Goal: Use online tool/utility: Use online tool/utility

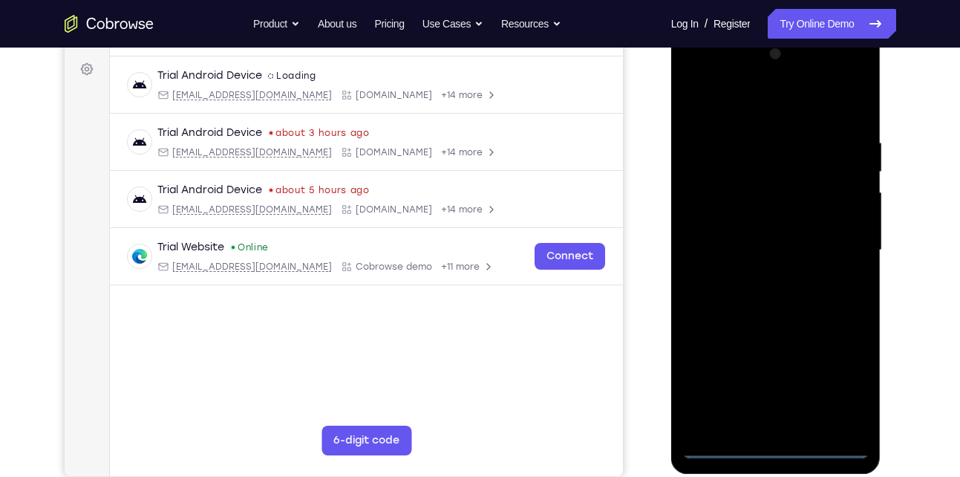
click at [776, 453] on div at bounding box center [776, 250] width 187 height 416
click at [842, 389] on div at bounding box center [776, 250] width 187 height 416
click at [776, 108] on div at bounding box center [776, 250] width 187 height 416
click at [836, 247] on div at bounding box center [776, 250] width 187 height 416
click at [754, 279] on div at bounding box center [776, 250] width 187 height 416
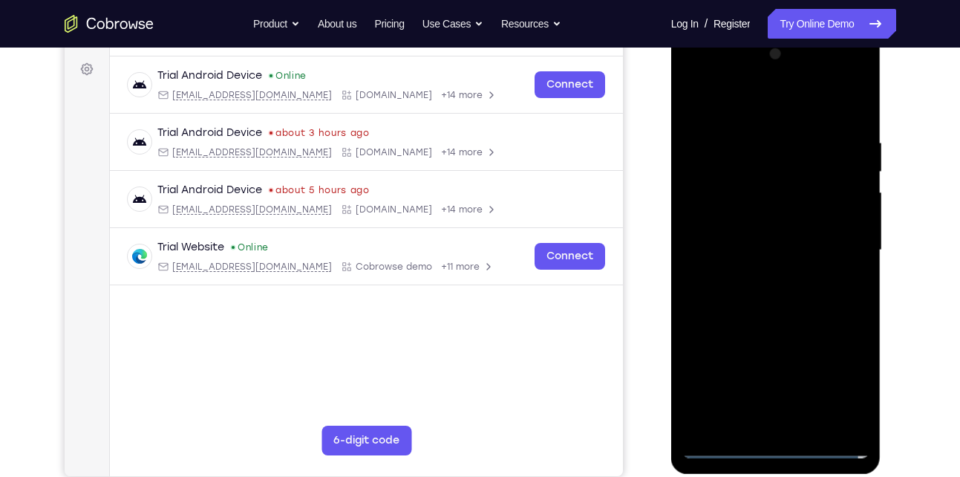
click at [773, 240] on div at bounding box center [776, 250] width 187 height 416
click at [773, 248] on div at bounding box center [776, 250] width 187 height 416
click at [755, 304] on div at bounding box center [776, 250] width 187 height 416
click at [755, 309] on div at bounding box center [776, 250] width 187 height 416
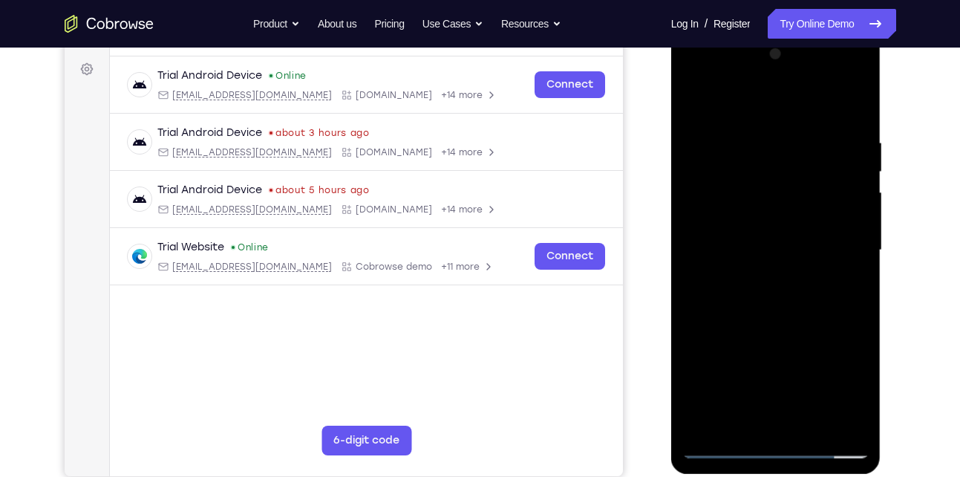
click at [813, 423] on div at bounding box center [776, 250] width 187 height 416
click at [800, 334] on div at bounding box center [776, 250] width 187 height 416
click at [761, 241] on div at bounding box center [776, 250] width 187 height 416
click at [774, 420] on div at bounding box center [776, 250] width 187 height 416
click at [695, 107] on div at bounding box center [776, 250] width 187 height 416
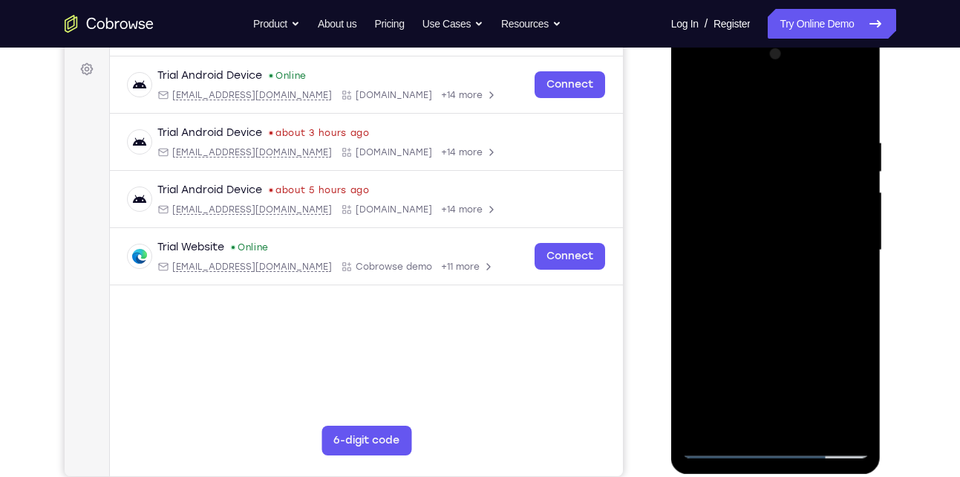
click at [695, 107] on div at bounding box center [776, 250] width 187 height 416
click at [741, 137] on div at bounding box center [776, 250] width 187 height 416
click at [837, 149] on div at bounding box center [776, 250] width 187 height 416
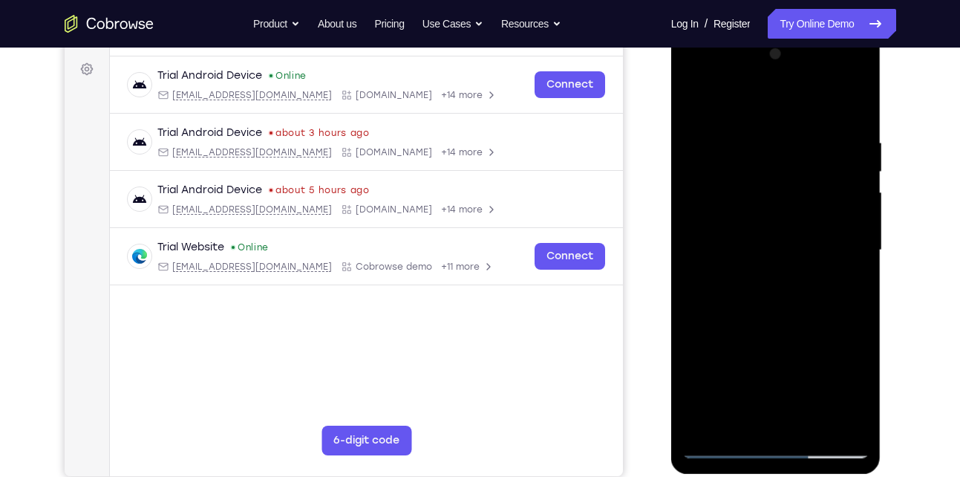
click at [837, 149] on div at bounding box center [776, 250] width 187 height 416
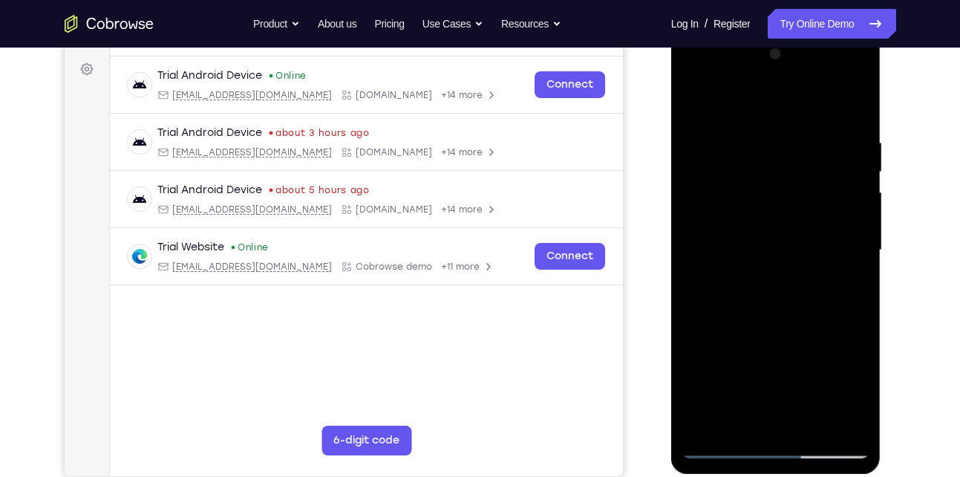
click at [837, 149] on div at bounding box center [776, 250] width 187 height 416
click at [842, 154] on div at bounding box center [776, 250] width 187 height 416
drag, startPoint x: 842, startPoint y: 154, endPoint x: 731, endPoint y: 153, distance: 111.4
click at [731, 153] on div at bounding box center [776, 250] width 187 height 416
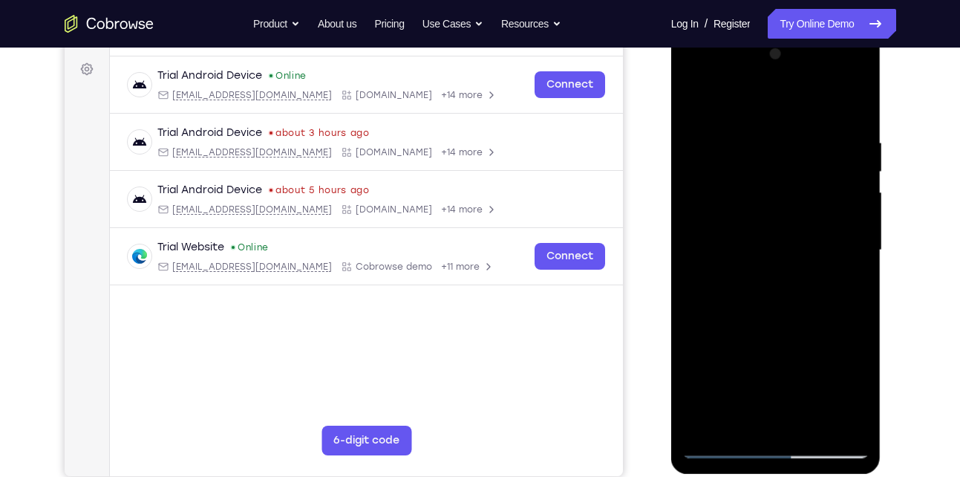
click at [838, 190] on div at bounding box center [776, 250] width 187 height 416
click at [835, 415] on div at bounding box center [776, 250] width 187 height 416
click at [839, 310] on div at bounding box center [776, 250] width 187 height 416
click at [855, 232] on div at bounding box center [776, 250] width 187 height 416
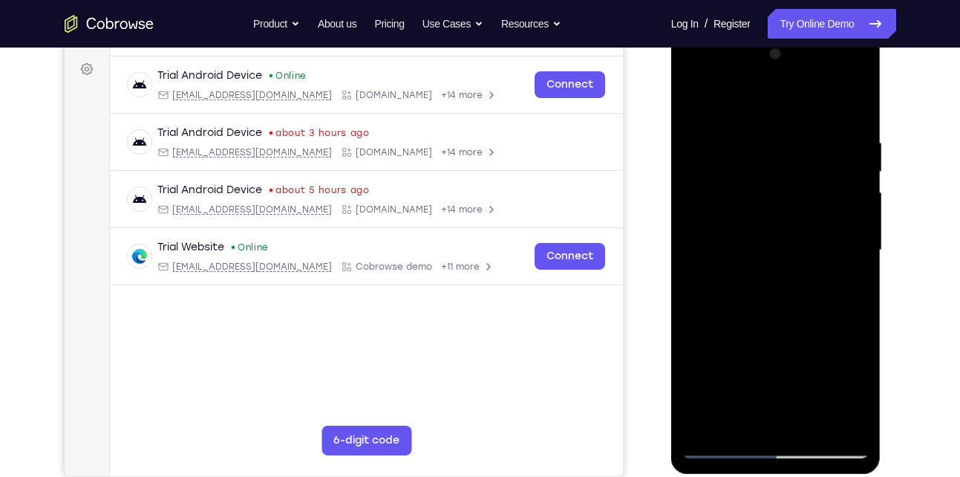
click at [855, 232] on div at bounding box center [776, 250] width 187 height 416
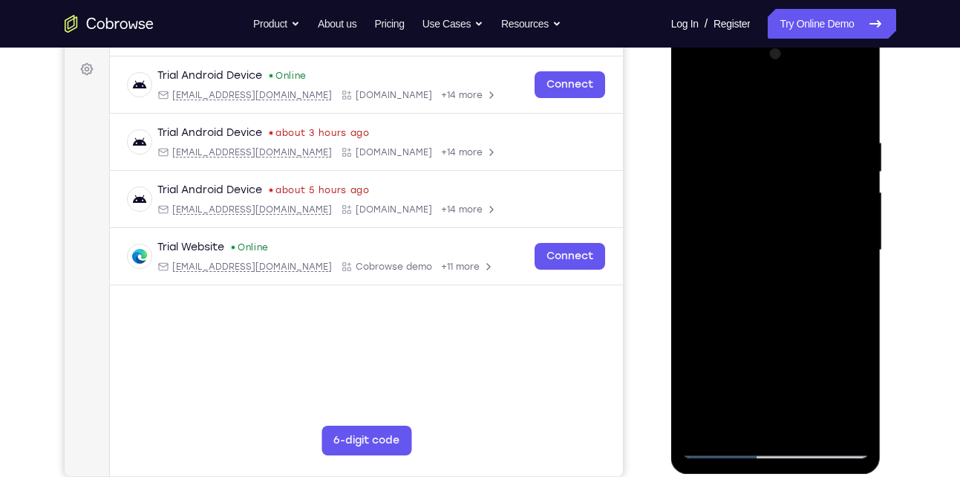
drag, startPoint x: 855, startPoint y: 232, endPoint x: 707, endPoint y: 231, distance: 147.8
click at [707, 231] on div at bounding box center [776, 250] width 187 height 416
click at [830, 416] on div at bounding box center [776, 250] width 187 height 416
click at [775, 415] on div at bounding box center [776, 250] width 187 height 416
click at [723, 446] on div at bounding box center [776, 250] width 187 height 416
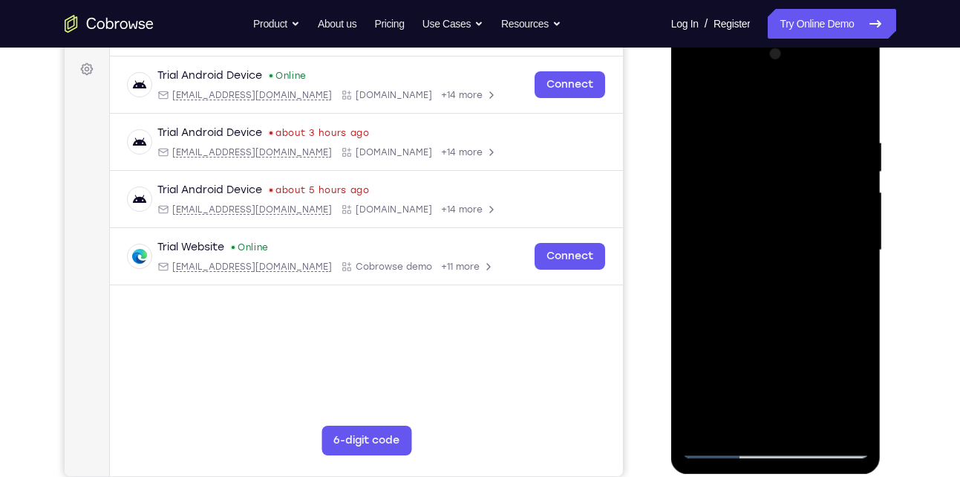
click at [786, 344] on div at bounding box center [776, 250] width 187 height 416
click at [822, 289] on div at bounding box center [776, 250] width 187 height 416
click at [830, 220] on div at bounding box center [776, 250] width 187 height 416
click at [844, 230] on div at bounding box center [776, 250] width 187 height 416
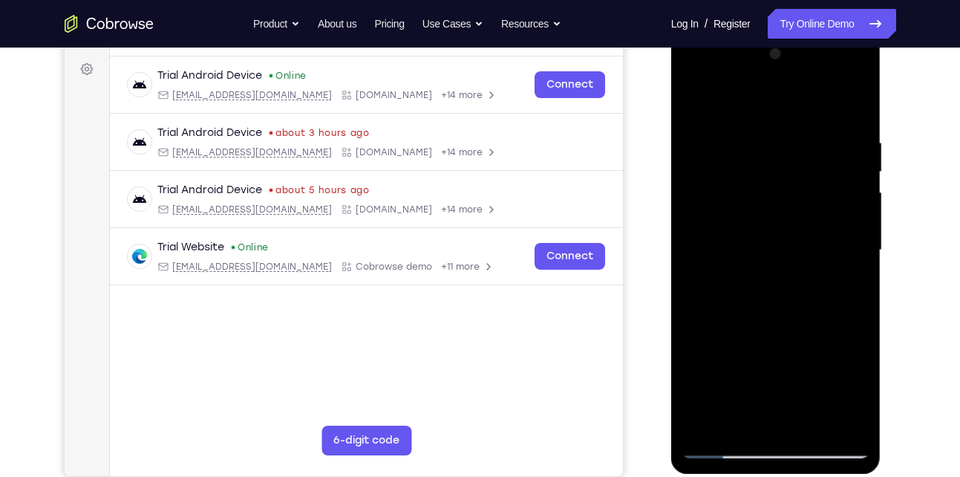
click at [844, 230] on div at bounding box center [776, 250] width 187 height 416
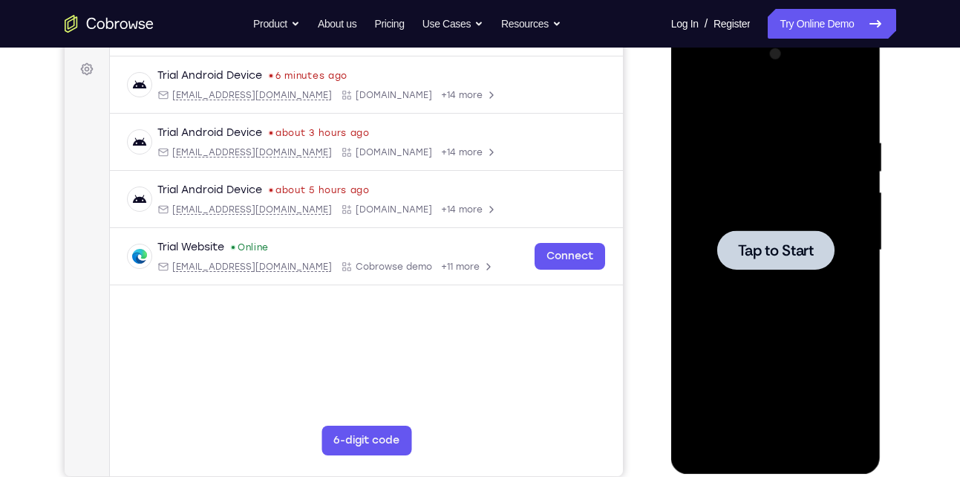
click at [807, 243] on span "Tap to Start" at bounding box center [776, 250] width 76 height 15
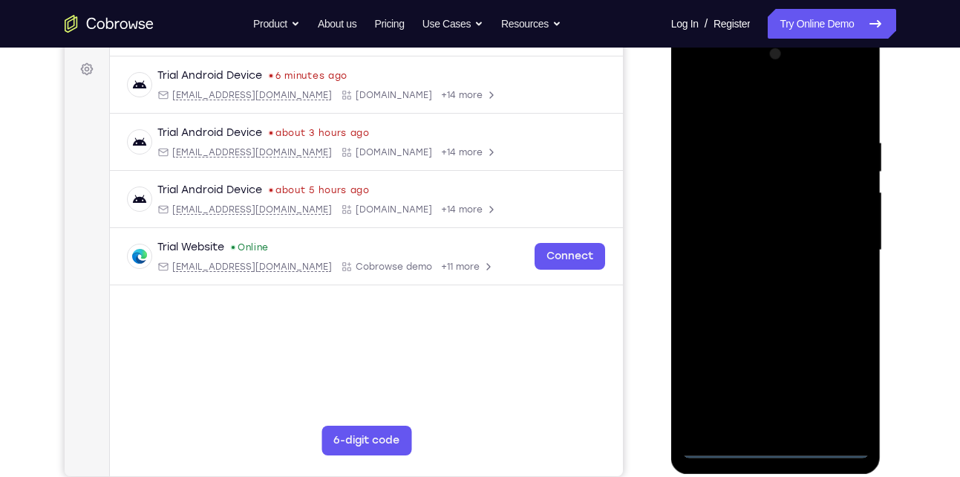
click at [772, 449] on div at bounding box center [776, 250] width 187 height 416
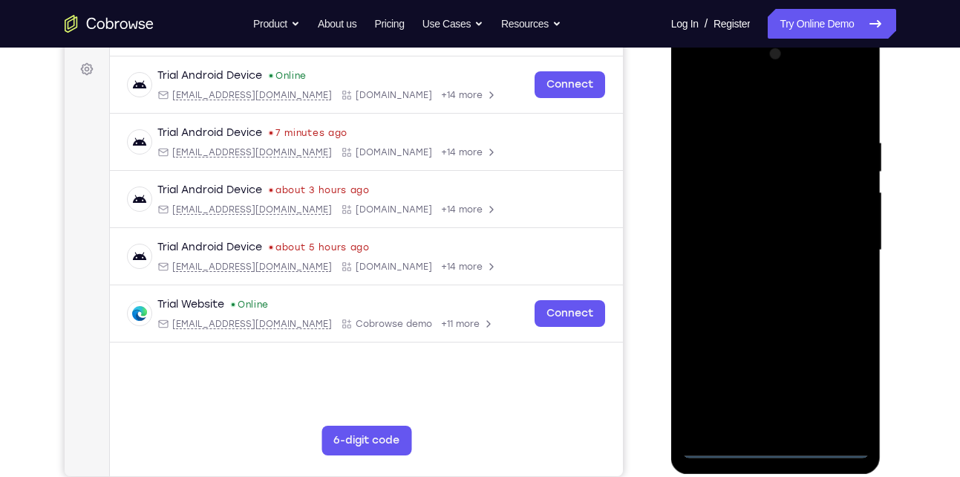
click at [856, 381] on div at bounding box center [776, 250] width 187 height 416
click at [749, 104] on div at bounding box center [776, 250] width 187 height 416
click at [834, 244] on div at bounding box center [776, 250] width 187 height 416
click at [761, 277] on div at bounding box center [776, 250] width 187 height 416
click at [767, 238] on div at bounding box center [776, 250] width 187 height 416
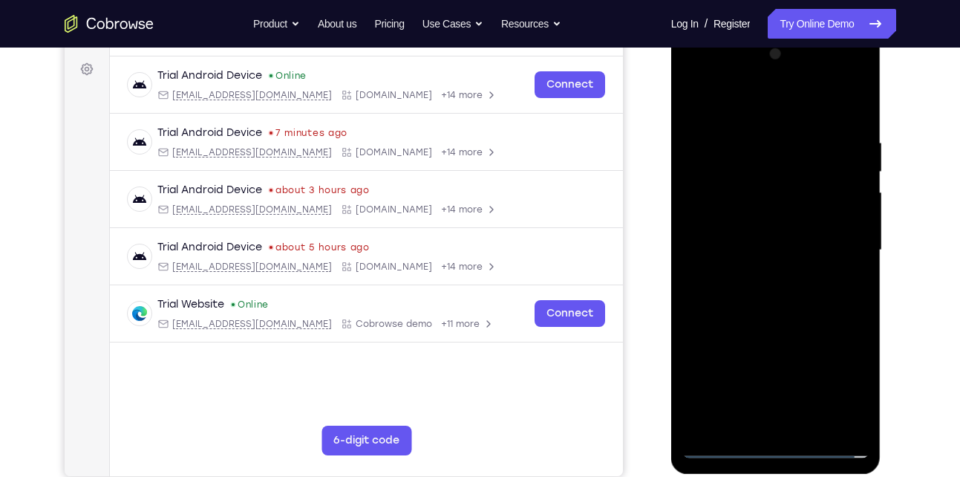
click at [737, 253] on div at bounding box center [776, 250] width 187 height 416
click at [812, 319] on div at bounding box center [776, 250] width 187 height 416
drag, startPoint x: 778, startPoint y: 108, endPoint x: 767, endPoint y: 73, distance: 36.6
click at [767, 73] on div at bounding box center [776, 250] width 187 height 416
click at [860, 103] on div at bounding box center [776, 250] width 187 height 416
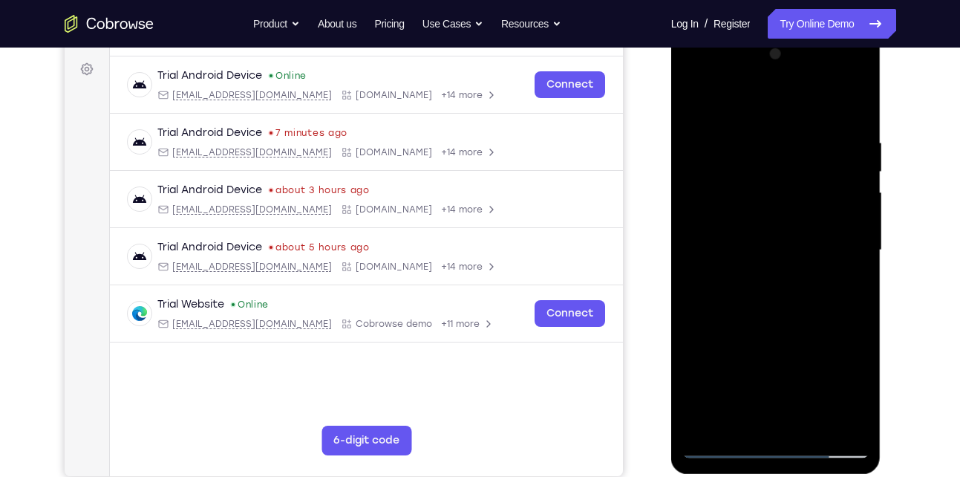
click at [767, 131] on div at bounding box center [776, 250] width 187 height 416
drag, startPoint x: 747, startPoint y: 310, endPoint x: 750, endPoint y: 143, distance: 166.4
click at [750, 143] on div at bounding box center [776, 250] width 187 height 416
click at [749, 281] on div at bounding box center [776, 250] width 187 height 416
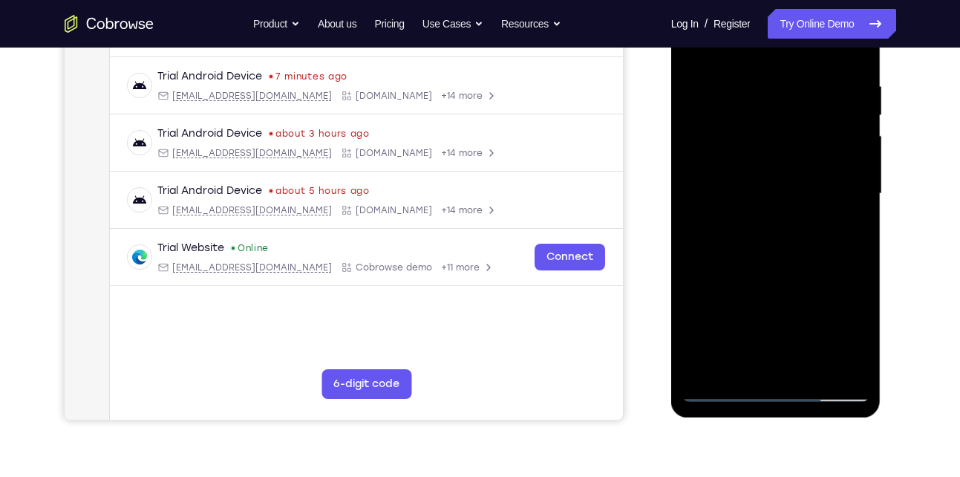
drag, startPoint x: 757, startPoint y: 270, endPoint x: 752, endPoint y: 263, distance: 8.0
click at [752, 263] on div at bounding box center [776, 194] width 187 height 416
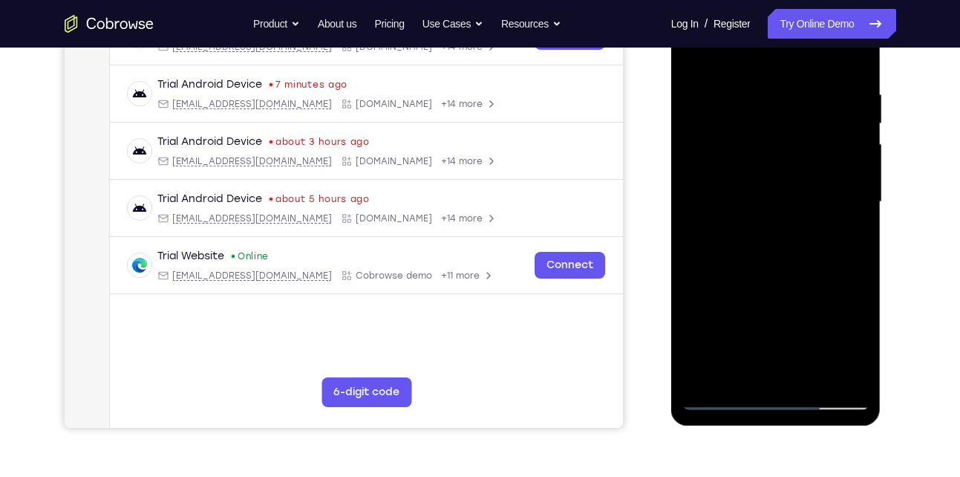
scroll to position [262, 0]
drag, startPoint x: 794, startPoint y: 249, endPoint x: 795, endPoint y: 319, distance: 69.8
click at [795, 319] on div at bounding box center [776, 203] width 187 height 416
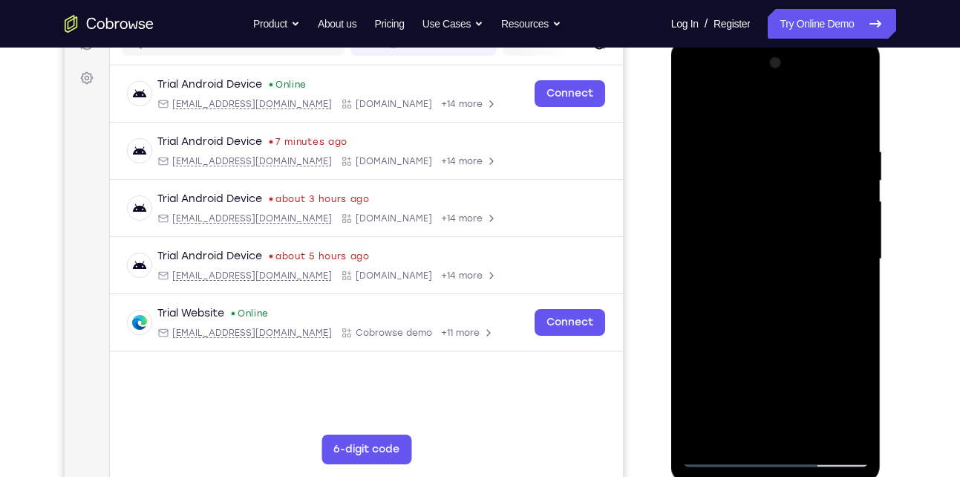
scroll to position [205, 0]
drag, startPoint x: 781, startPoint y: 192, endPoint x: 787, endPoint y: 161, distance: 31.9
click at [787, 161] on div at bounding box center [776, 260] width 187 height 416
click at [696, 106] on div at bounding box center [776, 260] width 187 height 416
drag, startPoint x: 767, startPoint y: 296, endPoint x: 753, endPoint y: 230, distance: 67.4
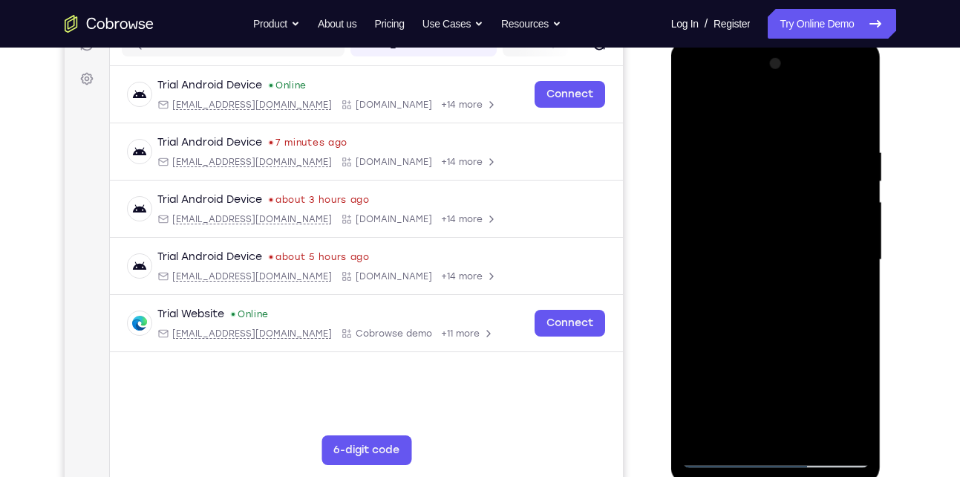
click at [753, 230] on div at bounding box center [776, 260] width 187 height 416
click at [795, 349] on div at bounding box center [776, 260] width 187 height 416
click at [833, 351] on div at bounding box center [776, 260] width 187 height 416
click at [692, 108] on div at bounding box center [776, 260] width 187 height 416
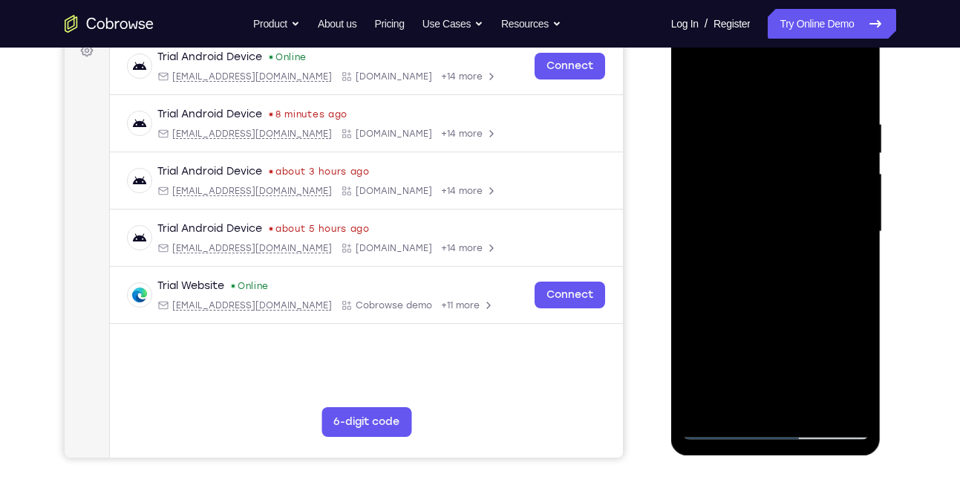
scroll to position [278, 0]
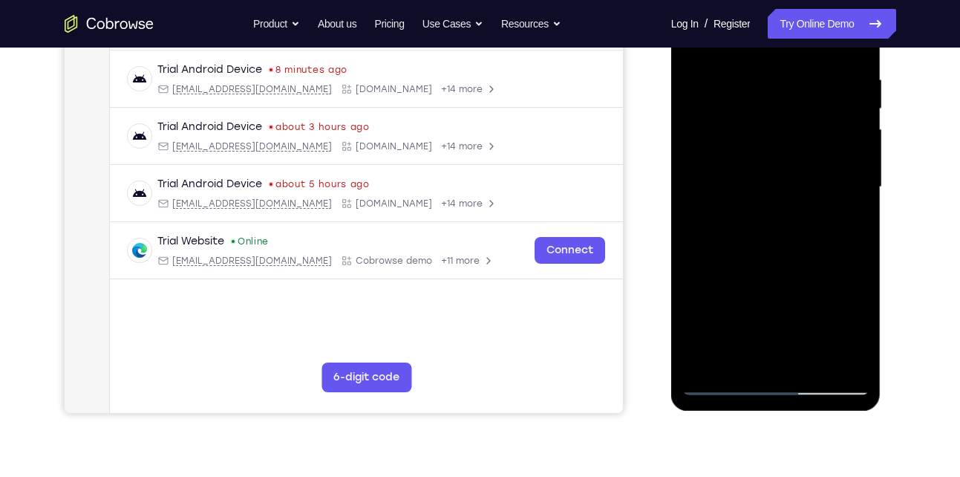
click at [813, 356] on div at bounding box center [776, 187] width 187 height 416
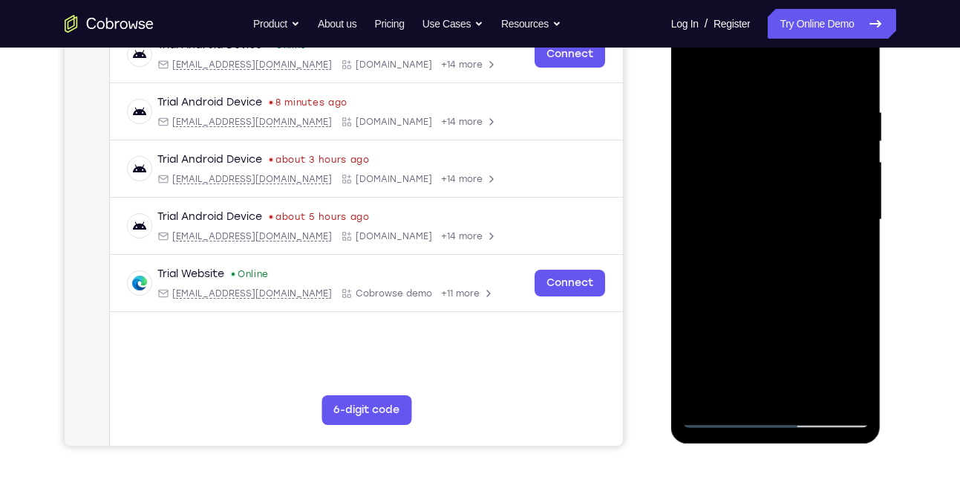
scroll to position [243, 0]
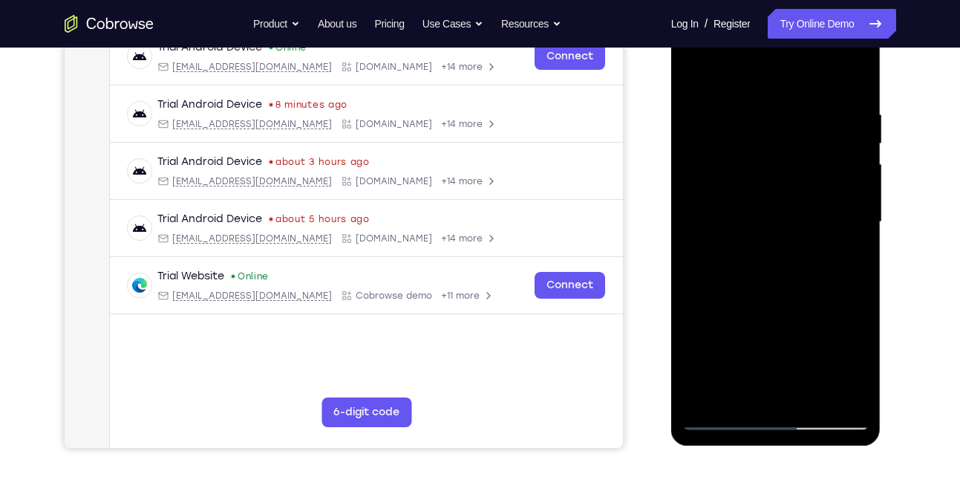
click at [786, 300] on div at bounding box center [776, 222] width 187 height 416
click at [781, 221] on div at bounding box center [776, 222] width 187 height 416
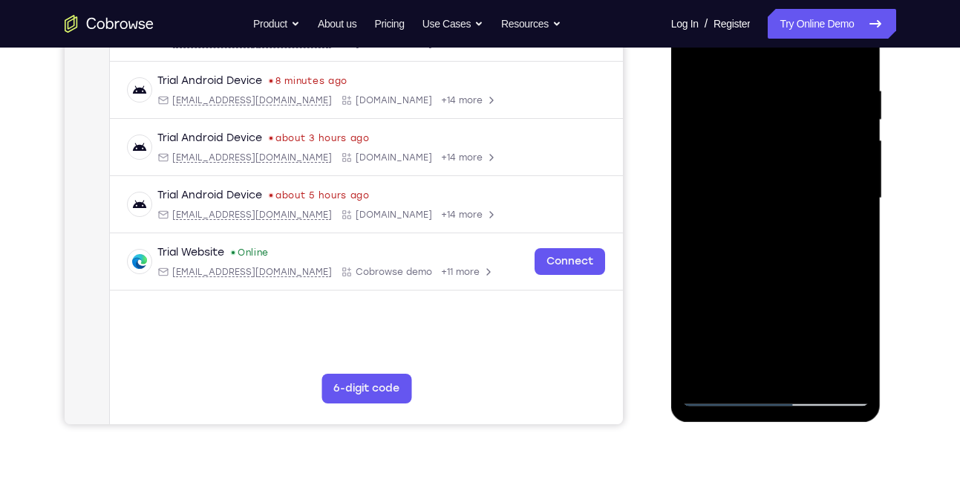
click at [699, 57] on div at bounding box center [776, 198] width 187 height 416
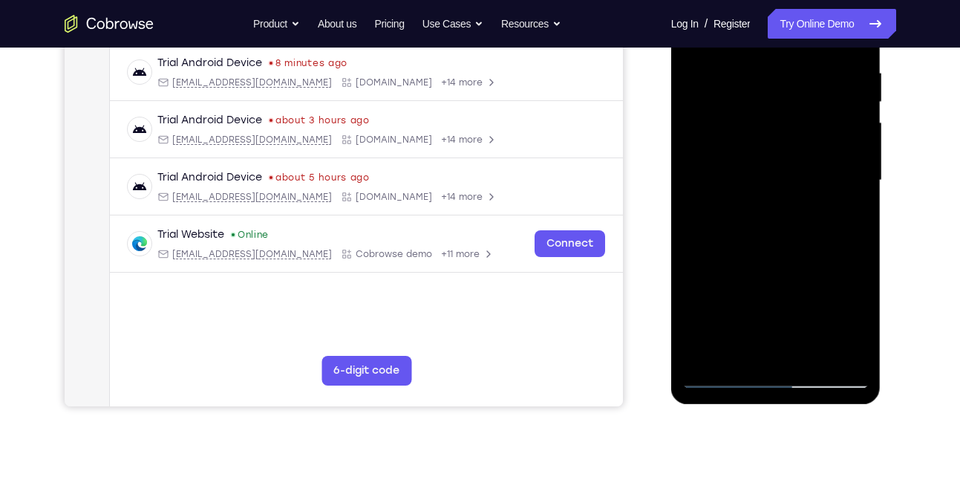
scroll to position [286, 0]
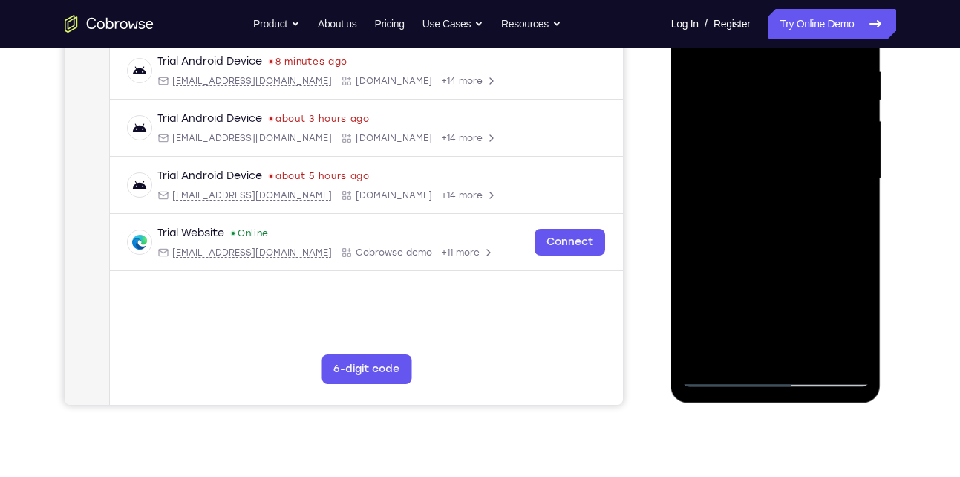
click at [777, 245] on div at bounding box center [776, 179] width 187 height 416
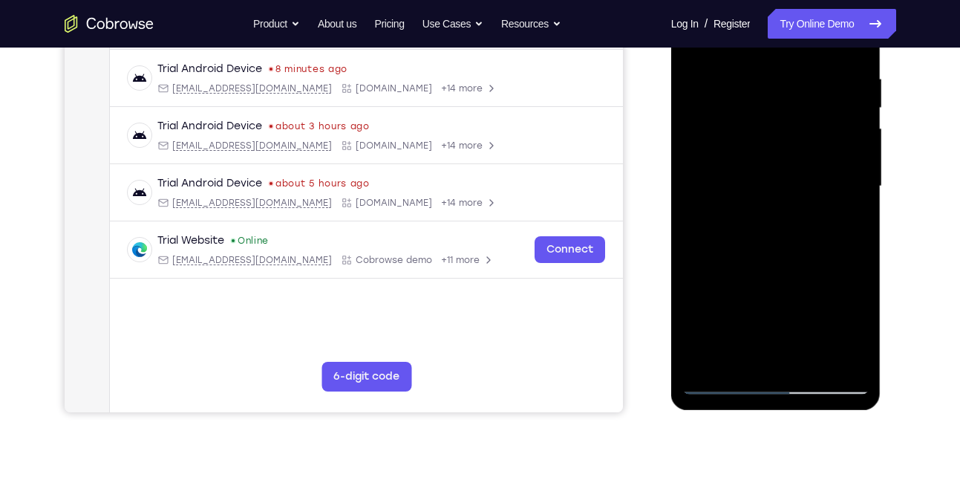
click at [743, 348] on div at bounding box center [776, 186] width 187 height 416
click at [741, 351] on div at bounding box center [776, 186] width 187 height 416
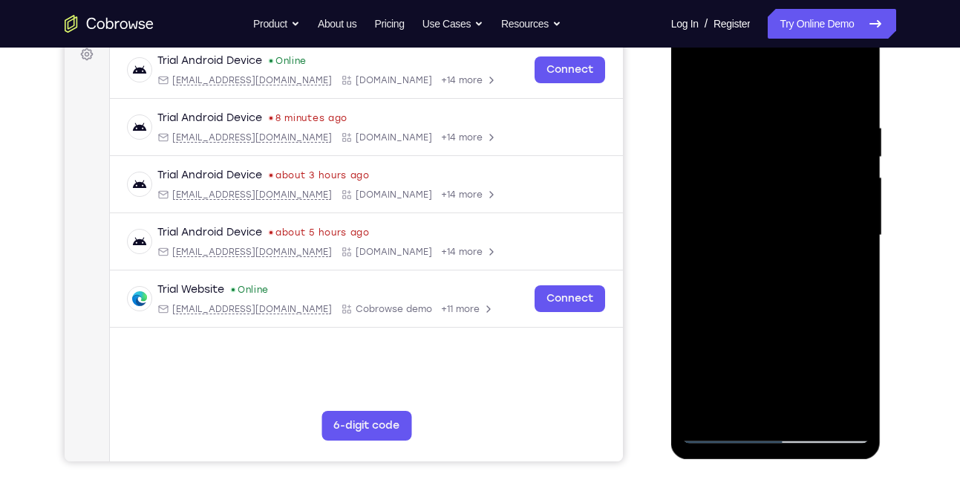
scroll to position [229, 0]
click at [726, 88] on div at bounding box center [776, 236] width 187 height 416
click at [845, 235] on div at bounding box center [776, 236] width 187 height 416
drag, startPoint x: 753, startPoint y: 232, endPoint x: 752, endPoint y: 124, distance: 108.5
click at [752, 124] on div at bounding box center [776, 236] width 187 height 416
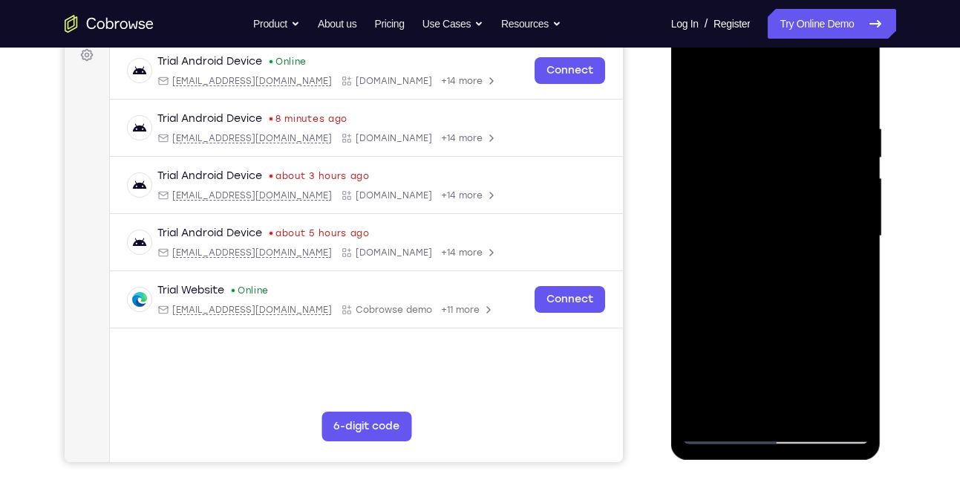
drag, startPoint x: 768, startPoint y: 318, endPoint x: 758, endPoint y: 161, distance: 157.0
click at [758, 161] on div at bounding box center [776, 236] width 187 height 416
drag, startPoint x: 758, startPoint y: 161, endPoint x: 764, endPoint y: 296, distance: 134.6
click at [764, 296] on div at bounding box center [776, 236] width 187 height 416
click at [738, 172] on div at bounding box center [776, 236] width 187 height 416
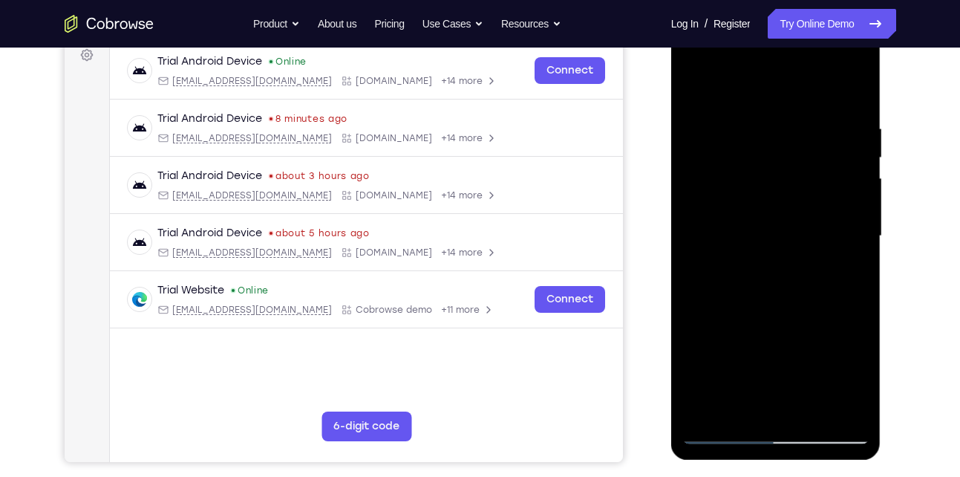
drag, startPoint x: 738, startPoint y: 172, endPoint x: 737, endPoint y: 222, distance: 49.8
click at [737, 222] on div at bounding box center [776, 236] width 187 height 416
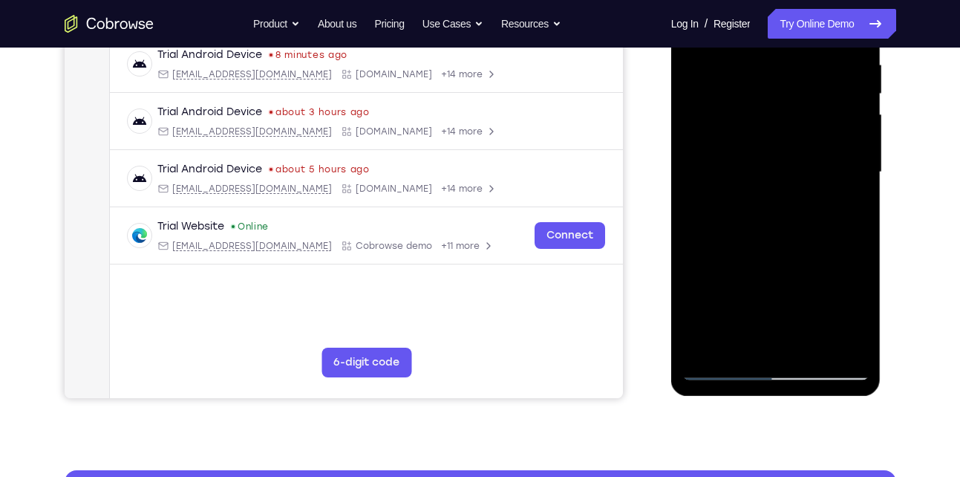
scroll to position [293, 0]
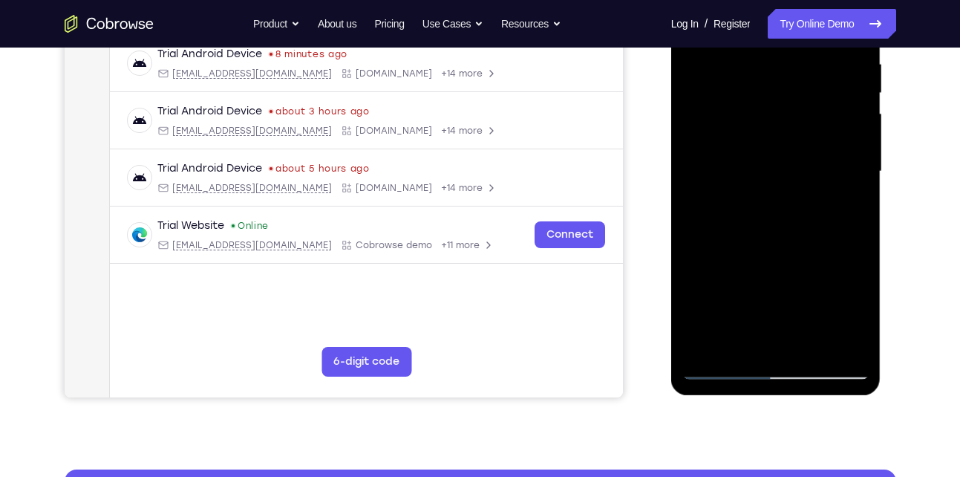
click at [816, 345] on div at bounding box center [776, 172] width 187 height 416
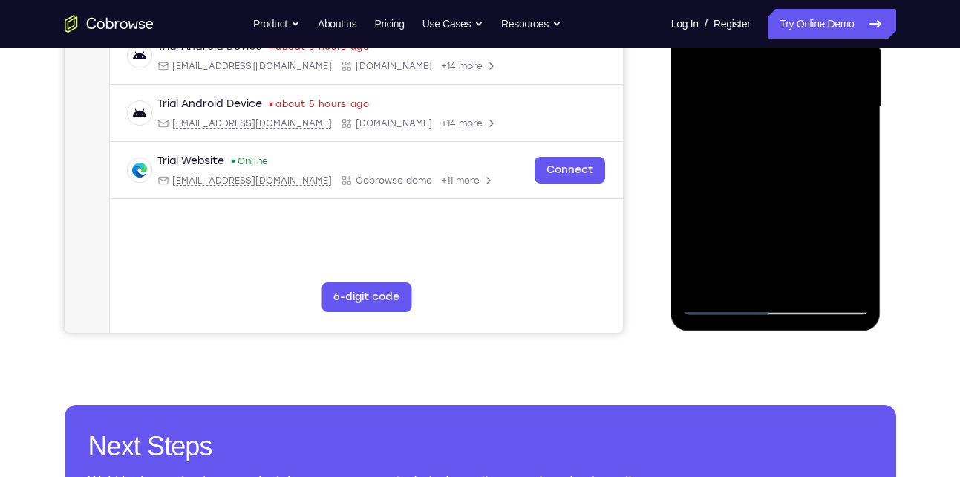
scroll to position [359, 0]
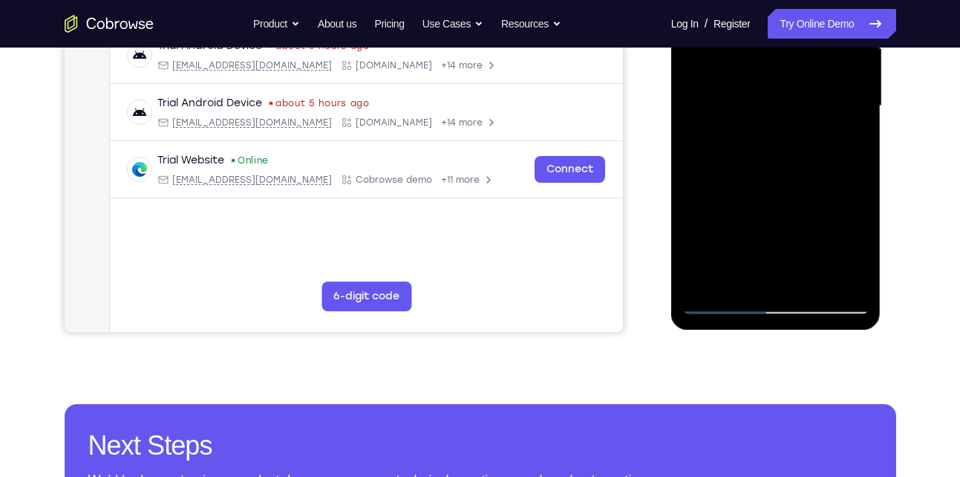
drag, startPoint x: 803, startPoint y: 264, endPoint x: 803, endPoint y: 212, distance: 51.2
click at [803, 212] on div at bounding box center [776, 106] width 187 height 416
click at [781, 214] on div at bounding box center [776, 106] width 187 height 416
click at [723, 241] on div at bounding box center [776, 106] width 187 height 416
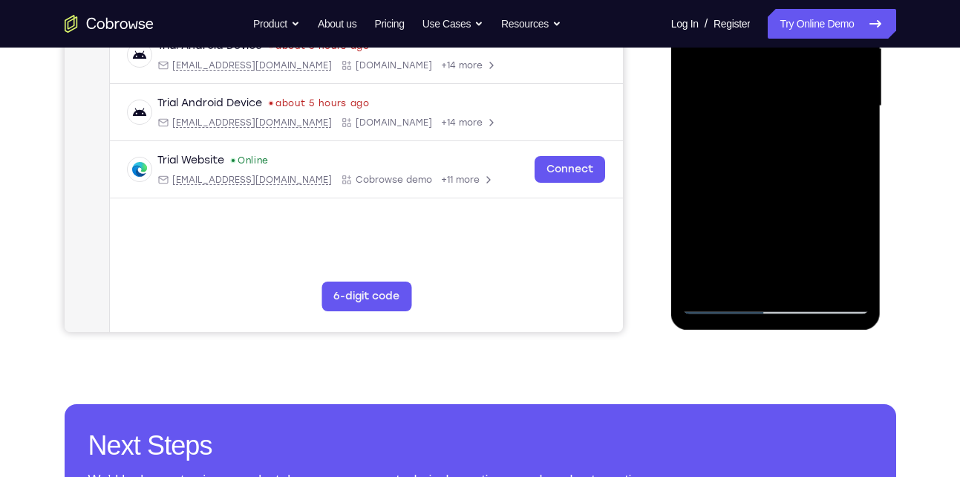
click at [726, 303] on div at bounding box center [776, 106] width 187 height 416
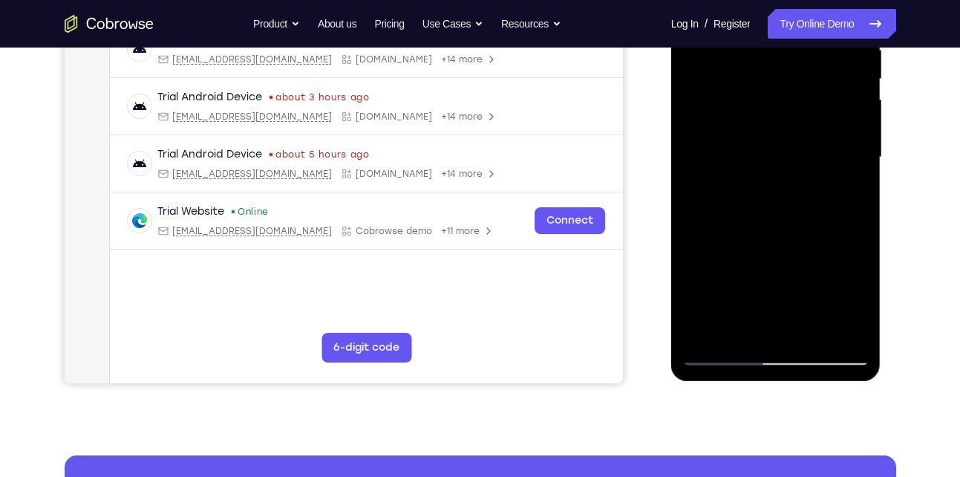
scroll to position [306, 0]
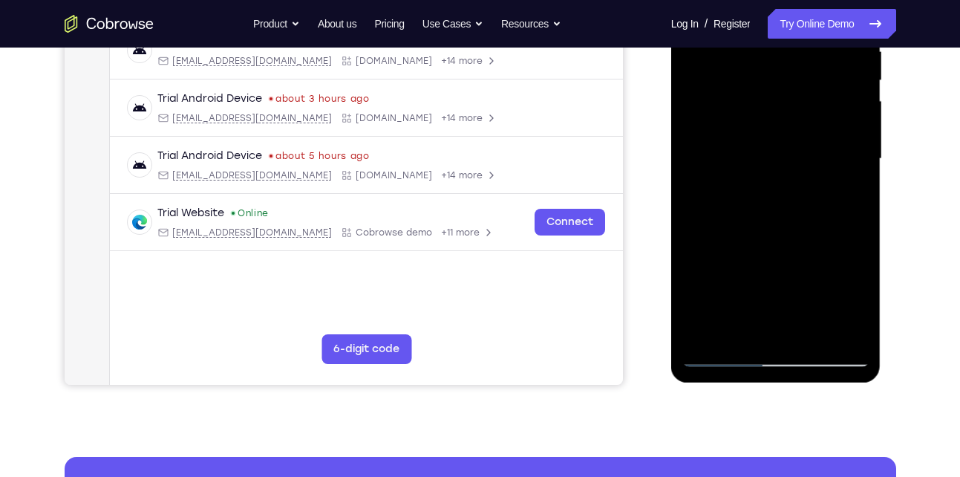
drag, startPoint x: 766, startPoint y: 301, endPoint x: 745, endPoint y: 148, distance: 154.4
click at [745, 148] on div at bounding box center [776, 159] width 187 height 416
drag, startPoint x: 770, startPoint y: 271, endPoint x: 766, endPoint y: 183, distance: 88.5
click at [766, 183] on div at bounding box center [776, 159] width 187 height 416
click at [778, 211] on div at bounding box center [776, 159] width 187 height 416
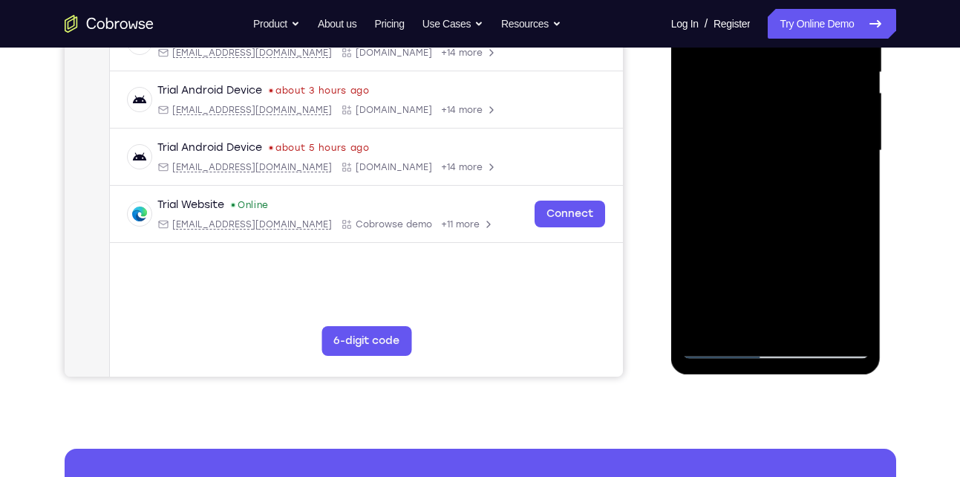
scroll to position [315, 0]
click at [755, 316] on div at bounding box center [776, 150] width 187 height 416
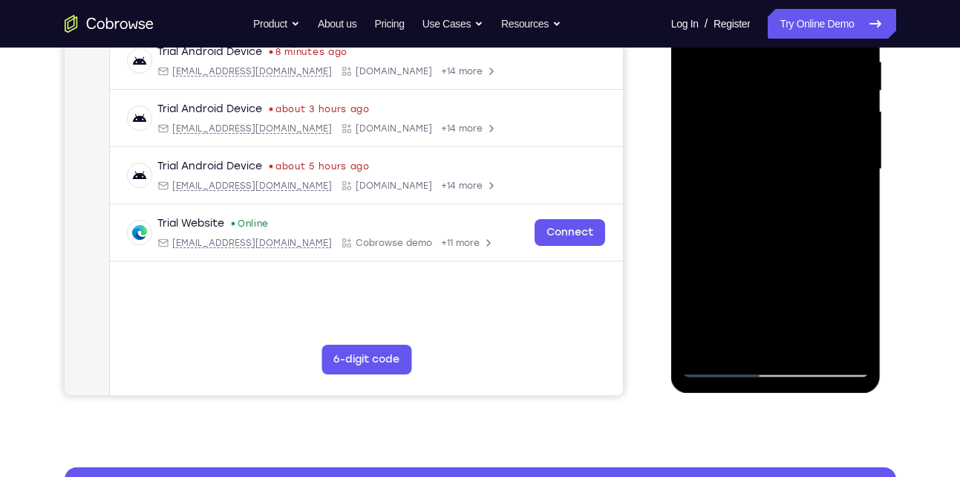
scroll to position [295, 0]
click at [742, 348] on div at bounding box center [776, 170] width 187 height 416
click at [812, 254] on div at bounding box center [776, 170] width 187 height 416
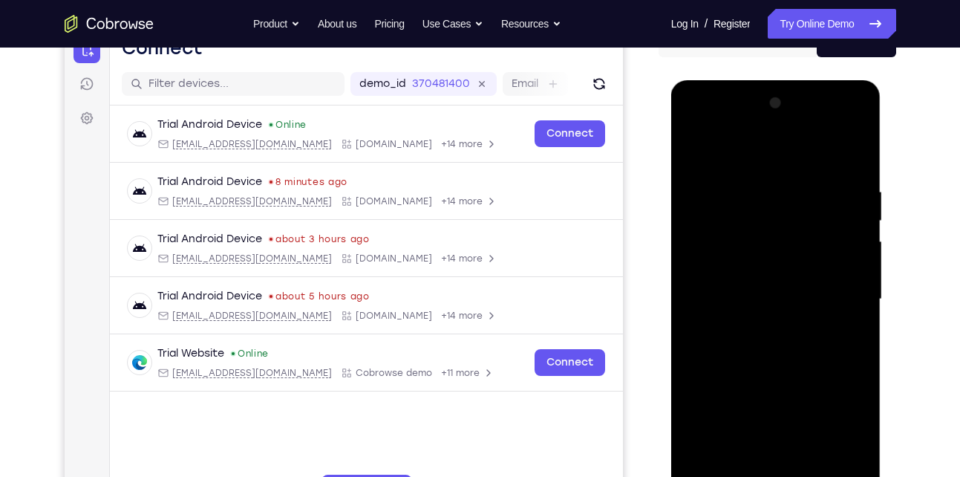
scroll to position [162, 0]
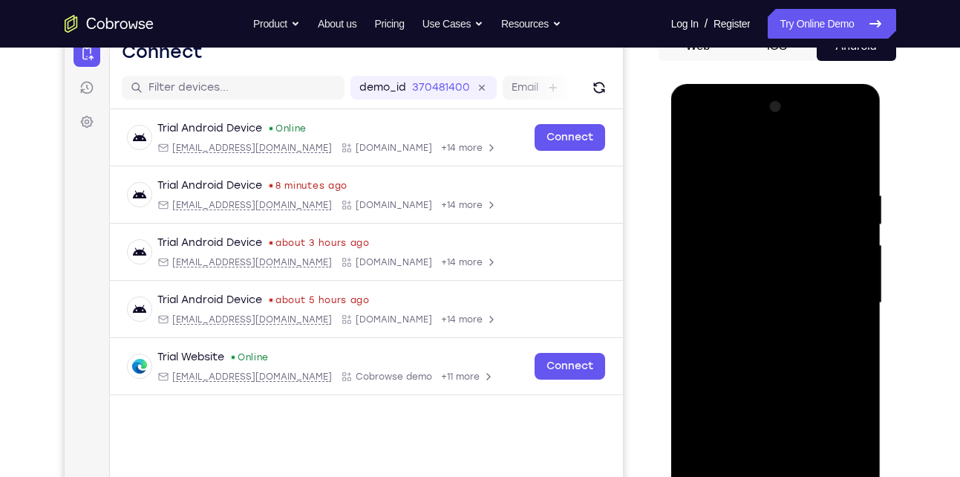
click at [699, 164] on div at bounding box center [776, 303] width 187 height 416
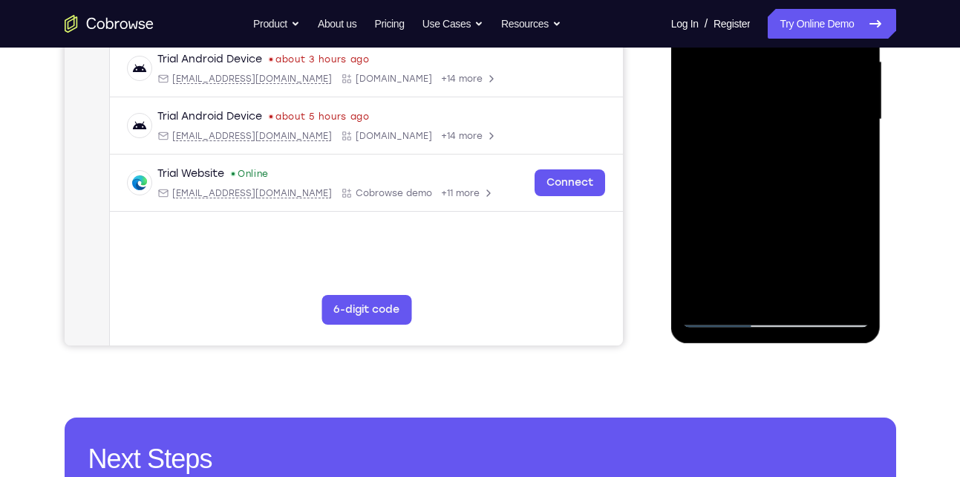
scroll to position [346, 0]
drag, startPoint x: 754, startPoint y: 254, endPoint x: 754, endPoint y: 181, distance: 72.8
click at [754, 181] on div at bounding box center [776, 119] width 187 height 416
drag, startPoint x: 769, startPoint y: 253, endPoint x: 775, endPoint y: 194, distance: 58.9
click at [775, 194] on div at bounding box center [776, 119] width 187 height 416
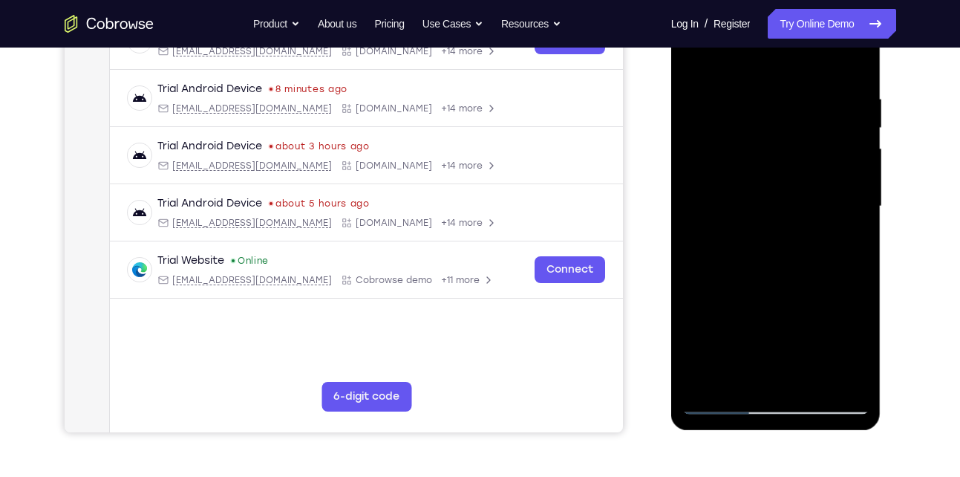
scroll to position [258, 0]
drag, startPoint x: 761, startPoint y: 244, endPoint x: 764, endPoint y: 338, distance: 93.6
click at [764, 338] on div at bounding box center [776, 207] width 187 height 416
drag, startPoint x: 775, startPoint y: 226, endPoint x: 777, endPoint y: 321, distance: 95.1
click at [777, 321] on div at bounding box center [776, 207] width 187 height 416
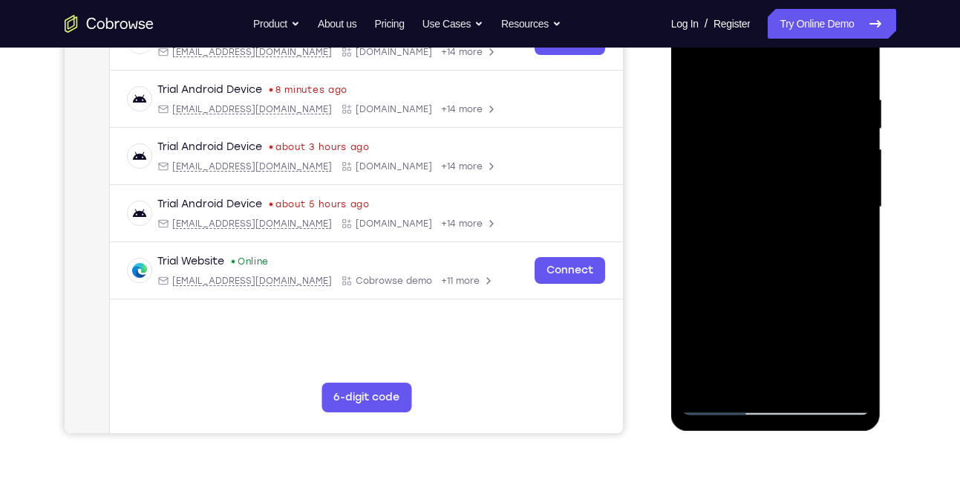
drag, startPoint x: 765, startPoint y: 277, endPoint x: 777, endPoint y: 206, distance: 71.6
click at [777, 206] on div at bounding box center [776, 207] width 187 height 416
click at [791, 329] on div at bounding box center [776, 207] width 187 height 416
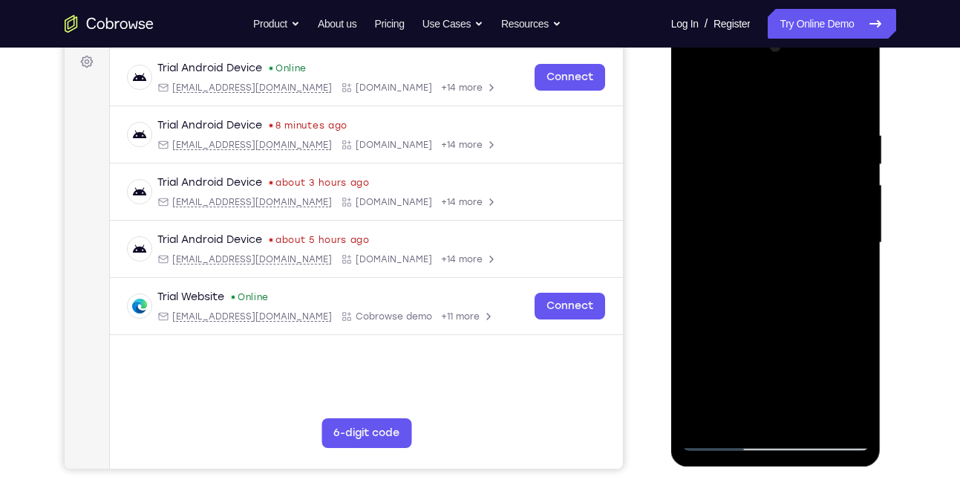
scroll to position [219, 0]
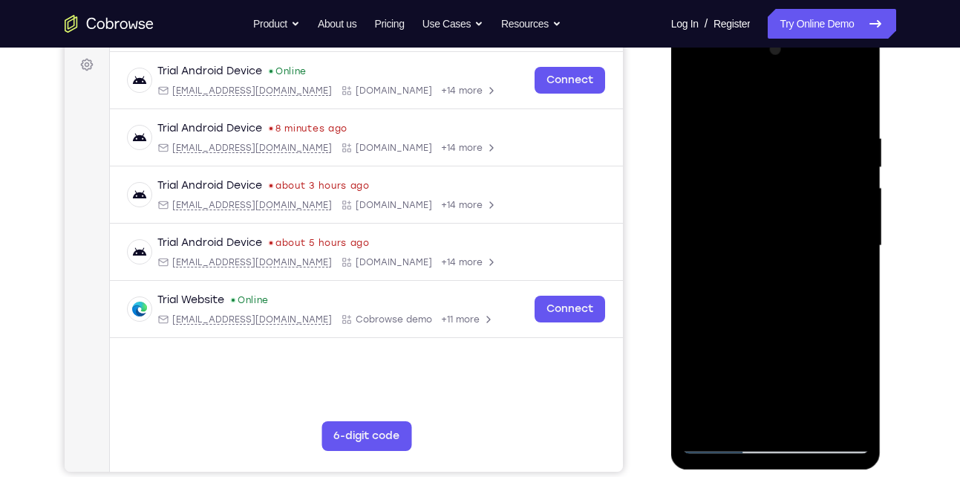
click at [716, 100] on div at bounding box center [776, 246] width 187 height 416
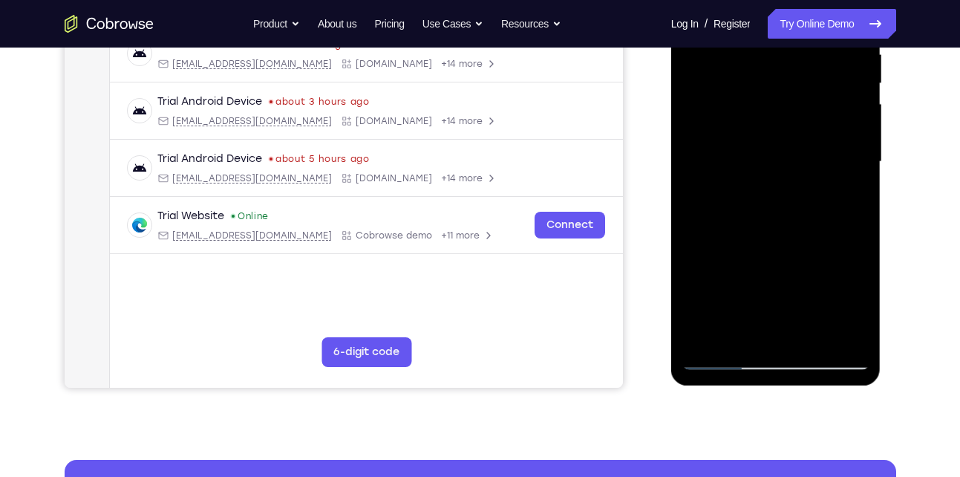
scroll to position [308, 0]
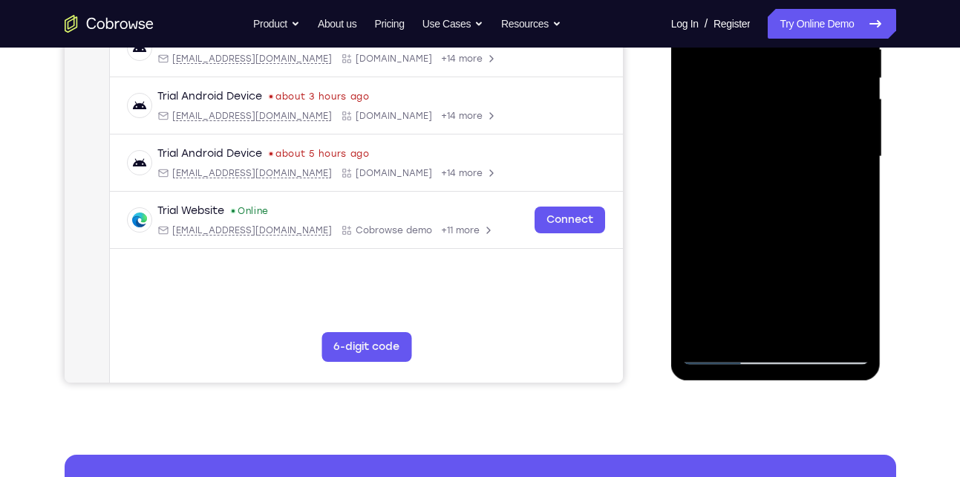
click at [837, 213] on div at bounding box center [776, 157] width 187 height 416
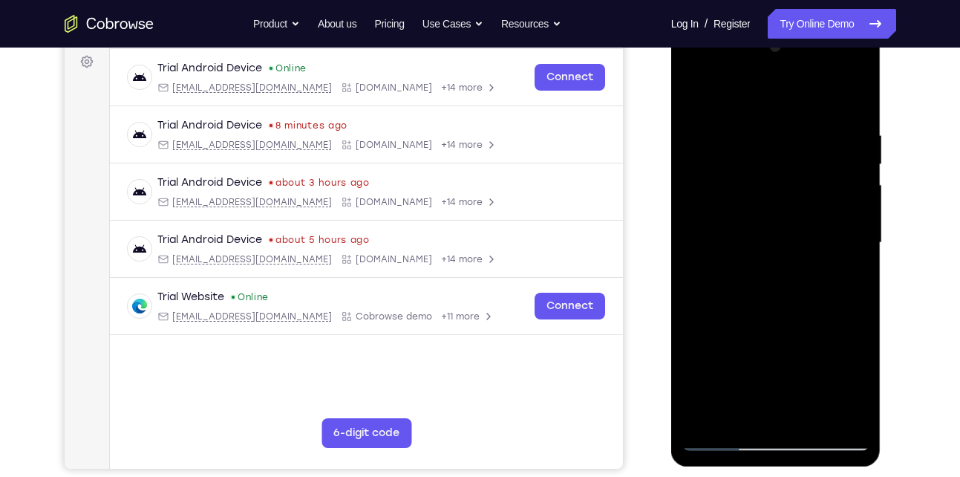
scroll to position [286, 0]
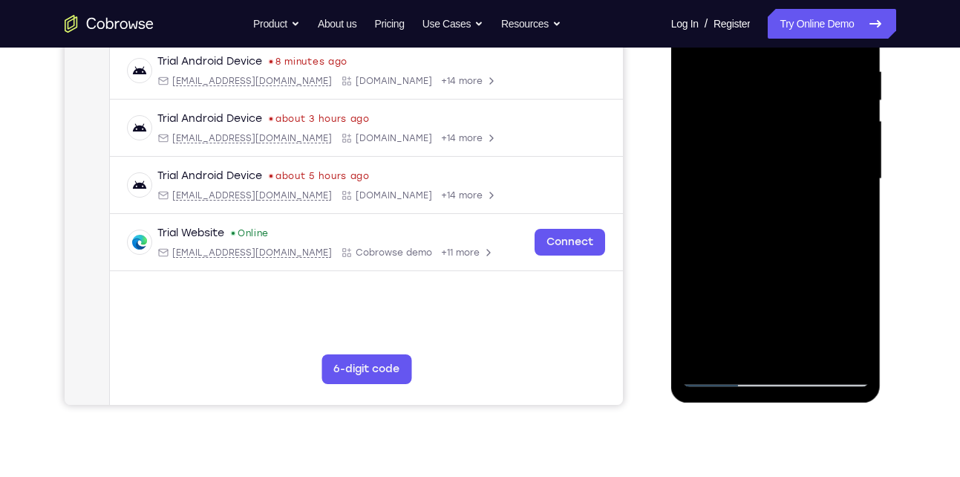
click at [704, 352] on div at bounding box center [776, 179] width 187 height 416
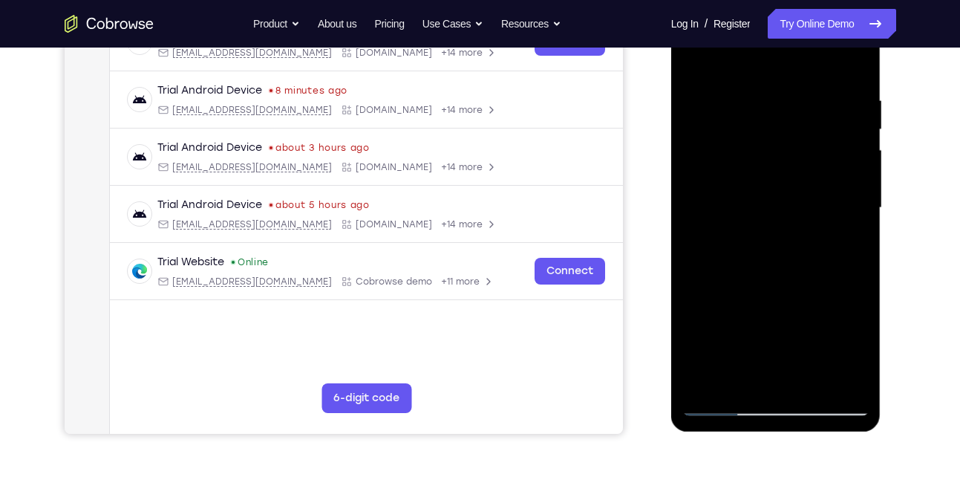
scroll to position [256, 0]
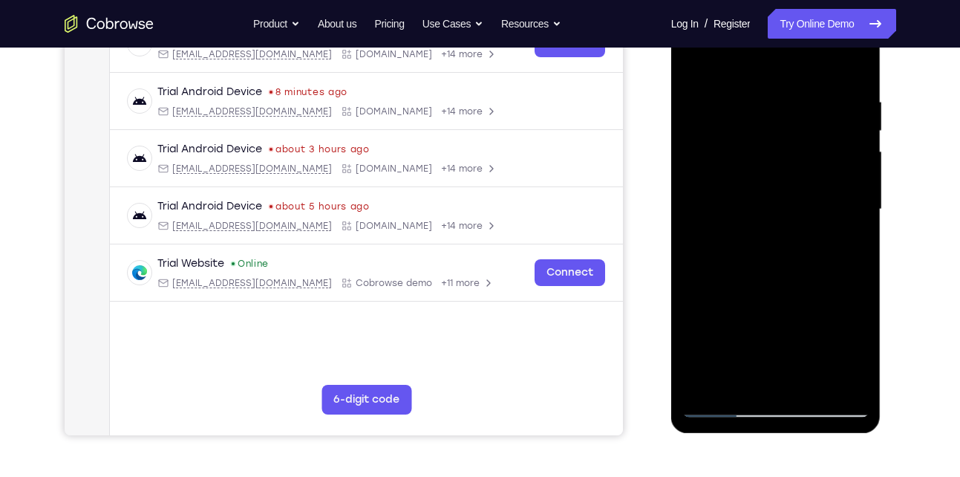
click at [735, 201] on div at bounding box center [776, 209] width 187 height 416
drag, startPoint x: 735, startPoint y: 231, endPoint x: 735, endPoint y: 201, distance: 30.5
click at [735, 201] on div at bounding box center [776, 209] width 187 height 416
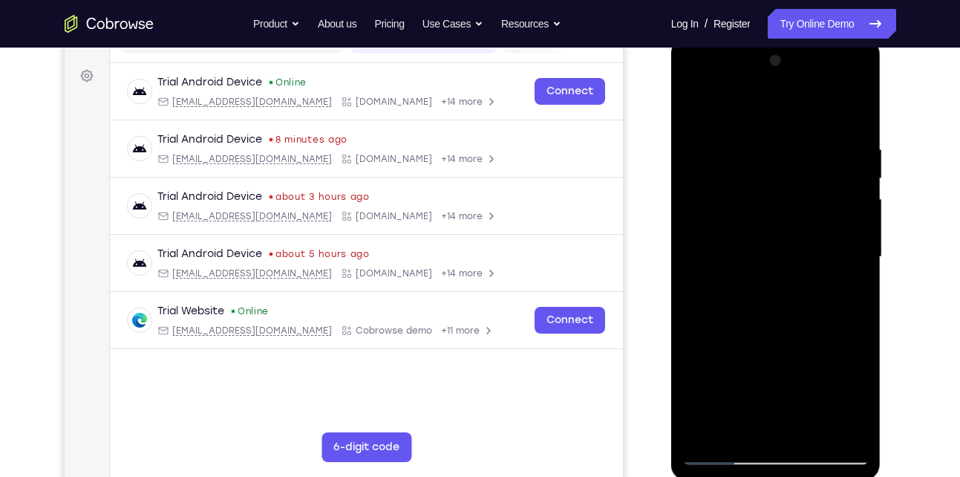
scroll to position [206, 0]
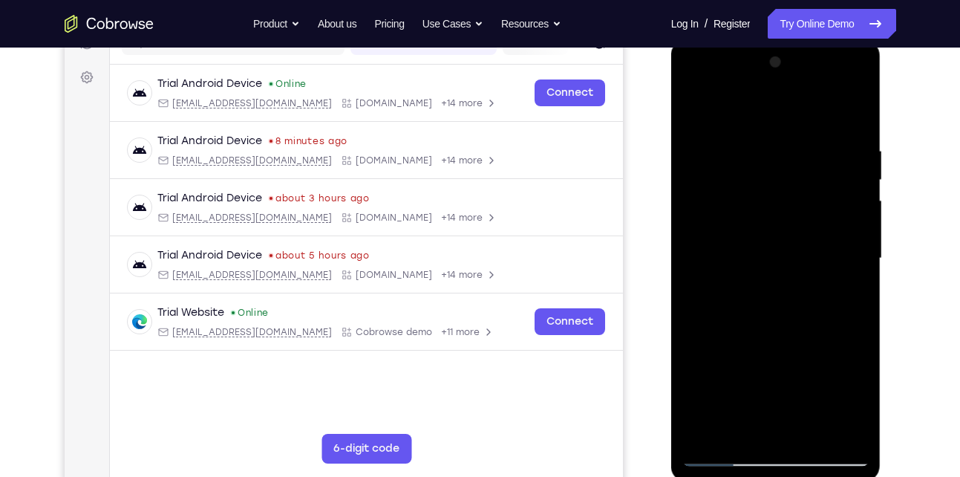
click at [758, 149] on div at bounding box center [776, 259] width 187 height 416
click at [856, 200] on div at bounding box center [776, 259] width 187 height 416
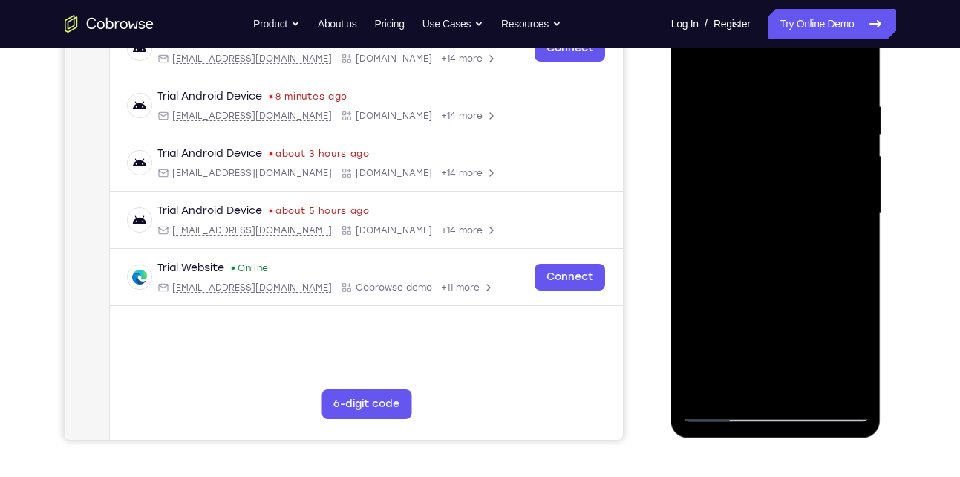
click at [856, 200] on div at bounding box center [776, 214] width 187 height 416
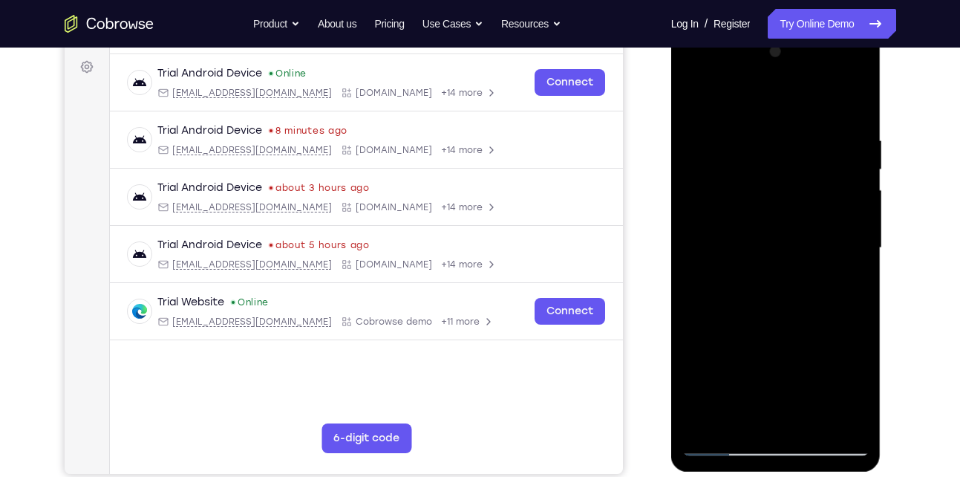
scroll to position [216, 0]
click at [856, 200] on div at bounding box center [776, 249] width 187 height 416
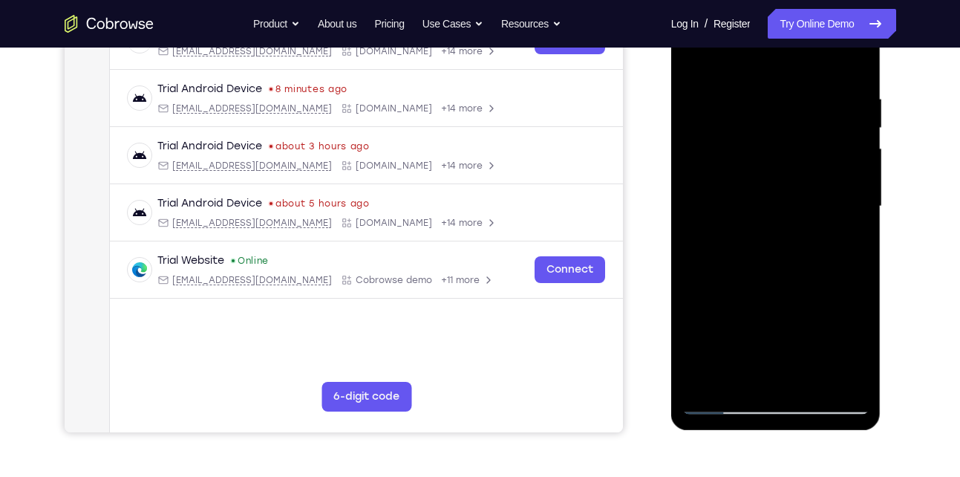
scroll to position [258, 0]
click at [856, 200] on div at bounding box center [776, 207] width 187 height 416
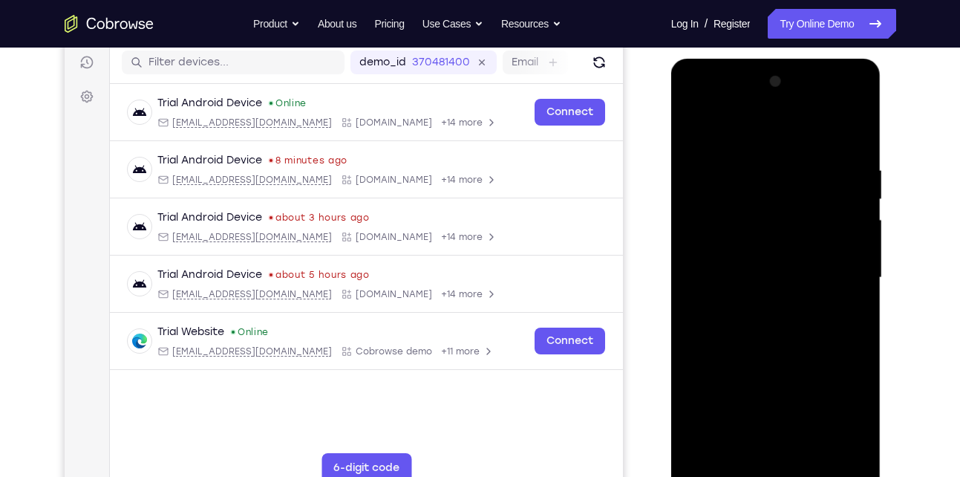
scroll to position [186, 0]
click at [856, 200] on div at bounding box center [776, 279] width 187 height 416
drag, startPoint x: 842, startPoint y: 220, endPoint x: 726, endPoint y: 210, distance: 116.3
click at [726, 210] on div at bounding box center [776, 279] width 187 height 416
drag, startPoint x: 726, startPoint y: 210, endPoint x: 856, endPoint y: 218, distance: 131.0
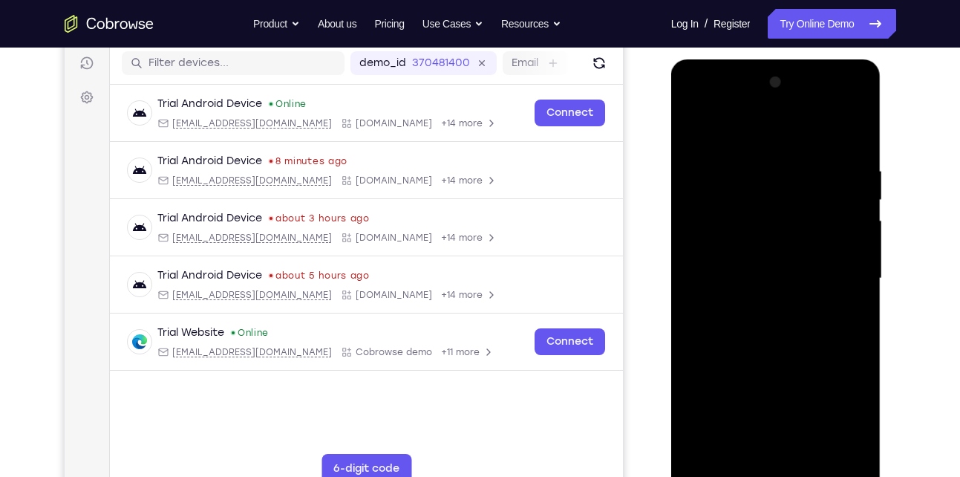
click at [856, 218] on div at bounding box center [776, 279] width 187 height 416
click at [737, 137] on div at bounding box center [776, 279] width 187 height 416
click at [689, 128] on div at bounding box center [776, 279] width 187 height 416
click at [845, 220] on div at bounding box center [776, 279] width 187 height 416
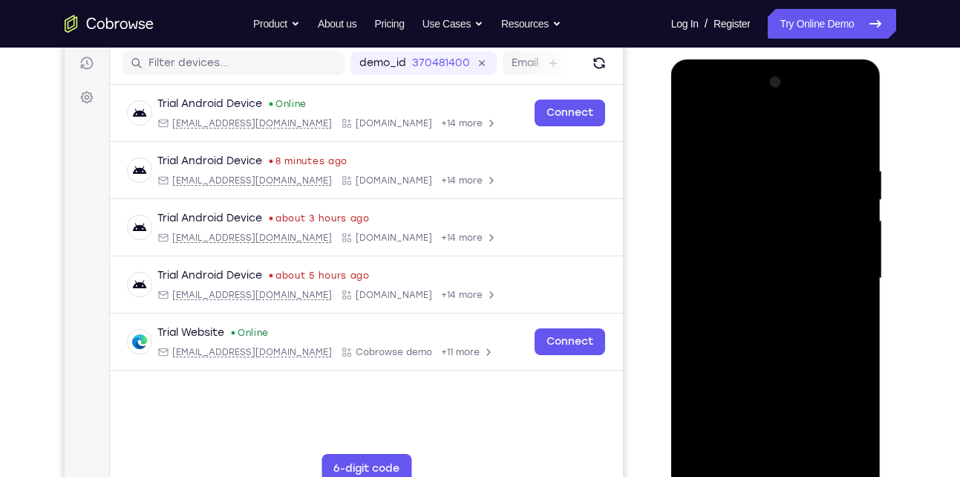
click at [845, 220] on div at bounding box center [776, 279] width 187 height 416
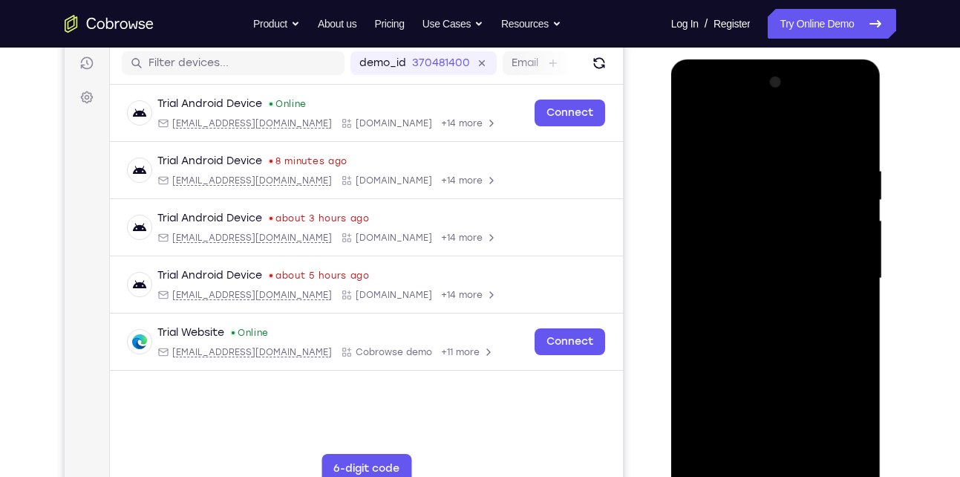
click at [845, 220] on div at bounding box center [776, 279] width 187 height 416
click at [695, 201] on div at bounding box center [776, 279] width 187 height 416
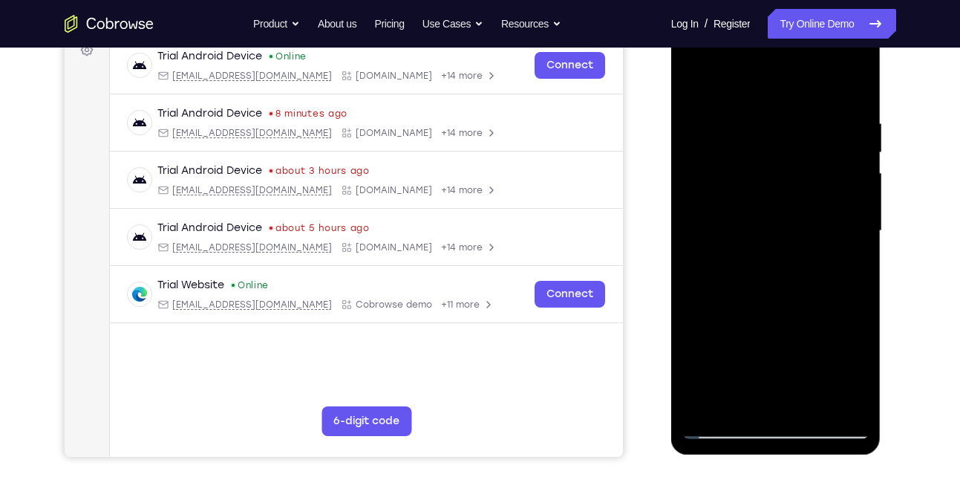
scroll to position [185, 0]
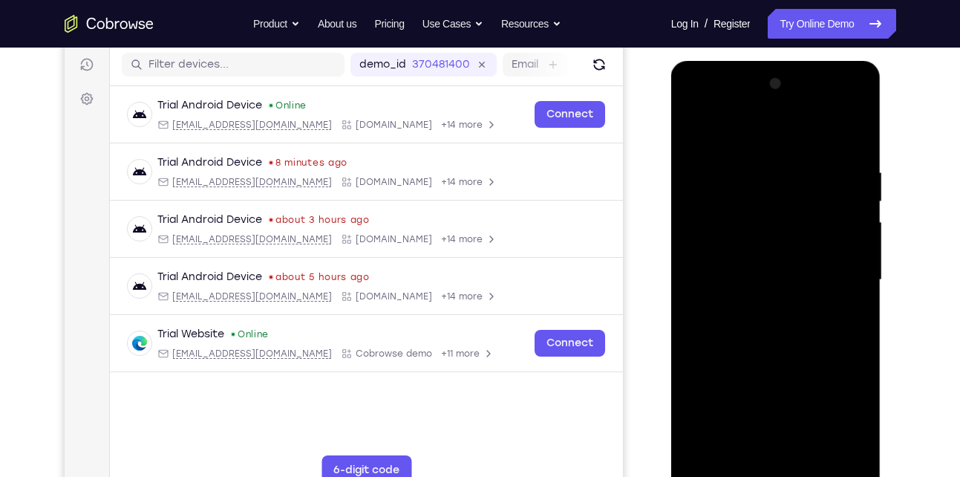
click at [830, 224] on div at bounding box center [776, 280] width 187 height 416
click at [845, 217] on div at bounding box center [776, 280] width 187 height 416
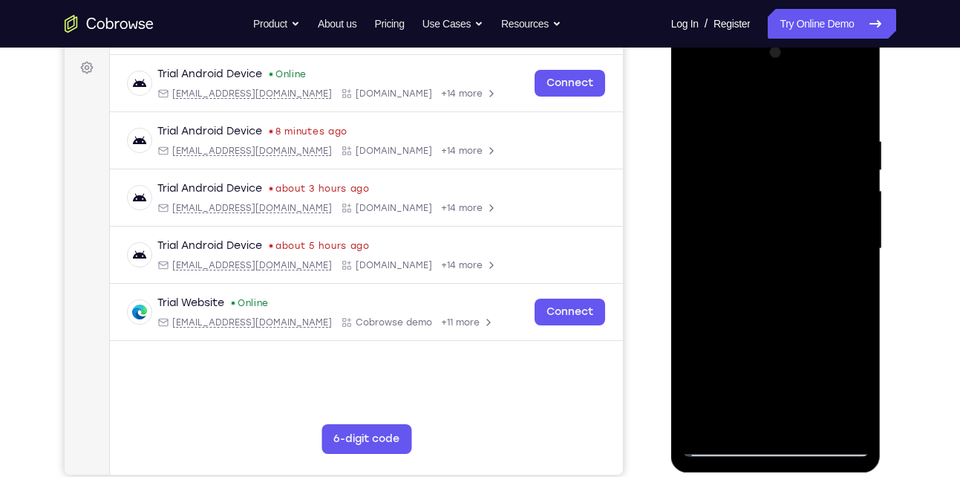
scroll to position [213, 0]
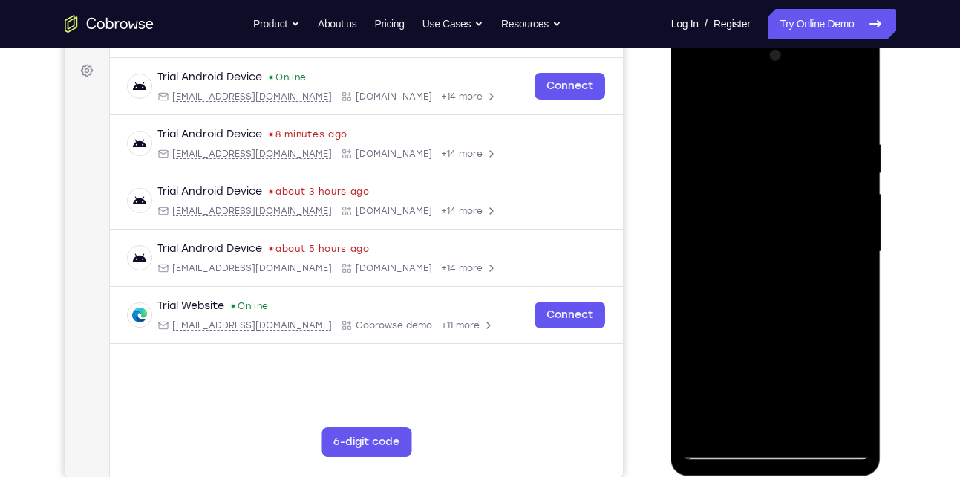
click at [821, 212] on div at bounding box center [776, 252] width 187 height 416
click at [853, 108] on div at bounding box center [776, 252] width 187 height 416
click at [808, 426] on div at bounding box center [776, 252] width 187 height 416
click at [703, 107] on div at bounding box center [776, 252] width 187 height 416
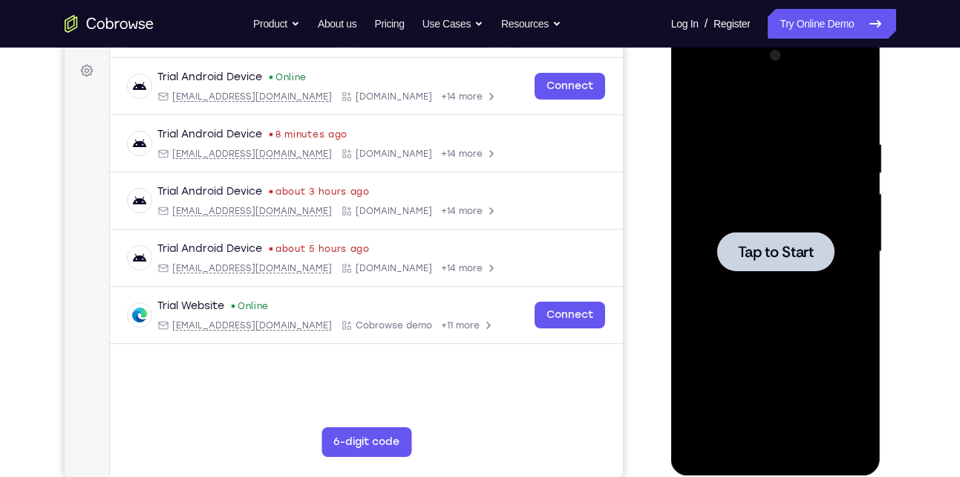
click at [749, 248] on span "Tap to Start" at bounding box center [776, 251] width 76 height 15
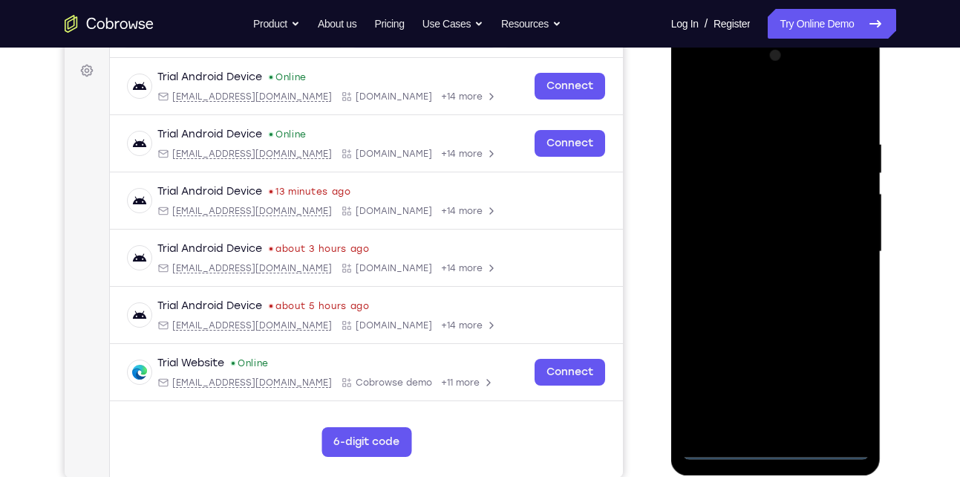
click at [781, 448] on div at bounding box center [776, 252] width 187 height 416
click at [831, 396] on div at bounding box center [776, 252] width 187 height 416
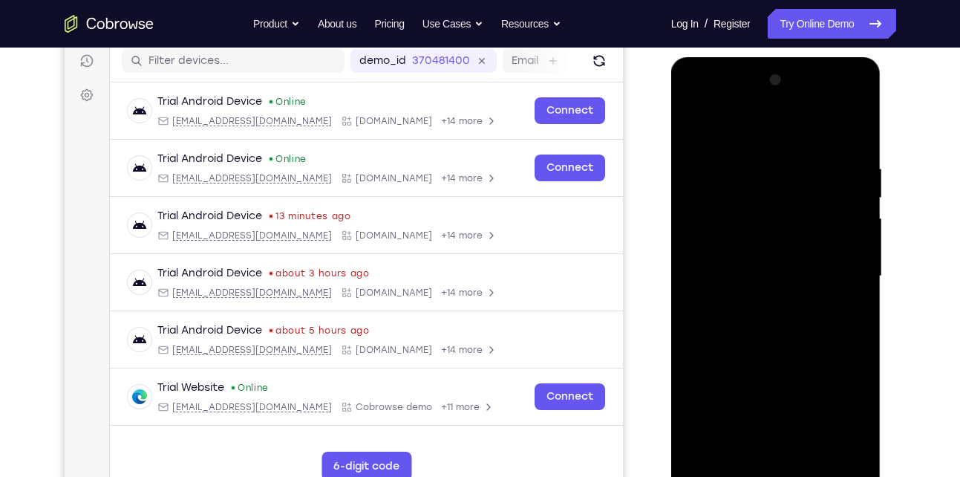
scroll to position [186, 0]
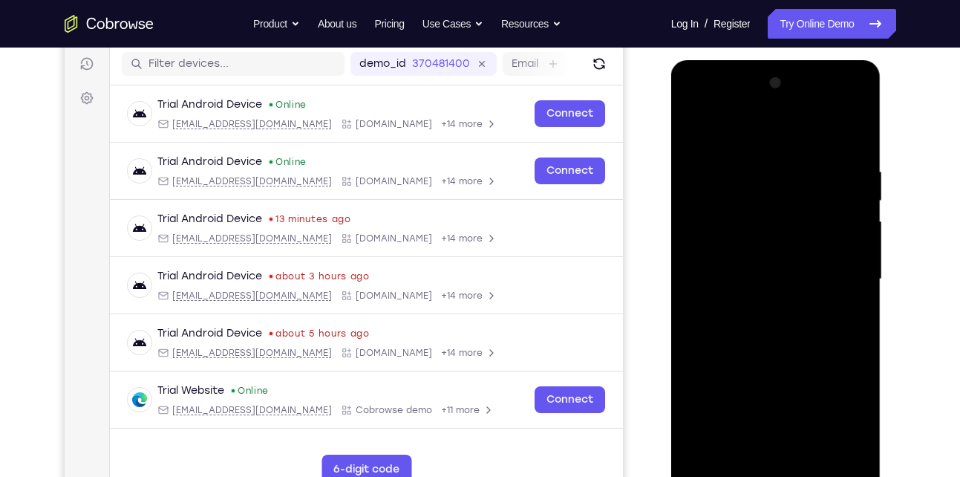
click at [764, 146] on div at bounding box center [776, 279] width 187 height 416
click at [833, 277] on div at bounding box center [776, 279] width 187 height 416
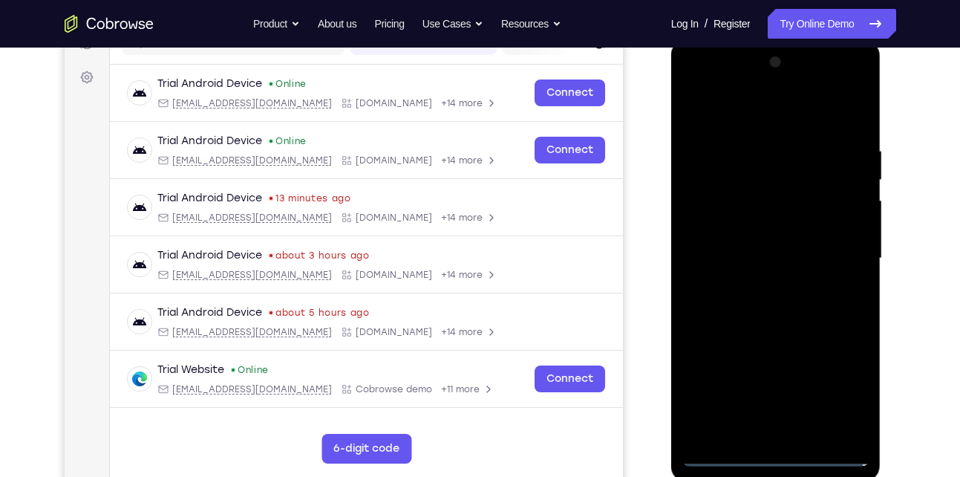
scroll to position [207, 0]
click at [757, 287] on div at bounding box center [776, 258] width 187 height 416
click at [759, 241] on div at bounding box center [776, 258] width 187 height 416
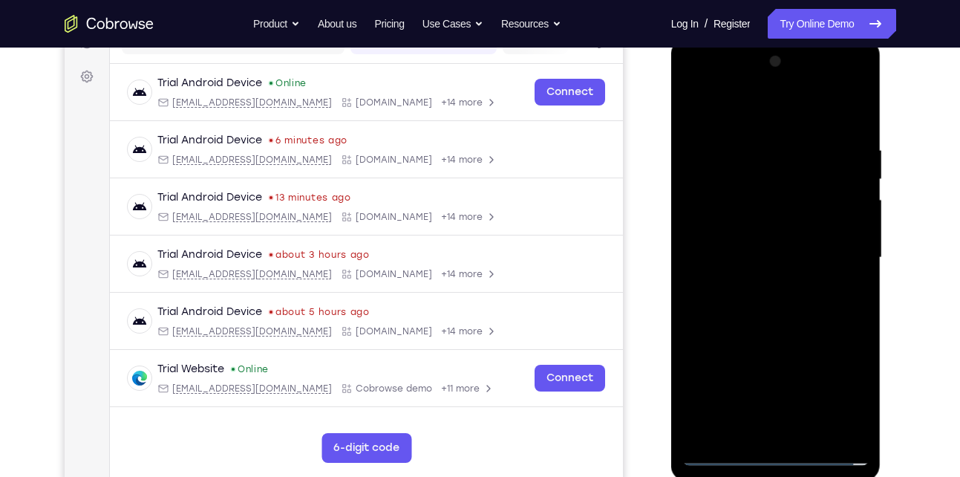
click at [758, 250] on div at bounding box center [776, 258] width 187 height 416
click at [755, 303] on div at bounding box center [776, 258] width 187 height 416
click at [826, 299] on div at bounding box center [776, 258] width 187 height 416
click at [786, 307] on div at bounding box center [776, 258] width 187 height 416
click at [756, 141] on div at bounding box center [776, 258] width 187 height 416
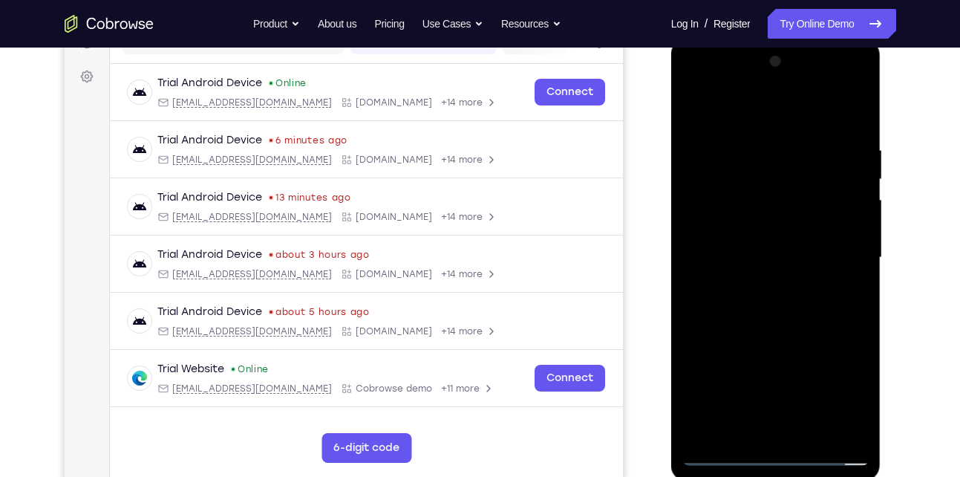
click at [845, 175] on div at bounding box center [776, 258] width 187 height 416
click at [845, 217] on div at bounding box center [776, 258] width 187 height 416
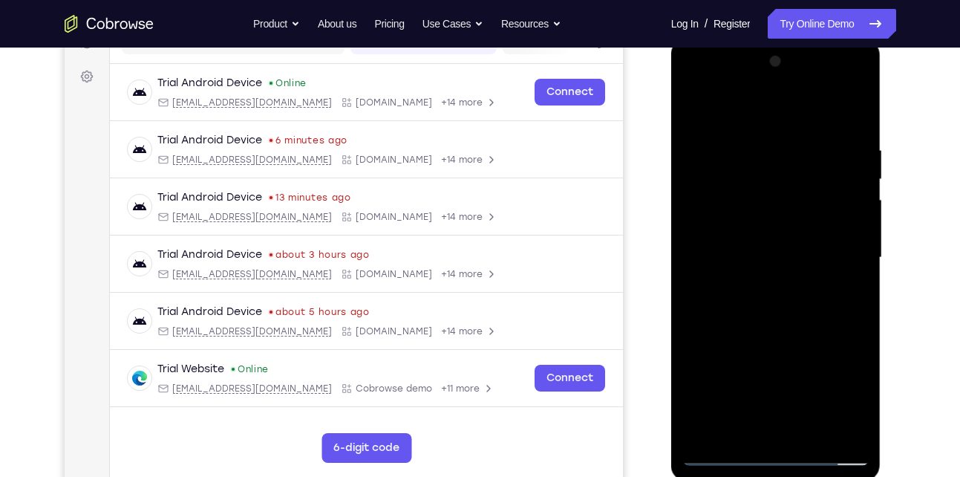
click at [703, 197] on div at bounding box center [776, 258] width 187 height 416
click at [703, 114] on div at bounding box center [776, 258] width 187 height 416
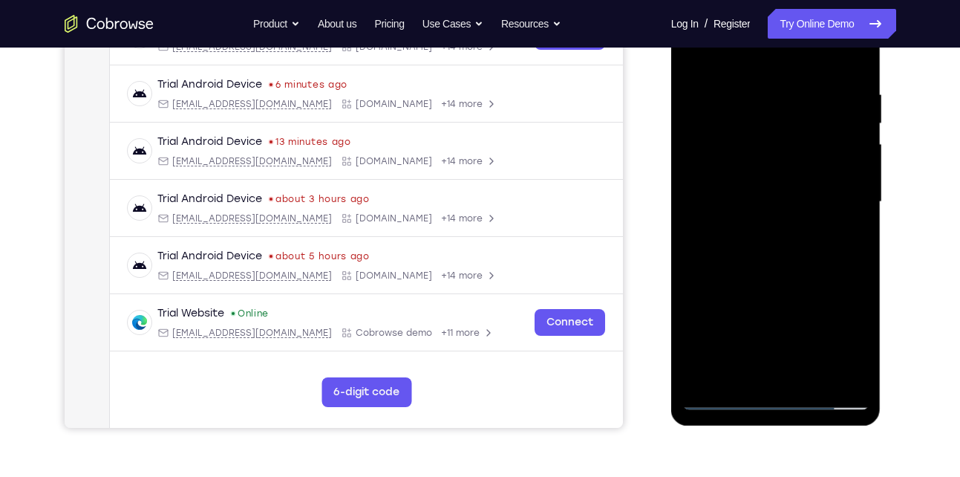
scroll to position [264, 0]
click at [739, 262] on div at bounding box center [776, 201] width 187 height 416
click at [732, 293] on div at bounding box center [776, 201] width 187 height 416
drag, startPoint x: 786, startPoint y: 234, endPoint x: 778, endPoint y: 173, distance: 61.5
click at [778, 173] on div at bounding box center [776, 201] width 187 height 416
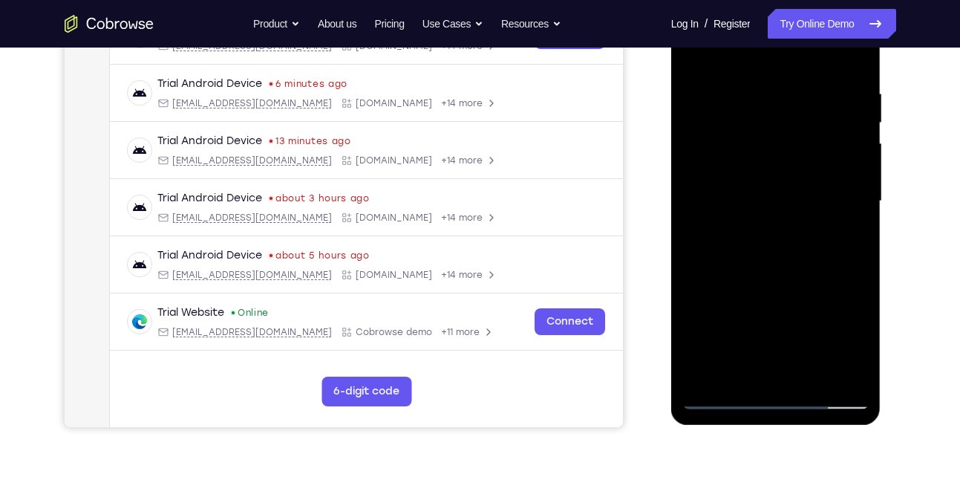
click at [693, 273] on div at bounding box center [776, 201] width 187 height 416
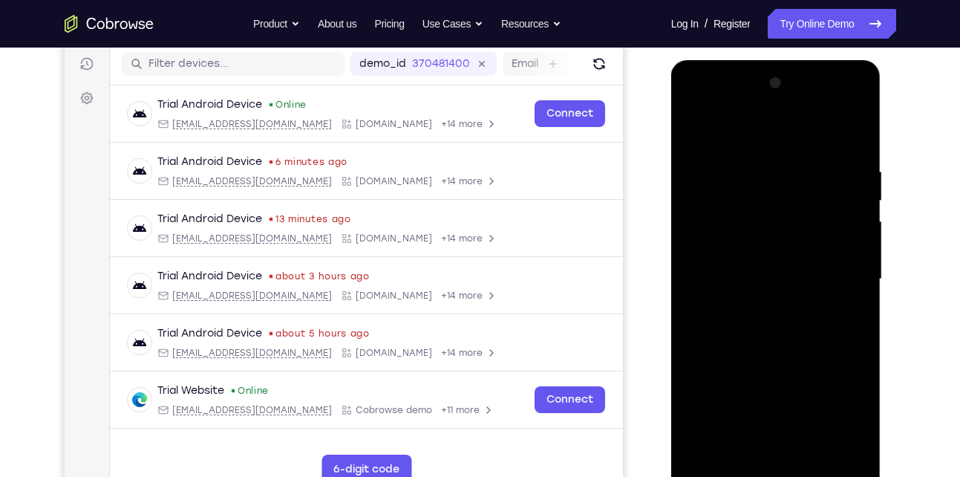
scroll to position [185, 0]
click at [695, 126] on div at bounding box center [776, 280] width 187 height 416
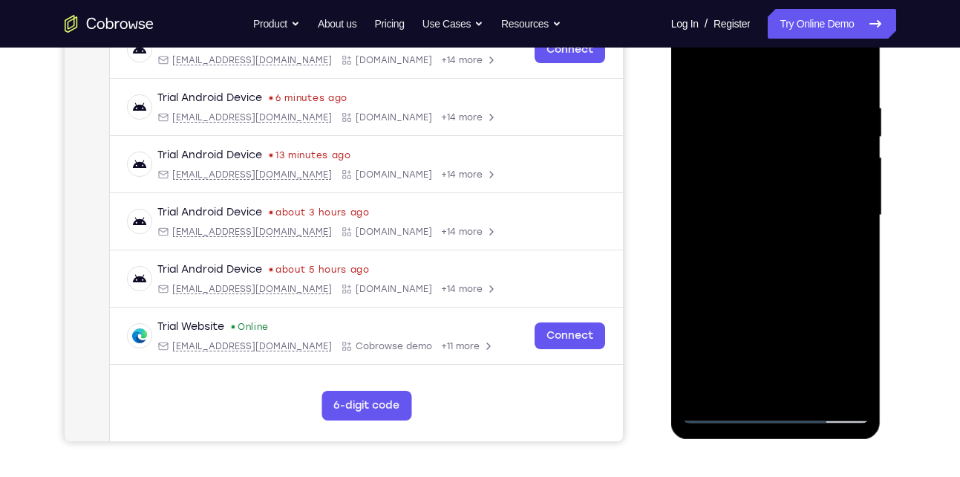
scroll to position [253, 0]
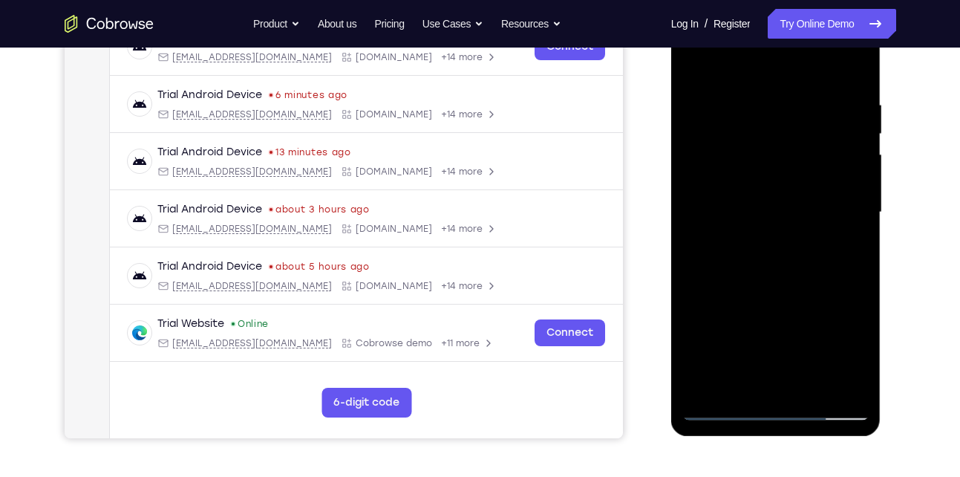
click at [777, 267] on div at bounding box center [776, 212] width 187 height 416
click at [807, 384] on div at bounding box center [776, 212] width 187 height 416
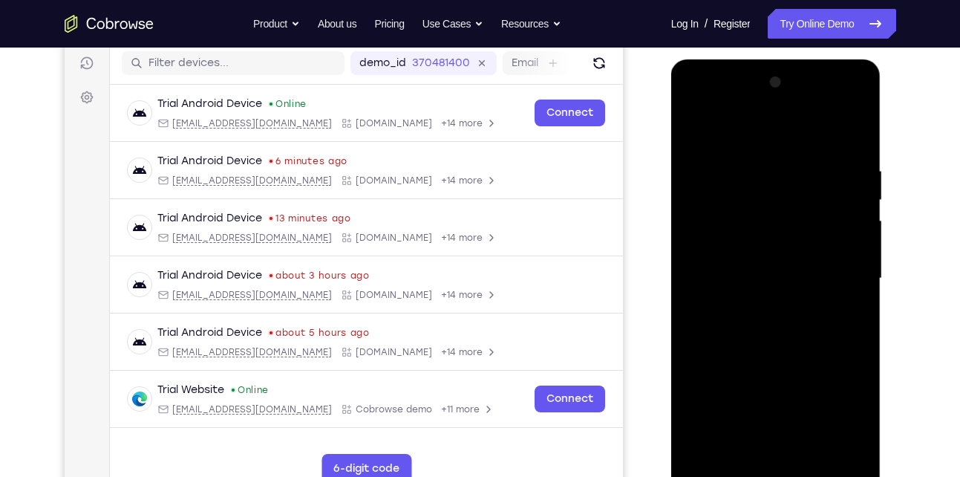
scroll to position [186, 0]
click at [797, 351] on div at bounding box center [776, 279] width 187 height 416
drag, startPoint x: 797, startPoint y: 351, endPoint x: 790, endPoint y: 310, distance: 41.5
click at [790, 310] on div at bounding box center [776, 279] width 187 height 416
drag, startPoint x: 795, startPoint y: 348, endPoint x: 777, endPoint y: 262, distance: 87.4
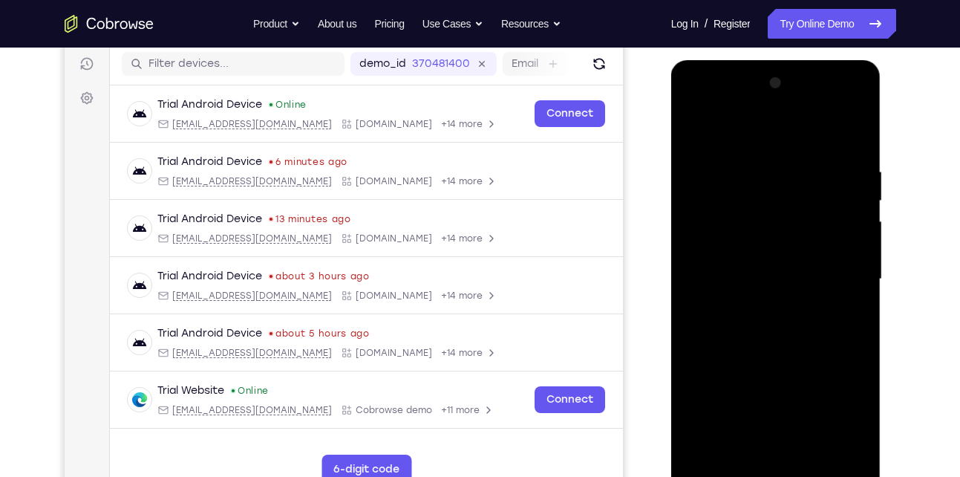
click at [777, 262] on div at bounding box center [776, 279] width 187 height 416
click at [699, 120] on div at bounding box center [776, 279] width 187 height 416
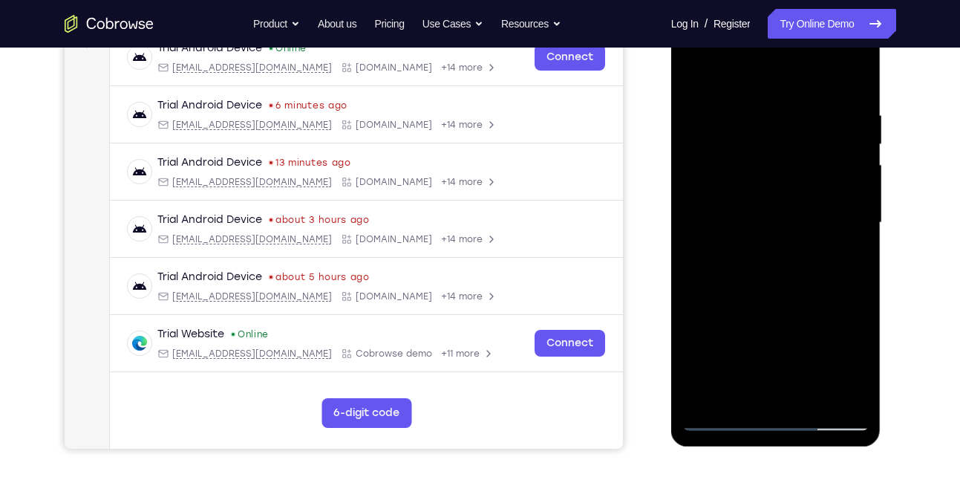
drag, startPoint x: 726, startPoint y: 267, endPoint x: 721, endPoint y: 199, distance: 67.7
click at [721, 199] on div at bounding box center [776, 223] width 187 height 416
drag, startPoint x: 756, startPoint y: 270, endPoint x: 745, endPoint y: 204, distance: 67.8
click at [745, 204] on div at bounding box center [776, 223] width 187 height 416
click at [760, 191] on div at bounding box center [776, 223] width 187 height 416
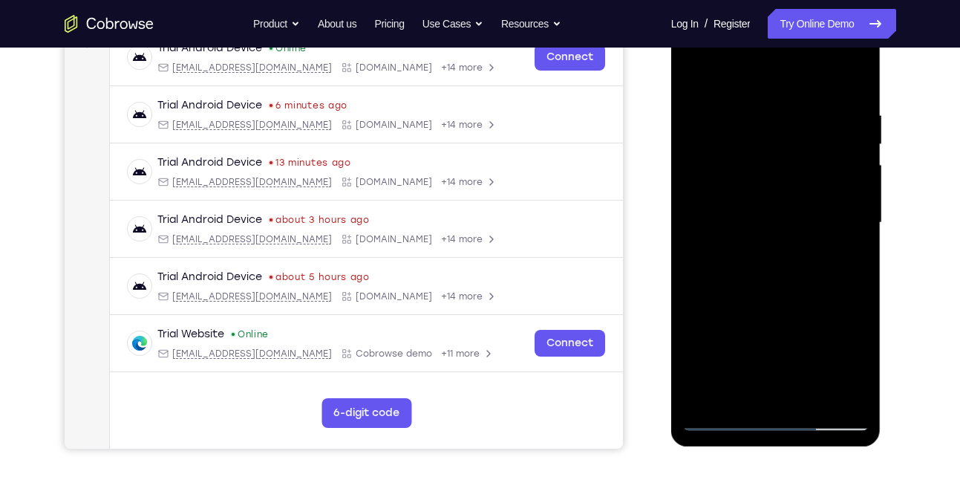
click at [760, 191] on div at bounding box center [776, 223] width 187 height 416
click at [697, 270] on div at bounding box center [776, 223] width 187 height 416
drag, startPoint x: 813, startPoint y: 180, endPoint x: 805, endPoint y: 261, distance: 81.3
click at [805, 261] on div at bounding box center [776, 223] width 187 height 416
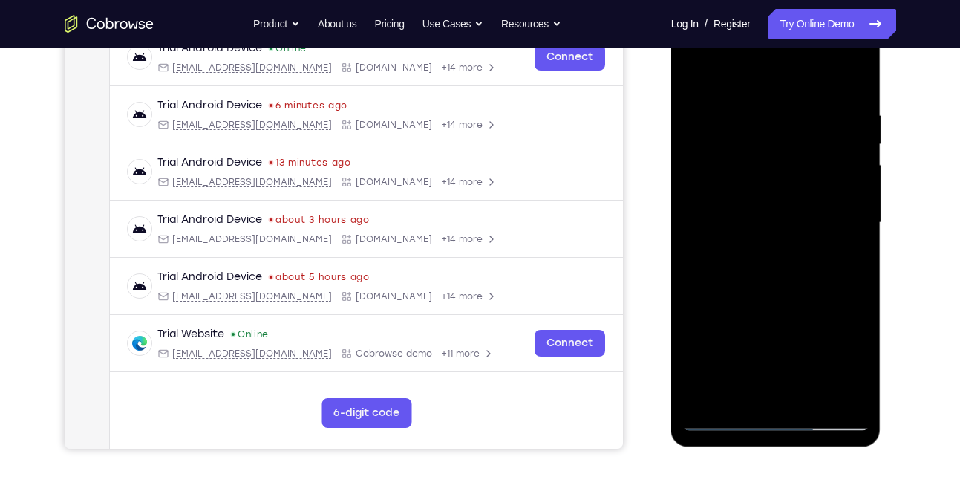
click at [857, 215] on div at bounding box center [776, 223] width 187 height 416
drag, startPoint x: 790, startPoint y: 195, endPoint x: 787, endPoint y: 267, distance: 72.1
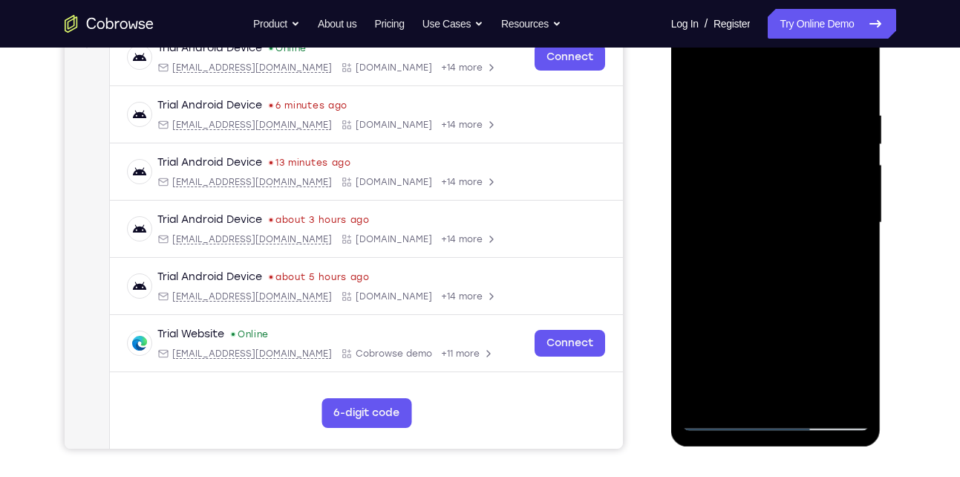
click at [787, 267] on div at bounding box center [776, 223] width 187 height 416
click at [850, 283] on div at bounding box center [776, 223] width 187 height 416
click at [795, 107] on div at bounding box center [776, 223] width 187 height 416
click at [712, 140] on div at bounding box center [776, 223] width 187 height 416
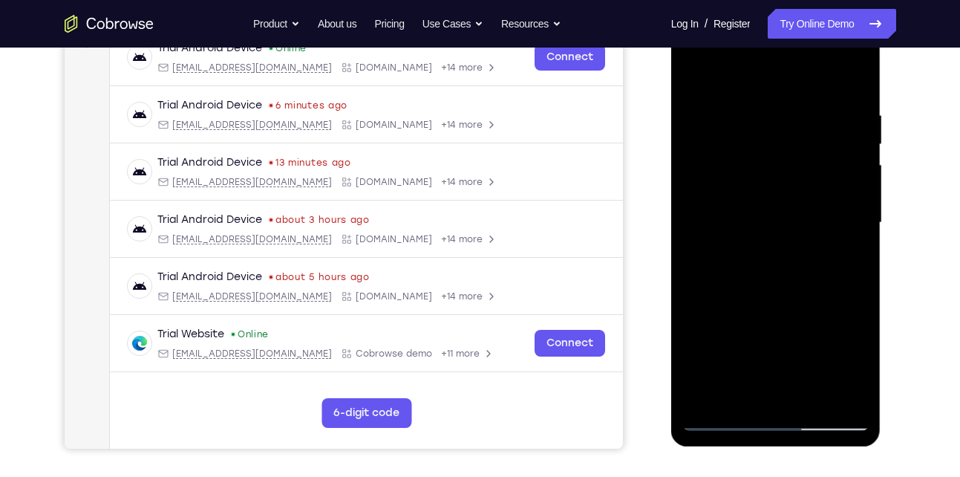
click at [850, 396] on div at bounding box center [776, 223] width 187 height 416
click at [840, 248] on div at bounding box center [776, 223] width 187 height 416
click at [831, 274] on div at bounding box center [776, 223] width 187 height 416
click at [853, 74] on div at bounding box center [776, 223] width 187 height 416
click at [718, 137] on div at bounding box center [776, 223] width 187 height 416
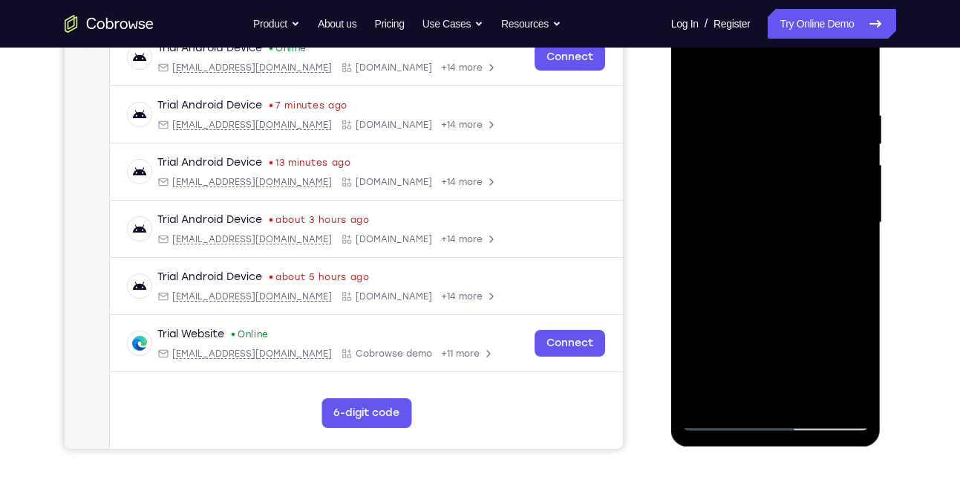
click at [814, 115] on div at bounding box center [776, 223] width 187 height 416
click at [751, 384] on div at bounding box center [776, 223] width 187 height 416
click at [737, 399] on div at bounding box center [776, 223] width 187 height 416
click at [821, 331] on div at bounding box center [776, 223] width 187 height 416
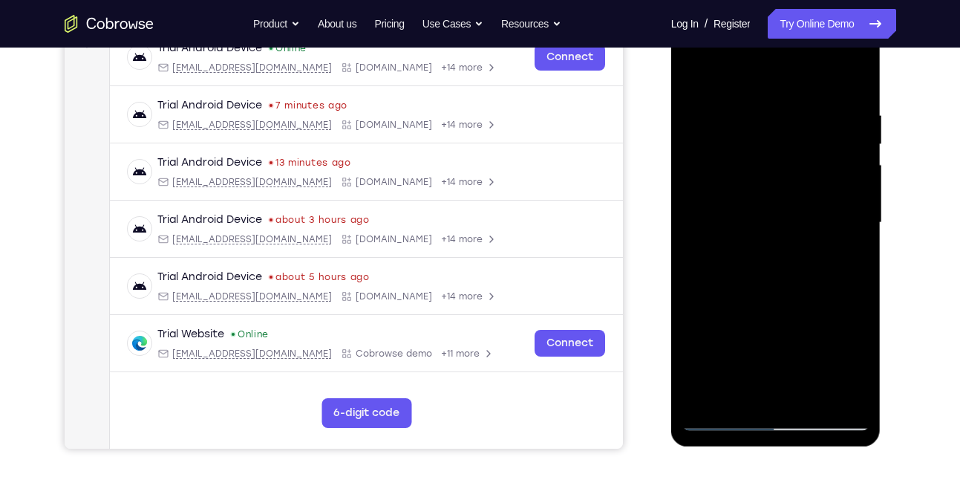
click at [821, 331] on div at bounding box center [776, 223] width 187 height 416
click at [847, 248] on div at bounding box center [776, 223] width 187 height 416
click at [692, 71] on div at bounding box center [776, 223] width 187 height 416
drag, startPoint x: 759, startPoint y: 120, endPoint x: 762, endPoint y: 175, distance: 55.0
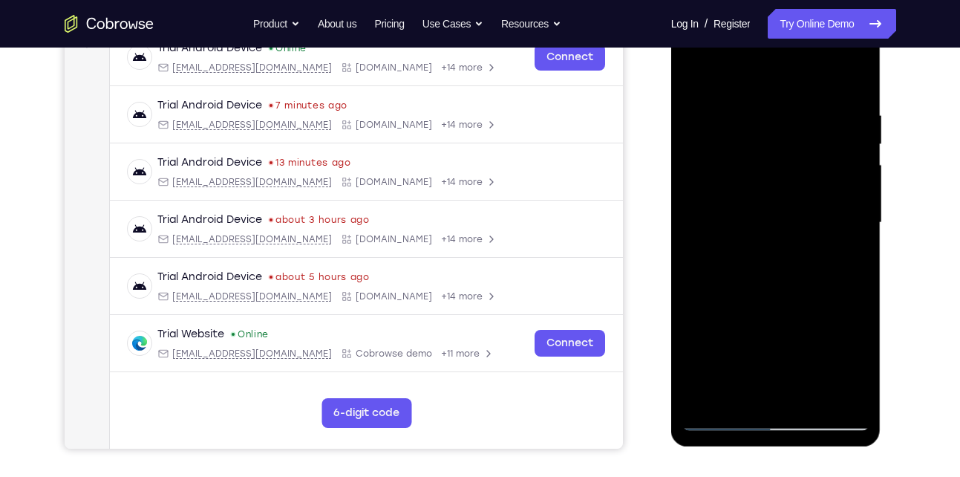
click at [762, 175] on div at bounding box center [776, 223] width 187 height 416
click at [864, 68] on div at bounding box center [776, 223] width 187 height 416
click at [743, 107] on div at bounding box center [776, 223] width 187 height 416
drag, startPoint x: 749, startPoint y: 293, endPoint x: 739, endPoint y: 146, distance: 147.4
click at [739, 146] on div at bounding box center [776, 223] width 187 height 416
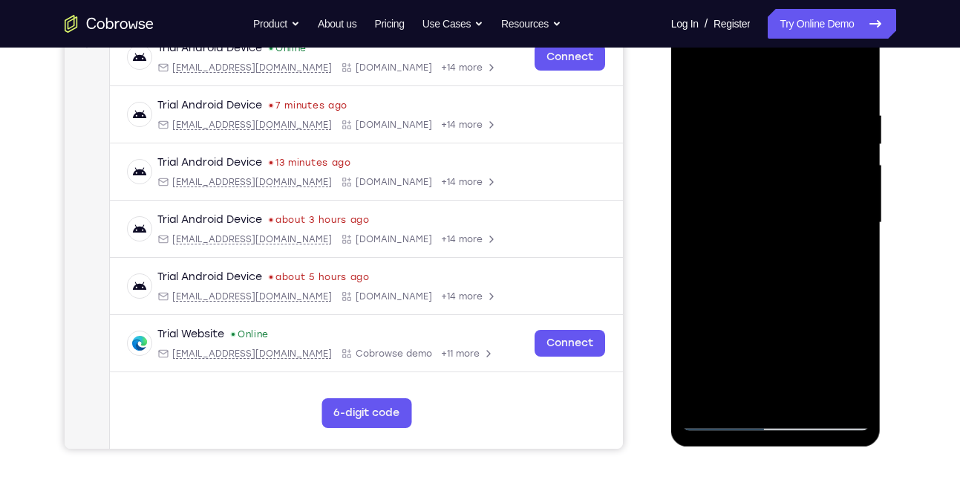
drag, startPoint x: 753, startPoint y: 281, endPoint x: 737, endPoint y: 154, distance: 128.1
click at [737, 154] on div at bounding box center [776, 223] width 187 height 416
click at [706, 397] on div at bounding box center [776, 223] width 187 height 416
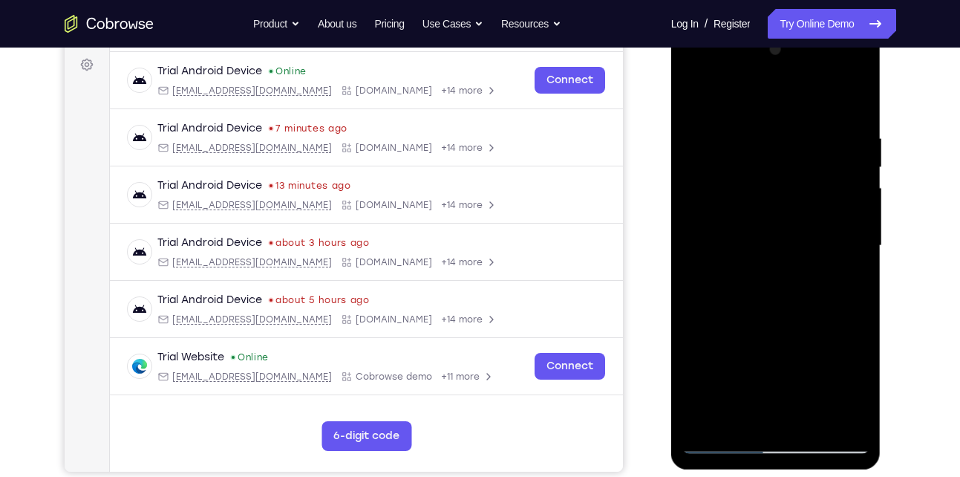
scroll to position [216, 0]
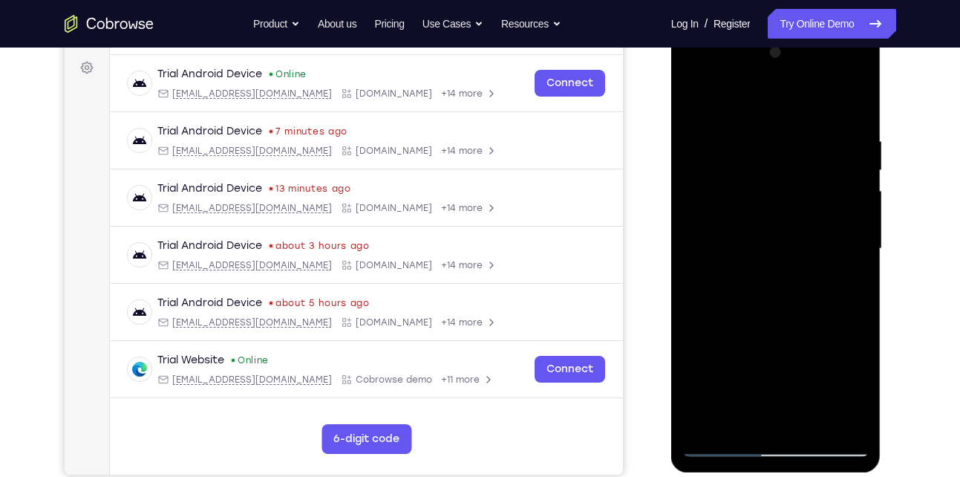
click at [798, 131] on div at bounding box center [776, 249] width 187 height 416
click at [827, 186] on div at bounding box center [776, 249] width 187 height 416
click at [842, 161] on div at bounding box center [776, 249] width 187 height 416
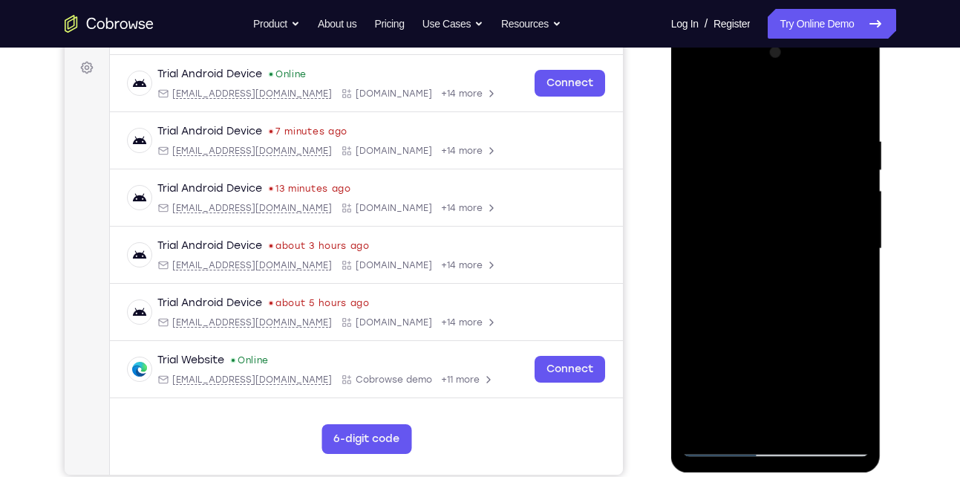
click at [690, 207] on div at bounding box center [776, 249] width 187 height 416
click at [831, 418] on div at bounding box center [776, 249] width 187 height 416
click at [843, 241] on div at bounding box center [776, 249] width 187 height 416
click at [834, 411] on div at bounding box center [776, 249] width 187 height 416
click at [843, 308] on div at bounding box center [776, 249] width 187 height 416
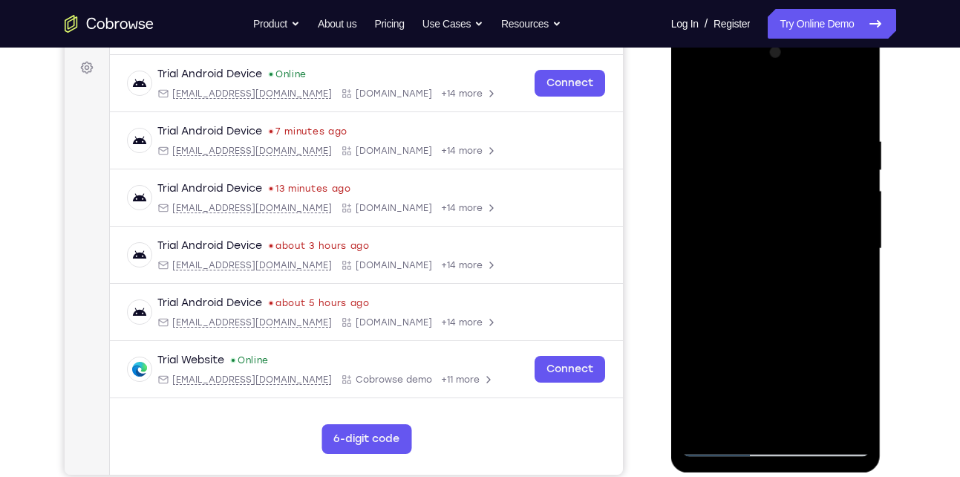
click at [829, 417] on div at bounding box center [776, 249] width 187 height 416
click at [837, 206] on div at bounding box center [776, 249] width 187 height 416
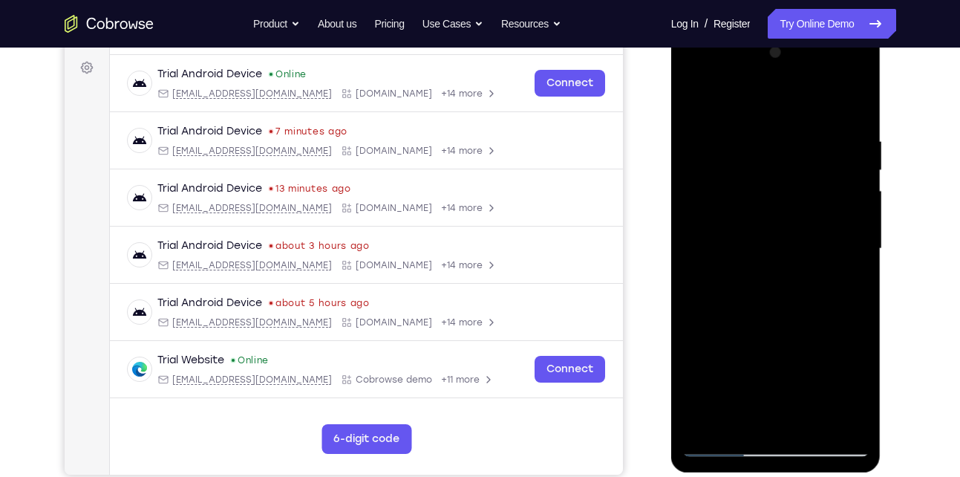
click at [837, 206] on div at bounding box center [776, 249] width 187 height 416
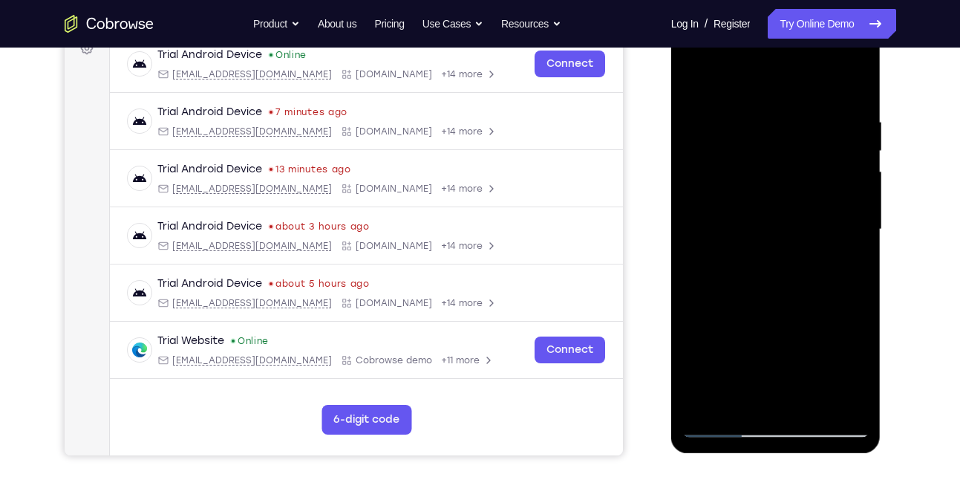
scroll to position [236, 0]
click at [837, 206] on div at bounding box center [776, 229] width 187 height 416
click at [711, 225] on div at bounding box center [776, 229] width 187 height 416
drag, startPoint x: 813, startPoint y: 237, endPoint x: 711, endPoint y: 232, distance: 101.9
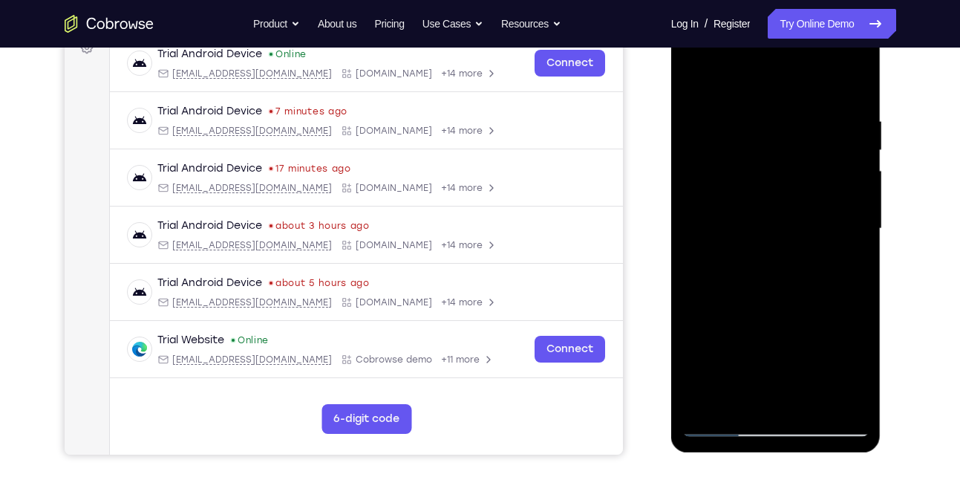
click at [711, 232] on div at bounding box center [776, 229] width 187 height 416
click at [837, 209] on div at bounding box center [776, 229] width 187 height 416
click at [700, 232] on div at bounding box center [776, 229] width 187 height 416
drag, startPoint x: 824, startPoint y: 271, endPoint x: 696, endPoint y: 306, distance: 133.2
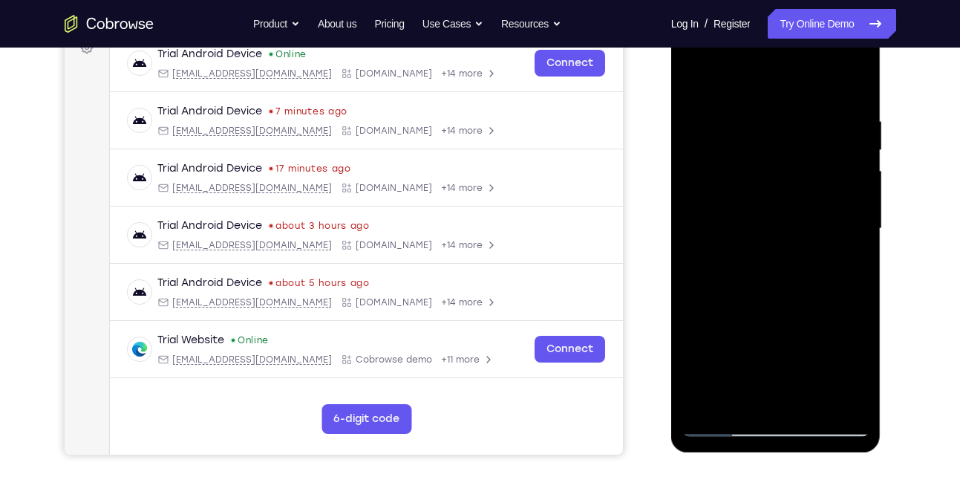
click at [696, 306] on div at bounding box center [776, 229] width 187 height 416
click at [813, 245] on div at bounding box center [776, 229] width 187 height 416
click at [819, 131] on div at bounding box center [776, 229] width 187 height 416
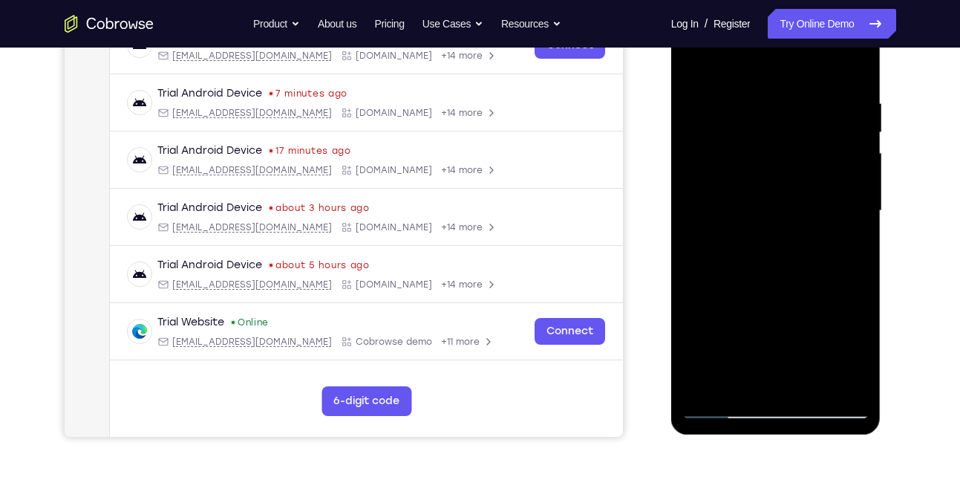
click at [827, 176] on div at bounding box center [776, 211] width 187 height 416
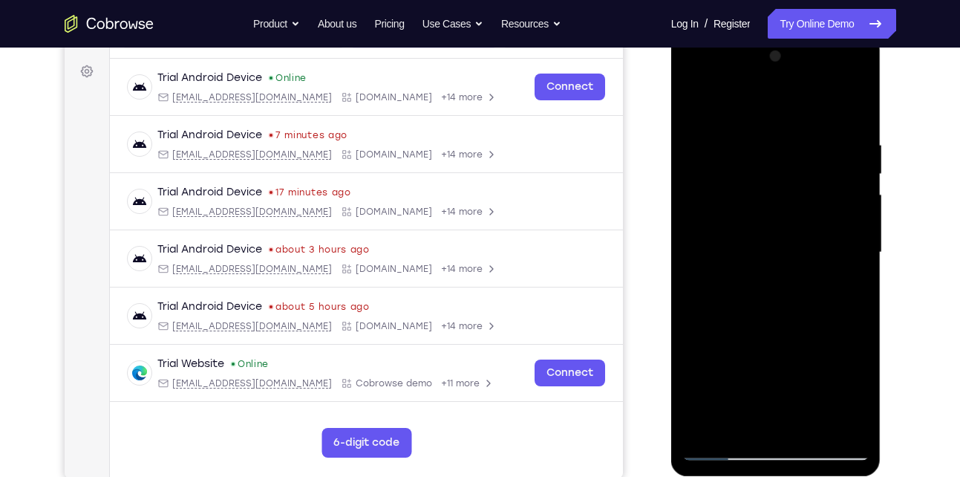
scroll to position [210, 0]
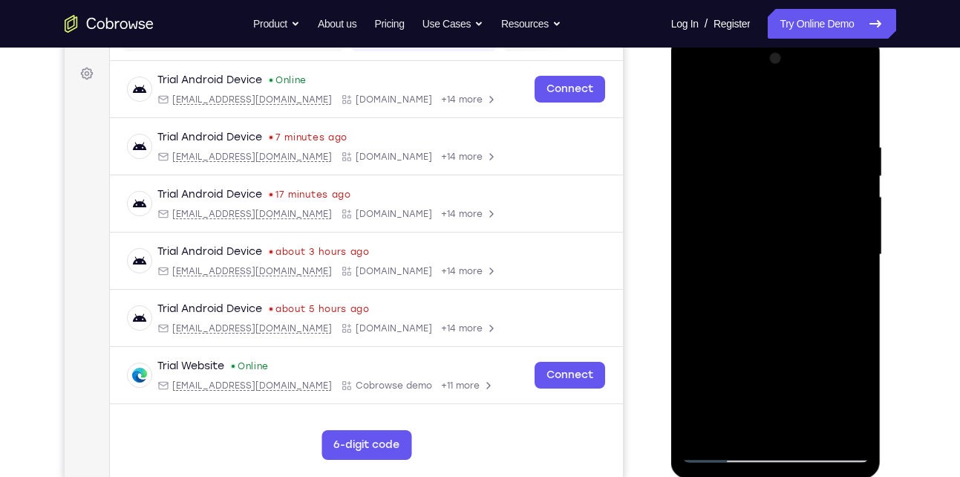
click at [850, 169] on div at bounding box center [776, 255] width 187 height 416
click at [859, 110] on div at bounding box center [776, 255] width 187 height 416
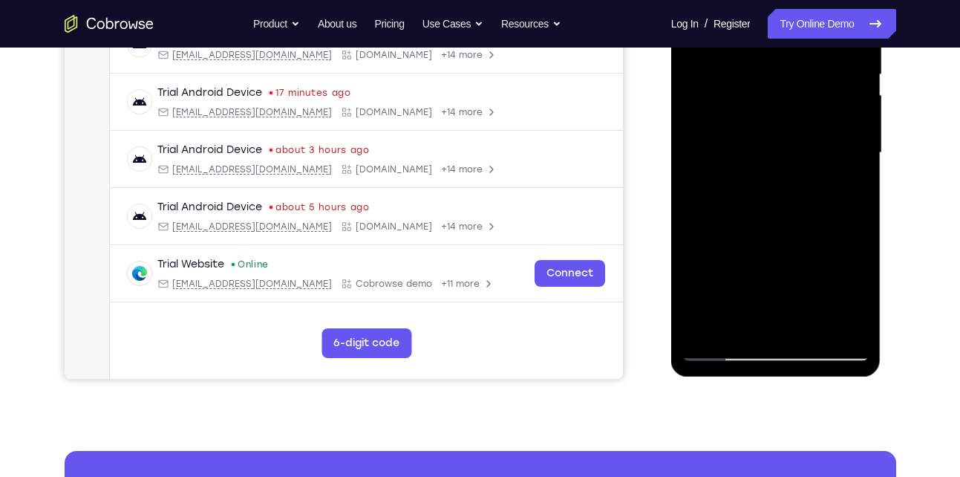
scroll to position [313, 0]
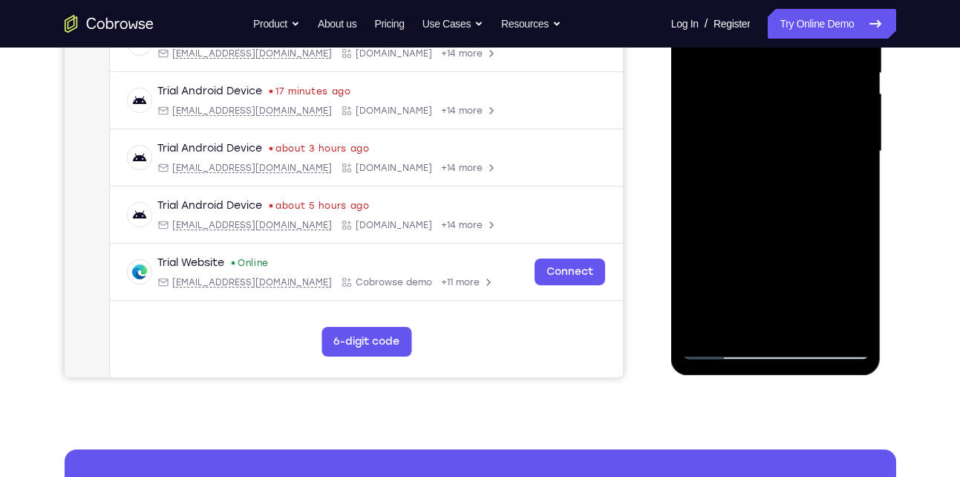
drag, startPoint x: 804, startPoint y: 253, endPoint x: 806, endPoint y: 176, distance: 76.5
click at [806, 176] on div at bounding box center [776, 152] width 187 height 416
click at [857, 146] on div at bounding box center [776, 152] width 187 height 416
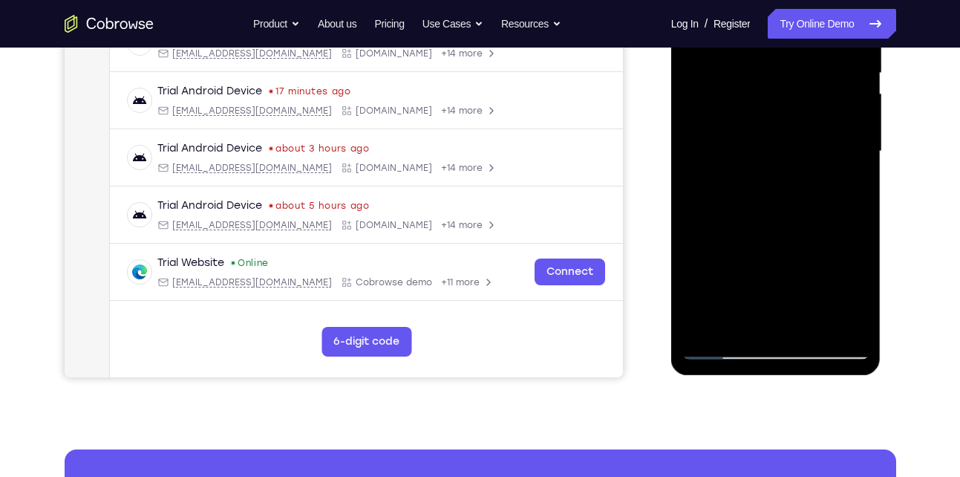
click at [857, 146] on div at bounding box center [776, 152] width 187 height 416
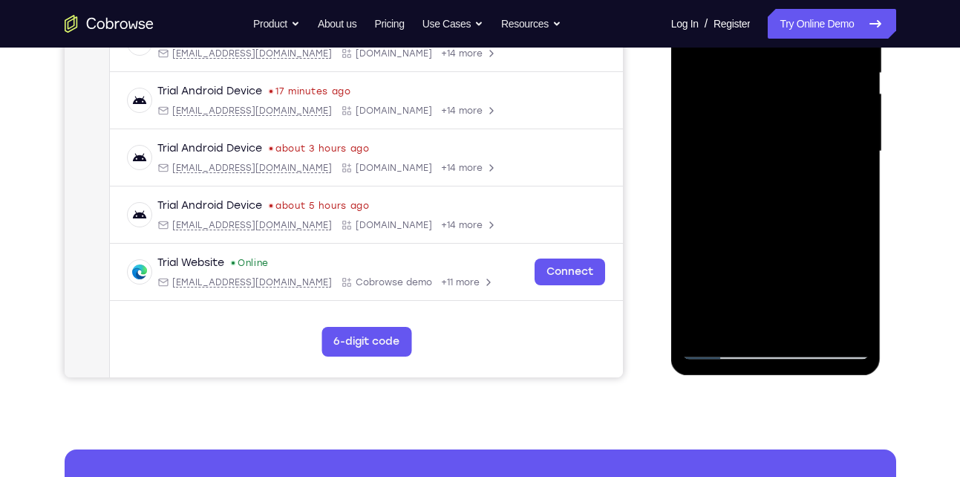
click at [857, 146] on div at bounding box center [776, 152] width 187 height 416
click at [851, 137] on div at bounding box center [776, 152] width 187 height 416
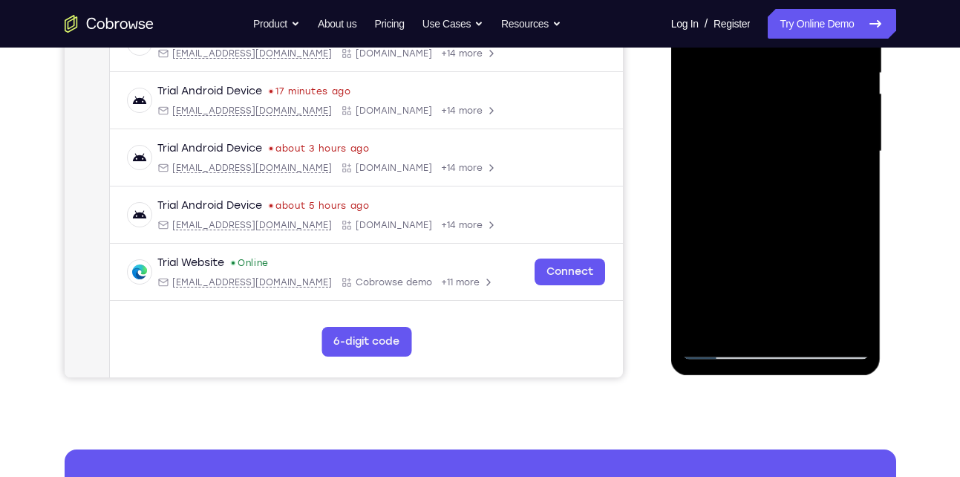
click at [855, 141] on div at bounding box center [776, 152] width 187 height 416
drag, startPoint x: 787, startPoint y: 236, endPoint x: 770, endPoint y: 71, distance: 166.5
click at [770, 71] on div at bounding box center [776, 152] width 187 height 416
drag, startPoint x: 784, startPoint y: 218, endPoint x: 773, endPoint y: 56, distance: 162.3
click at [773, 56] on div at bounding box center [776, 152] width 187 height 416
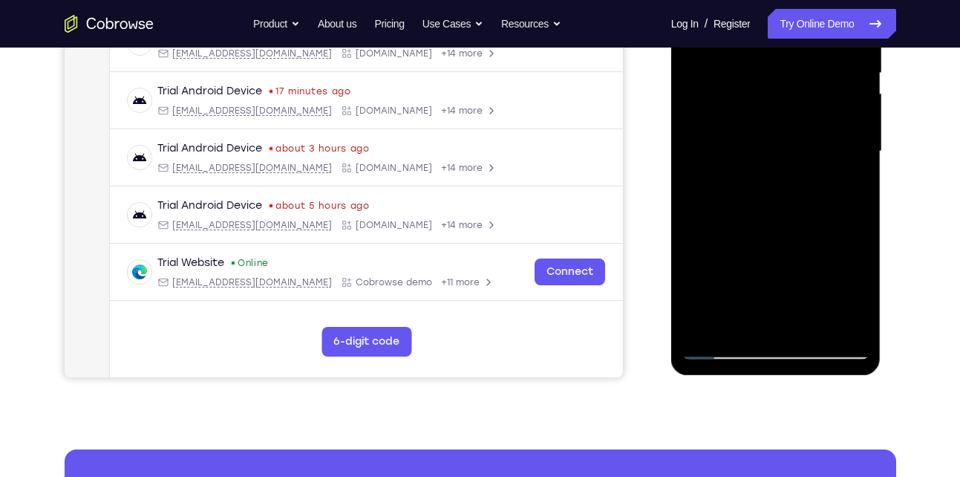
drag, startPoint x: 770, startPoint y: 211, endPoint x: 765, endPoint y: 128, distance: 82.6
click at [765, 128] on div at bounding box center [776, 152] width 187 height 416
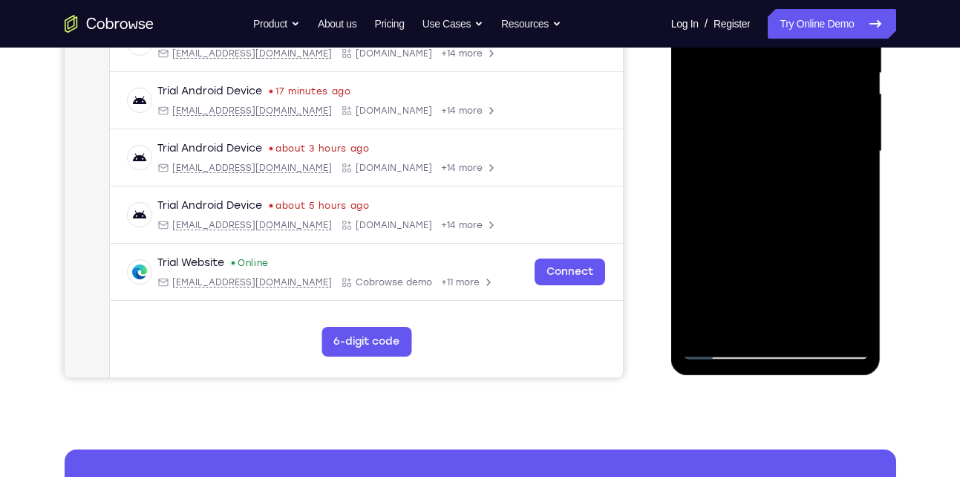
drag, startPoint x: 755, startPoint y: 248, endPoint x: 737, endPoint y: 82, distance: 167.3
click at [737, 82] on div at bounding box center [776, 152] width 187 height 416
drag, startPoint x: 775, startPoint y: 248, endPoint x: 746, endPoint y: 92, distance: 158.5
click at [746, 92] on div at bounding box center [776, 152] width 187 height 416
drag, startPoint x: 776, startPoint y: 242, endPoint x: 765, endPoint y: 109, distance: 133.4
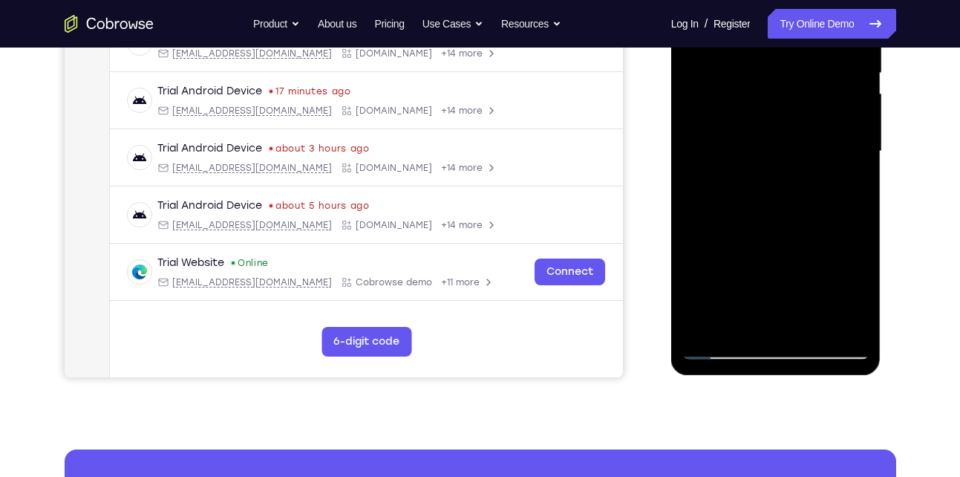
click at [765, 109] on div at bounding box center [776, 152] width 187 height 416
drag, startPoint x: 769, startPoint y: 224, endPoint x: 749, endPoint y: 143, distance: 83.4
click at [749, 143] on div at bounding box center [776, 152] width 187 height 416
click at [764, 155] on div at bounding box center [776, 152] width 187 height 416
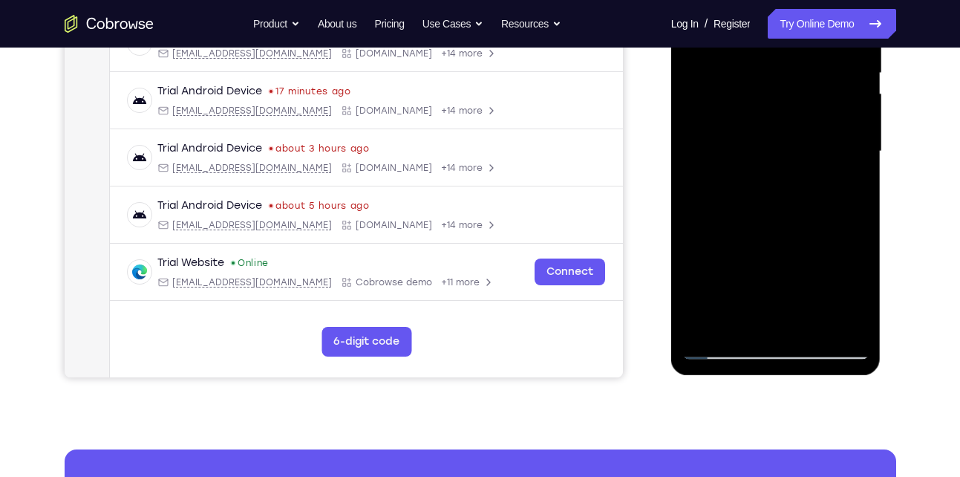
click at [764, 155] on div at bounding box center [776, 152] width 187 height 416
drag, startPoint x: 795, startPoint y: 244, endPoint x: 781, endPoint y: 95, distance: 149.9
click at [781, 95] on div at bounding box center [776, 152] width 187 height 416
drag, startPoint x: 780, startPoint y: 246, endPoint x: 766, endPoint y: 85, distance: 161.8
click at [766, 85] on div at bounding box center [776, 152] width 187 height 416
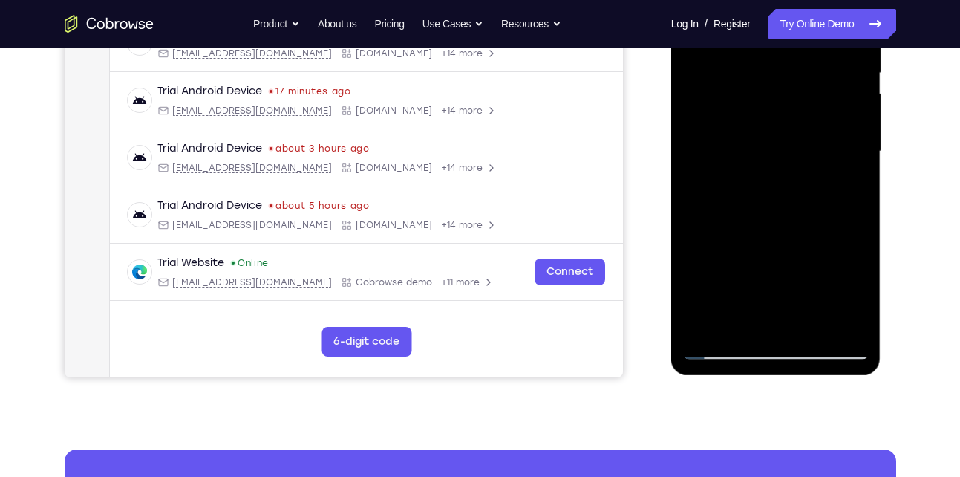
drag, startPoint x: 770, startPoint y: 232, endPoint x: 758, endPoint y: 77, distance: 155.7
click at [758, 77] on div at bounding box center [776, 152] width 187 height 416
drag, startPoint x: 769, startPoint y: 239, endPoint x: 752, endPoint y: 109, distance: 131.2
click at [752, 109] on div at bounding box center [776, 152] width 187 height 416
click at [761, 180] on div at bounding box center [776, 152] width 187 height 416
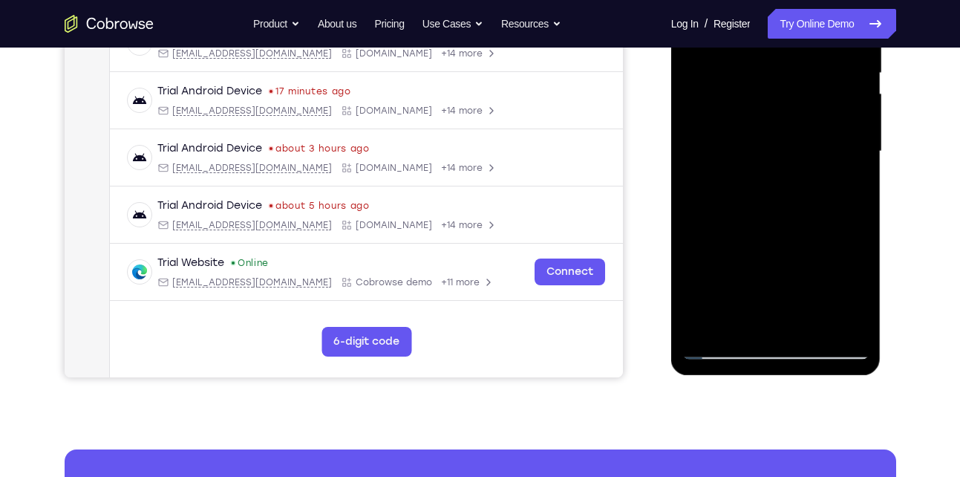
click at [761, 180] on div at bounding box center [776, 152] width 187 height 416
click at [709, 325] on div at bounding box center [776, 152] width 187 height 416
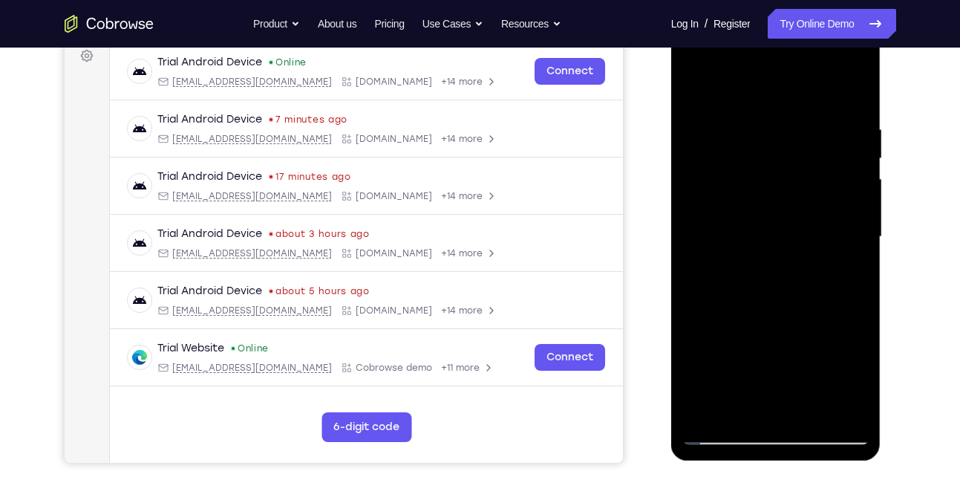
scroll to position [226, 0]
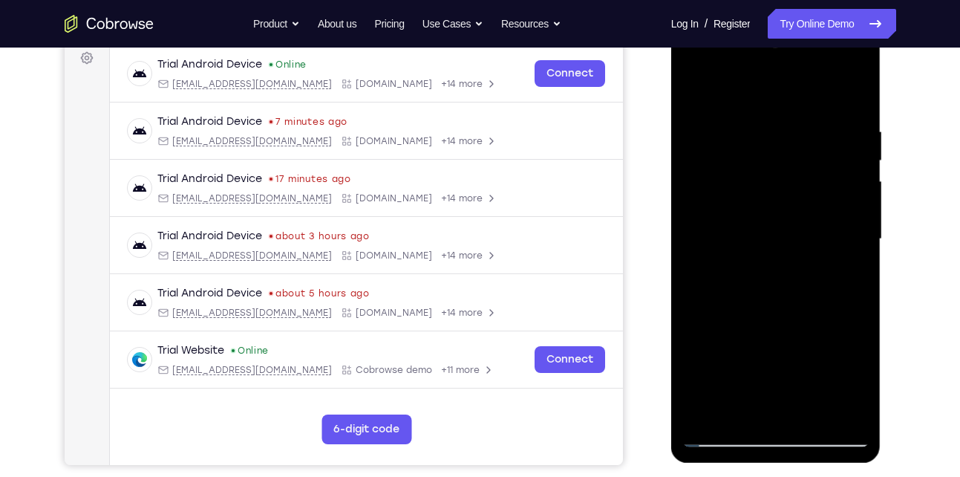
drag, startPoint x: 755, startPoint y: 169, endPoint x: 778, endPoint y: 315, distance: 148.1
click at [778, 315] on div at bounding box center [776, 239] width 187 height 416
click at [757, 132] on div at bounding box center [776, 239] width 187 height 416
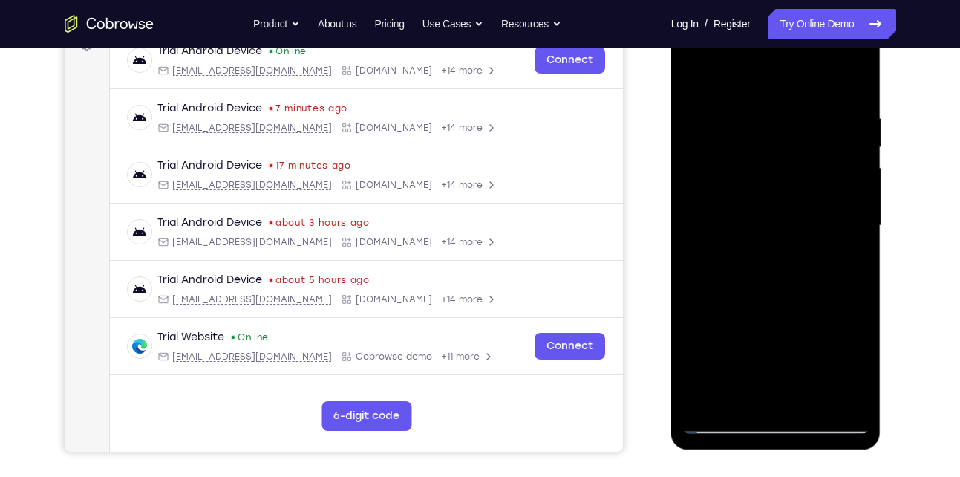
scroll to position [238, 0]
click at [849, 160] on div at bounding box center [776, 227] width 187 height 416
click at [845, 132] on div at bounding box center [776, 227] width 187 height 416
click at [836, 239] on div at bounding box center [776, 227] width 187 height 416
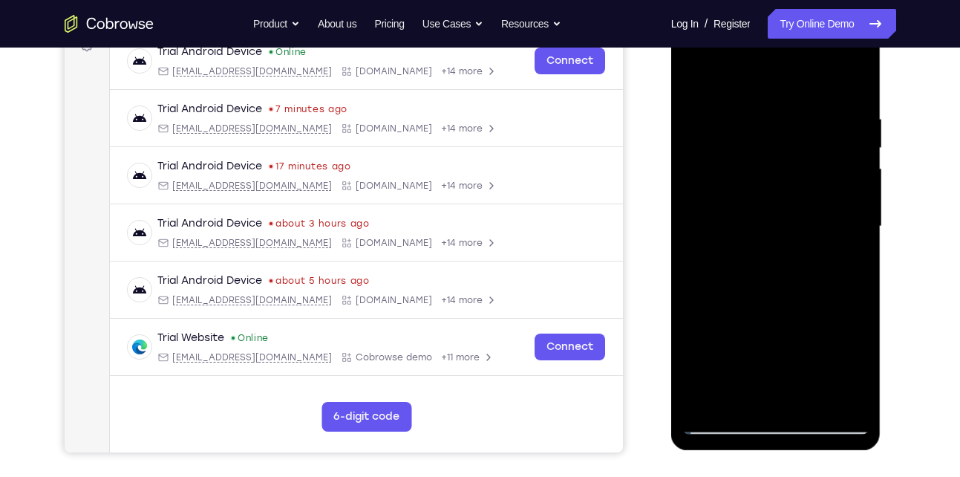
click at [836, 239] on div at bounding box center [776, 227] width 187 height 416
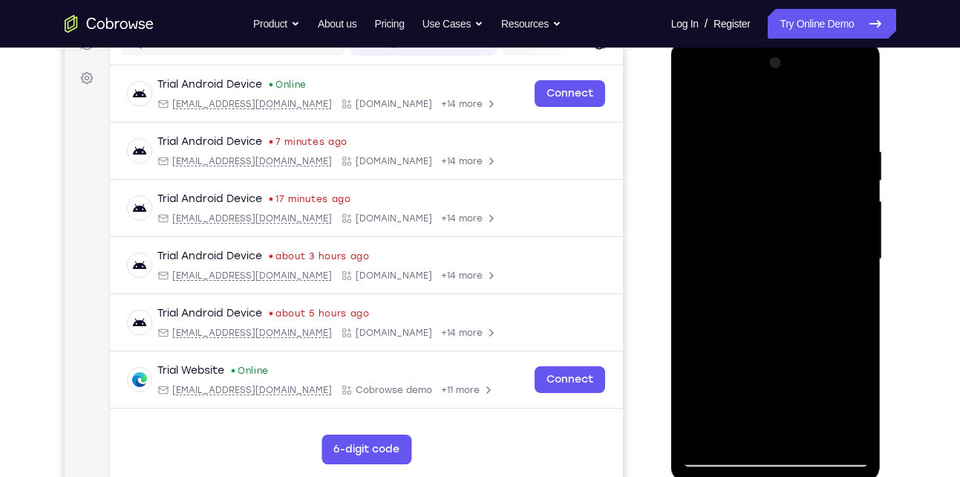
scroll to position [203, 0]
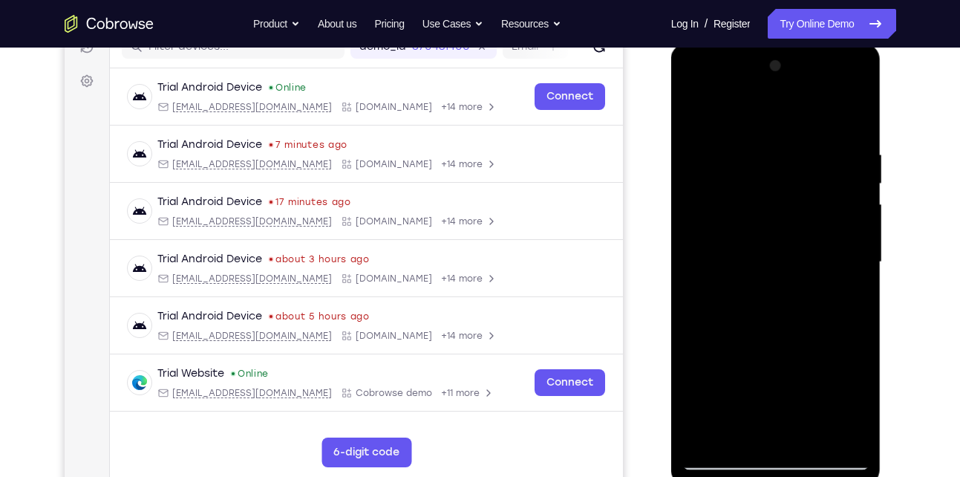
click at [836, 239] on div at bounding box center [776, 262] width 187 height 416
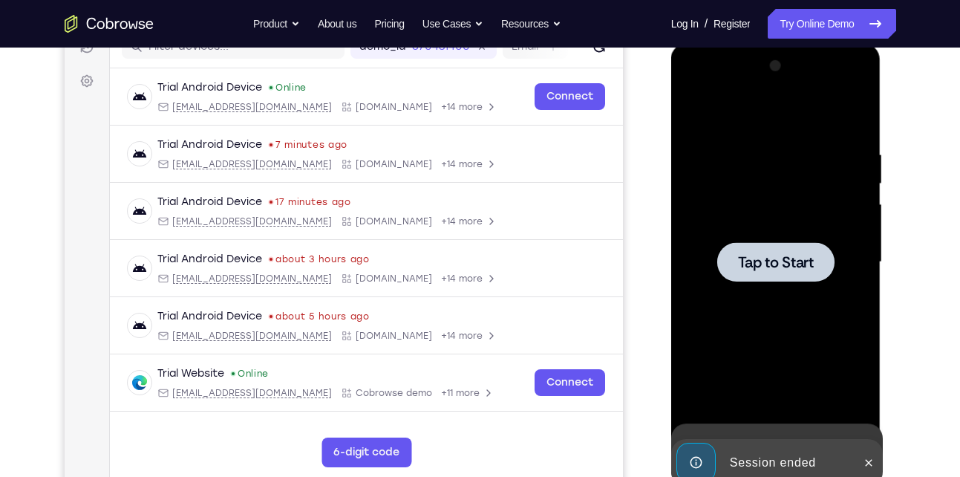
click at [836, 239] on div at bounding box center [776, 262] width 187 height 416
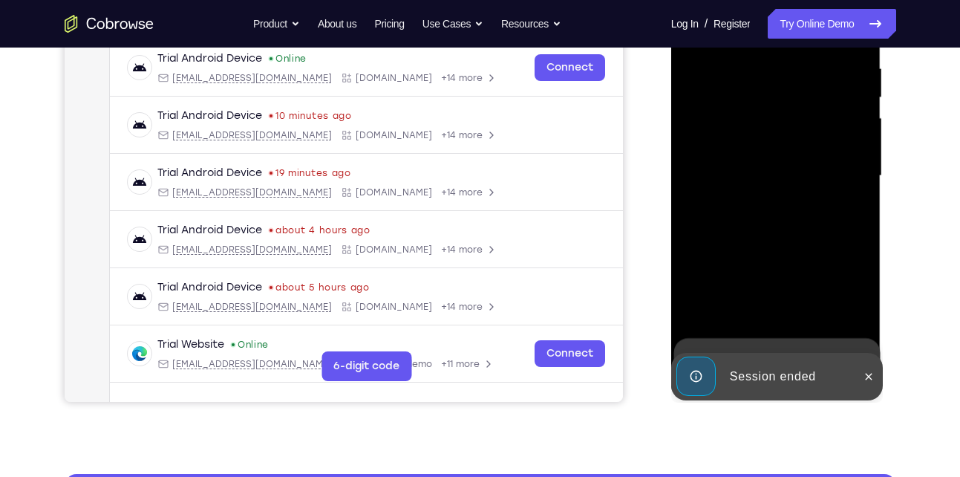
scroll to position [292, 0]
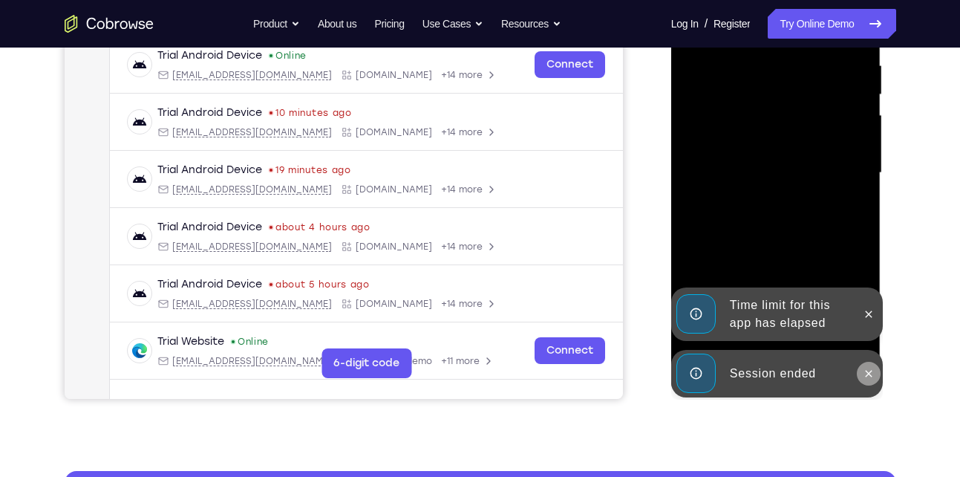
click at [873, 377] on icon at bounding box center [869, 374] width 12 height 12
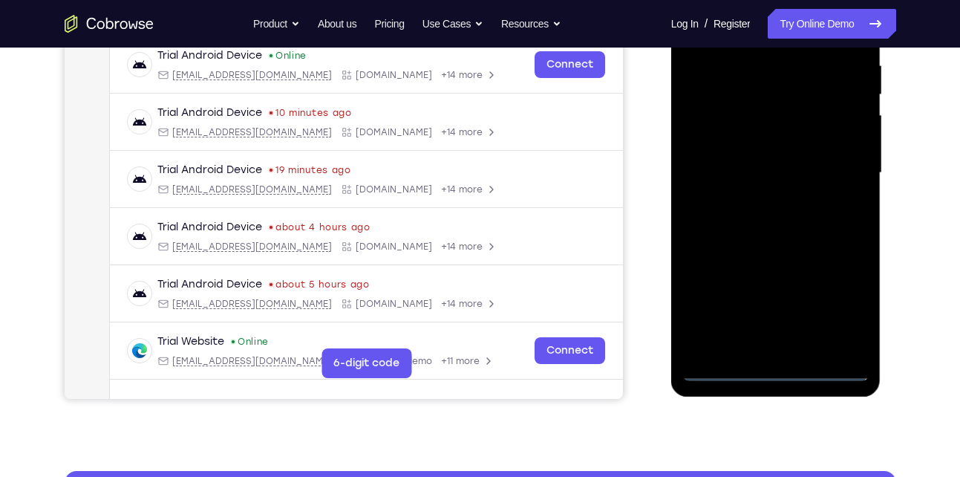
click at [776, 368] on div at bounding box center [776, 173] width 187 height 416
click at [839, 299] on div at bounding box center [776, 173] width 187 height 416
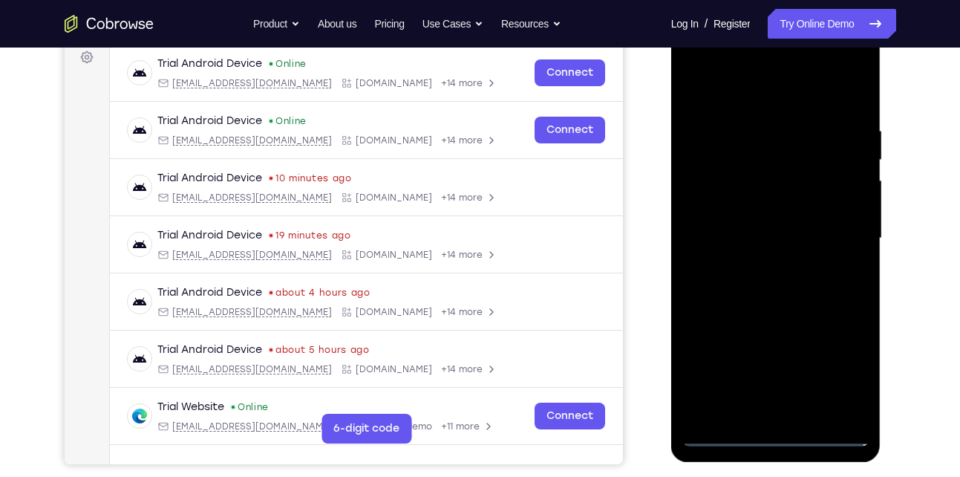
scroll to position [226, 0]
click at [758, 98] on div at bounding box center [776, 239] width 187 height 416
click at [834, 236] on div at bounding box center [776, 239] width 187 height 416
click at [757, 264] on div at bounding box center [776, 239] width 187 height 416
click at [764, 223] on div at bounding box center [776, 239] width 187 height 416
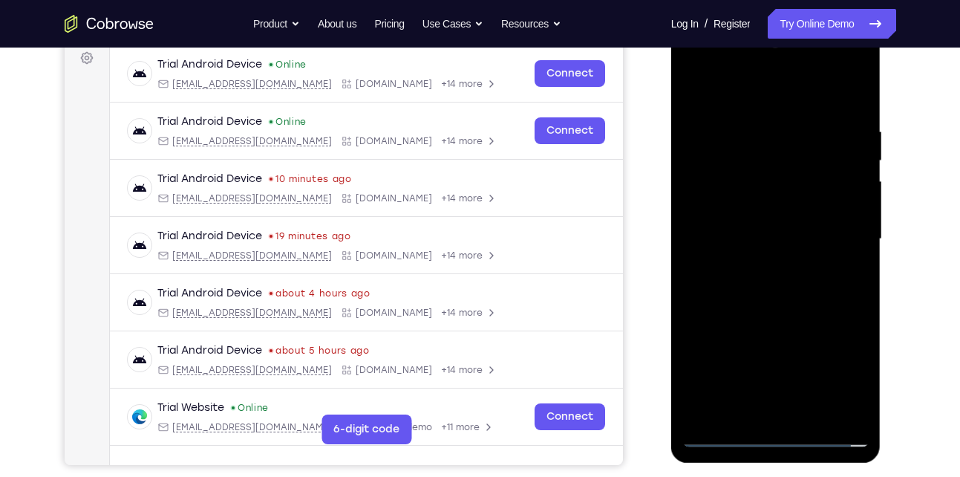
drag, startPoint x: 742, startPoint y: 235, endPoint x: 1146, endPoint y: 182, distance: 407.5
click at [742, 235] on div at bounding box center [776, 239] width 187 height 416
click at [762, 289] on div at bounding box center [776, 239] width 187 height 416
click at [754, 123] on div at bounding box center [776, 239] width 187 height 416
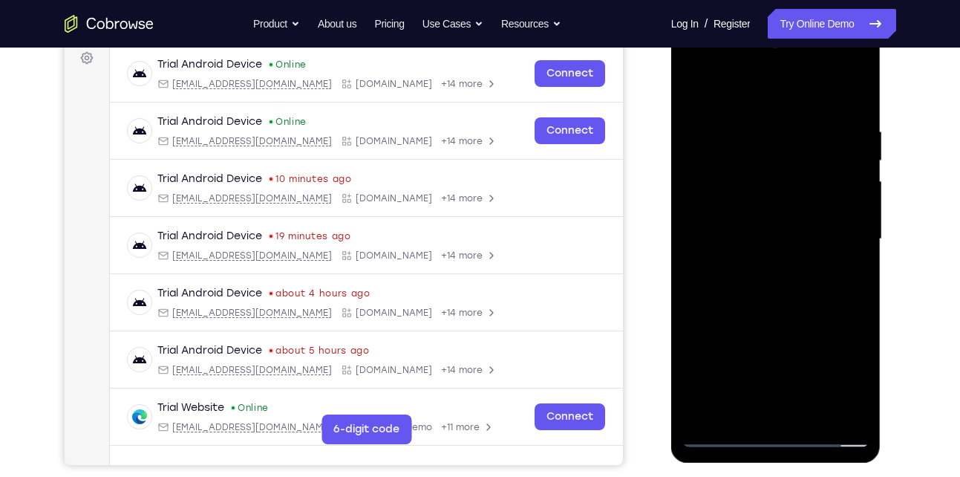
click at [856, 114] on div at bounding box center [776, 239] width 187 height 416
click at [743, 126] on div at bounding box center [776, 239] width 187 height 416
click at [846, 231] on div at bounding box center [776, 239] width 187 height 416
click at [697, 192] on div at bounding box center [776, 239] width 187 height 416
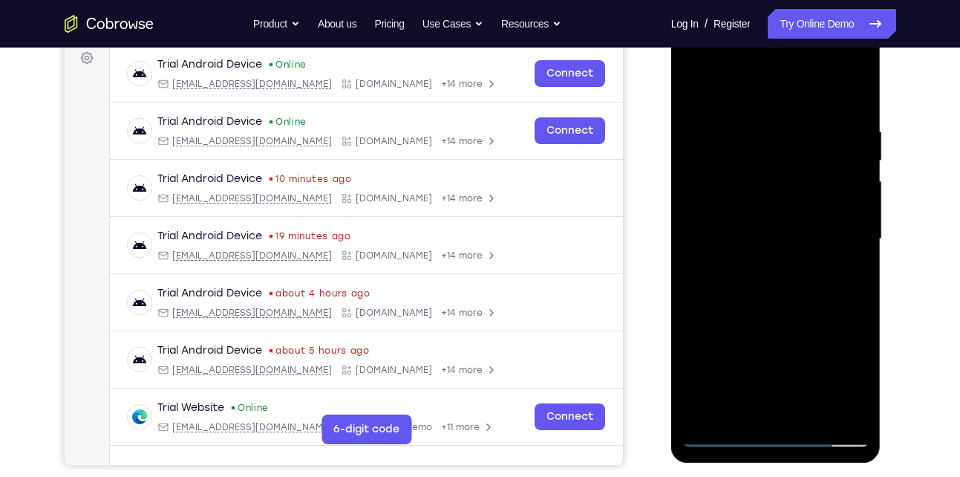
click at [835, 198] on div at bounding box center [776, 239] width 187 height 416
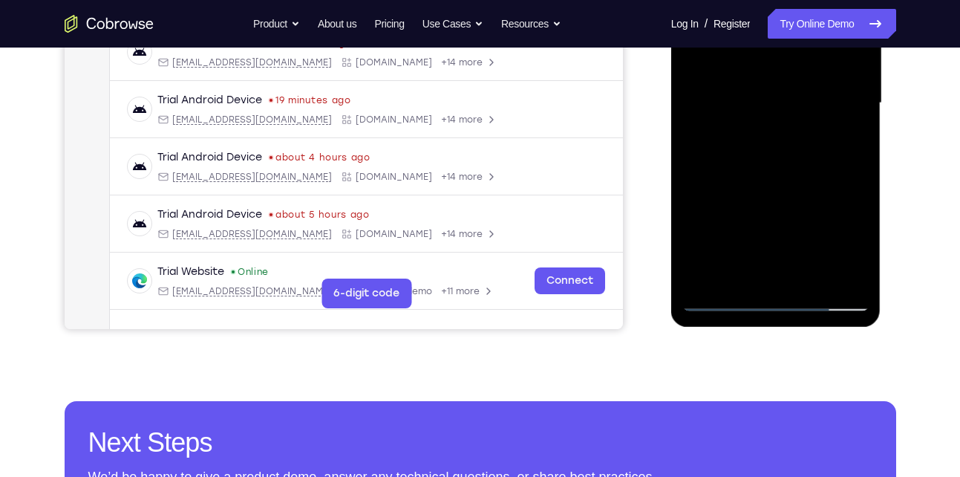
scroll to position [362, 0]
click at [835, 271] on div at bounding box center [776, 103] width 187 height 416
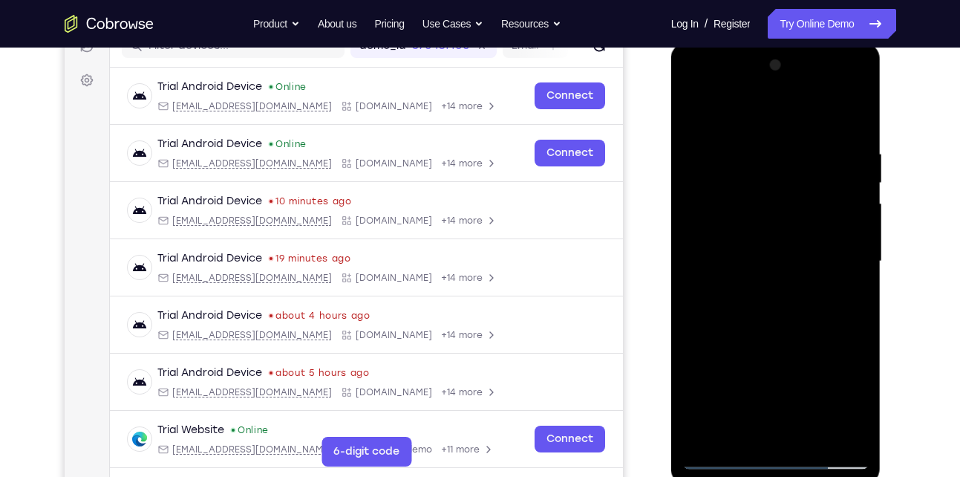
scroll to position [203, 0]
click at [835, 271] on div at bounding box center [776, 262] width 187 height 416
click at [843, 203] on div at bounding box center [776, 262] width 187 height 416
click at [834, 198] on div at bounding box center [776, 262] width 187 height 416
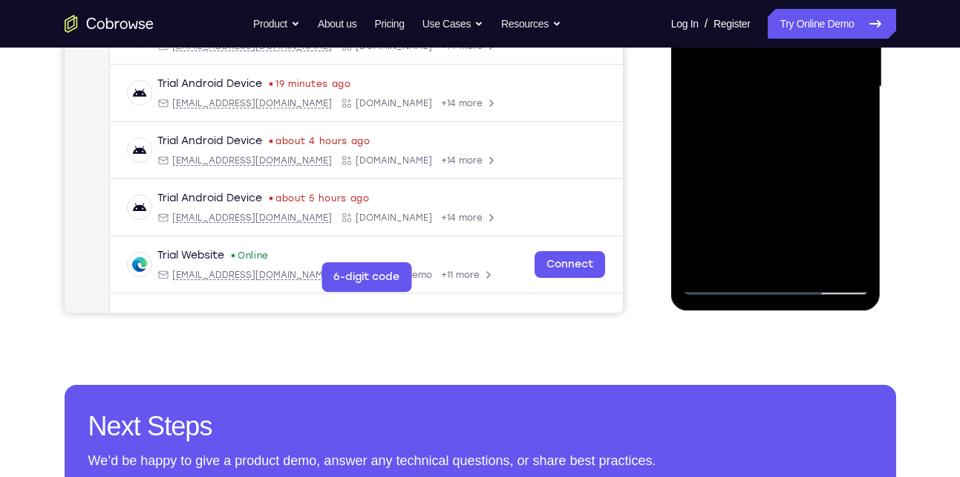
scroll to position [383, 0]
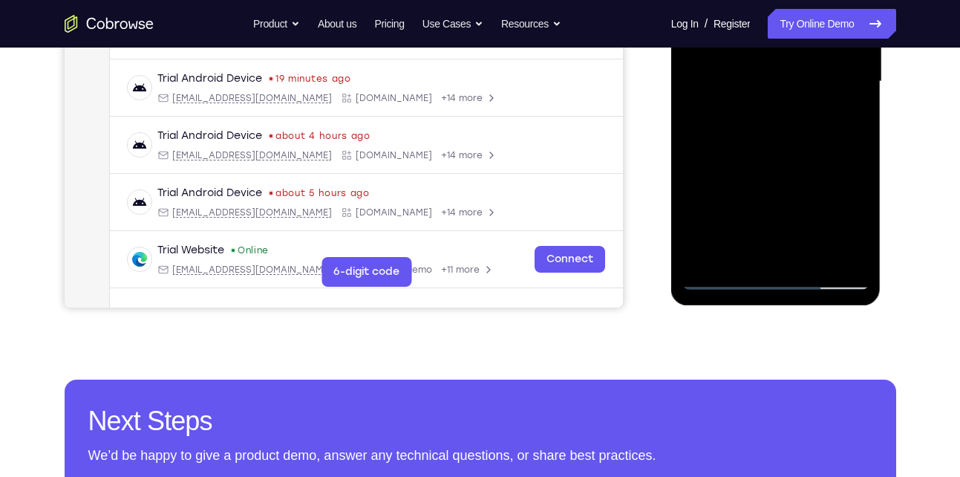
click at [748, 254] on div at bounding box center [776, 82] width 187 height 416
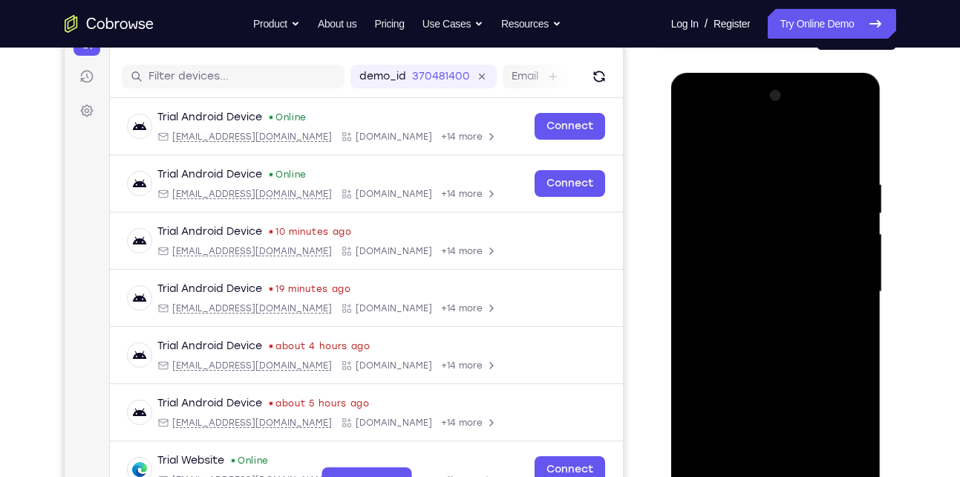
scroll to position [268, 0]
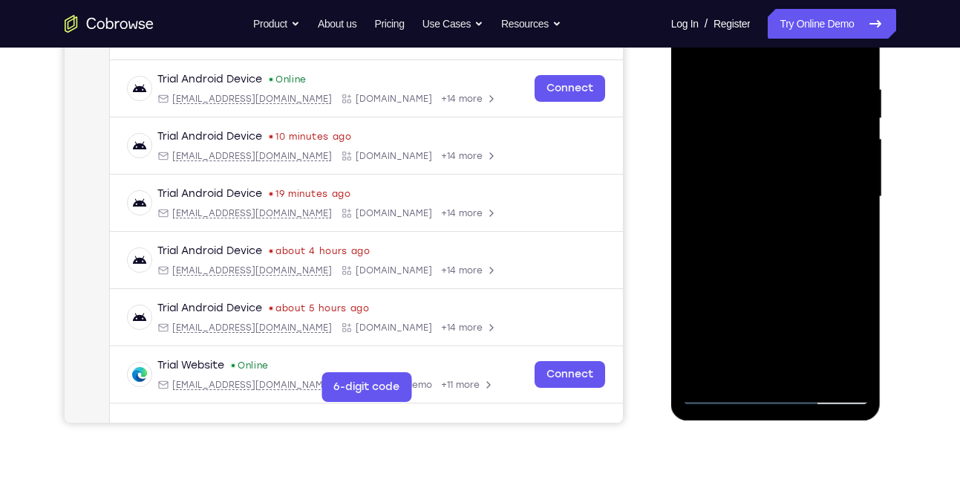
click at [741, 368] on div at bounding box center [776, 197] width 187 height 416
click at [816, 281] on div at bounding box center [776, 197] width 187 height 416
click at [722, 394] on div at bounding box center [776, 197] width 187 height 416
click at [849, 365] on div at bounding box center [776, 197] width 187 height 416
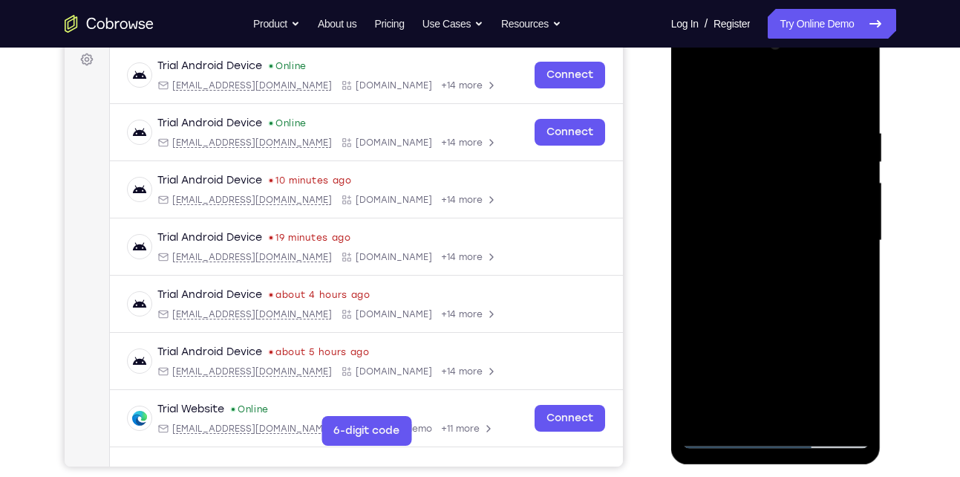
scroll to position [224, 0]
click at [694, 101] on div at bounding box center [776, 241] width 187 height 416
click at [813, 142] on div at bounding box center [776, 241] width 187 height 416
click at [787, 319] on div at bounding box center [776, 241] width 187 height 416
click at [696, 89] on div at bounding box center [776, 241] width 187 height 416
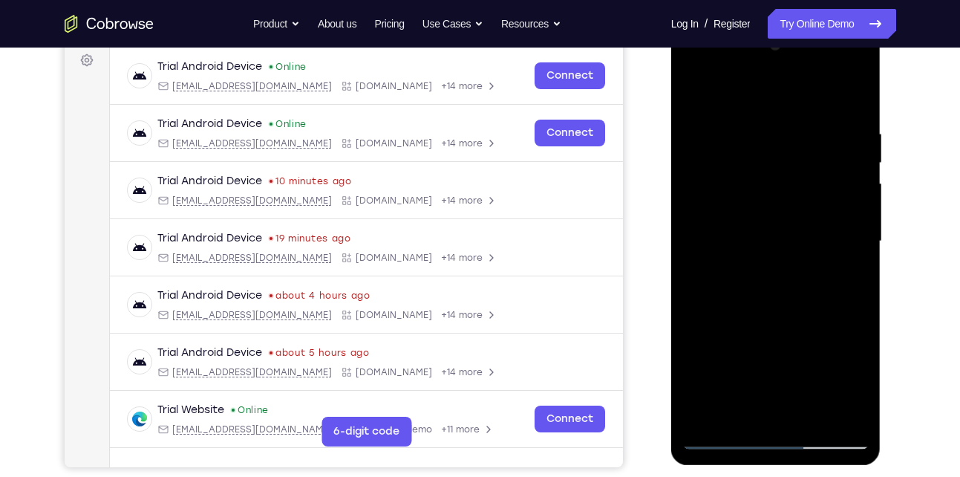
click at [741, 235] on div at bounding box center [776, 241] width 187 height 416
click at [830, 328] on div at bounding box center [776, 241] width 187 height 416
click at [701, 200] on div at bounding box center [776, 241] width 187 height 416
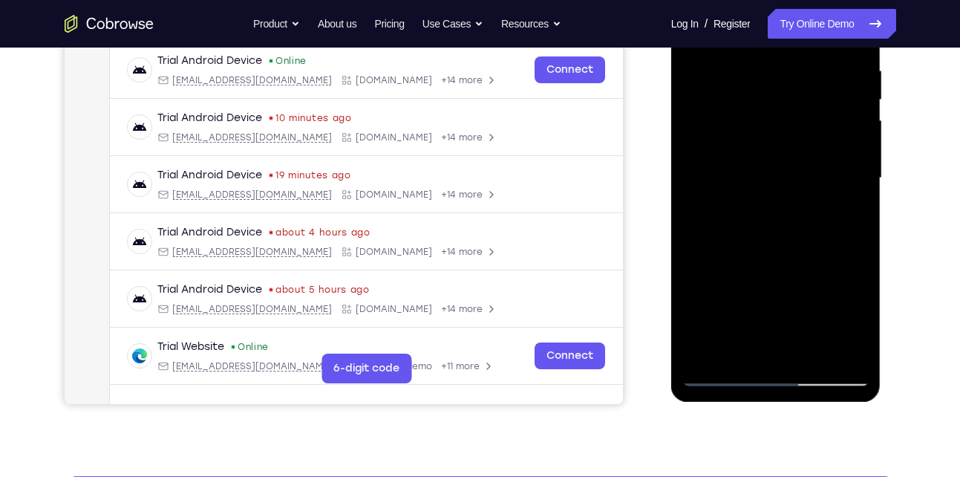
click at [723, 378] on div at bounding box center [776, 178] width 187 height 416
click at [716, 375] on div at bounding box center [776, 178] width 187 height 416
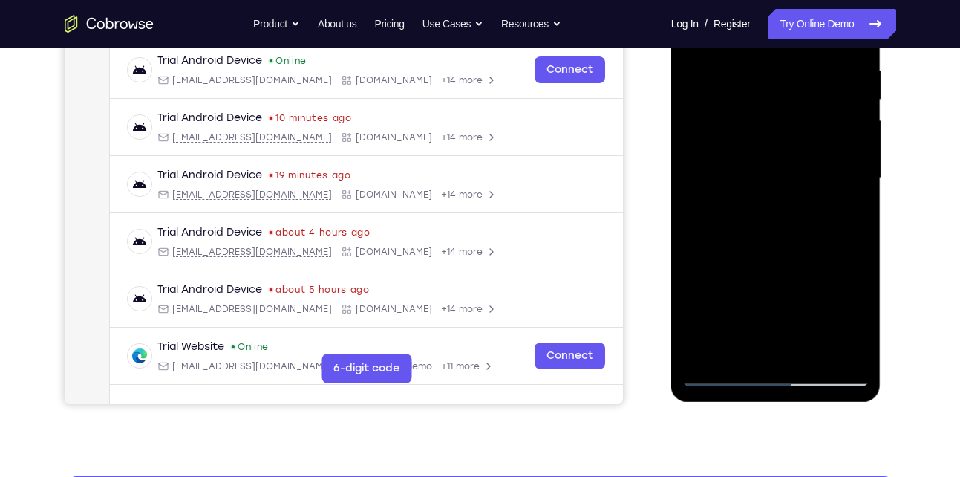
click at [716, 375] on div at bounding box center [776, 178] width 187 height 416
click at [724, 375] on div at bounding box center [776, 178] width 187 height 416
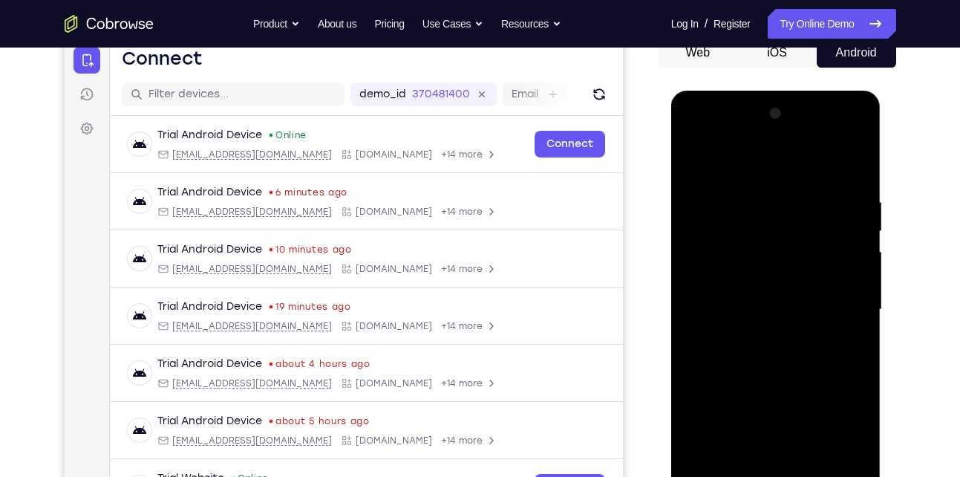
scroll to position [233, 0]
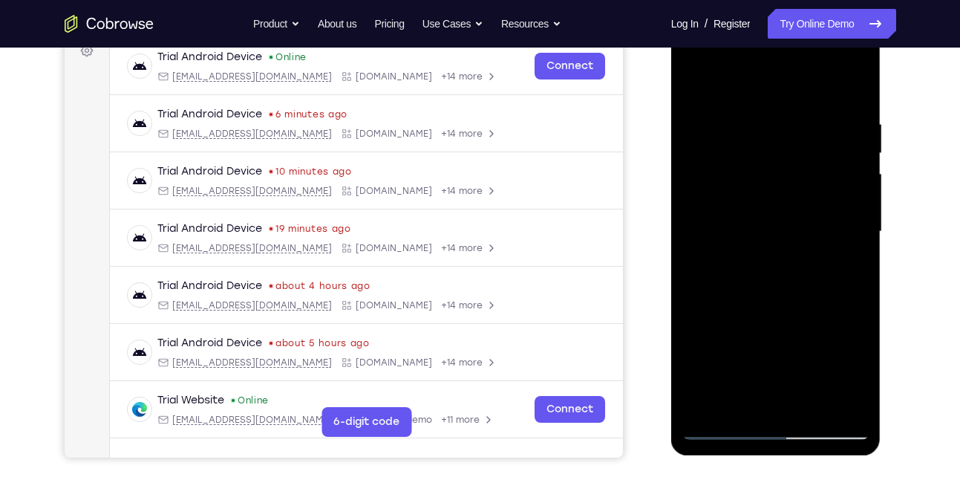
drag, startPoint x: 790, startPoint y: 142, endPoint x: 813, endPoint y: 389, distance: 248.5
click at [813, 389] on div at bounding box center [776, 232] width 187 height 416
click at [813, 402] on div at bounding box center [776, 232] width 187 height 416
click at [698, 82] on div at bounding box center [776, 232] width 187 height 416
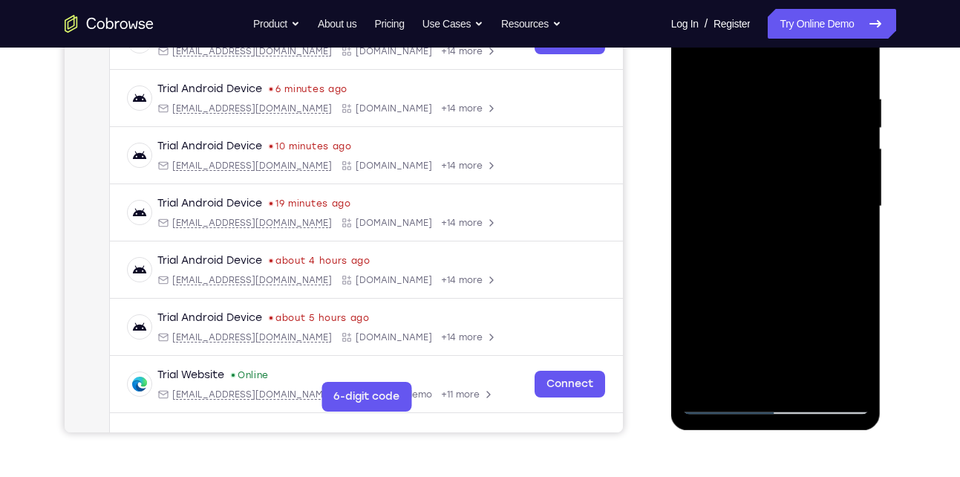
scroll to position [259, 0]
drag, startPoint x: 744, startPoint y: 299, endPoint x: 758, endPoint y: 90, distance: 209.9
click at [758, 90] on div at bounding box center [776, 206] width 187 height 416
drag, startPoint x: 753, startPoint y: 299, endPoint x: 770, endPoint y: 201, distance: 99.5
click at [770, 201] on div at bounding box center [776, 206] width 187 height 416
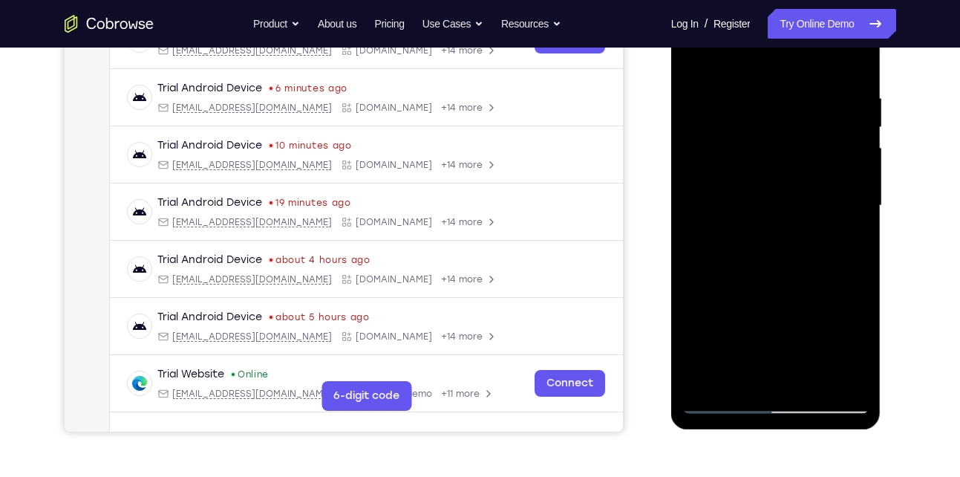
drag, startPoint x: 772, startPoint y: 287, endPoint x: 773, endPoint y: 154, distance: 133.0
click at [773, 154] on div at bounding box center [776, 206] width 187 height 416
drag, startPoint x: 764, startPoint y: 267, endPoint x: 741, endPoint y: 113, distance: 156.3
click at [741, 113] on div at bounding box center [776, 206] width 187 height 416
drag, startPoint x: 787, startPoint y: 279, endPoint x: 769, endPoint y: 39, distance: 239.8
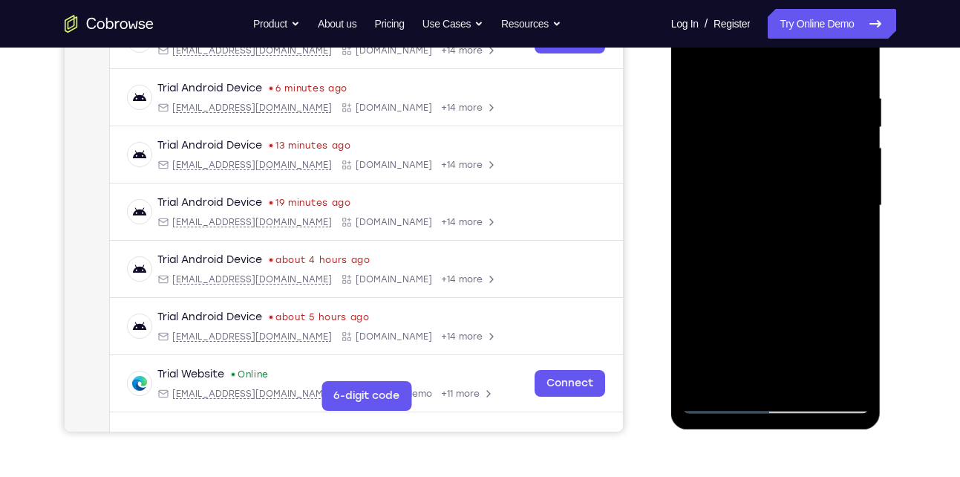
click at [769, 39] on div at bounding box center [776, 206] width 187 height 416
drag, startPoint x: 770, startPoint y: 249, endPoint x: 750, endPoint y: 99, distance: 151.4
click at [750, 99] on div at bounding box center [776, 206] width 187 height 416
drag, startPoint x: 767, startPoint y: 312, endPoint x: 762, endPoint y: 155, distance: 156.8
click at [762, 155] on div at bounding box center [776, 206] width 187 height 416
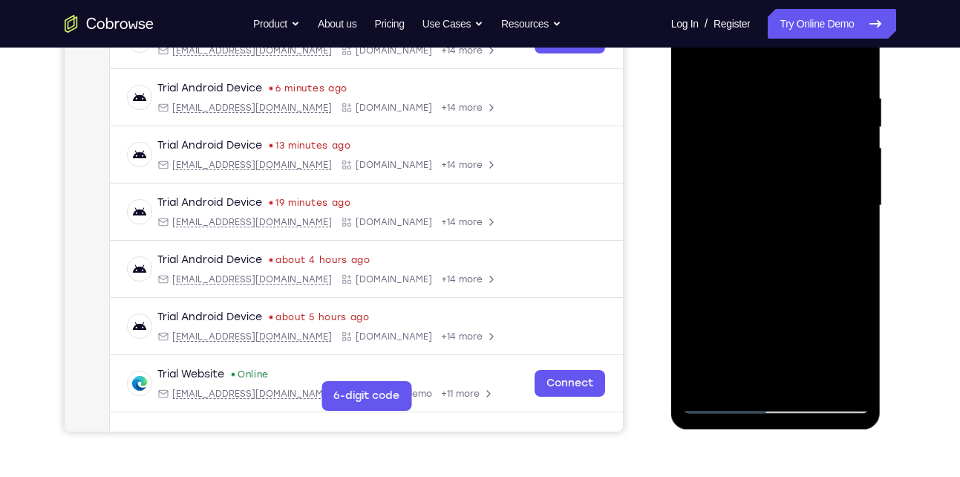
drag, startPoint x: 779, startPoint y: 284, endPoint x: 781, endPoint y: 204, distance: 81.0
click at [781, 204] on div at bounding box center [776, 206] width 187 height 416
click at [746, 105] on div at bounding box center [776, 206] width 187 height 416
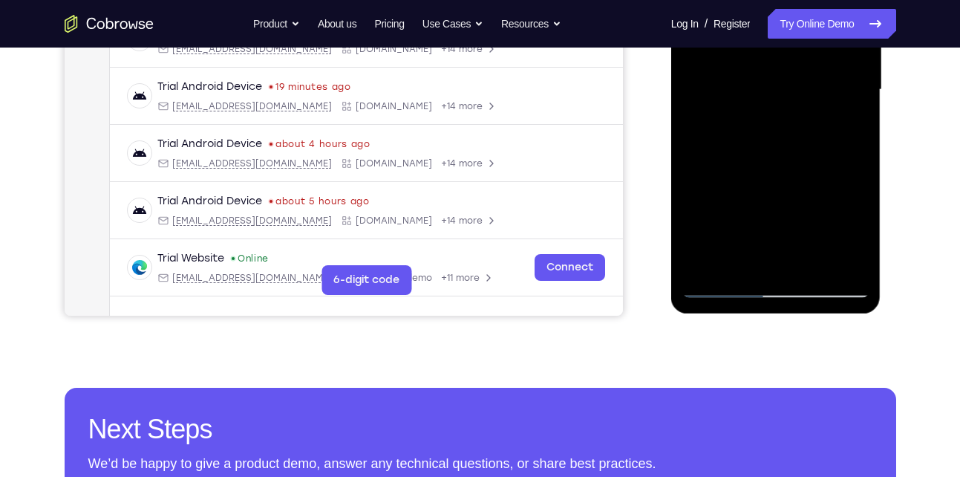
scroll to position [209, 0]
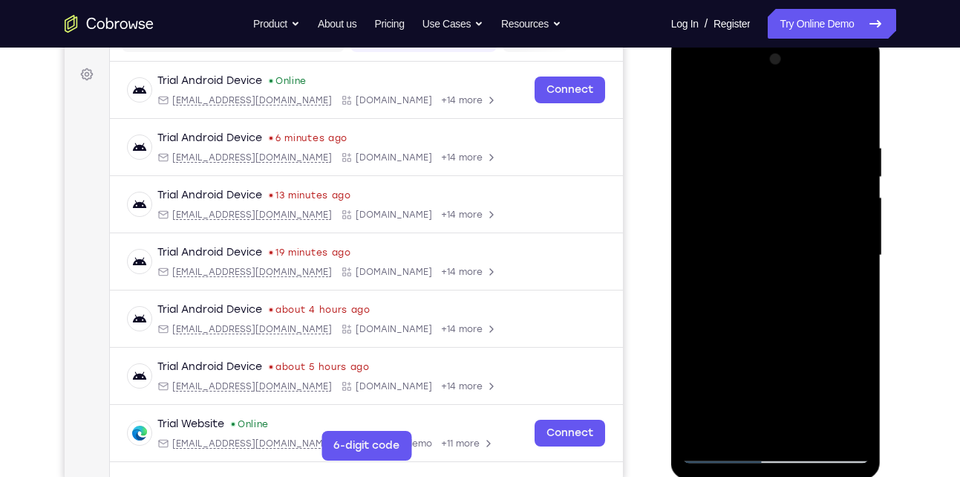
drag, startPoint x: 782, startPoint y: 215, endPoint x: 789, endPoint y: 440, distance: 225.2
click at [789, 440] on div at bounding box center [776, 256] width 187 height 416
drag, startPoint x: 772, startPoint y: 200, endPoint x: 773, endPoint y: 256, distance: 55.7
click at [773, 256] on div at bounding box center [776, 256] width 187 height 416
click at [730, 296] on div at bounding box center [776, 256] width 187 height 416
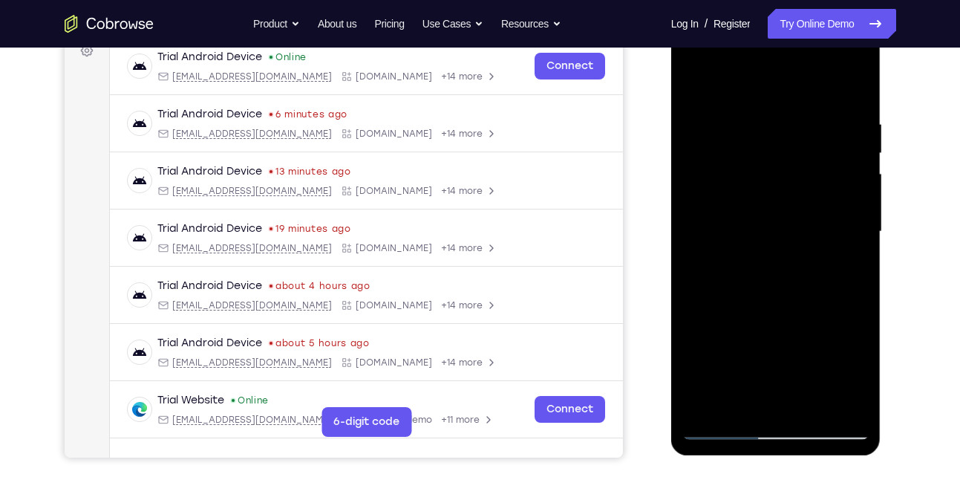
scroll to position [235, 0]
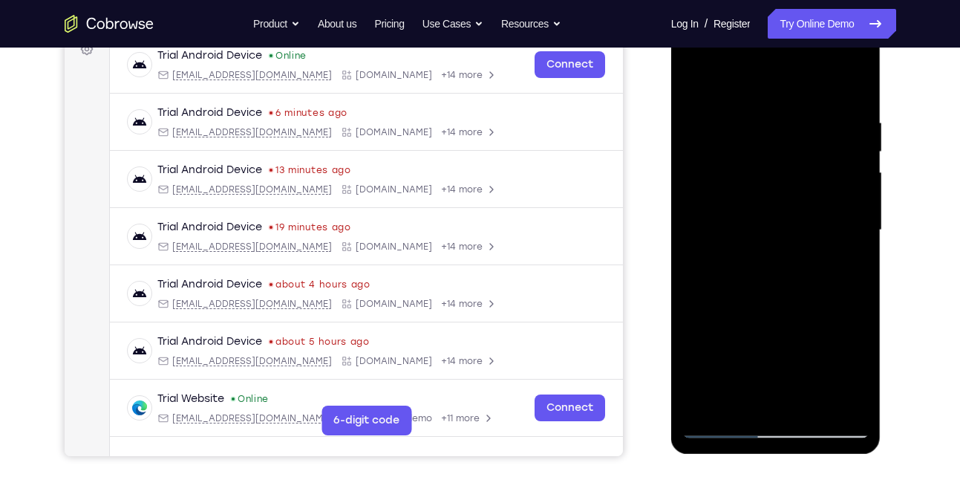
drag, startPoint x: 776, startPoint y: 299, endPoint x: 770, endPoint y: 223, distance: 76.0
click at [770, 223] on div at bounding box center [776, 230] width 187 height 416
click at [702, 336] on div at bounding box center [776, 230] width 187 height 416
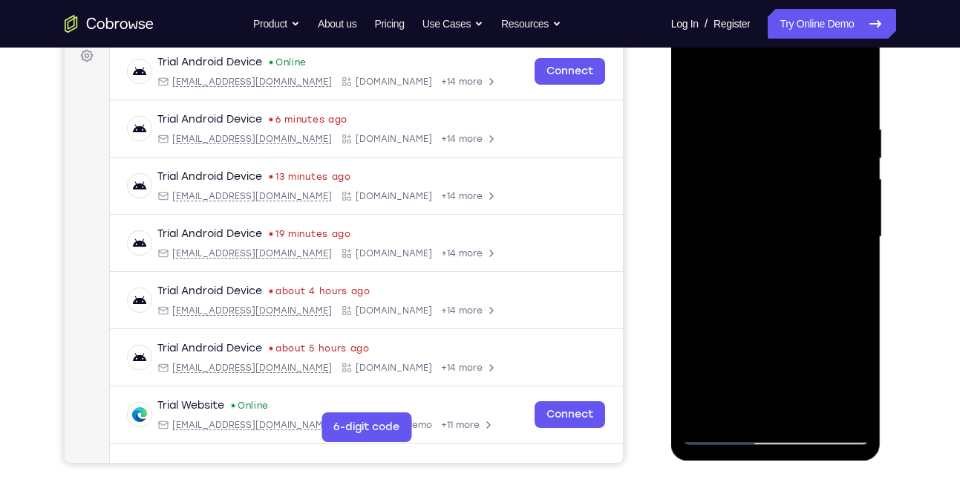
scroll to position [241, 0]
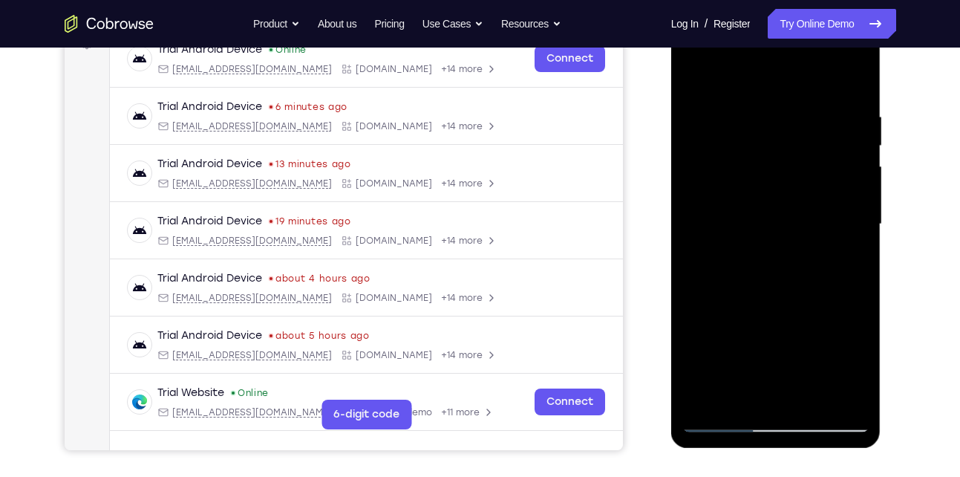
drag, startPoint x: 781, startPoint y: 227, endPoint x: 787, endPoint y: 279, distance: 53.2
click at [787, 279] on div at bounding box center [776, 224] width 187 height 416
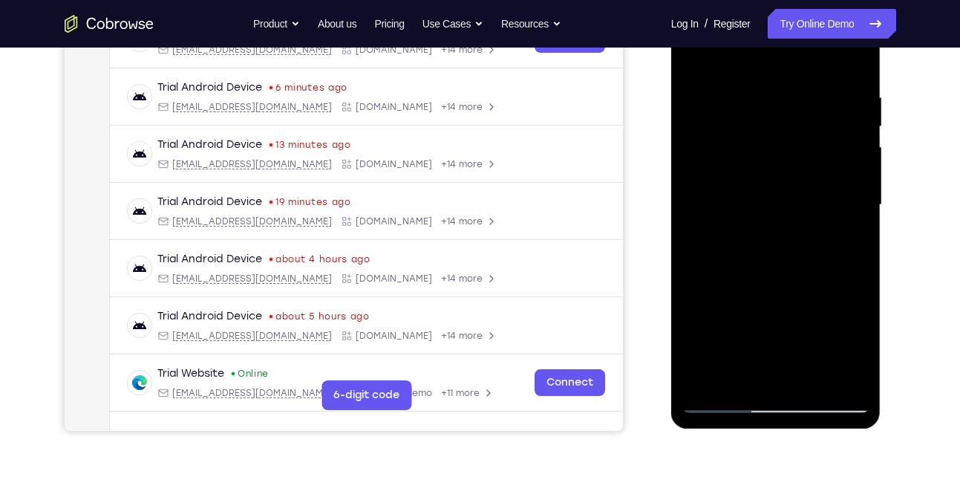
scroll to position [263, 0]
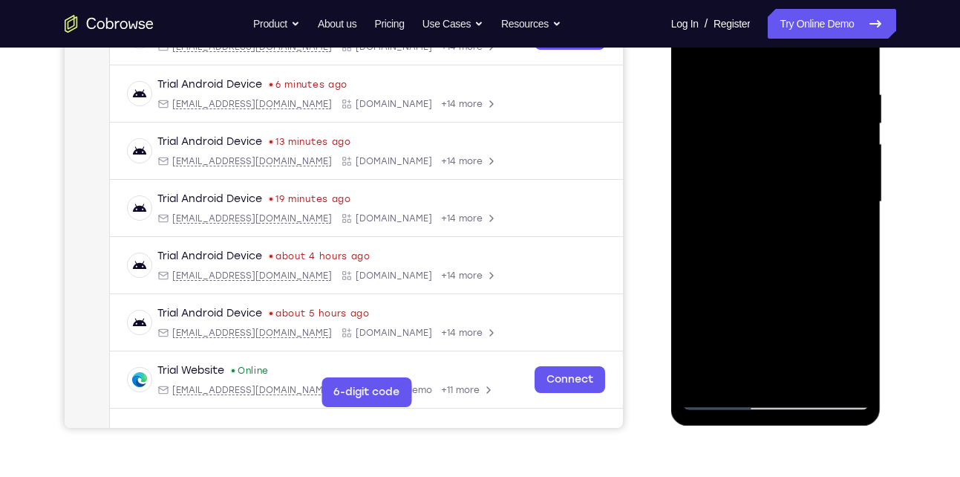
click at [807, 371] on div at bounding box center [776, 202] width 187 height 416
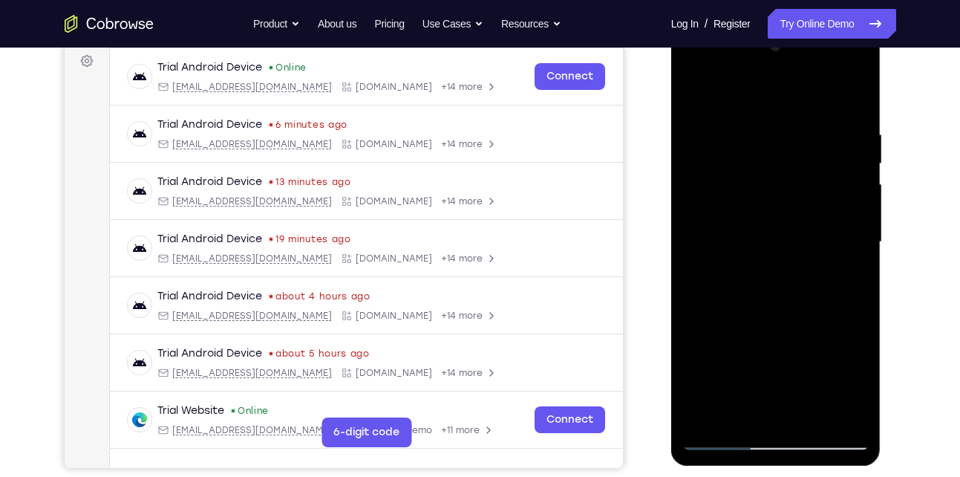
scroll to position [222, 0]
click at [697, 91] on div at bounding box center [776, 243] width 187 height 416
drag, startPoint x: 769, startPoint y: 142, endPoint x: 764, endPoint y: 342, distance: 200.6
click at [764, 342] on div at bounding box center [776, 243] width 187 height 416
drag, startPoint x: 787, startPoint y: 149, endPoint x: 783, endPoint y: 316, distance: 166.4
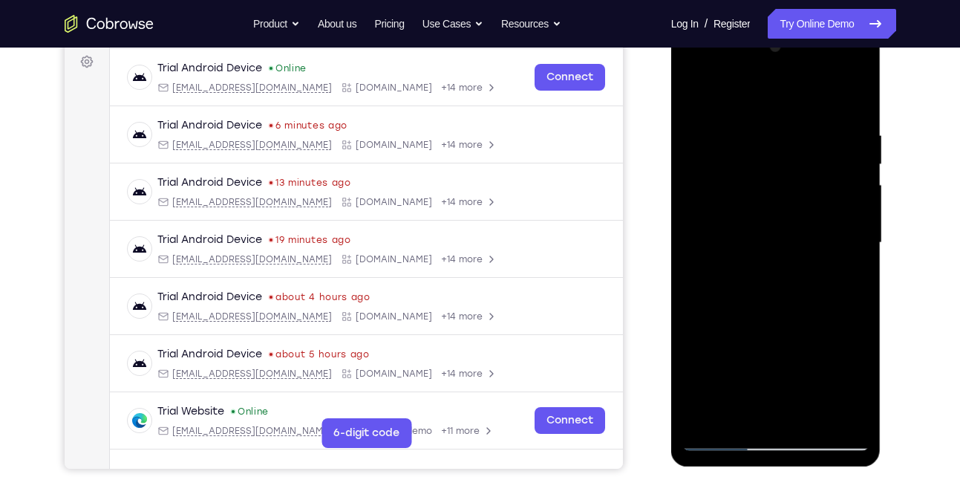
click at [783, 316] on div at bounding box center [776, 243] width 187 height 416
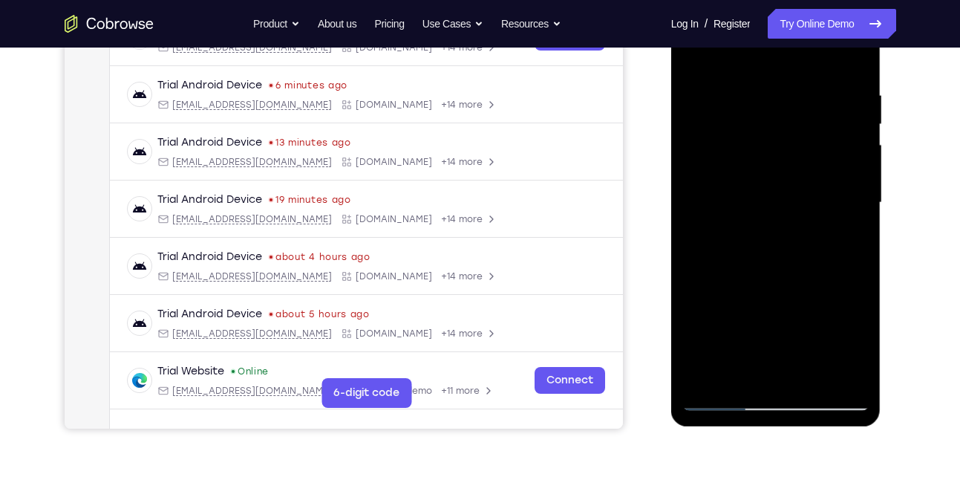
scroll to position [261, 0]
click at [769, 97] on div at bounding box center [776, 204] width 187 height 416
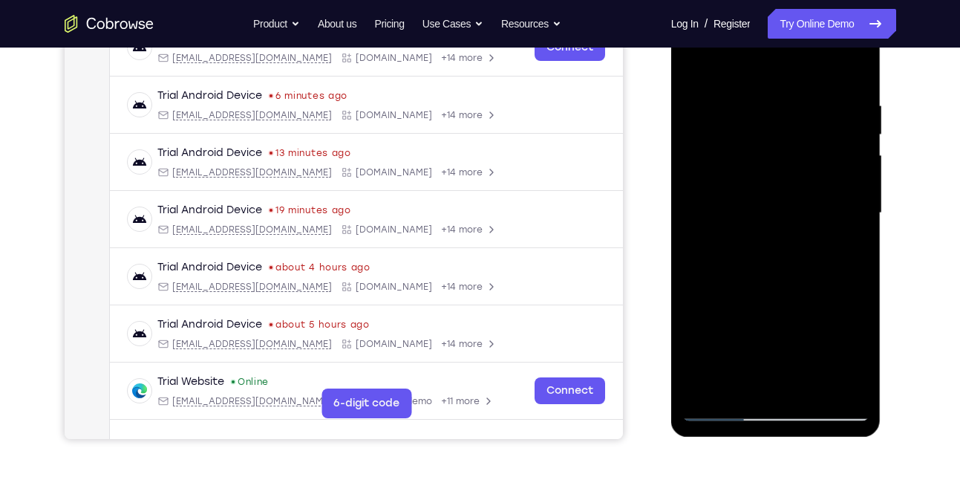
scroll to position [251, 0]
click at [850, 183] on div at bounding box center [776, 214] width 187 height 416
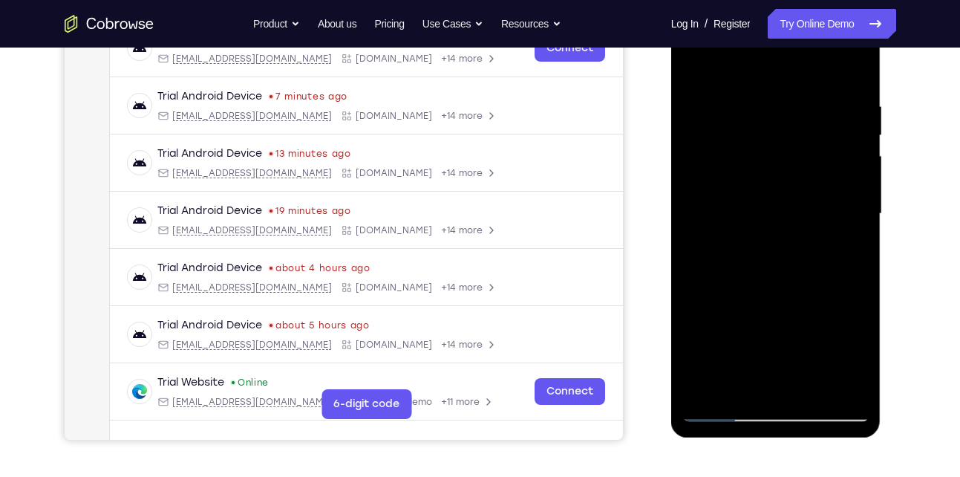
click at [850, 183] on div at bounding box center [776, 214] width 187 height 416
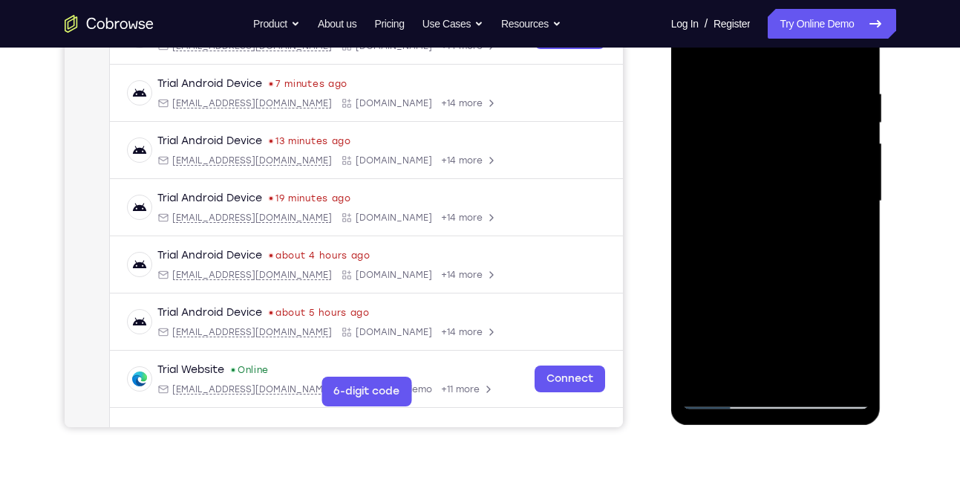
scroll to position [265, 0]
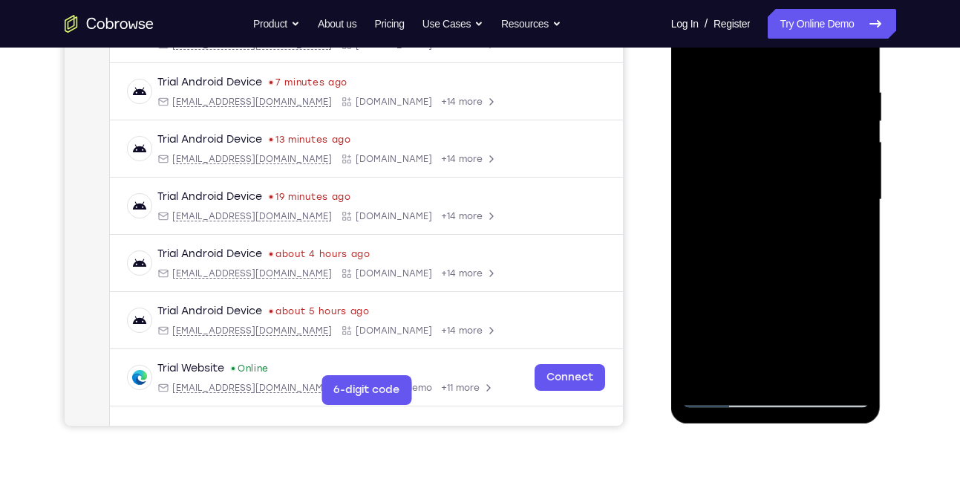
click at [850, 183] on div at bounding box center [776, 200] width 187 height 416
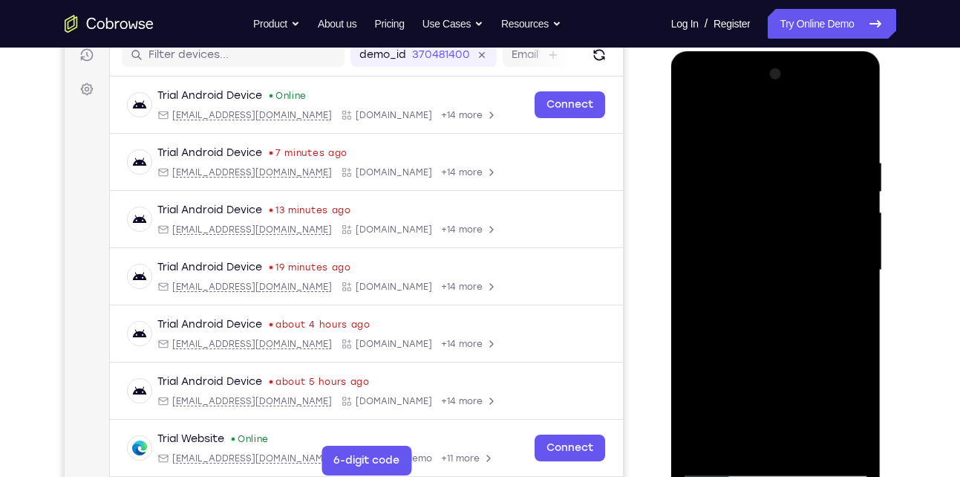
scroll to position [194, 0]
click at [854, 126] on div at bounding box center [776, 271] width 187 height 416
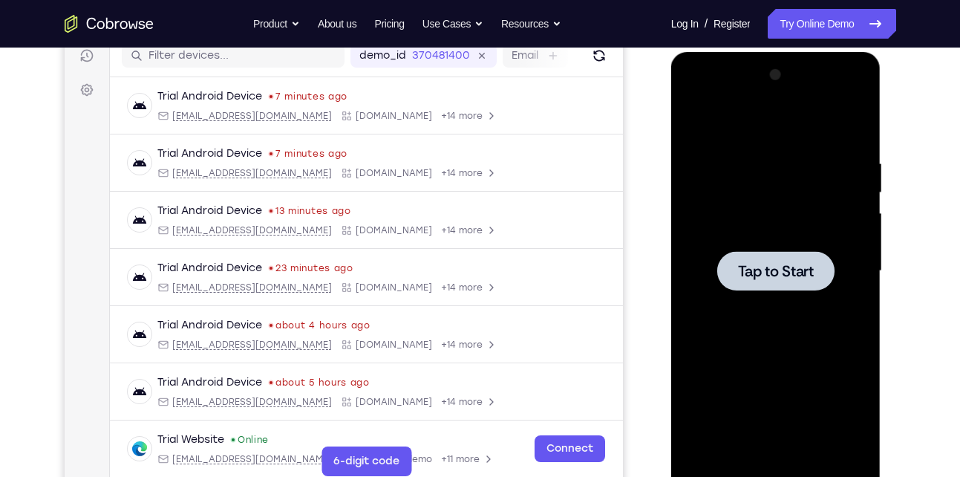
click at [775, 253] on div at bounding box center [775, 270] width 117 height 39
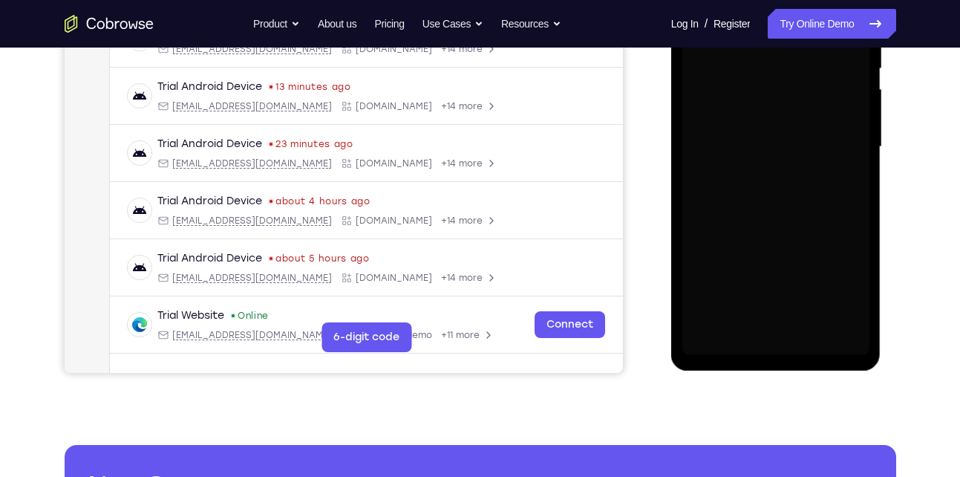
scroll to position [319, 0]
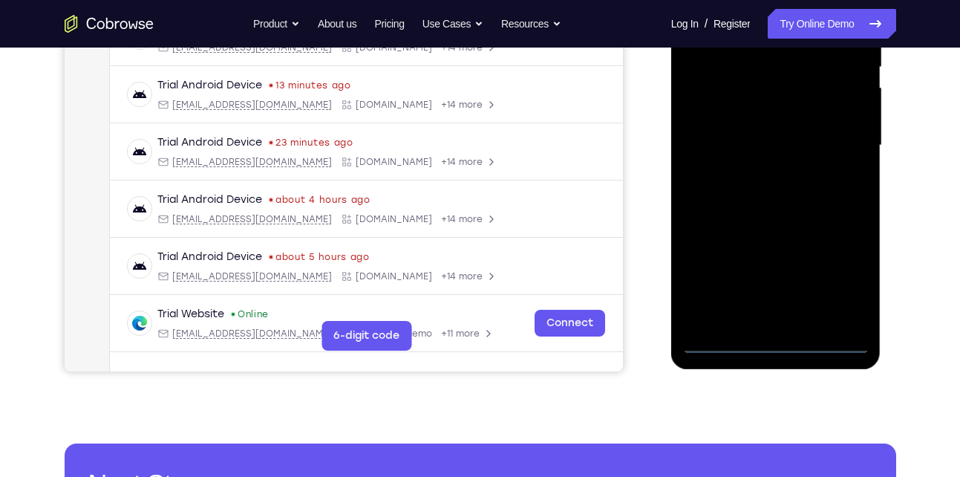
click at [777, 340] on div at bounding box center [776, 146] width 187 height 416
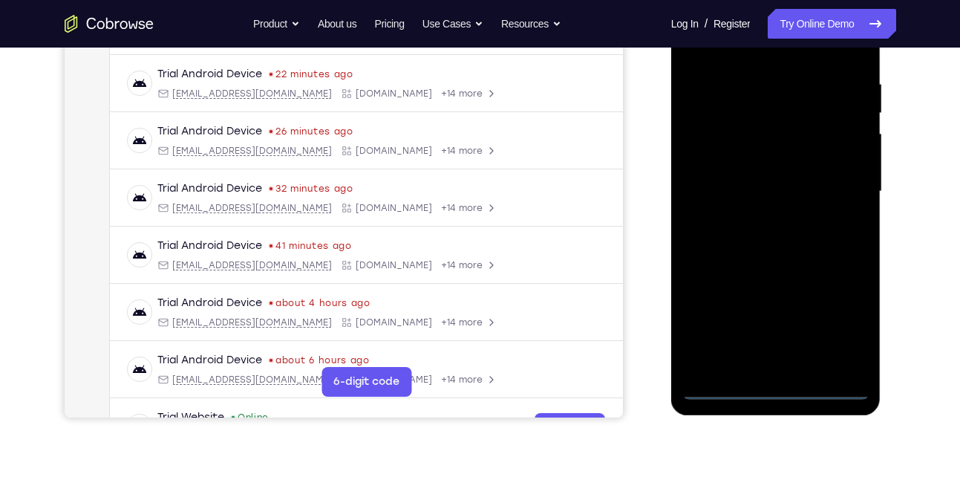
scroll to position [273, 0]
click at [832, 324] on div at bounding box center [776, 192] width 187 height 416
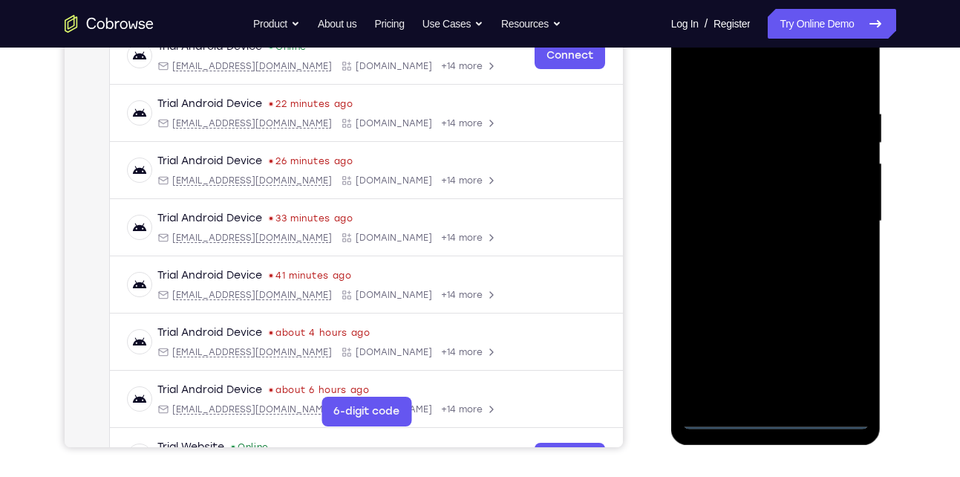
scroll to position [231, 0]
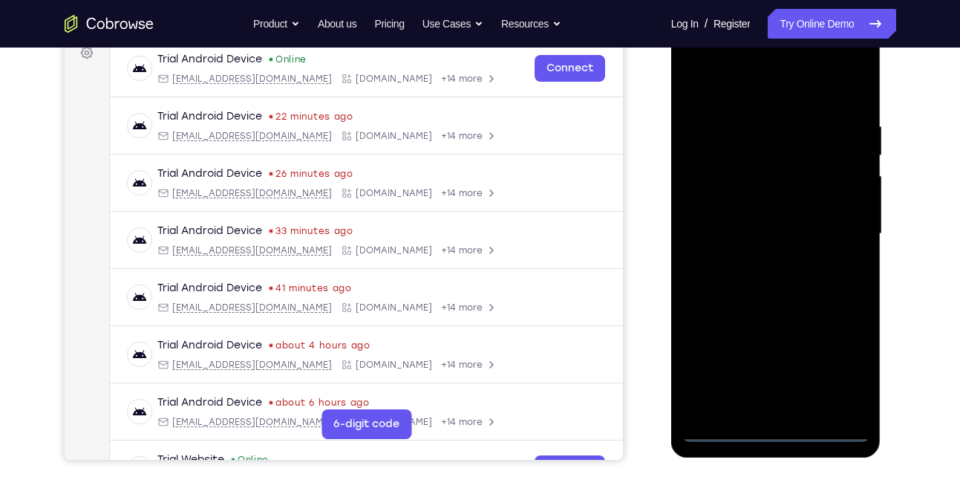
click at [776, 99] on div at bounding box center [776, 234] width 187 height 416
click at [834, 226] on div at bounding box center [776, 234] width 187 height 416
click at [753, 259] on div at bounding box center [776, 234] width 187 height 416
click at [758, 226] on div at bounding box center [776, 234] width 187 height 416
click at [786, 235] on div at bounding box center [776, 234] width 187 height 416
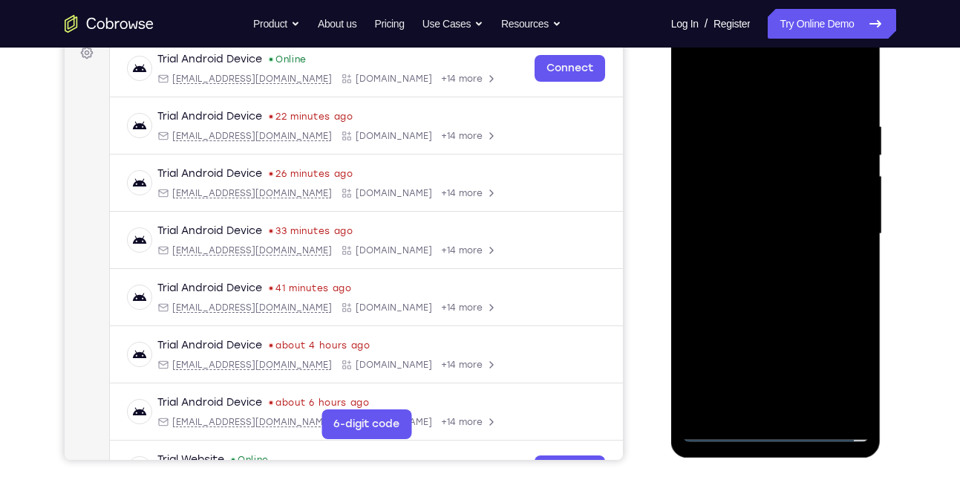
click at [781, 284] on div at bounding box center [776, 234] width 187 height 416
click at [783, 272] on div at bounding box center [776, 234] width 187 height 416
click at [778, 277] on div at bounding box center [776, 234] width 187 height 416
drag, startPoint x: 757, startPoint y: 86, endPoint x: 750, endPoint y: 50, distance: 37.0
click at [750, 50] on div at bounding box center [776, 234] width 187 height 416
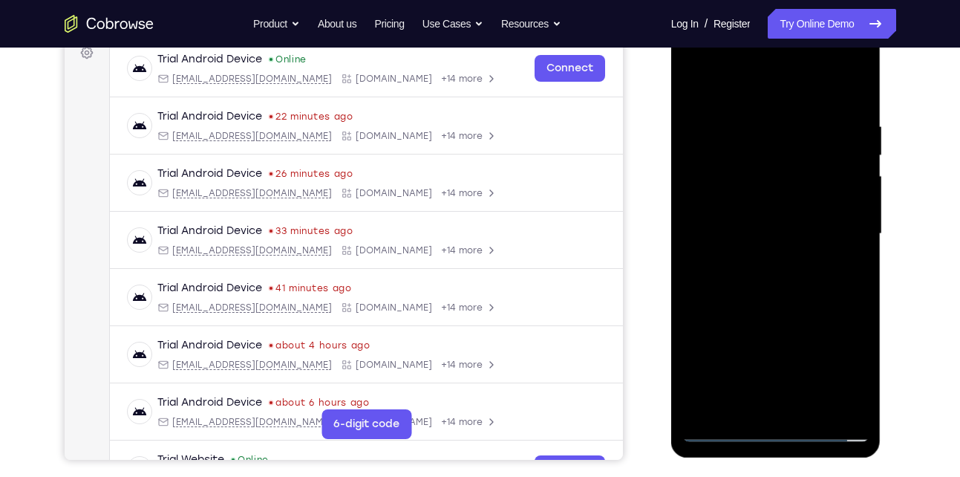
drag, startPoint x: 753, startPoint y: 99, endPoint x: 732, endPoint y: 48, distance: 54.6
click at [732, 48] on div at bounding box center [776, 234] width 187 height 416
click at [850, 90] on div at bounding box center [776, 234] width 187 height 416
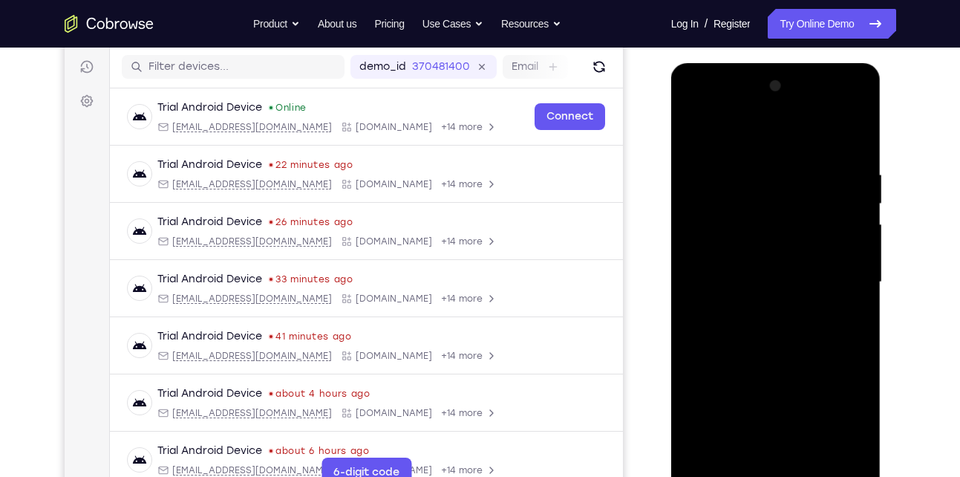
scroll to position [181, 0]
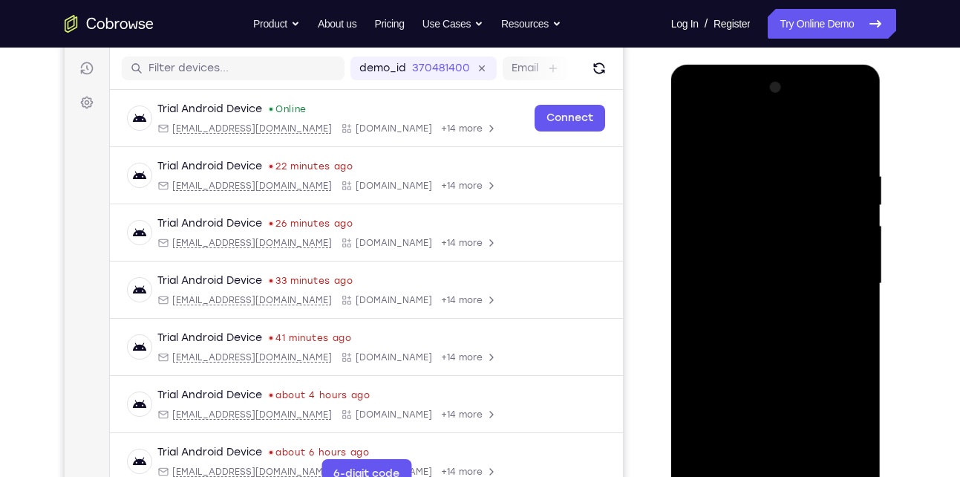
drag, startPoint x: 800, startPoint y: 217, endPoint x: 799, endPoint y: 341, distance: 124.0
click at [799, 341] on div at bounding box center [776, 284] width 187 height 416
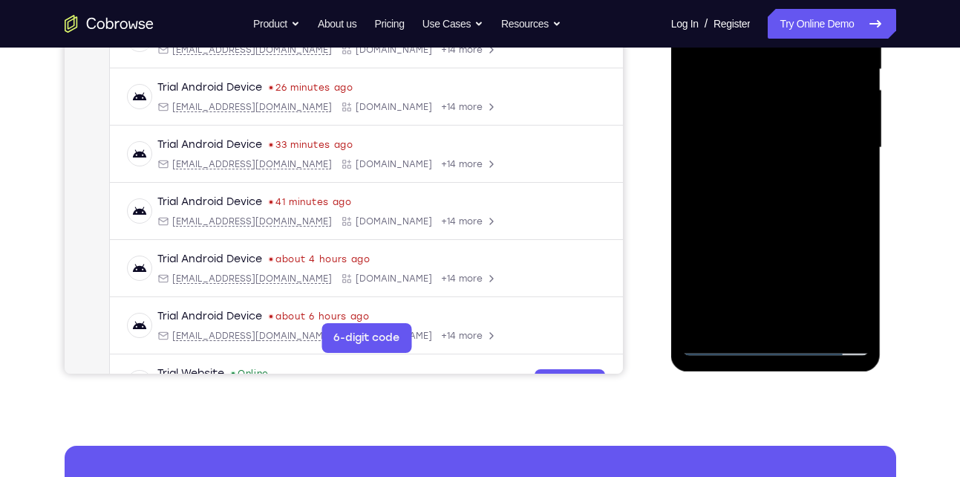
scroll to position [319, 0]
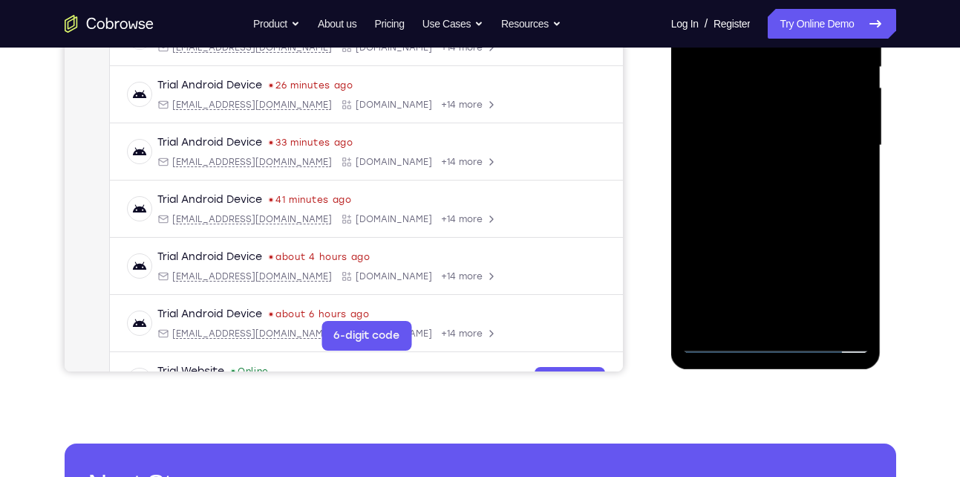
click at [814, 317] on div at bounding box center [776, 146] width 187 height 416
click at [775, 223] on div at bounding box center [776, 146] width 187 height 416
drag, startPoint x: 778, startPoint y: 278, endPoint x: 735, endPoint y: 30, distance: 251.8
click at [735, 30] on div at bounding box center [776, 146] width 187 height 416
drag, startPoint x: 781, startPoint y: 270, endPoint x: 764, endPoint y: 103, distance: 167.9
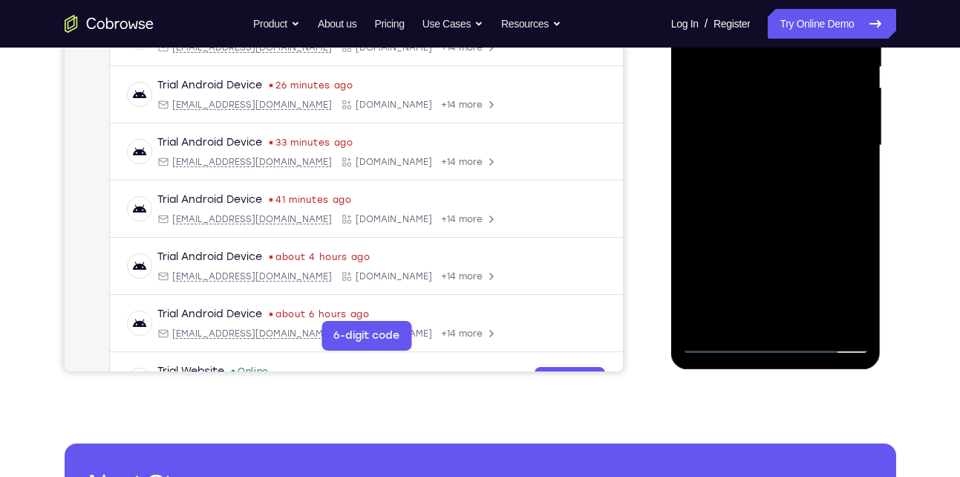
click at [764, 103] on div at bounding box center [776, 146] width 187 height 416
drag, startPoint x: 786, startPoint y: 276, endPoint x: 760, endPoint y: 105, distance: 172.1
click at [760, 105] on div at bounding box center [776, 146] width 187 height 416
drag, startPoint x: 787, startPoint y: 284, endPoint x: 762, endPoint y: 136, distance: 150.6
click at [762, 136] on div at bounding box center [776, 146] width 187 height 416
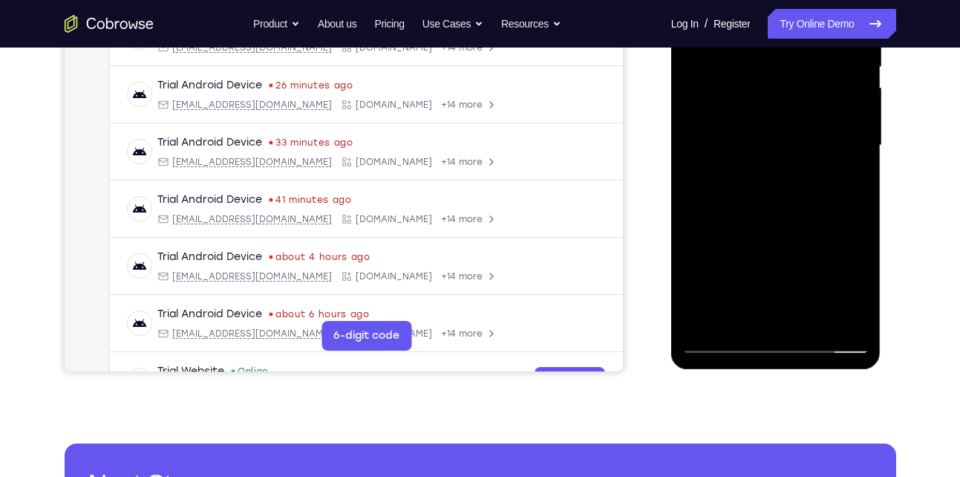
drag, startPoint x: 790, startPoint y: 278, endPoint x: 776, endPoint y: 174, distance: 104.9
click at [776, 174] on div at bounding box center [776, 146] width 187 height 416
click at [769, 151] on div at bounding box center [776, 146] width 187 height 416
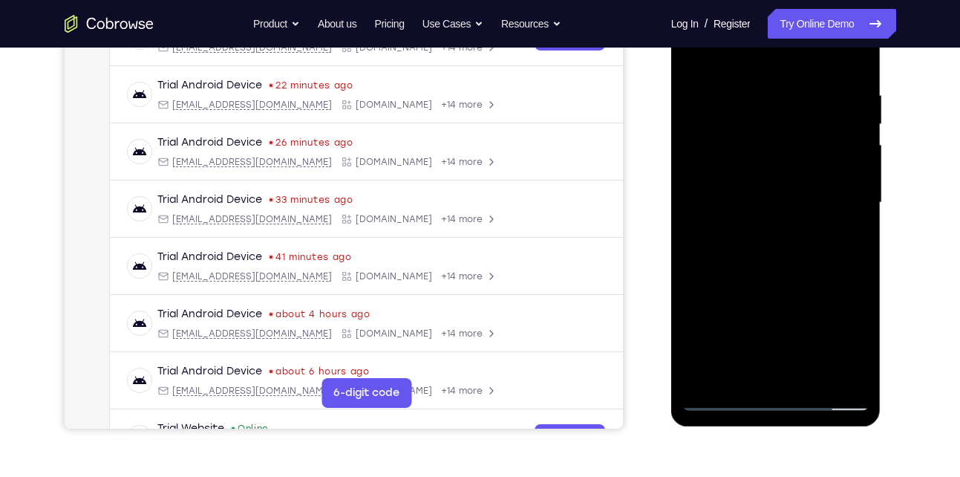
scroll to position [261, 0]
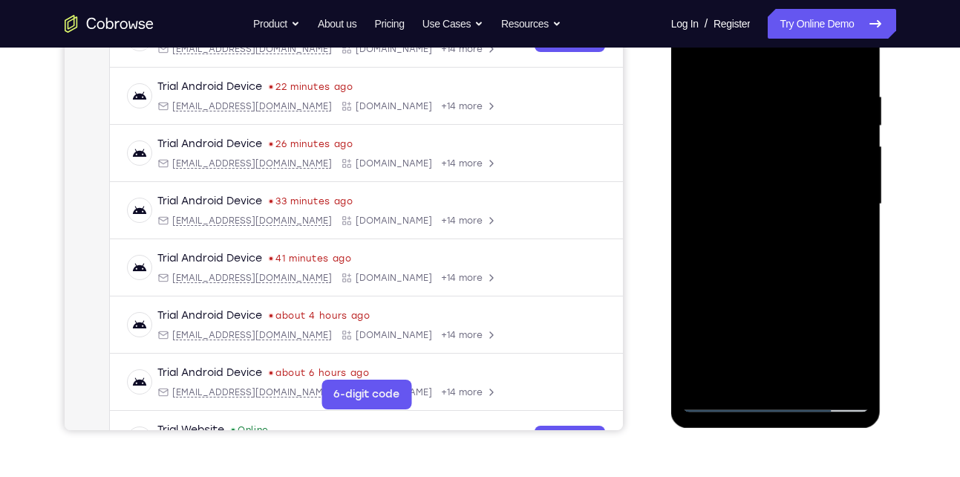
click at [700, 62] on div at bounding box center [776, 204] width 187 height 416
drag, startPoint x: 775, startPoint y: 304, endPoint x: 769, endPoint y: 178, distance: 126.4
click at [769, 178] on div at bounding box center [776, 204] width 187 height 416
drag, startPoint x: 781, startPoint y: 356, endPoint x: 753, endPoint y: 218, distance: 140.9
click at [753, 218] on div at bounding box center [776, 204] width 187 height 416
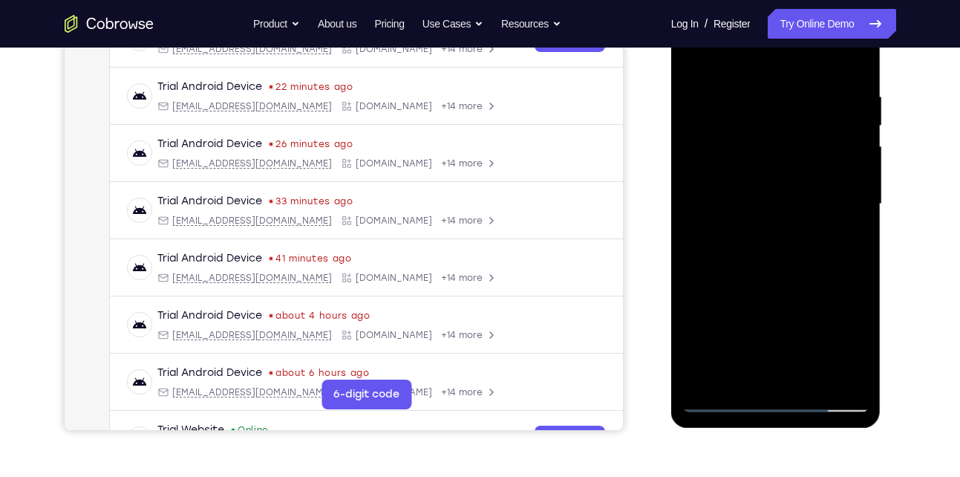
drag, startPoint x: 785, startPoint y: 340, endPoint x: 767, endPoint y: 232, distance: 110.0
click at [767, 232] on div at bounding box center [776, 204] width 187 height 416
drag, startPoint x: 782, startPoint y: 338, endPoint x: 765, endPoint y: 233, distance: 106.1
click at [765, 233] on div at bounding box center [776, 204] width 187 height 416
drag, startPoint x: 797, startPoint y: 369, endPoint x: 773, endPoint y: 266, distance: 105.9
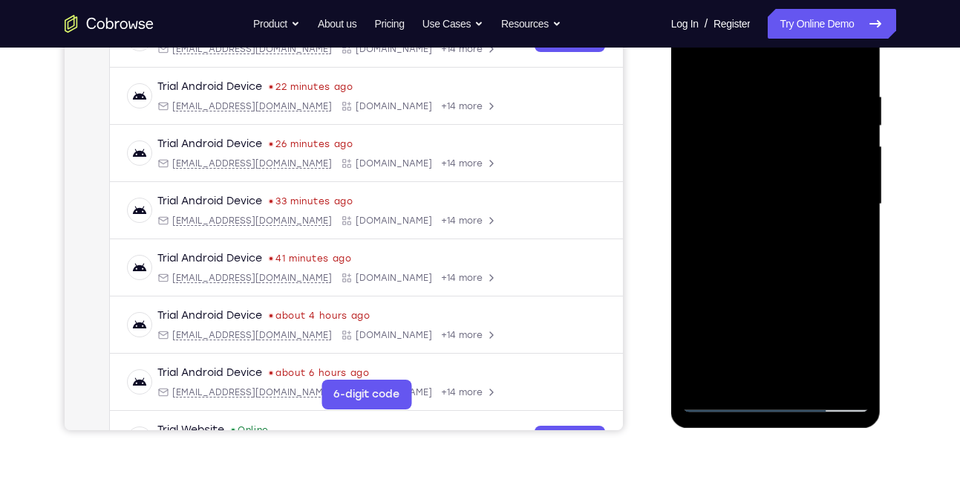
click at [773, 266] on div at bounding box center [776, 204] width 187 height 416
click at [778, 342] on div at bounding box center [776, 204] width 187 height 416
click at [742, 374] on div at bounding box center [776, 204] width 187 height 416
click at [741, 366] on div at bounding box center [776, 204] width 187 height 416
click at [813, 293] on div at bounding box center [776, 204] width 187 height 416
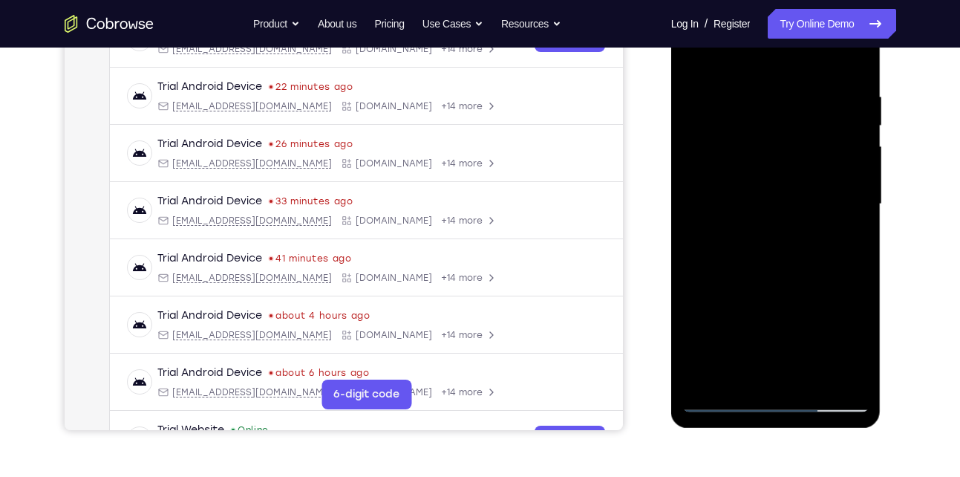
click at [848, 233] on div at bounding box center [776, 204] width 187 height 416
click at [743, 368] on div at bounding box center [776, 204] width 187 height 416
click at [696, 281] on div at bounding box center [776, 204] width 187 height 416
click at [702, 58] on div at bounding box center [776, 204] width 187 height 416
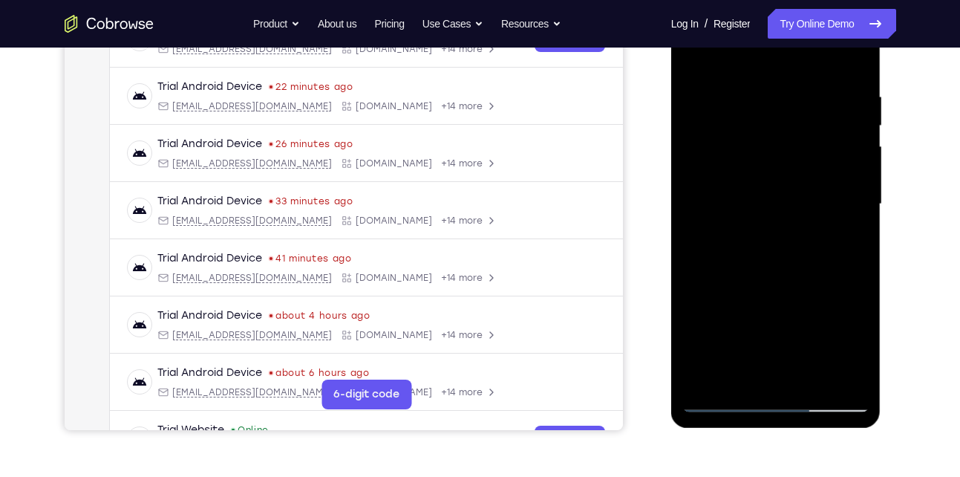
click at [699, 56] on div at bounding box center [776, 204] width 187 height 416
drag, startPoint x: 769, startPoint y: 94, endPoint x: 772, endPoint y: 313, distance: 219.1
click at [772, 313] on div at bounding box center [776, 204] width 187 height 416
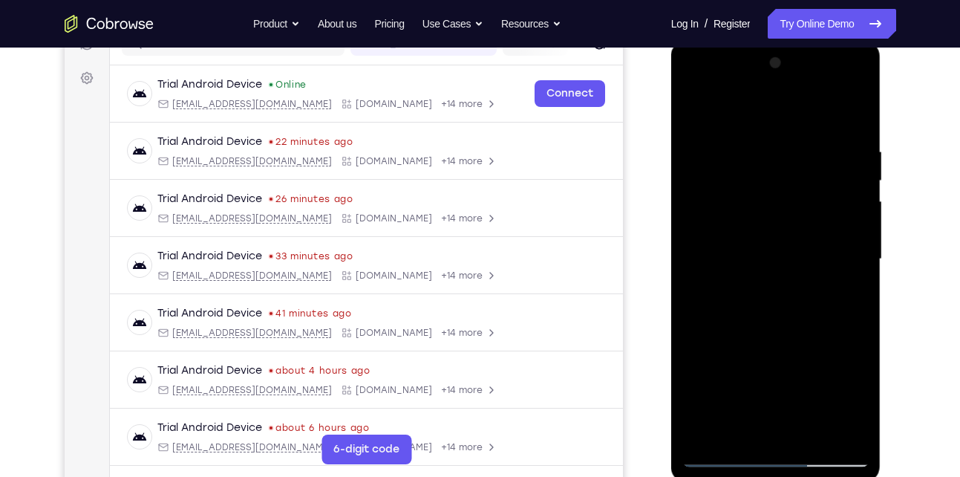
scroll to position [204, 0]
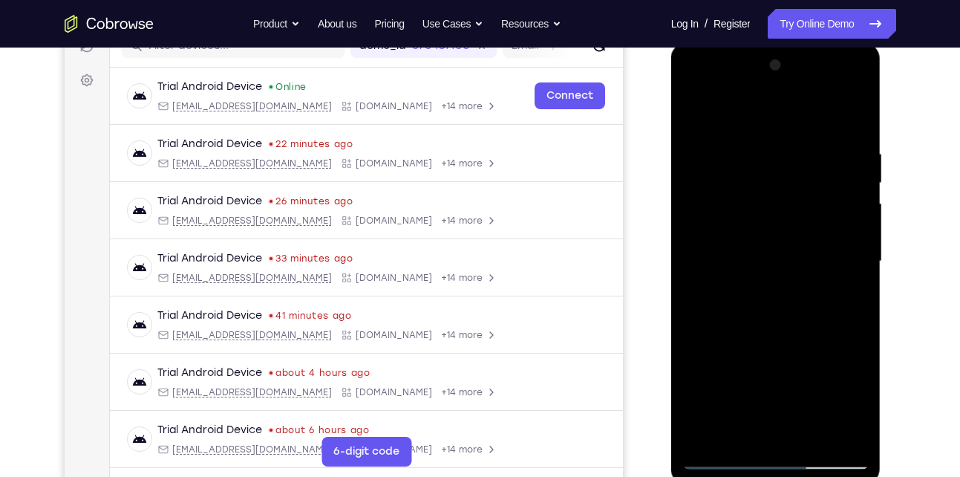
click at [760, 154] on div at bounding box center [776, 261] width 187 height 416
click at [847, 183] on div at bounding box center [776, 261] width 187 height 416
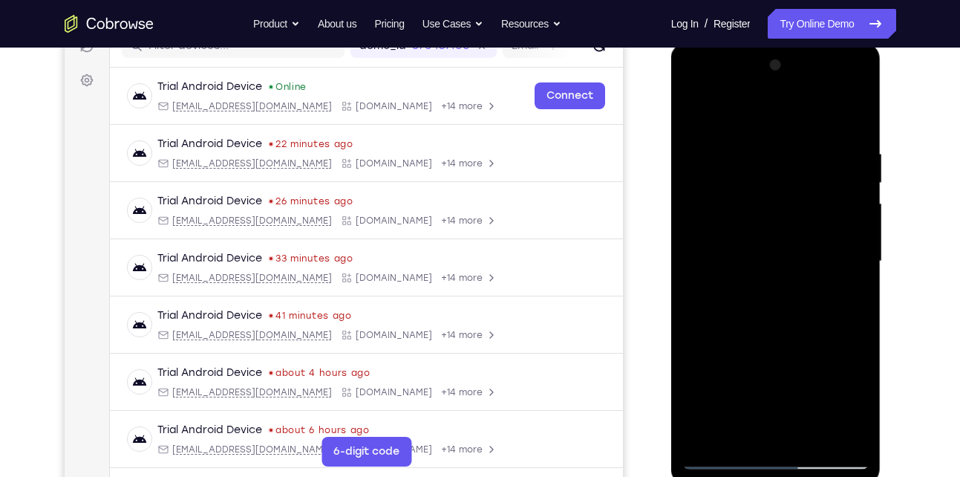
click at [847, 183] on div at bounding box center [776, 261] width 187 height 416
click at [842, 187] on div at bounding box center [776, 261] width 187 height 416
click at [827, 212] on div at bounding box center [776, 261] width 187 height 416
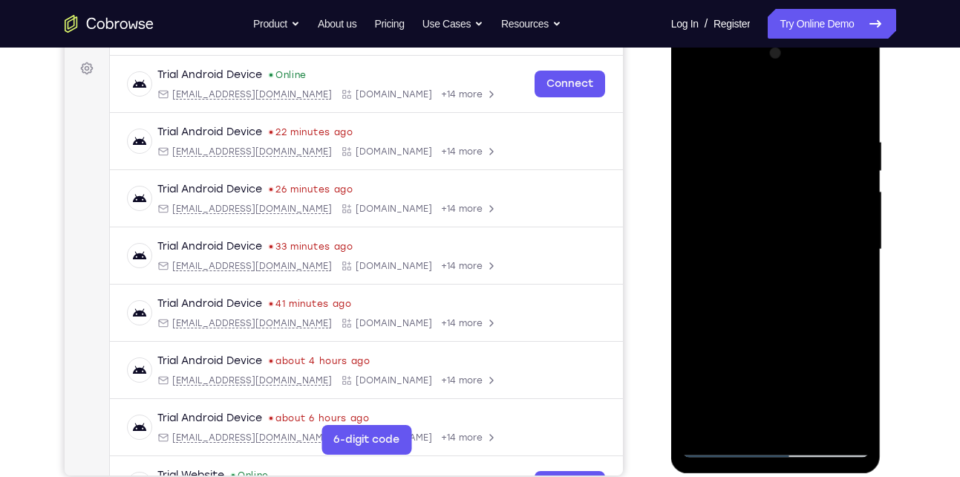
scroll to position [207, 0]
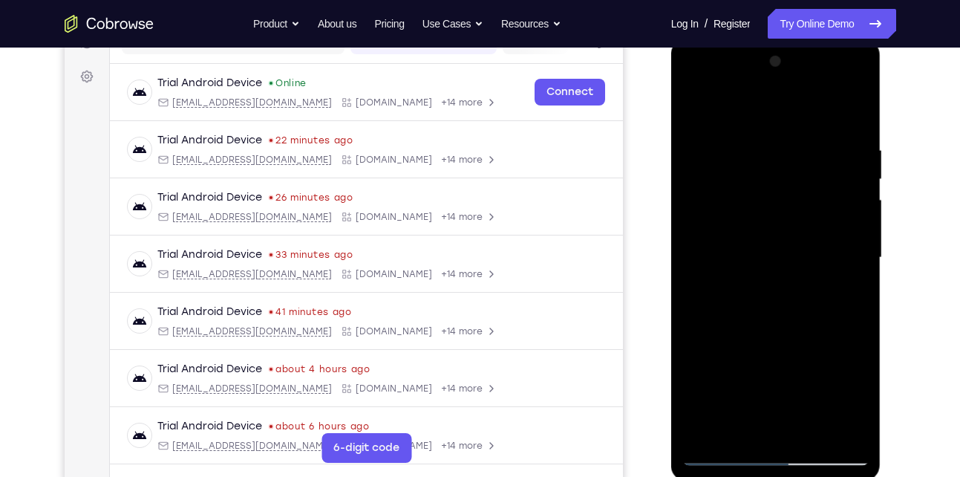
click at [847, 183] on div at bounding box center [776, 258] width 187 height 416
click at [849, 201] on div at bounding box center [776, 258] width 187 height 416
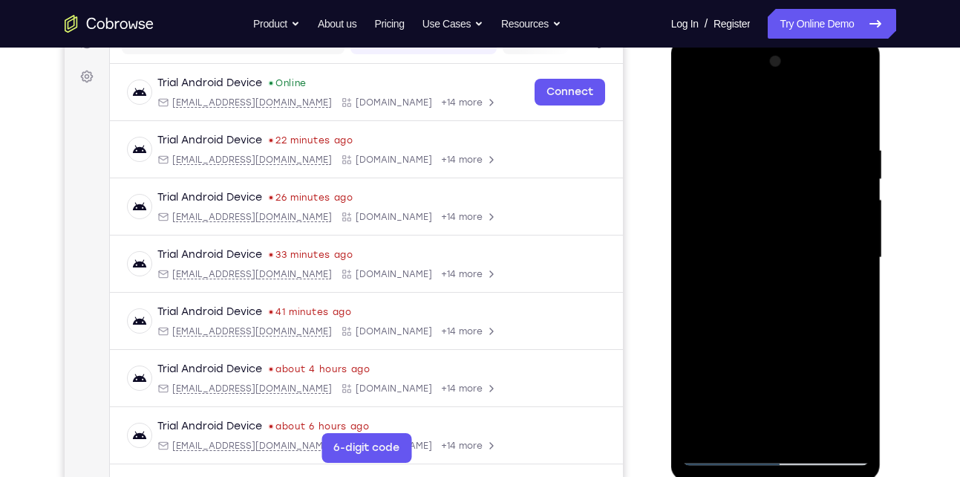
click at [849, 201] on div at bounding box center [776, 258] width 187 height 416
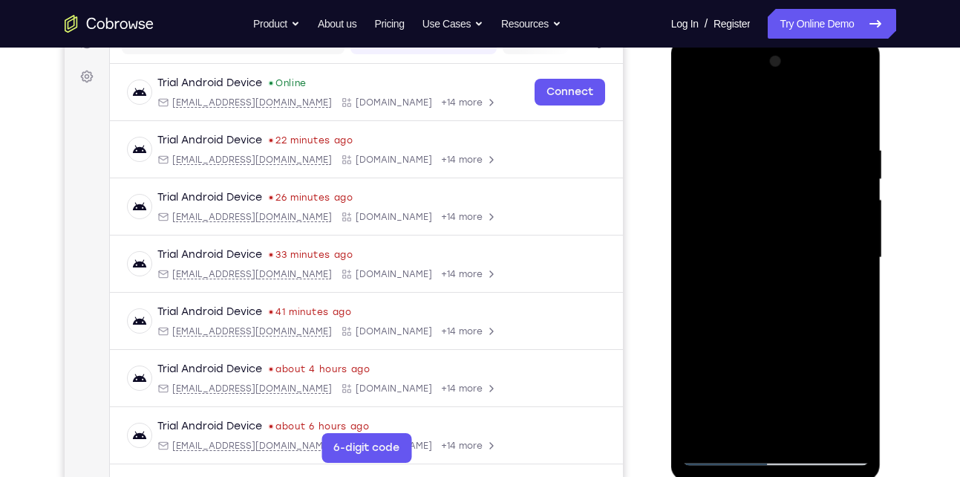
click at [836, 204] on div at bounding box center [776, 258] width 187 height 416
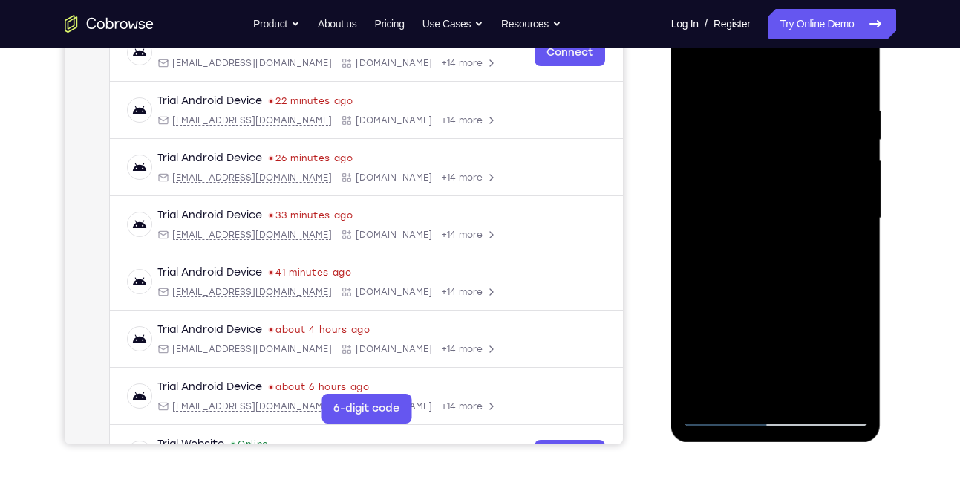
scroll to position [241, 0]
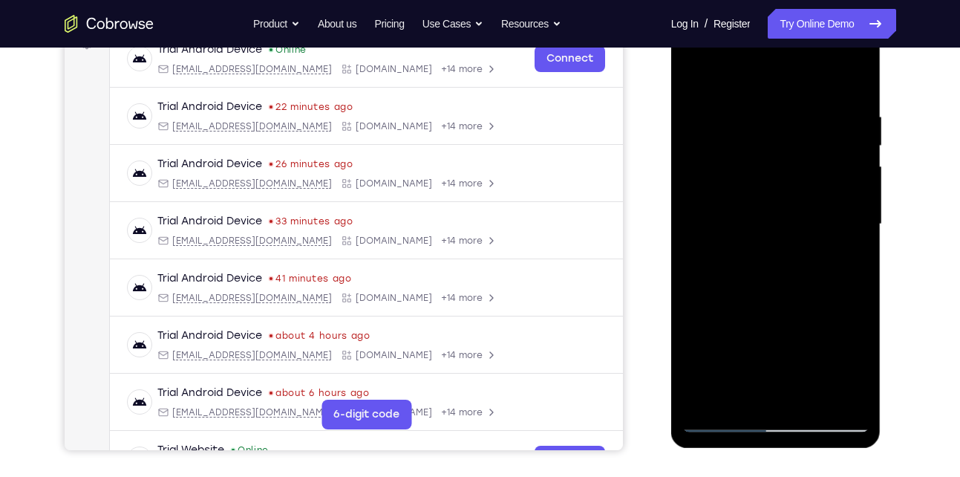
click at [836, 204] on div at bounding box center [776, 224] width 187 height 416
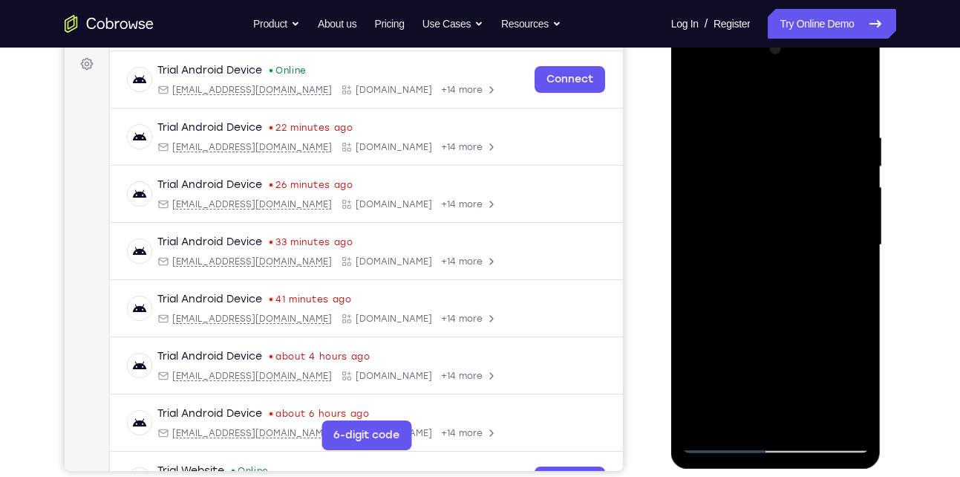
scroll to position [218, 0]
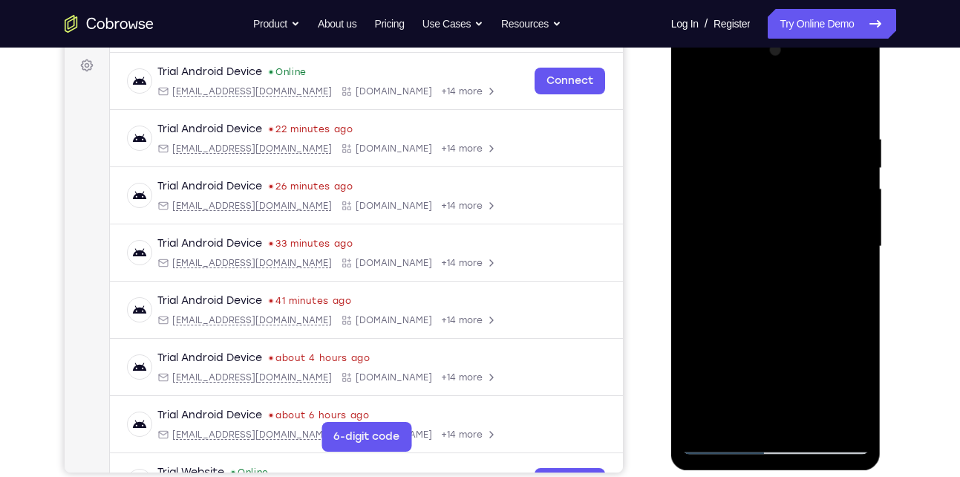
click at [845, 186] on div at bounding box center [776, 247] width 187 height 416
click at [844, 166] on div at bounding box center [776, 247] width 187 height 416
drag, startPoint x: 844, startPoint y: 166, endPoint x: 720, endPoint y: 199, distance: 128.3
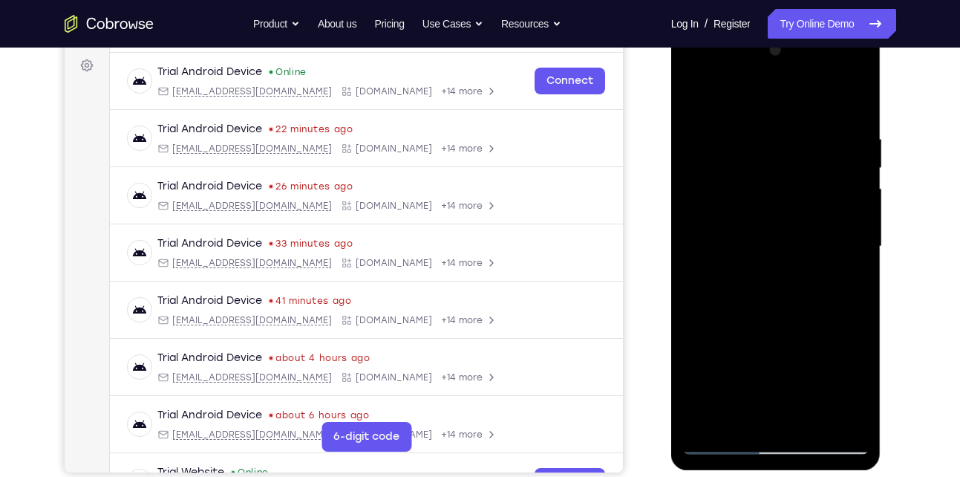
click at [720, 199] on div at bounding box center [776, 247] width 187 height 416
click at [841, 184] on div at bounding box center [776, 247] width 187 height 416
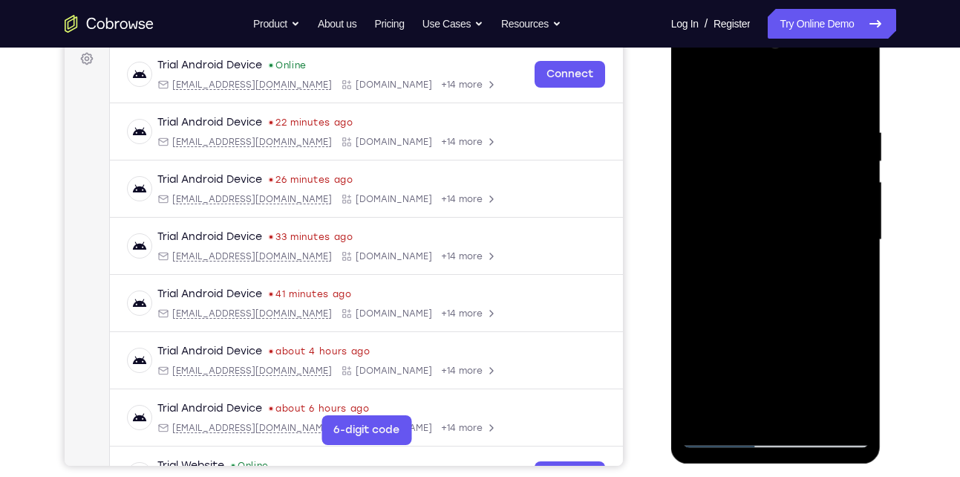
scroll to position [224, 0]
click at [841, 184] on div at bounding box center [776, 241] width 187 height 416
click at [846, 154] on div at bounding box center [776, 241] width 187 height 416
click at [857, 104] on div at bounding box center [776, 241] width 187 height 416
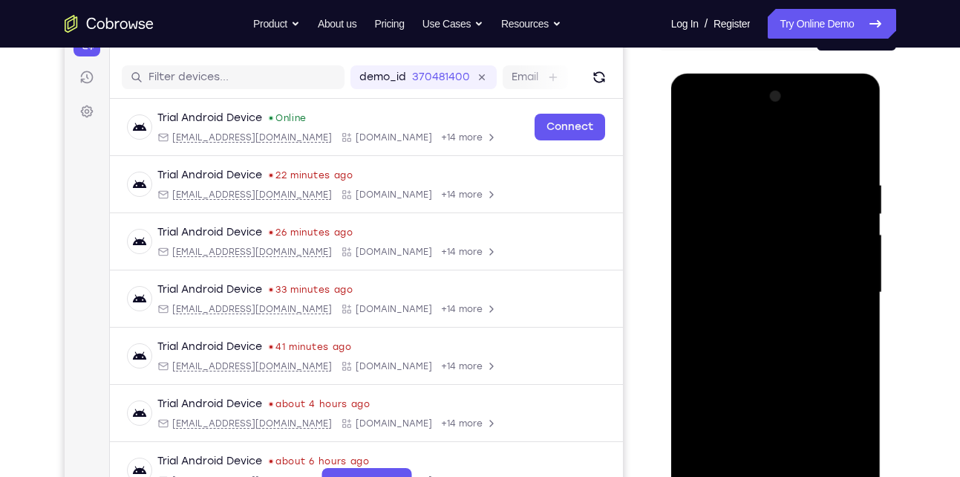
scroll to position [174, 0]
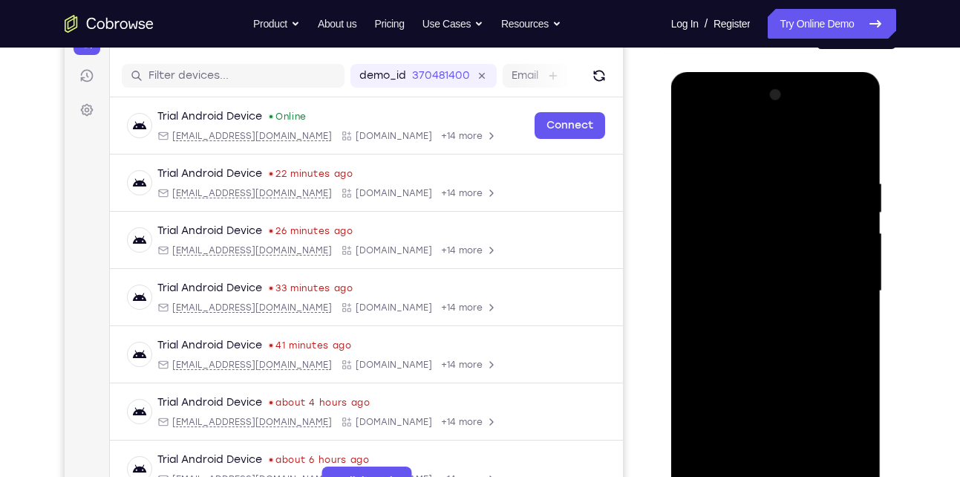
drag, startPoint x: 781, startPoint y: 216, endPoint x: 781, endPoint y: 377, distance: 160.4
click at [781, 377] on div at bounding box center [776, 291] width 187 height 416
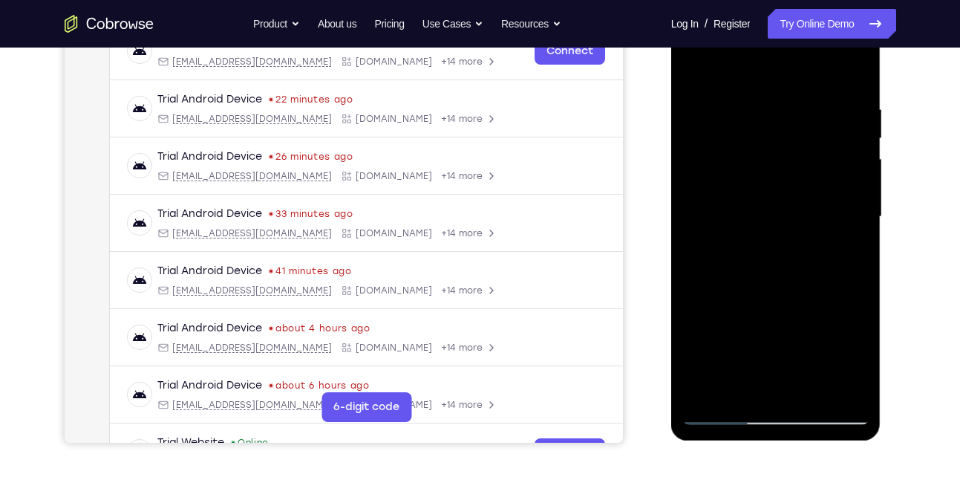
scroll to position [255, 0]
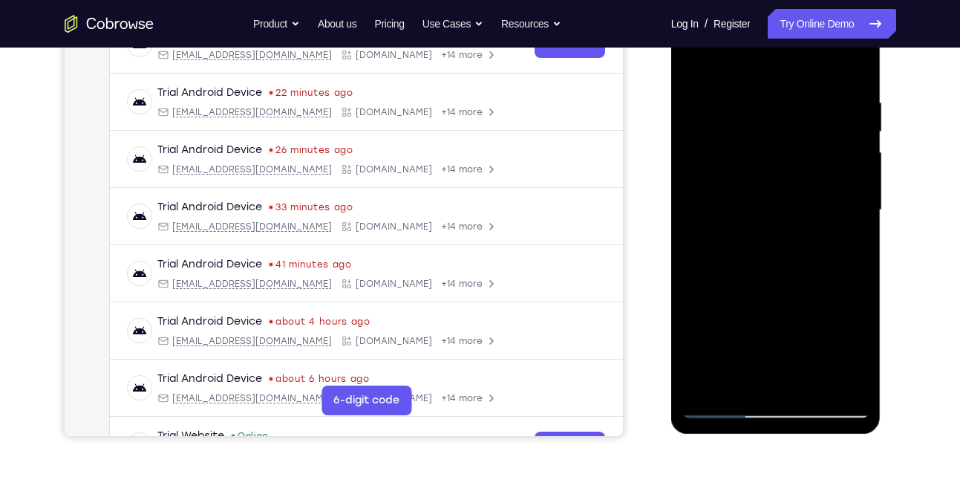
click at [853, 378] on div at bounding box center [776, 210] width 187 height 416
click at [841, 104] on div at bounding box center [776, 210] width 187 height 416
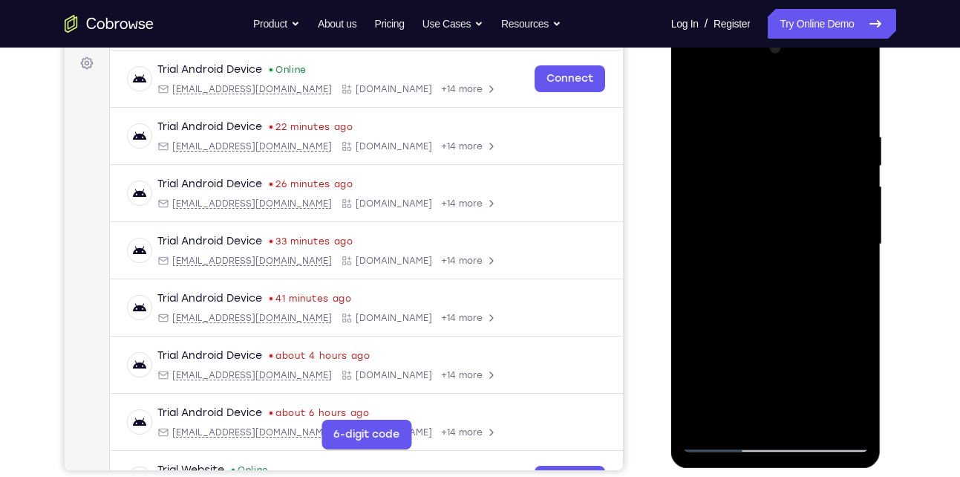
click at [850, 105] on div at bounding box center [776, 244] width 187 height 416
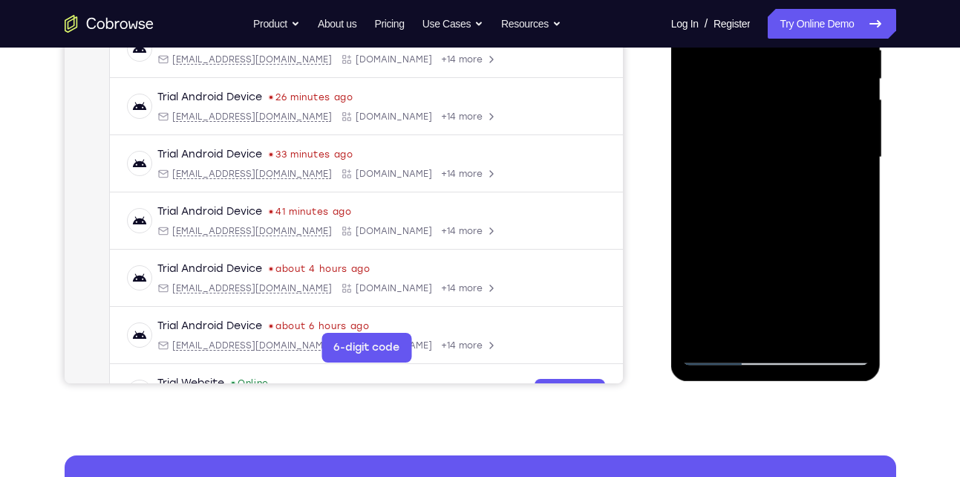
scroll to position [308, 0]
click at [804, 329] on div at bounding box center [776, 157] width 187 height 416
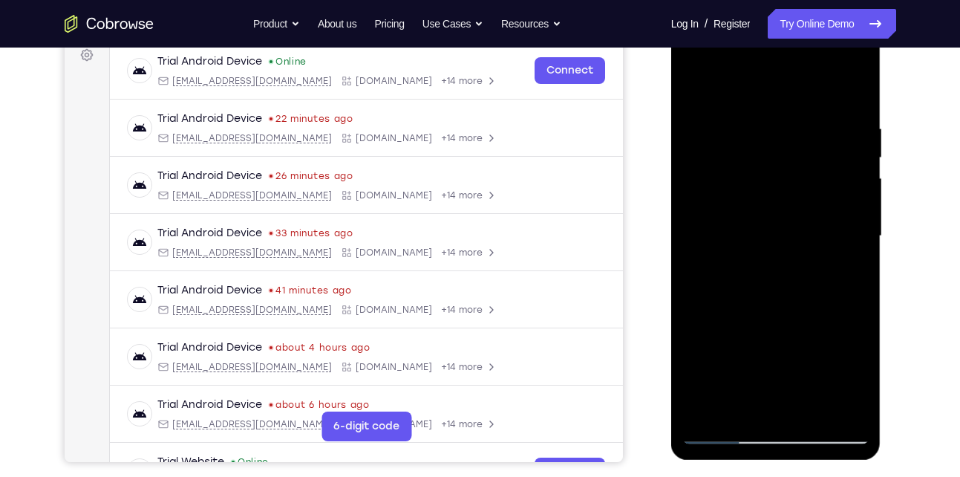
click at [696, 87] on div at bounding box center [776, 236] width 187 height 416
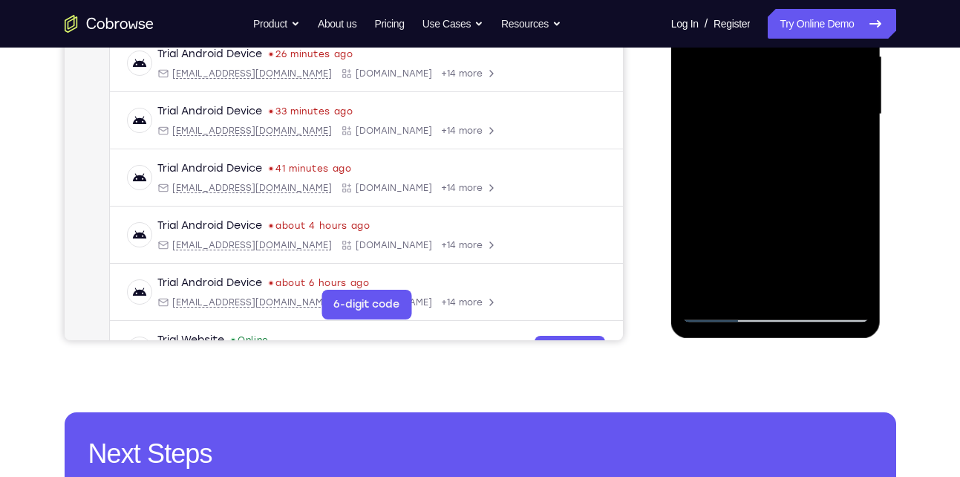
click at [746, 287] on div at bounding box center [776, 114] width 187 height 416
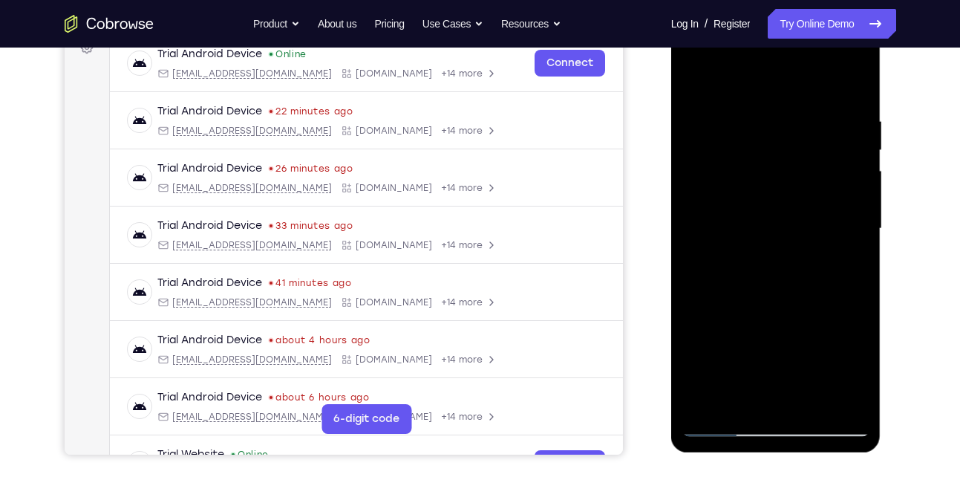
scroll to position [234, 0]
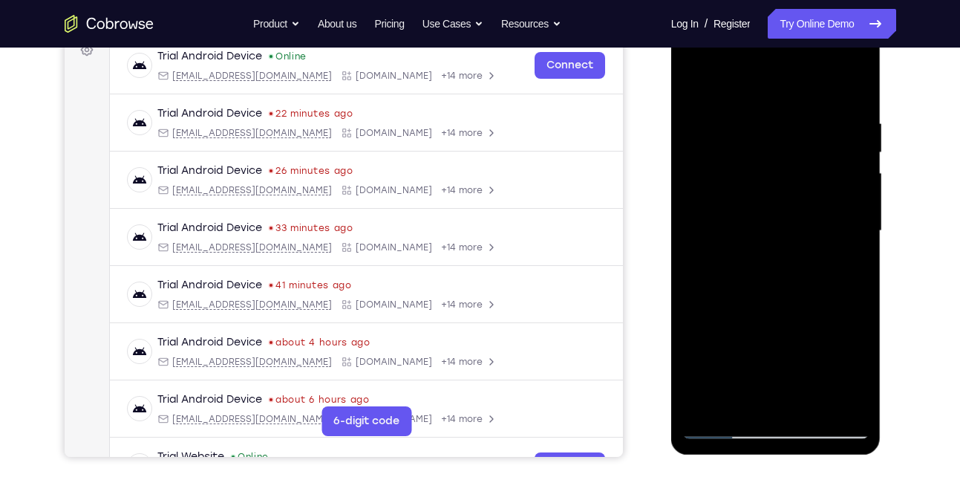
drag, startPoint x: 780, startPoint y: 267, endPoint x: 771, endPoint y: 173, distance: 94.0
click at [771, 173] on div at bounding box center [776, 231] width 187 height 416
click at [829, 210] on div at bounding box center [776, 231] width 187 height 416
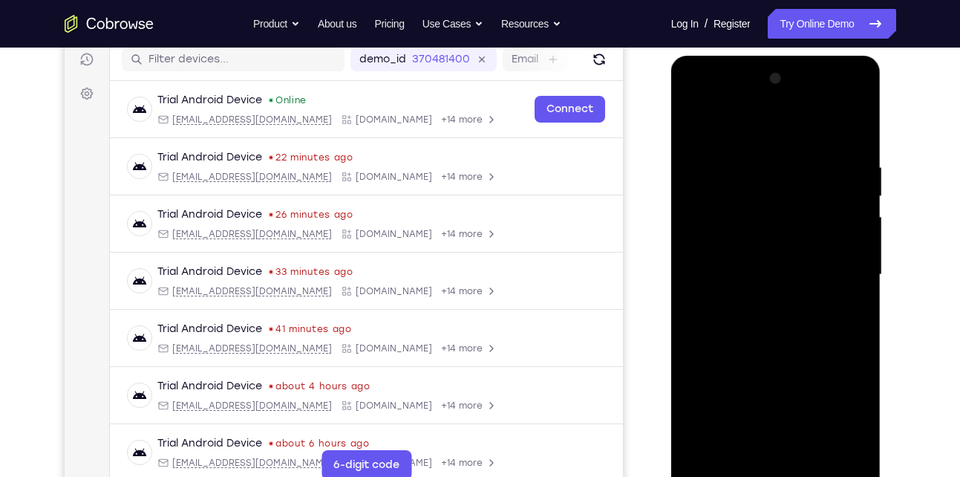
scroll to position [189, 0]
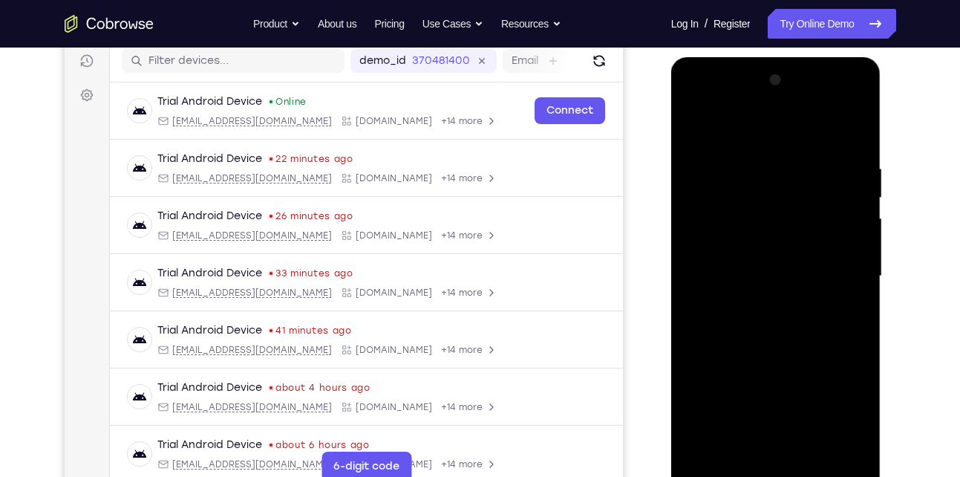
drag, startPoint x: 772, startPoint y: 216, endPoint x: 772, endPoint y: 394, distance: 177.5
click at [772, 394] on div at bounding box center [776, 276] width 187 height 416
drag, startPoint x: 765, startPoint y: 188, endPoint x: 765, endPoint y: 228, distance: 40.1
click at [765, 228] on div at bounding box center [776, 276] width 187 height 416
click at [698, 121] on div at bounding box center [776, 276] width 187 height 416
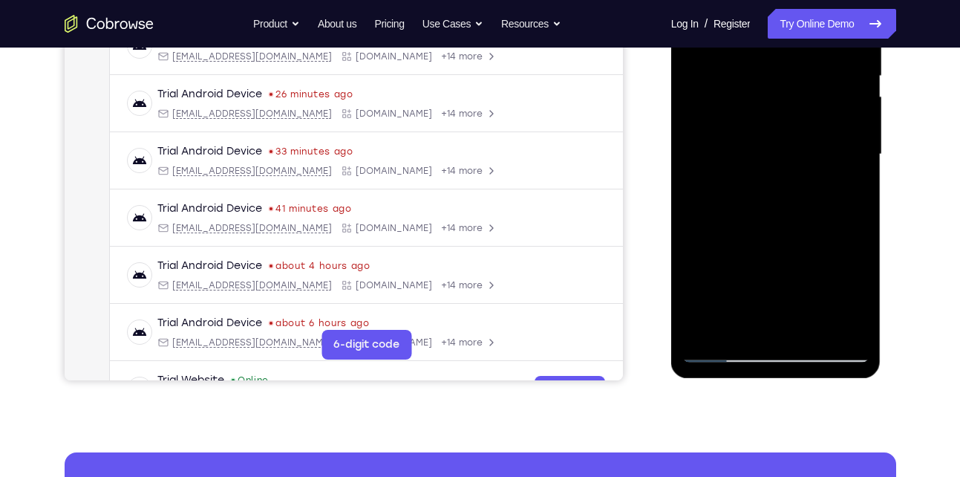
scroll to position [310, 0]
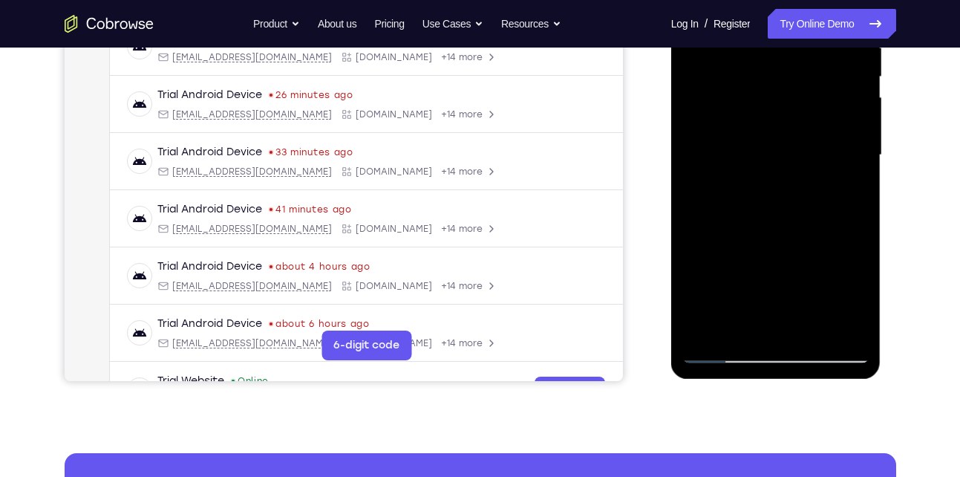
drag, startPoint x: 833, startPoint y: 261, endPoint x: 810, endPoint y: 153, distance: 110.1
click at [810, 153] on div at bounding box center [776, 155] width 187 height 416
click at [818, 279] on div at bounding box center [776, 155] width 187 height 416
click at [839, 287] on div at bounding box center [776, 155] width 187 height 416
click at [856, 284] on div at bounding box center [776, 155] width 187 height 416
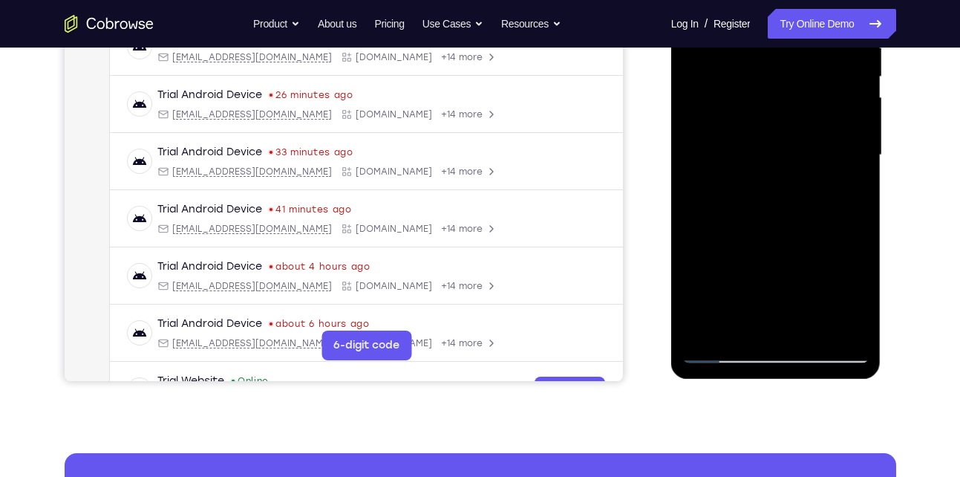
click at [739, 333] on div at bounding box center [776, 155] width 187 height 416
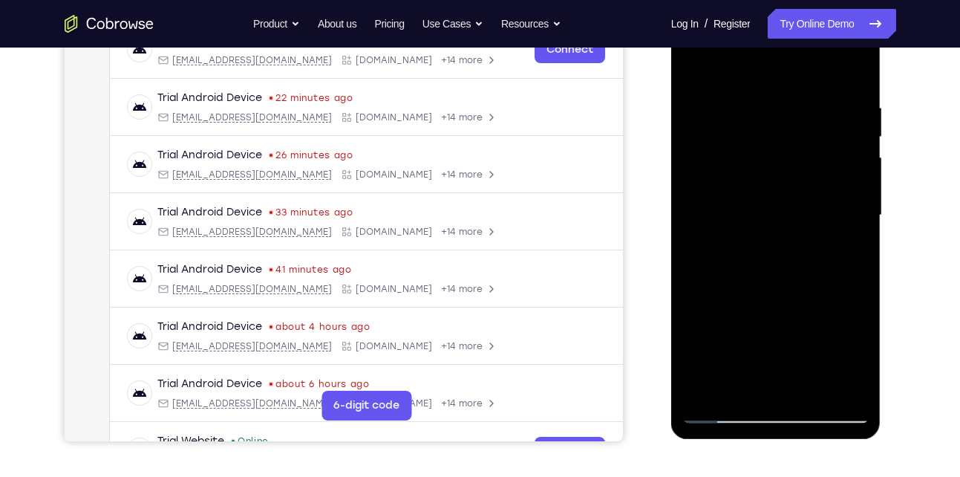
scroll to position [240, 0]
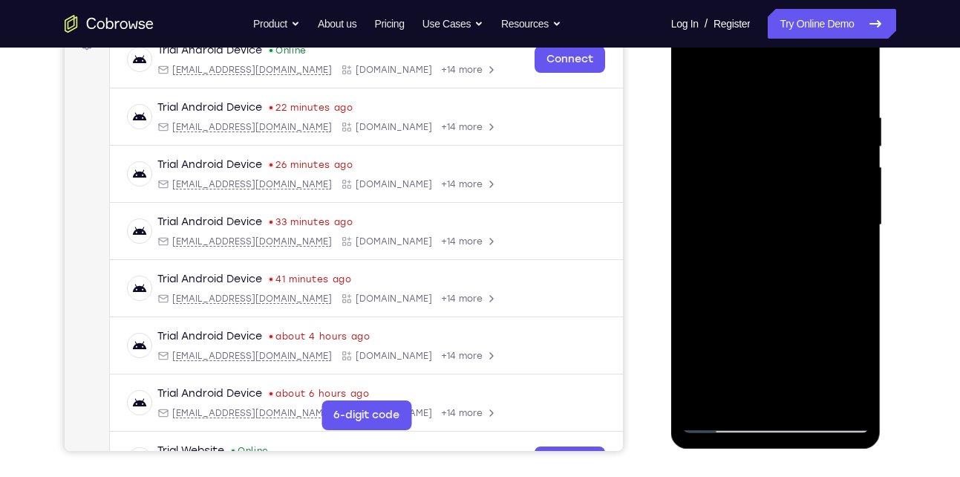
click at [725, 71] on div at bounding box center [776, 225] width 187 height 416
click at [856, 117] on div at bounding box center [776, 225] width 187 height 416
click at [730, 224] on div at bounding box center [776, 225] width 187 height 416
click at [700, 106] on div at bounding box center [776, 225] width 187 height 416
click at [697, 75] on div at bounding box center [776, 225] width 187 height 416
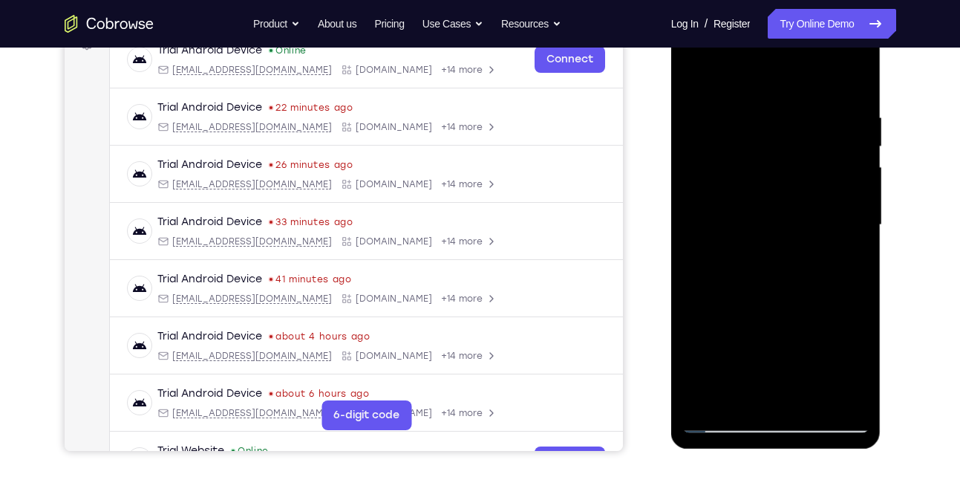
click at [763, 209] on div at bounding box center [776, 225] width 187 height 416
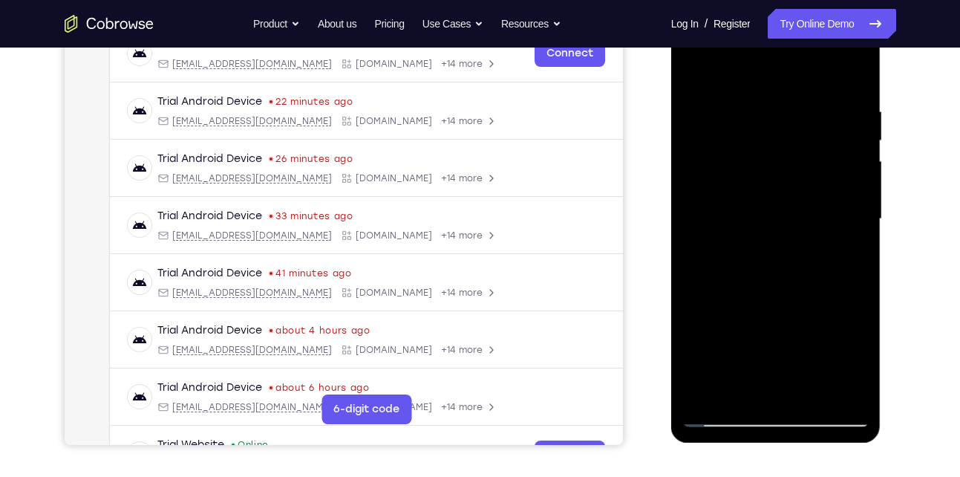
scroll to position [245, 0]
click at [770, 117] on div at bounding box center [776, 220] width 187 height 416
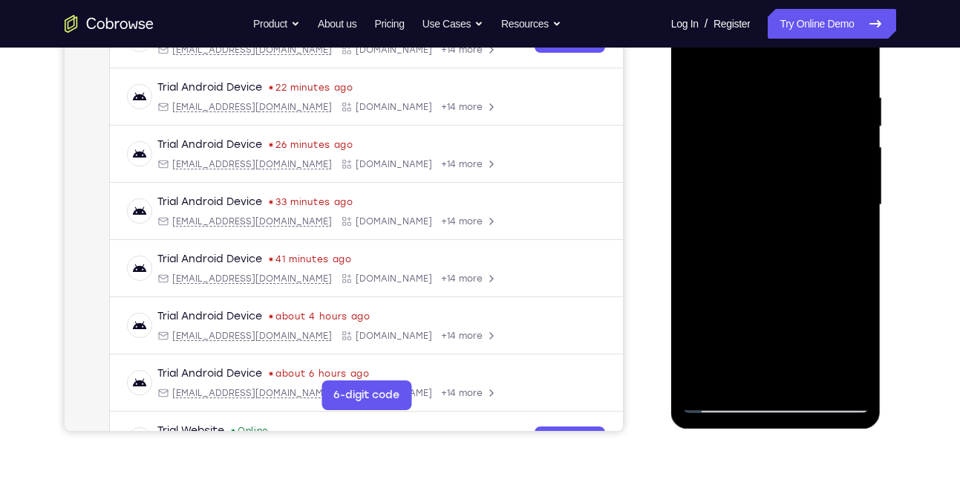
scroll to position [267, 0]
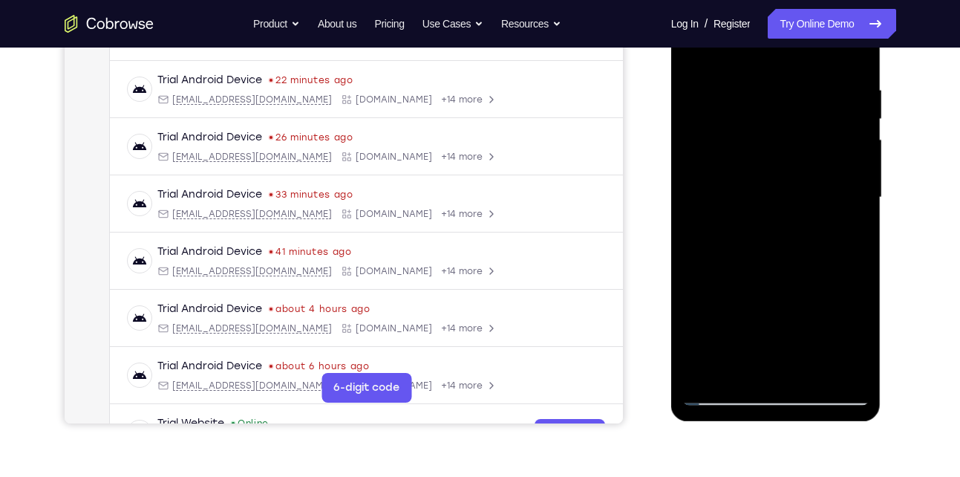
click at [738, 368] on div at bounding box center [776, 198] width 187 height 416
click at [773, 96] on div at bounding box center [776, 198] width 187 height 416
click at [739, 367] on div at bounding box center [776, 198] width 187 height 416
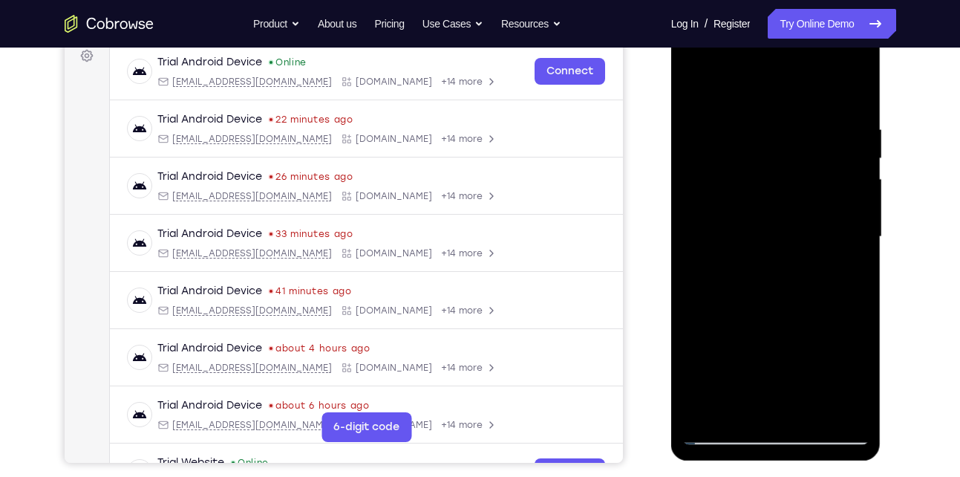
scroll to position [227, 0]
click at [735, 103] on div at bounding box center [776, 238] width 187 height 416
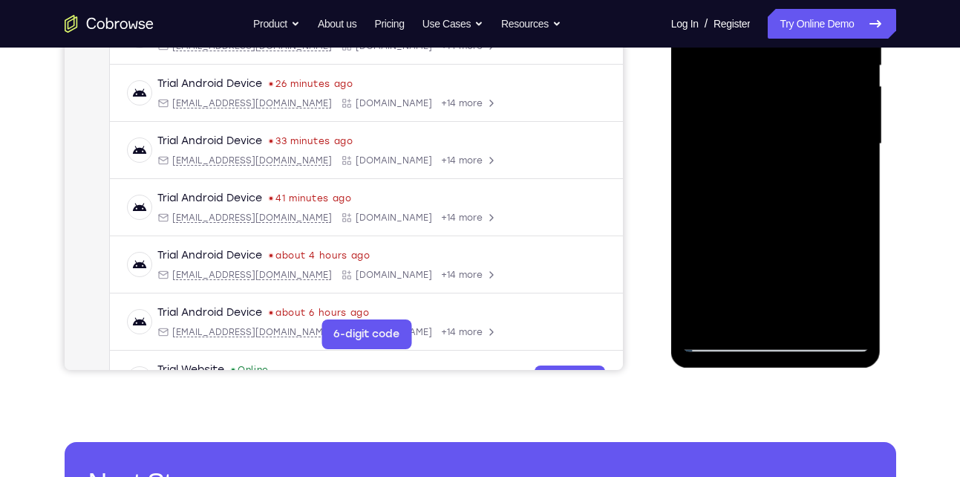
click at [738, 314] on div at bounding box center [776, 144] width 187 height 416
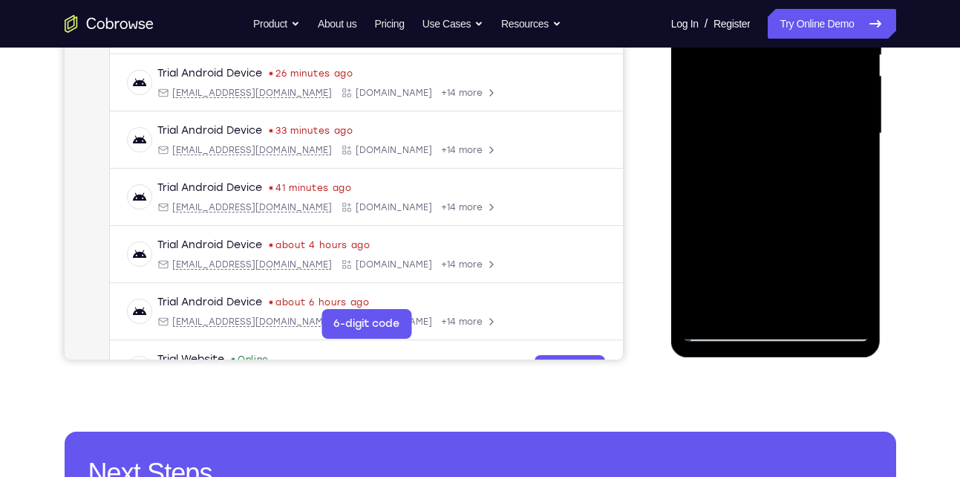
scroll to position [332, 0]
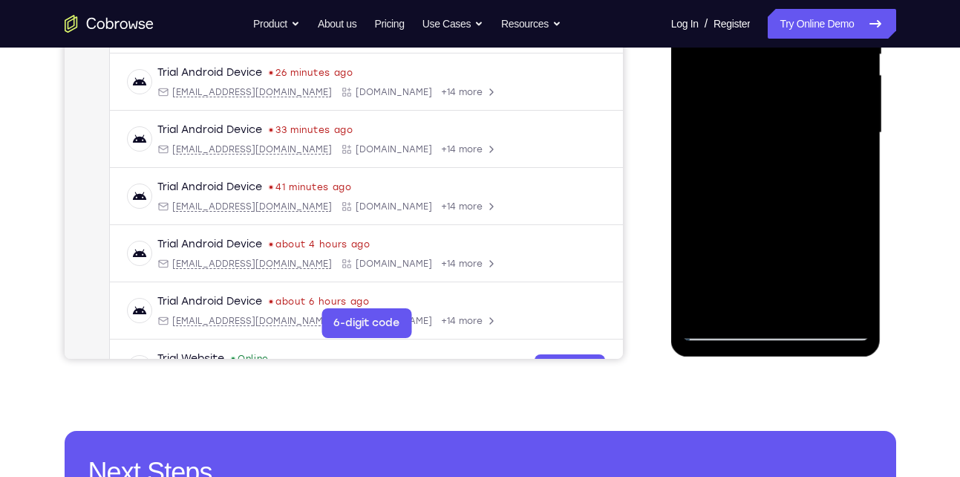
click at [844, 305] on div at bounding box center [776, 133] width 187 height 416
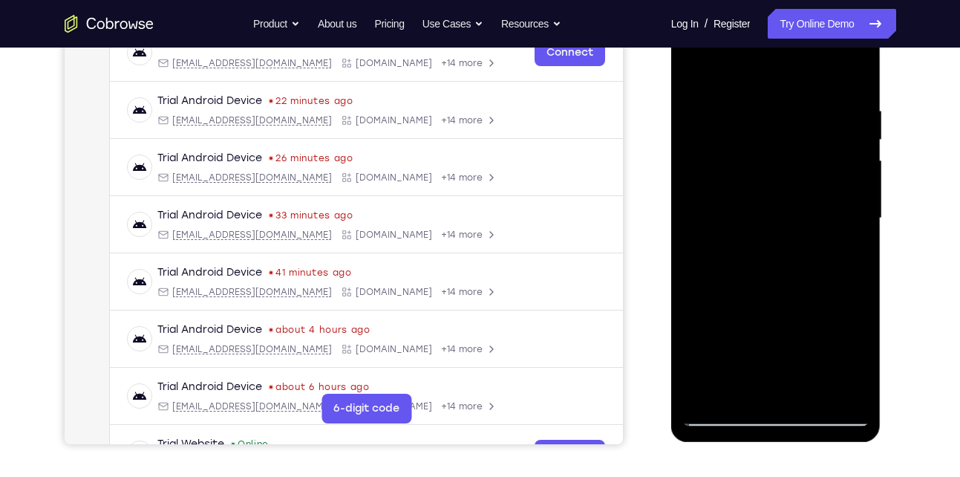
scroll to position [246, 0]
drag, startPoint x: 764, startPoint y: 131, endPoint x: 772, endPoint y: 292, distance: 161.4
click at [772, 292] on div at bounding box center [776, 219] width 187 height 416
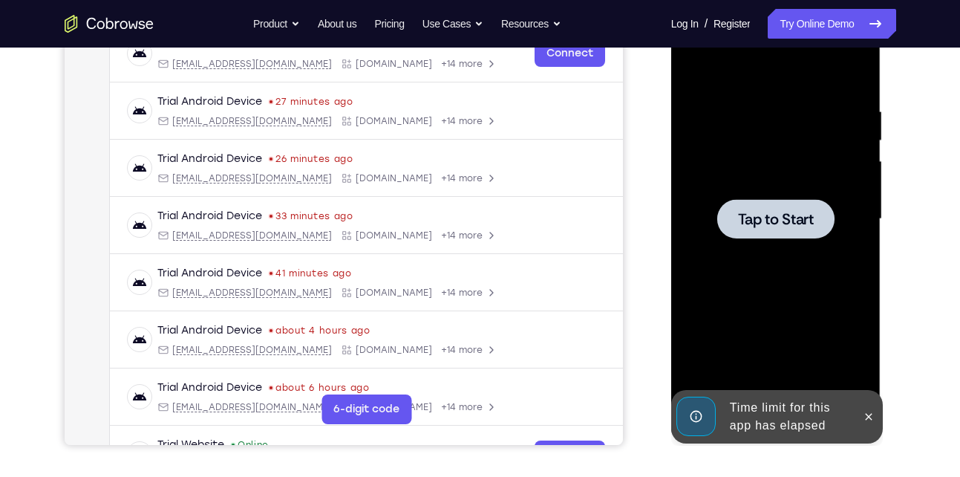
click at [755, 230] on div at bounding box center [775, 218] width 117 height 39
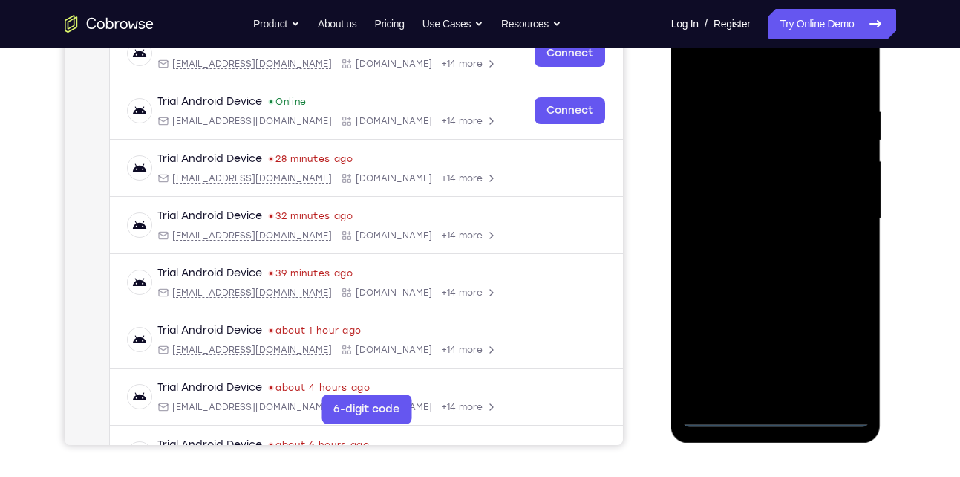
scroll to position [398, 0]
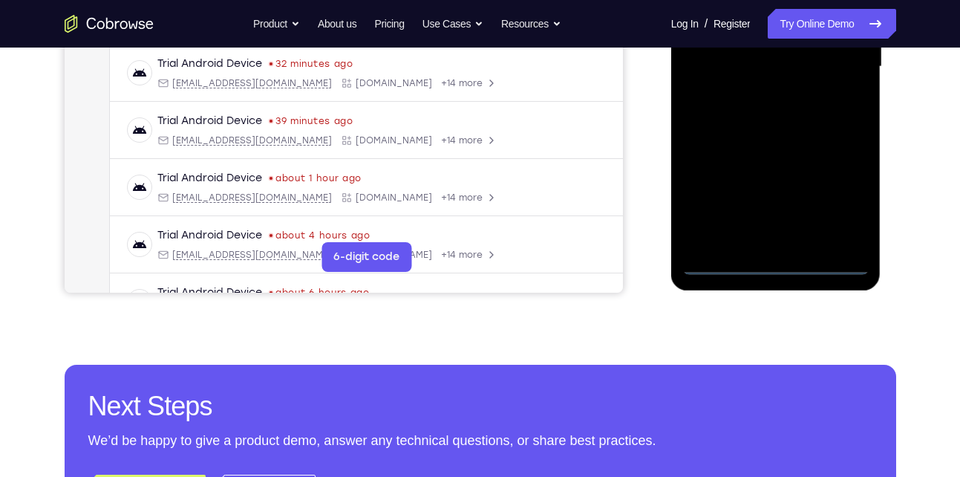
click at [772, 269] on div at bounding box center [776, 67] width 187 height 416
click at [850, 199] on div at bounding box center [776, 67] width 187 height 416
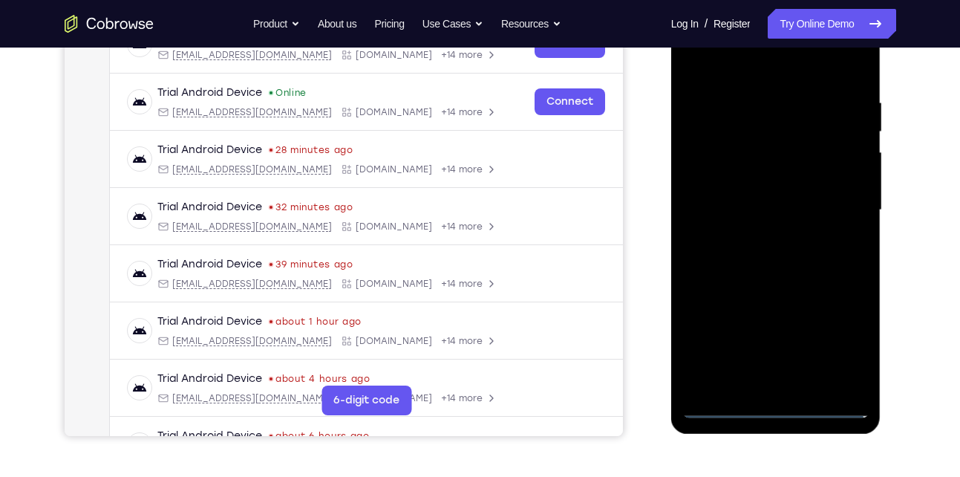
scroll to position [253, 0]
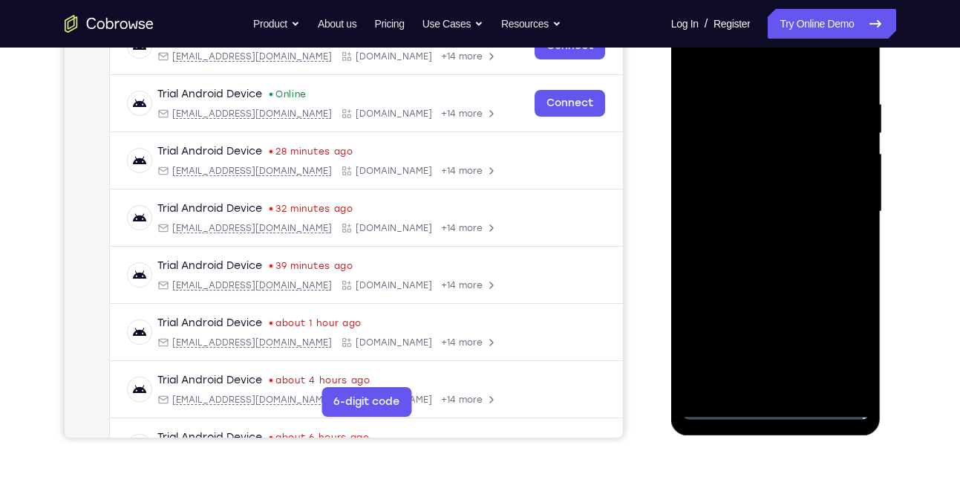
click at [750, 64] on div at bounding box center [776, 212] width 187 height 416
click at [746, 70] on div at bounding box center [776, 212] width 187 height 416
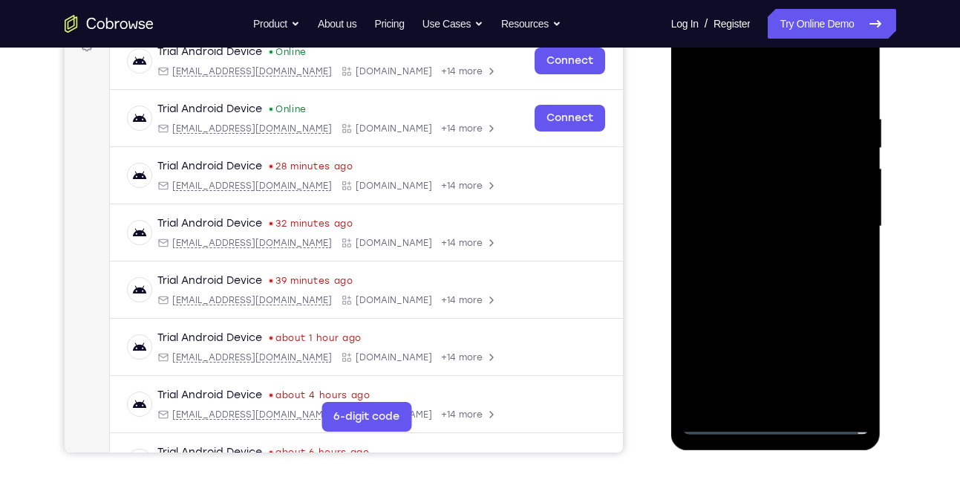
click at [836, 216] on div at bounding box center [776, 227] width 187 height 416
click at [758, 252] on div at bounding box center [776, 227] width 187 height 416
click at [771, 215] on div at bounding box center [776, 227] width 187 height 416
click at [776, 230] on div at bounding box center [776, 227] width 187 height 416
click at [775, 270] on div at bounding box center [776, 227] width 187 height 416
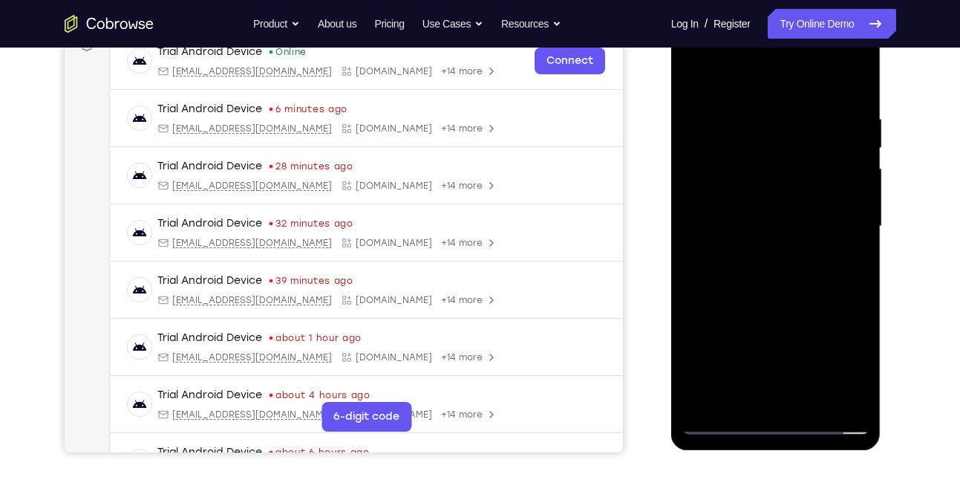
click at [772, 265] on div at bounding box center [776, 227] width 187 height 416
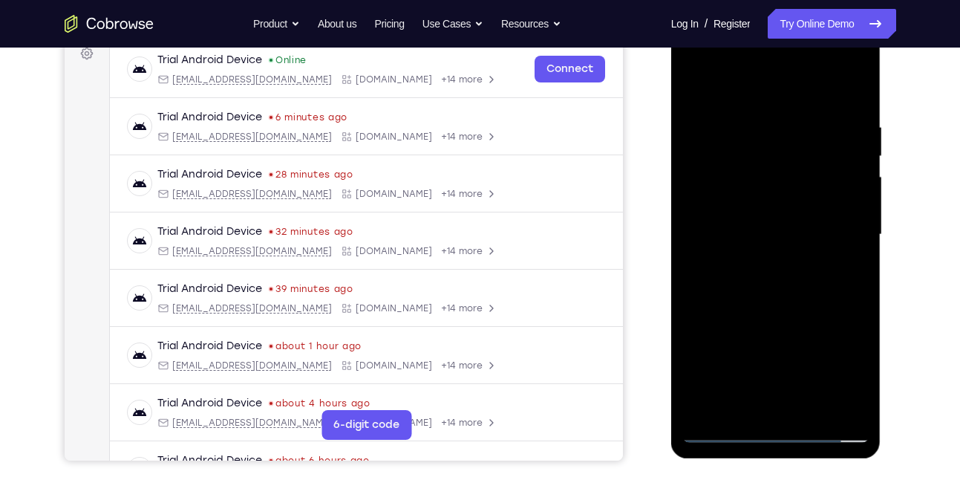
click at [849, 102] on div at bounding box center [776, 235] width 187 height 416
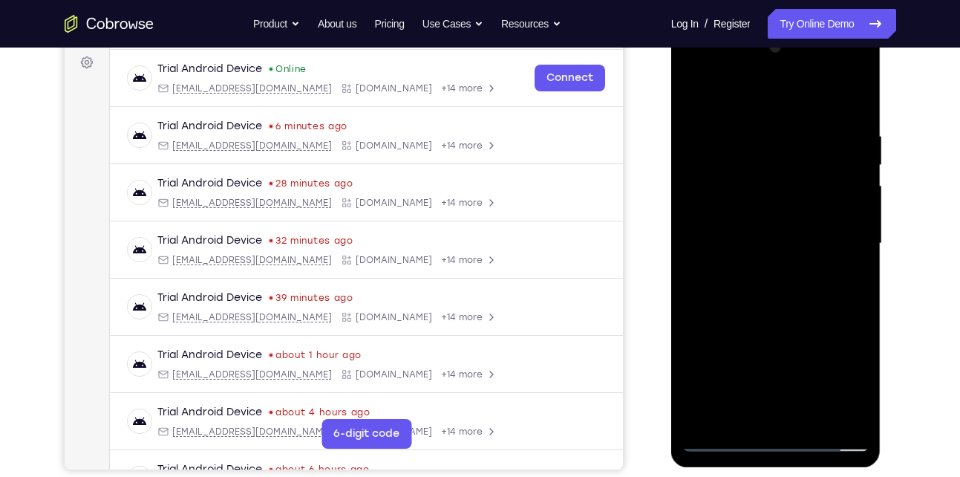
scroll to position [221, 0]
click at [856, 113] on div at bounding box center [776, 244] width 187 height 416
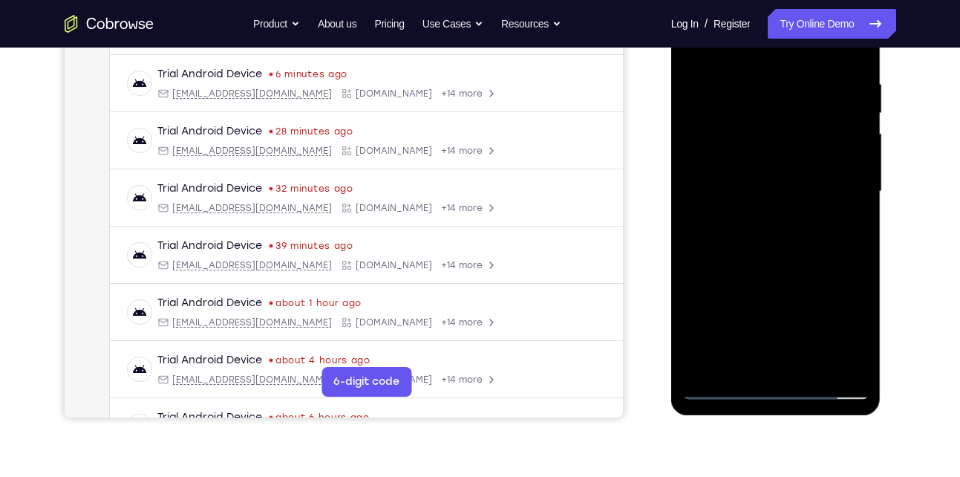
scroll to position [139, 0]
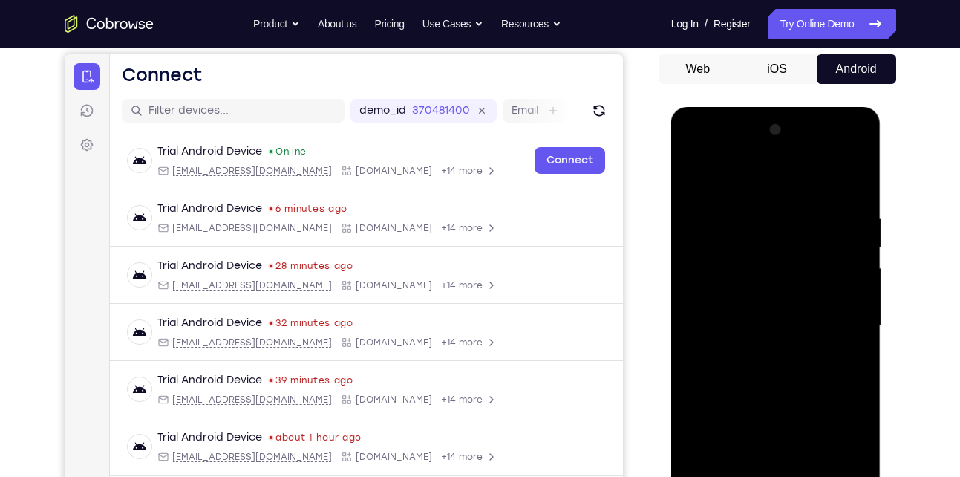
click at [859, 182] on div at bounding box center [776, 326] width 187 height 416
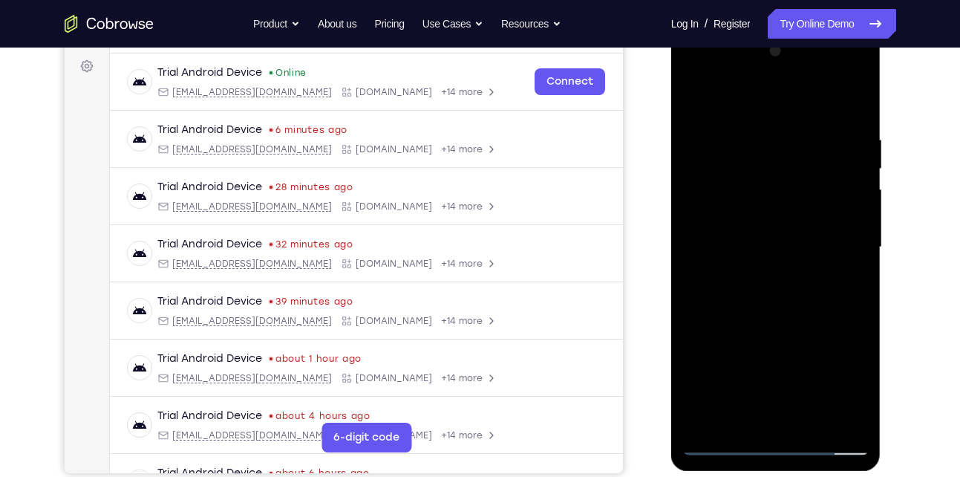
scroll to position [215, 0]
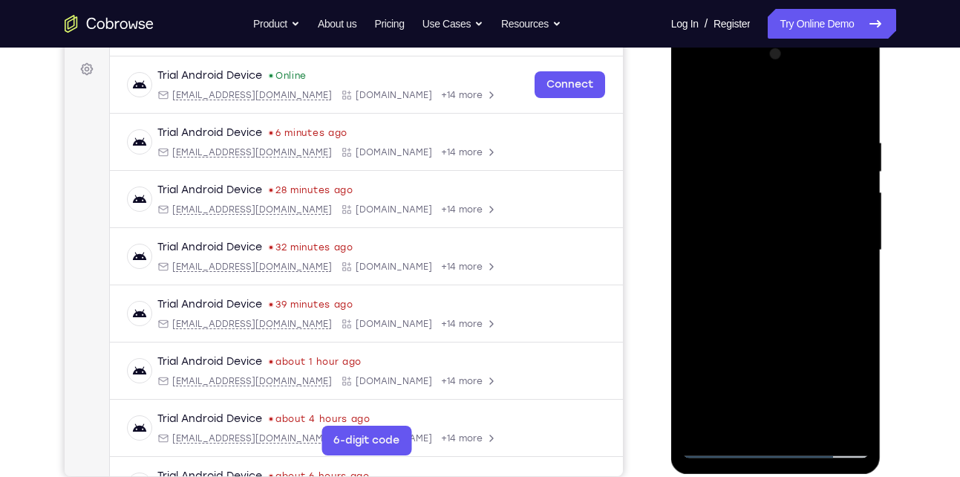
click at [852, 108] on div at bounding box center [776, 250] width 187 height 416
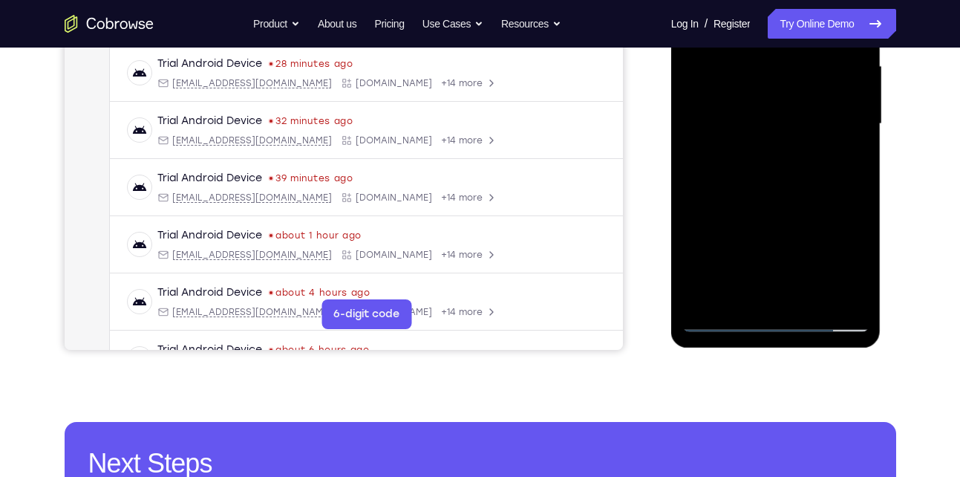
scroll to position [347, 0]
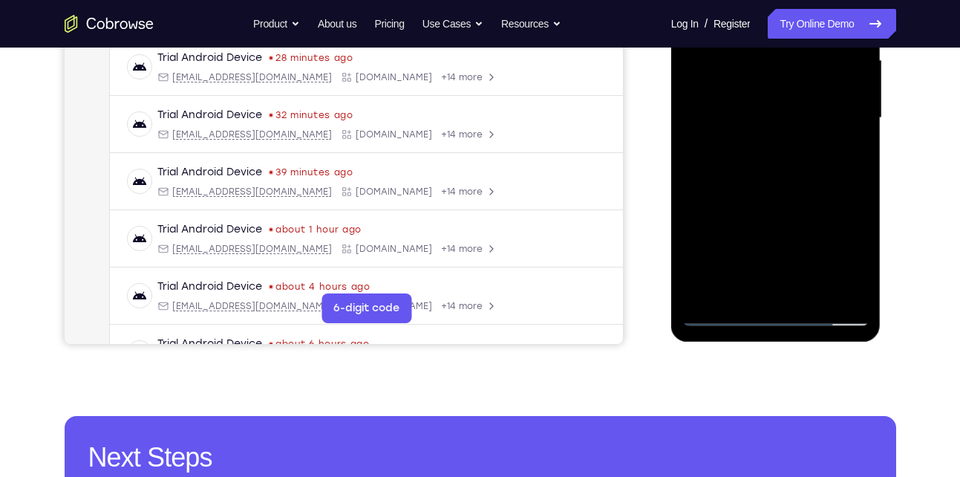
click at [837, 290] on div at bounding box center [776, 118] width 187 height 416
click at [809, 293] on div at bounding box center [776, 118] width 187 height 416
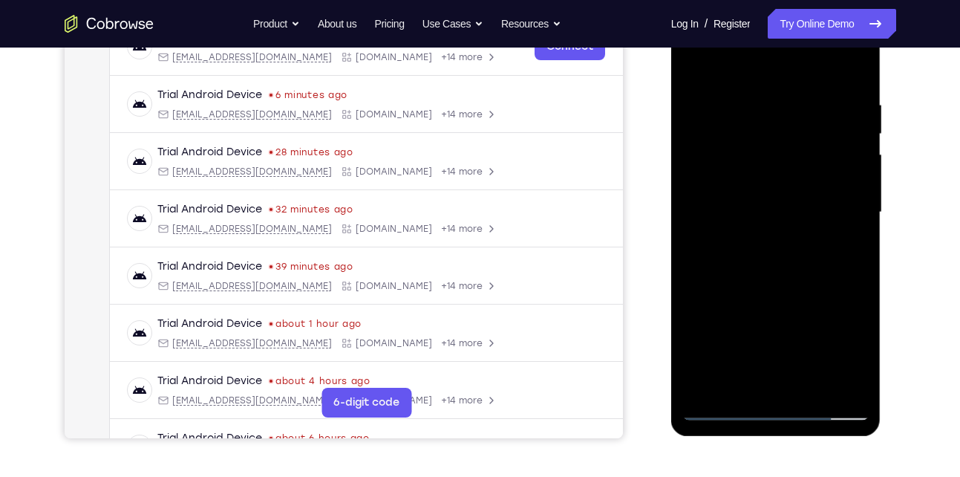
scroll to position [252, 0]
click at [793, 294] on div at bounding box center [776, 213] width 187 height 416
click at [743, 87] on div at bounding box center [776, 213] width 187 height 416
click at [758, 172] on div at bounding box center [776, 213] width 187 height 416
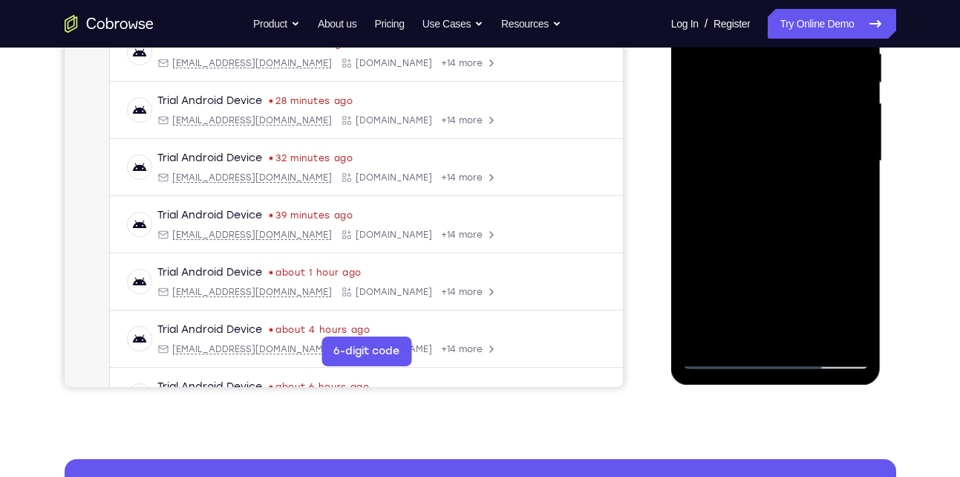
scroll to position [305, 0]
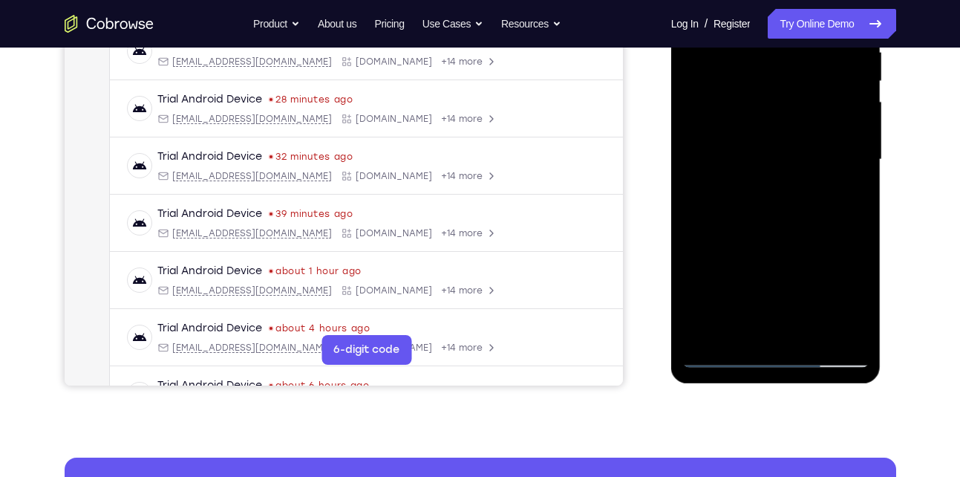
click at [761, 328] on div at bounding box center [776, 160] width 187 height 416
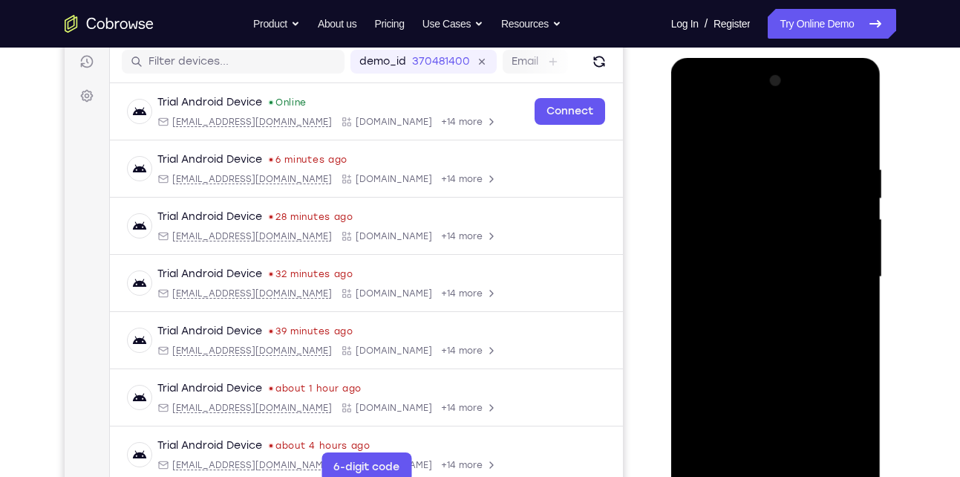
scroll to position [178, 0]
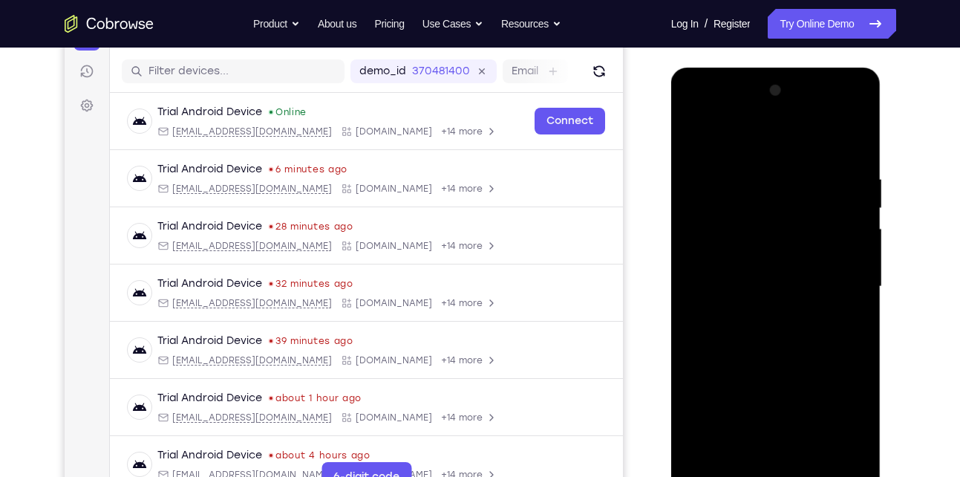
click at [729, 142] on div at bounding box center [776, 287] width 187 height 416
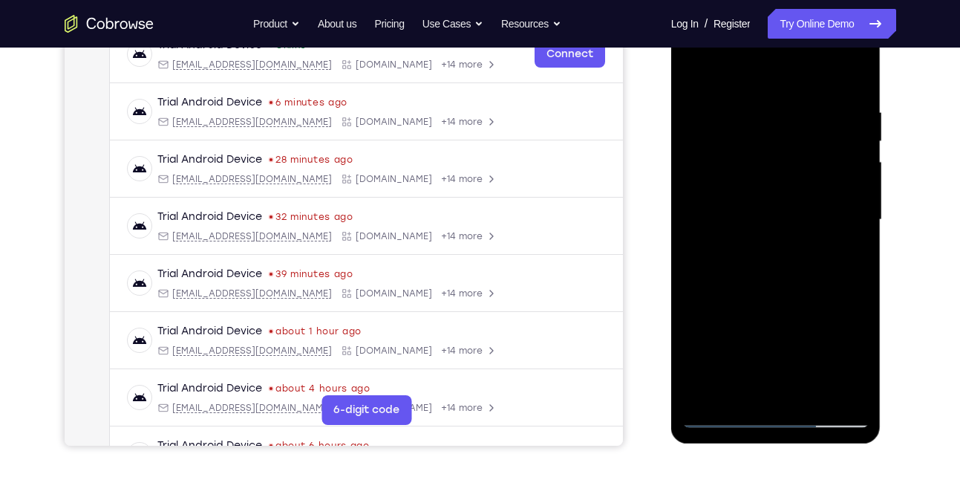
scroll to position [246, 0]
click at [704, 209] on div at bounding box center [776, 219] width 187 height 416
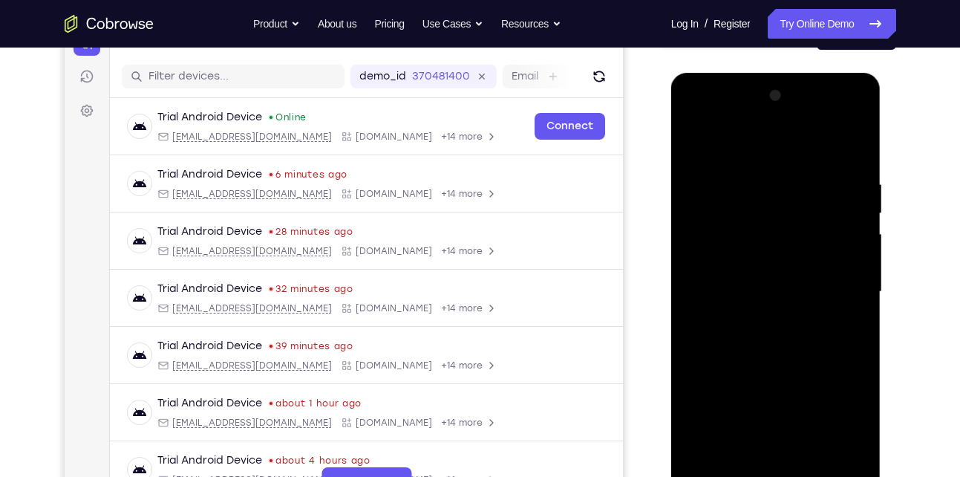
scroll to position [172, 0]
click at [821, 193] on div at bounding box center [776, 293] width 187 height 416
click at [858, 104] on div at bounding box center [776, 293] width 187 height 416
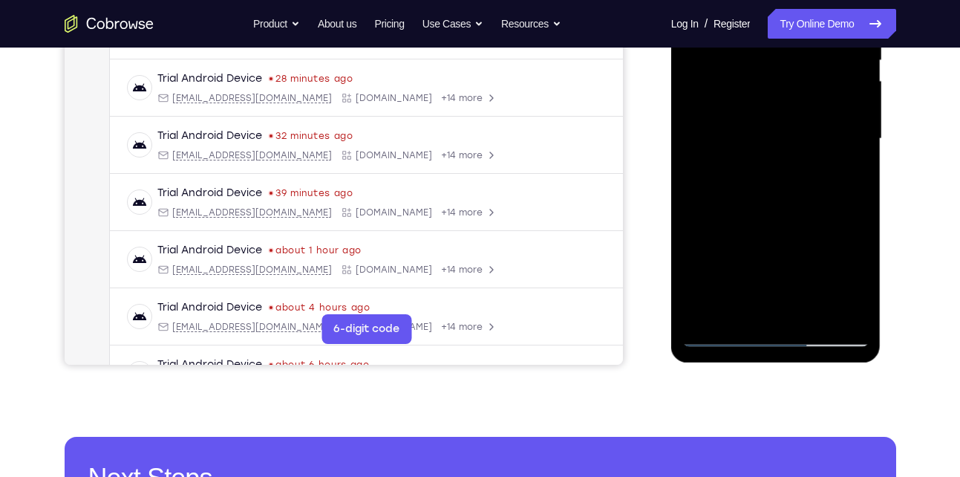
scroll to position [327, 0]
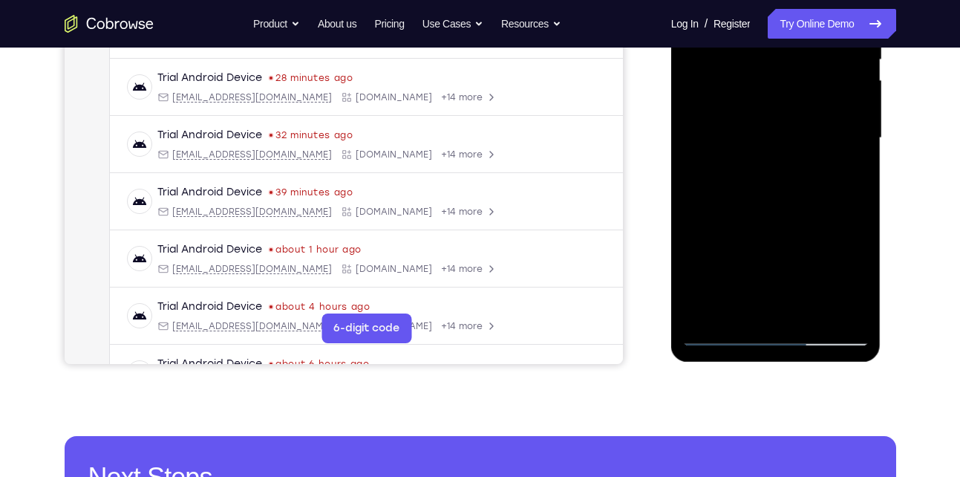
click at [813, 315] on div at bounding box center [776, 138] width 187 height 416
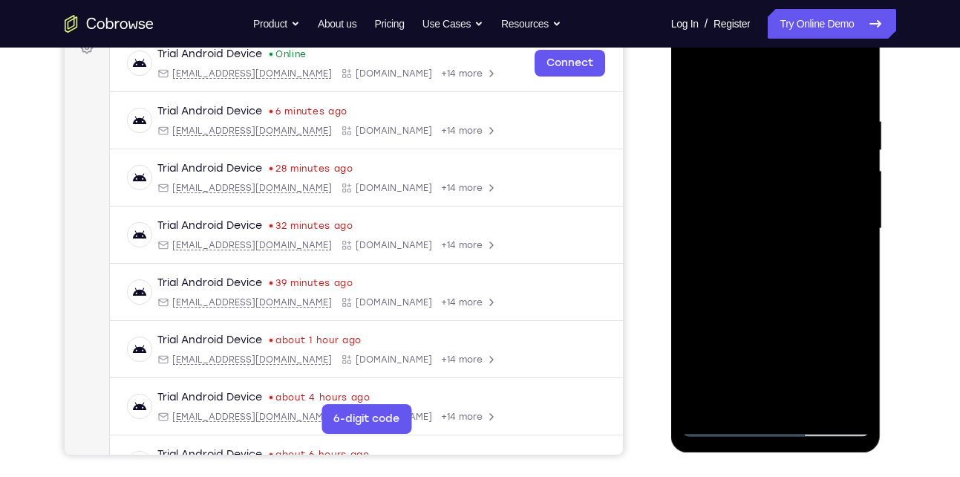
scroll to position [235, 0]
click at [700, 87] on div at bounding box center [776, 230] width 187 height 416
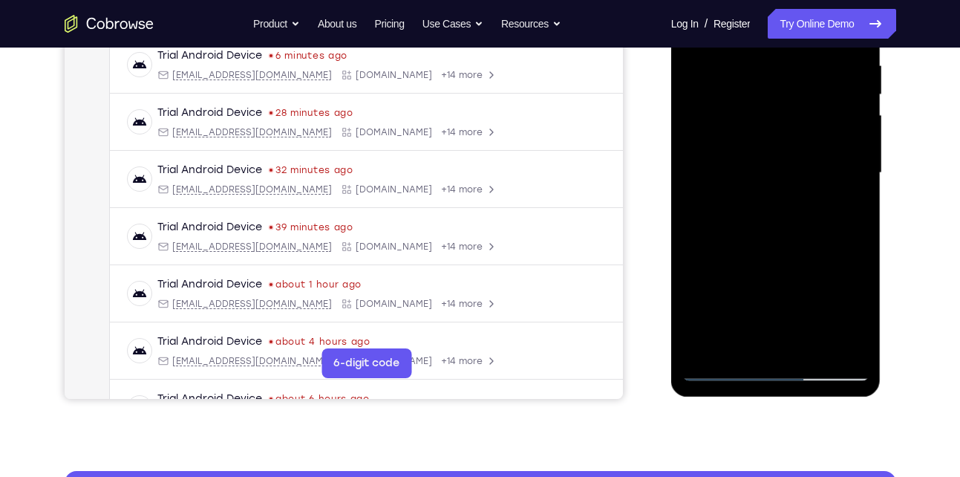
scroll to position [293, 0]
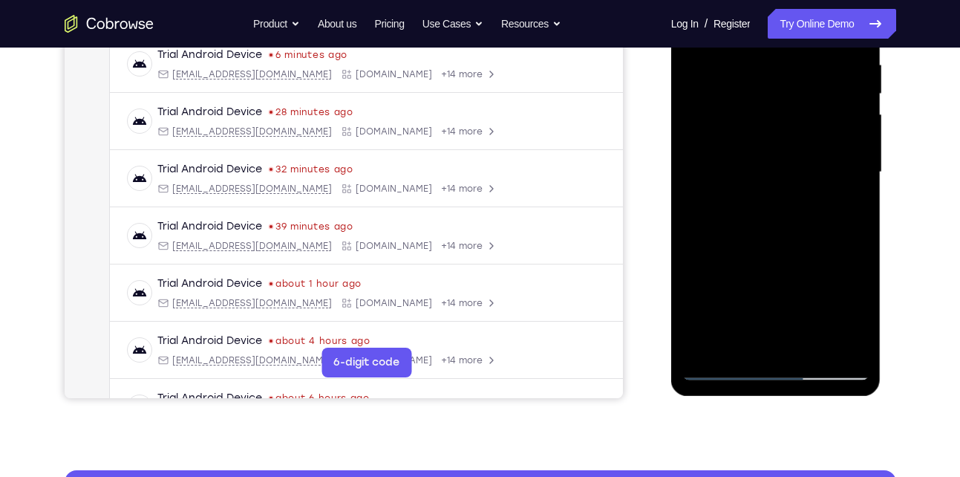
click at [705, 351] on div at bounding box center [776, 172] width 187 height 416
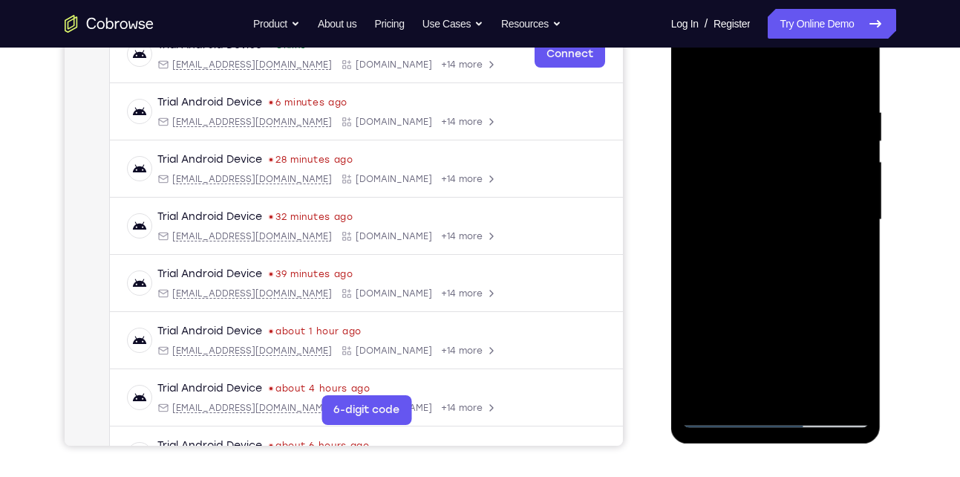
scroll to position [244, 0]
drag, startPoint x: 772, startPoint y: 84, endPoint x: 786, endPoint y: 245, distance: 161.8
click at [786, 245] on div at bounding box center [776, 221] width 187 height 416
click at [760, 114] on div at bounding box center [776, 221] width 187 height 416
click at [850, 147] on div at bounding box center [776, 221] width 187 height 416
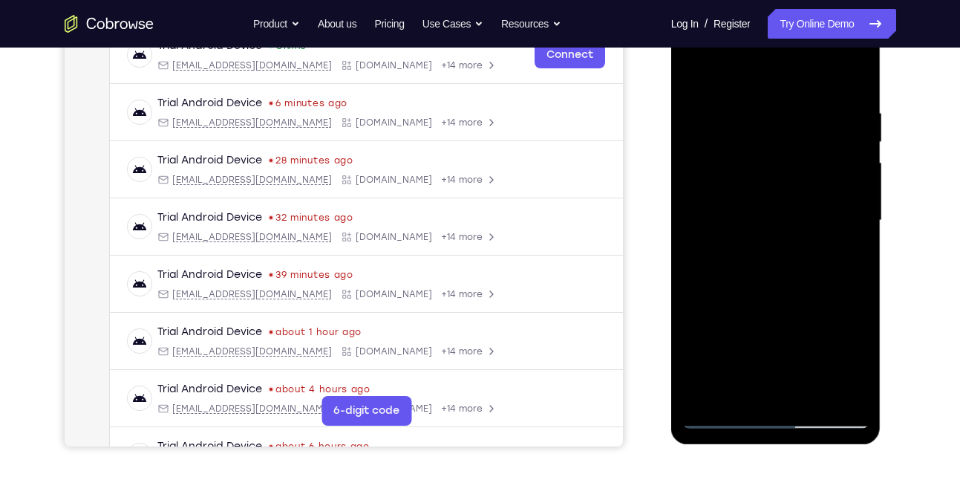
click at [850, 147] on div at bounding box center [776, 221] width 187 height 416
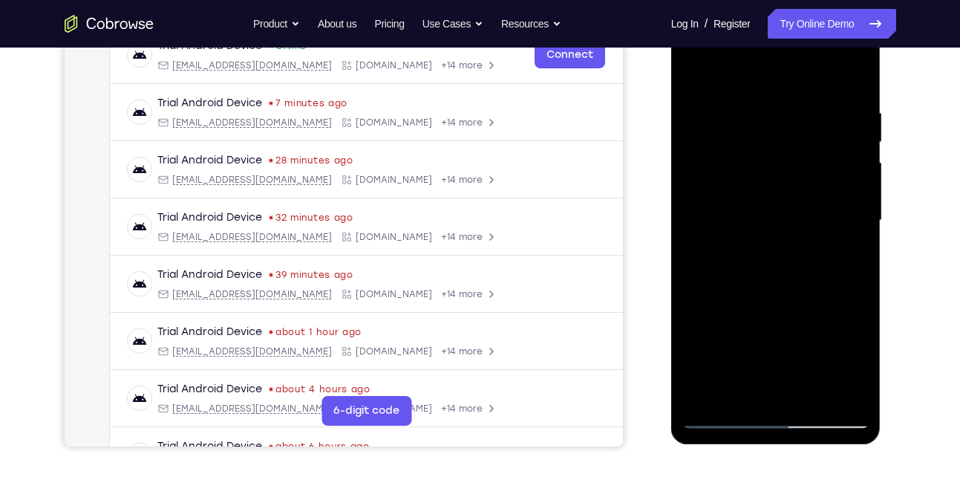
click at [850, 147] on div at bounding box center [776, 221] width 187 height 416
click at [847, 79] on div at bounding box center [776, 221] width 187 height 416
click at [843, 104] on div at bounding box center [776, 221] width 187 height 416
click at [849, 73] on div at bounding box center [776, 221] width 187 height 416
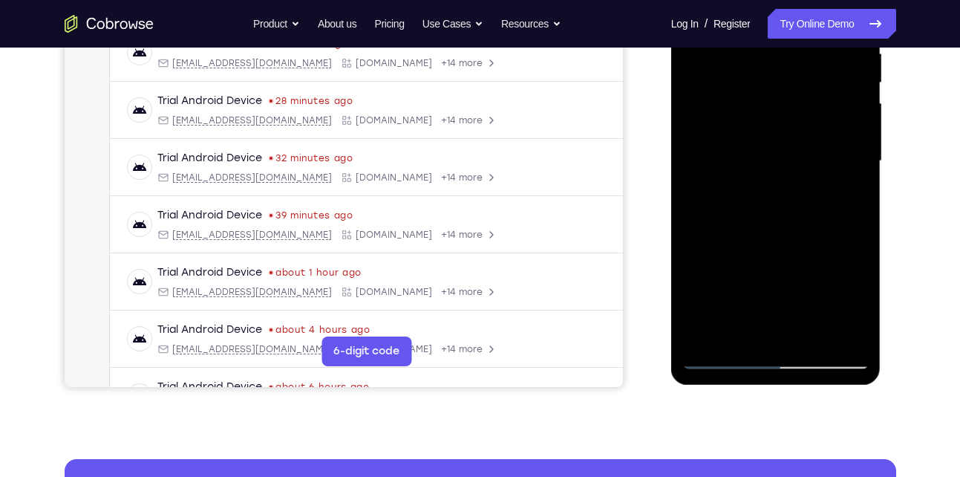
scroll to position [305, 0]
click at [805, 335] on div at bounding box center [776, 160] width 187 height 416
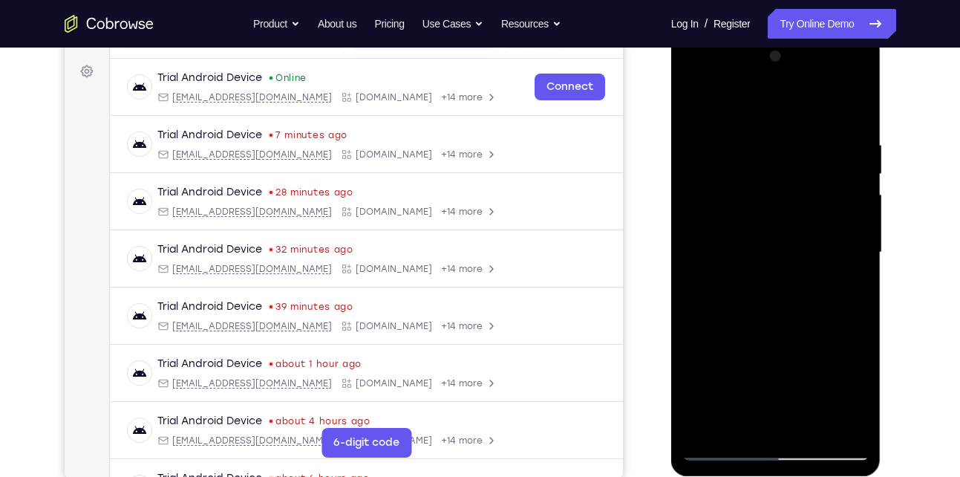
scroll to position [212, 0]
click at [759, 125] on div at bounding box center [776, 253] width 187 height 416
click at [756, 159] on div at bounding box center [776, 253] width 187 height 416
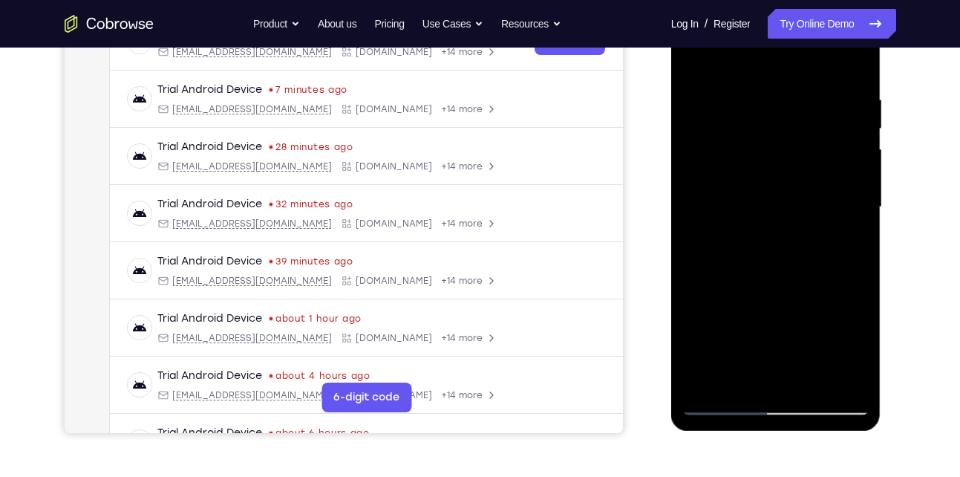
scroll to position [183, 0]
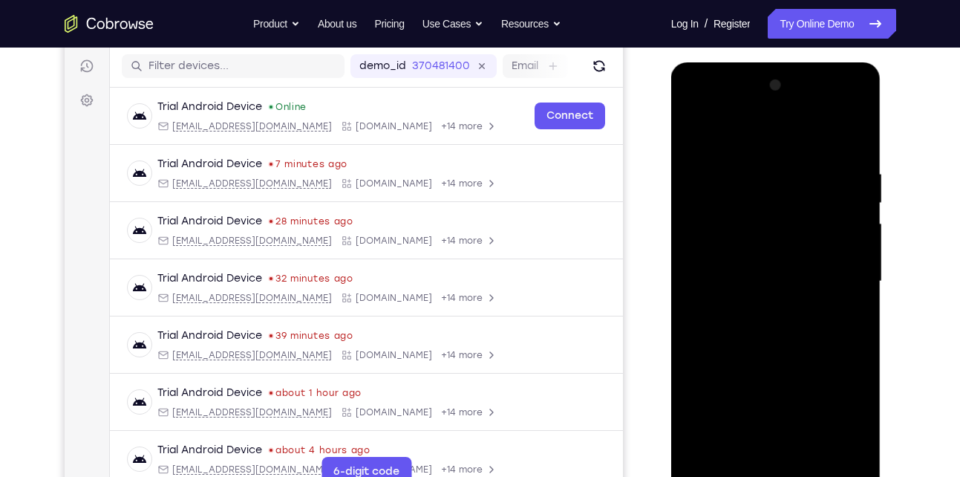
click at [692, 135] on div at bounding box center [776, 282] width 187 height 416
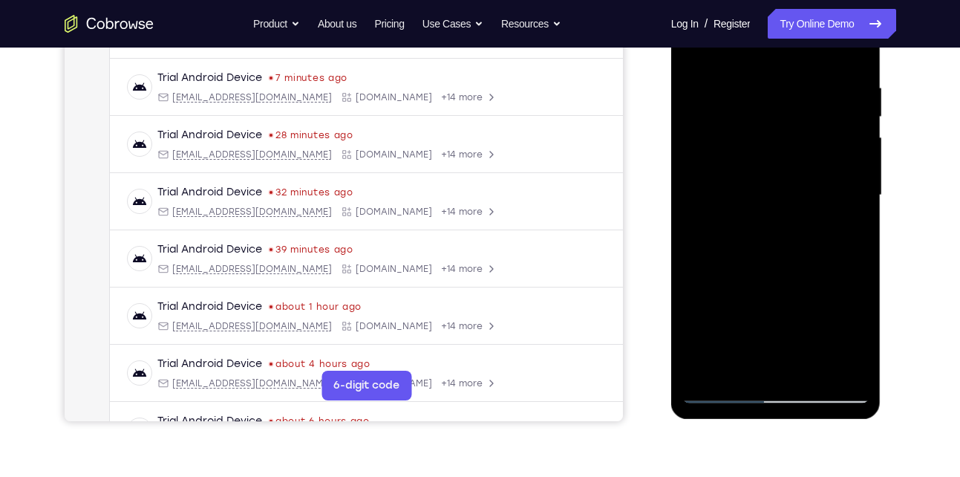
click at [748, 368] on div at bounding box center [776, 195] width 187 height 416
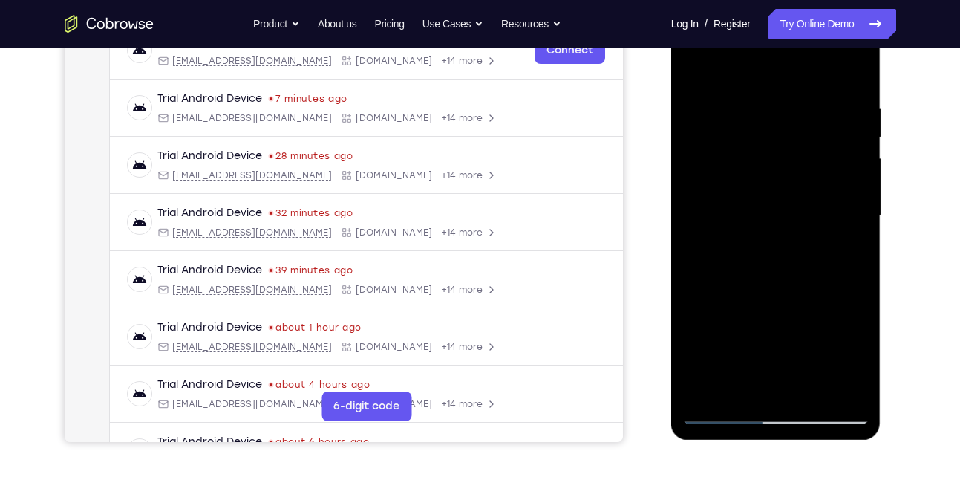
scroll to position [250, 0]
click at [717, 108] on div at bounding box center [776, 215] width 187 height 416
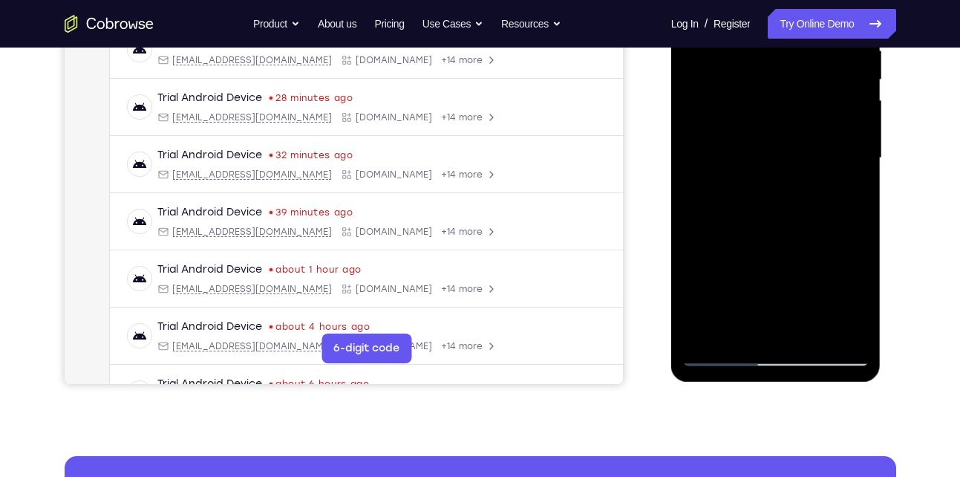
scroll to position [307, 0]
click at [857, 303] on div at bounding box center [776, 157] width 187 height 416
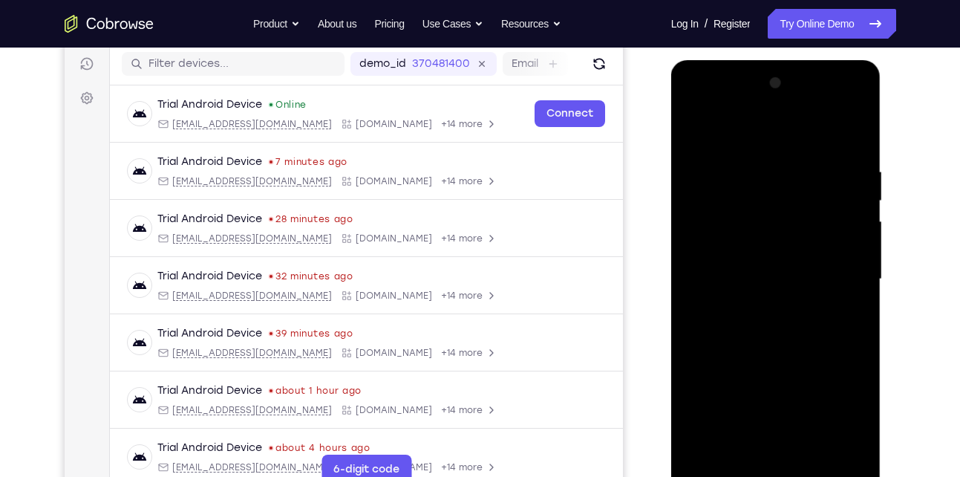
scroll to position [183, 0]
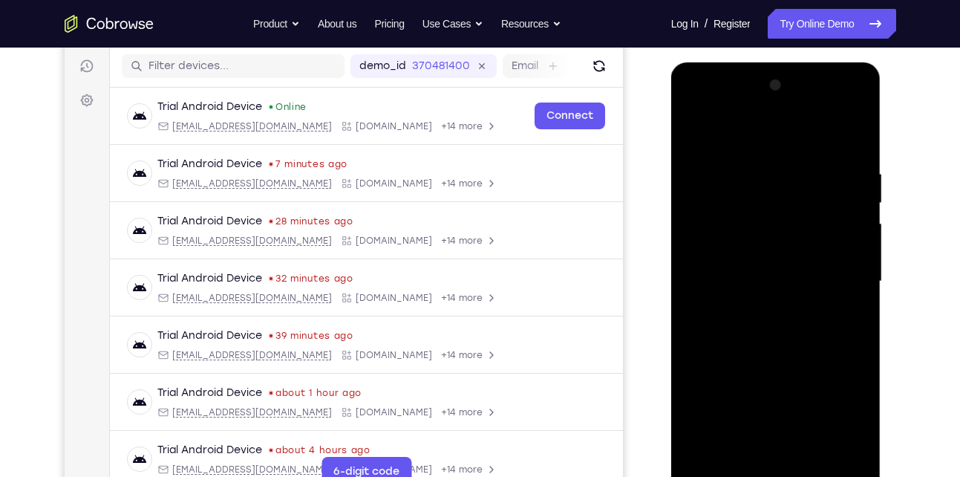
click at [699, 128] on div at bounding box center [776, 282] width 187 height 416
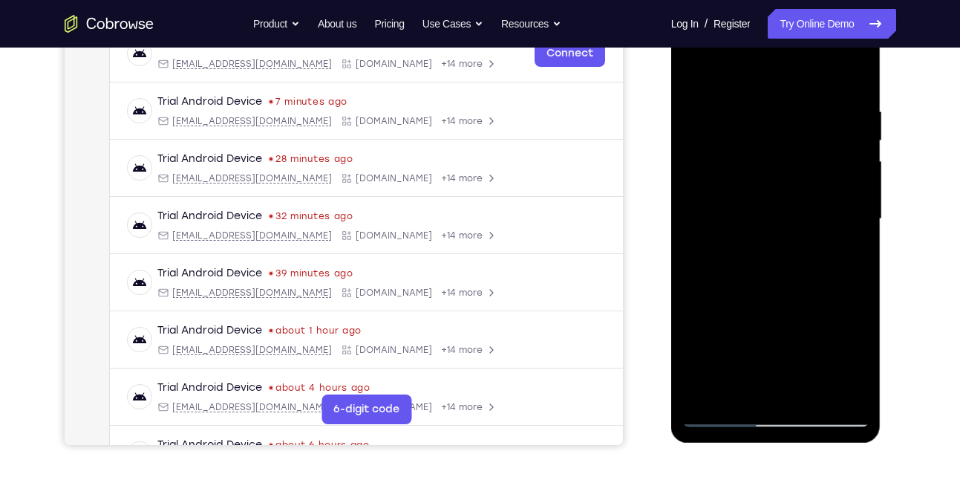
scroll to position [247, 0]
click at [769, 122] on div at bounding box center [776, 218] width 187 height 416
click at [851, 197] on div at bounding box center [776, 218] width 187 height 416
click at [696, 68] on div at bounding box center [776, 218] width 187 height 416
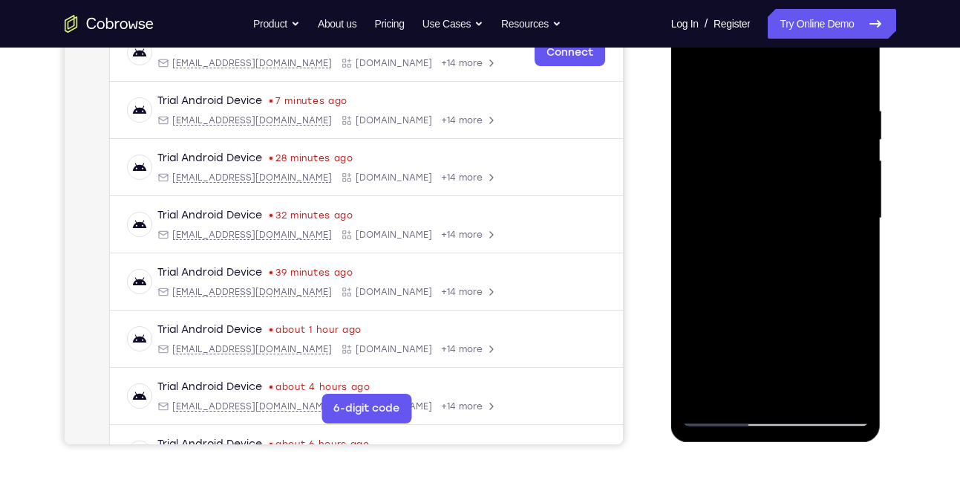
scroll to position [256, 0]
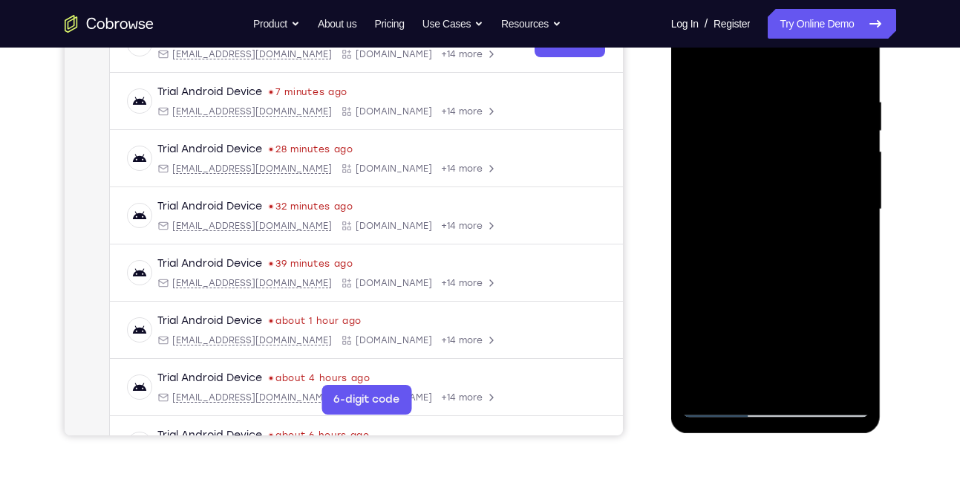
drag, startPoint x: 790, startPoint y: 268, endPoint x: 787, endPoint y: 146, distance: 122.6
click at [787, 146] on div at bounding box center [776, 209] width 187 height 416
drag, startPoint x: 795, startPoint y: 279, endPoint x: 791, endPoint y: 183, distance: 96.7
click at [791, 183] on div at bounding box center [776, 209] width 187 height 416
drag, startPoint x: 761, startPoint y: 299, endPoint x: 752, endPoint y: 168, distance: 131.0
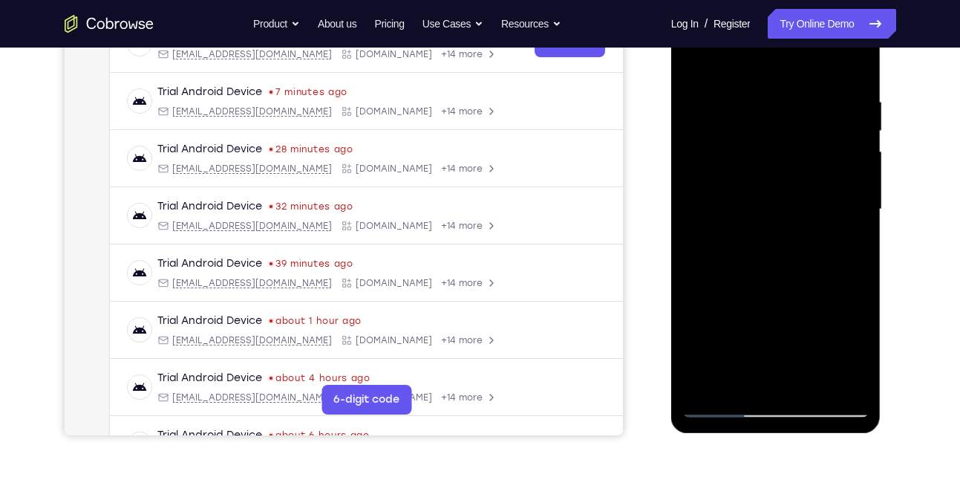
click at [752, 168] on div at bounding box center [776, 209] width 187 height 416
click at [846, 382] on div at bounding box center [776, 209] width 187 height 416
click at [772, 180] on div at bounding box center [776, 209] width 187 height 416
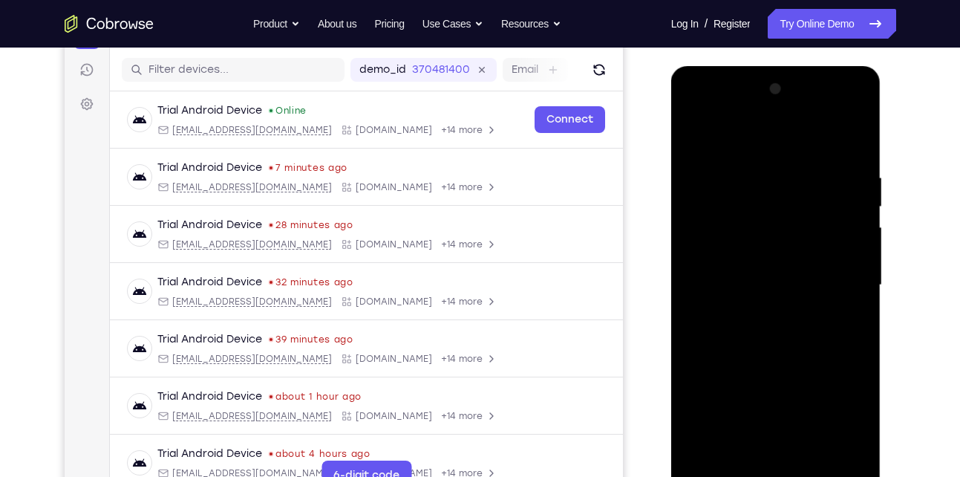
scroll to position [178, 0]
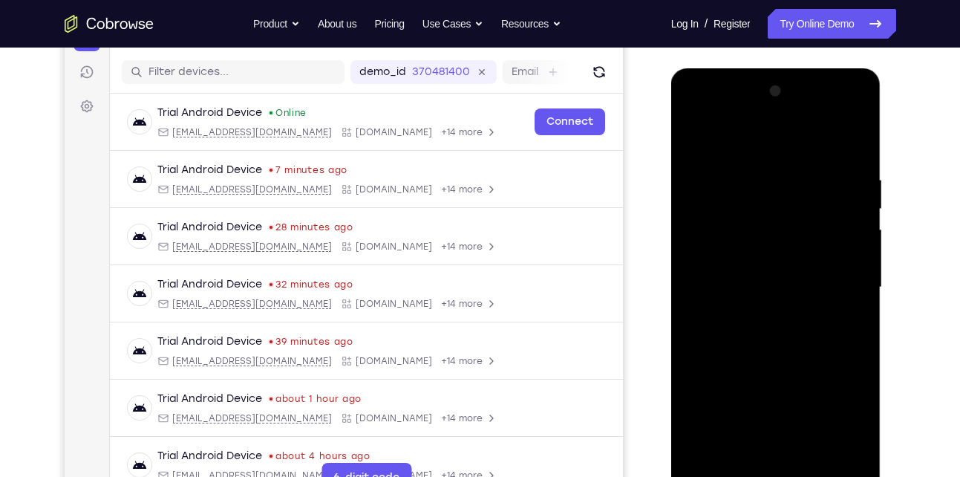
drag, startPoint x: 766, startPoint y: 174, endPoint x: 768, endPoint y: 379, distance: 205.0
click at [768, 379] on div at bounding box center [776, 287] width 187 height 416
click at [749, 158] on div at bounding box center [776, 287] width 187 height 416
click at [743, 180] on div at bounding box center [776, 287] width 187 height 416
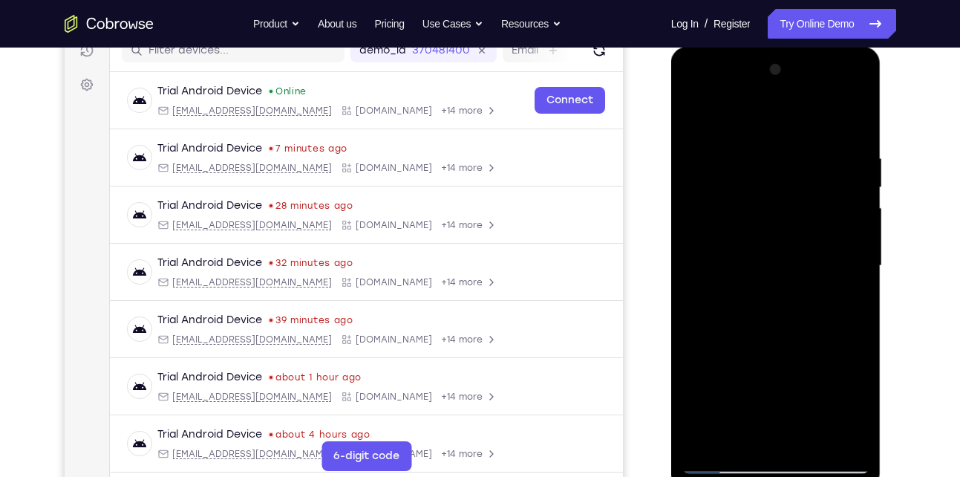
click at [702, 230] on div at bounding box center [776, 266] width 187 height 416
click at [841, 211] on div at bounding box center [776, 266] width 187 height 416
click at [709, 166] on div at bounding box center [776, 266] width 187 height 416
click at [858, 73] on div at bounding box center [776, 266] width 187 height 416
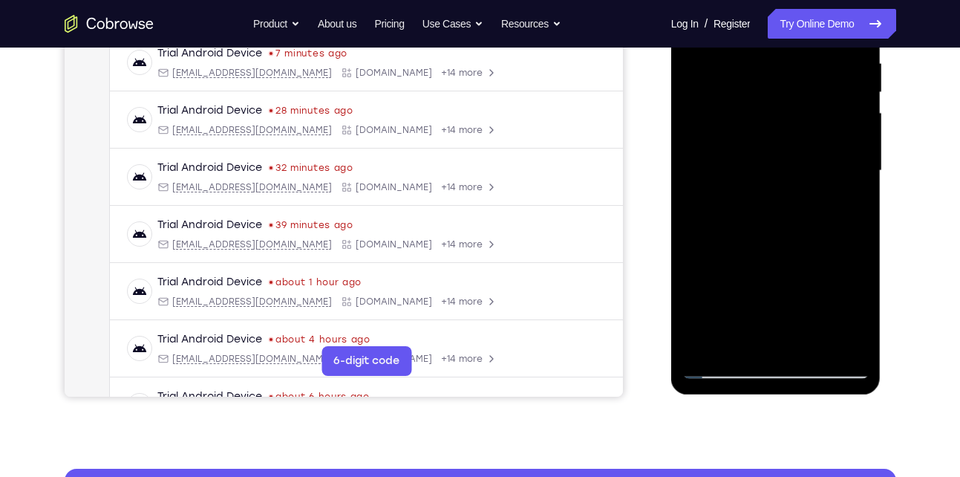
scroll to position [295, 0]
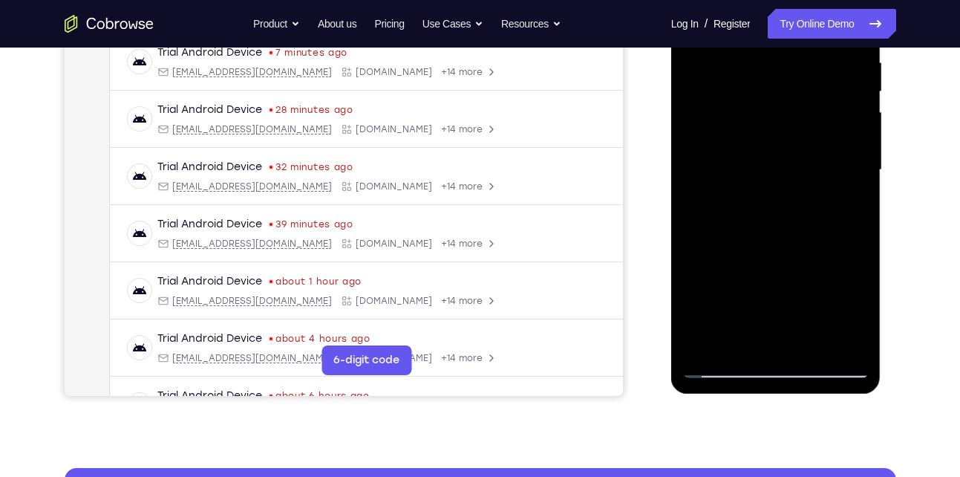
click at [814, 347] on div at bounding box center [776, 170] width 187 height 416
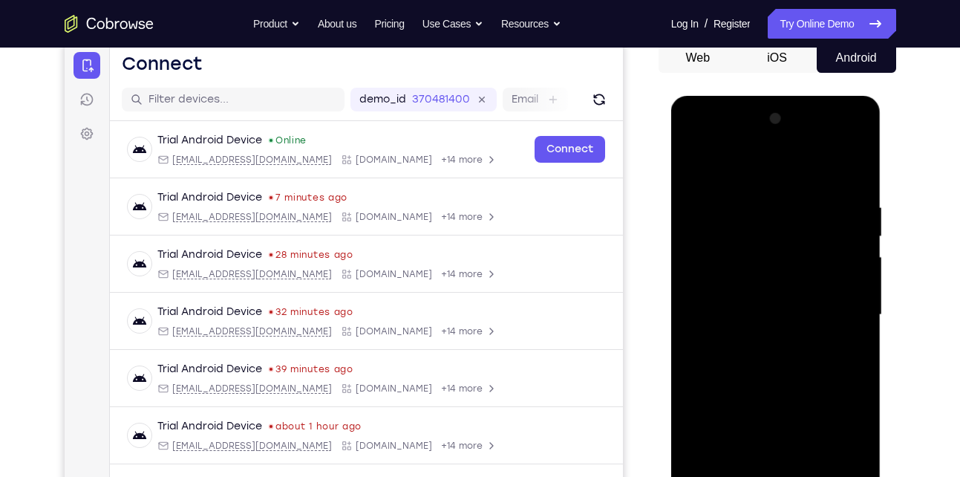
scroll to position [149, 0]
click at [700, 161] on div at bounding box center [776, 316] width 187 height 416
drag, startPoint x: 828, startPoint y: 205, endPoint x: 826, endPoint y: 455, distance: 250.3
click at [826, 455] on div at bounding box center [776, 316] width 187 height 416
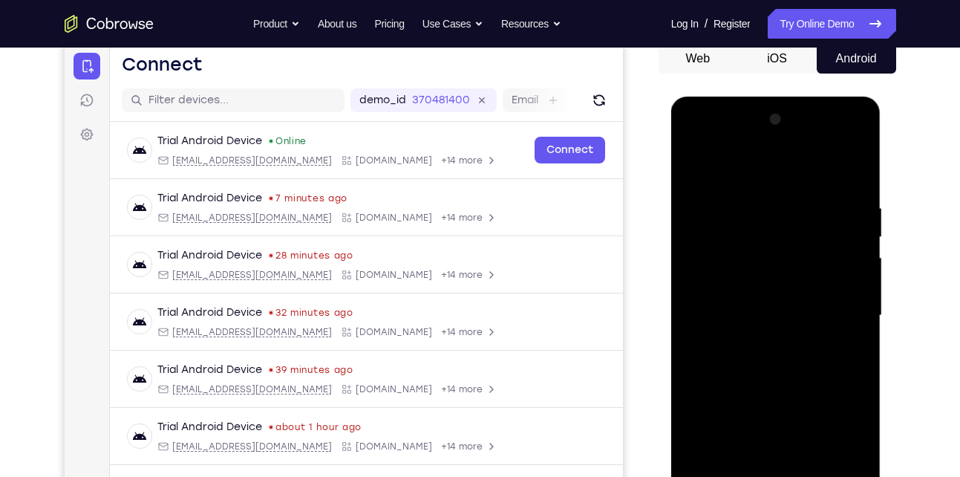
click at [759, 204] on div at bounding box center [776, 316] width 187 height 416
click at [850, 237] on div at bounding box center [776, 316] width 187 height 416
click at [699, 264] on div at bounding box center [776, 316] width 187 height 416
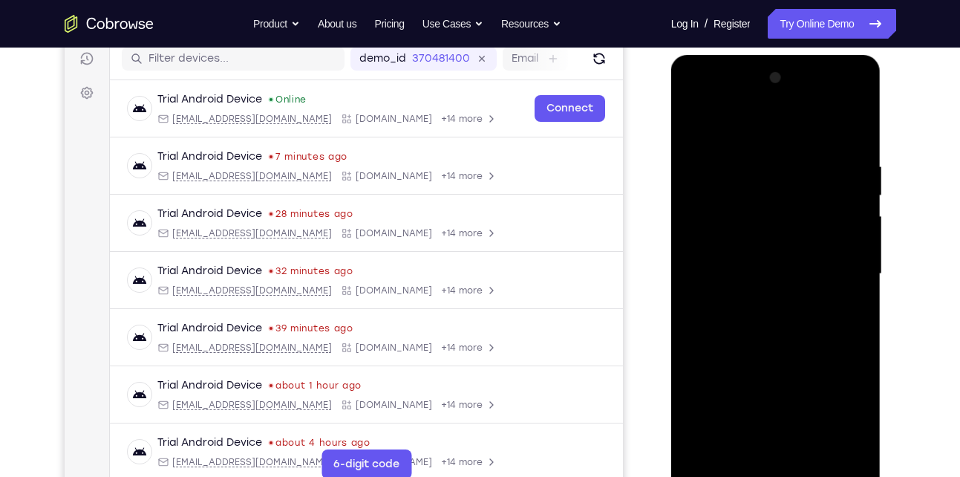
click at [821, 238] on div at bounding box center [776, 274] width 187 height 416
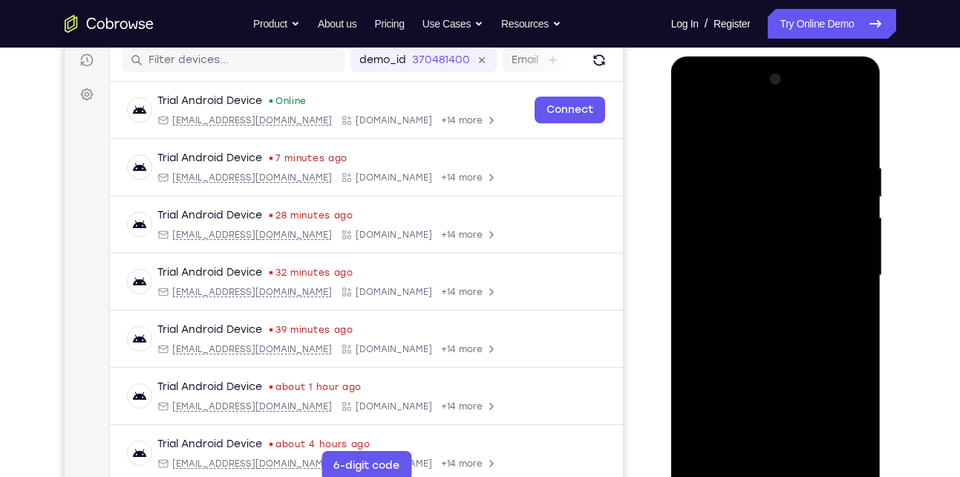
scroll to position [190, 0]
click at [821, 238] on div at bounding box center [776, 275] width 187 height 416
click at [849, 134] on div at bounding box center [776, 275] width 187 height 416
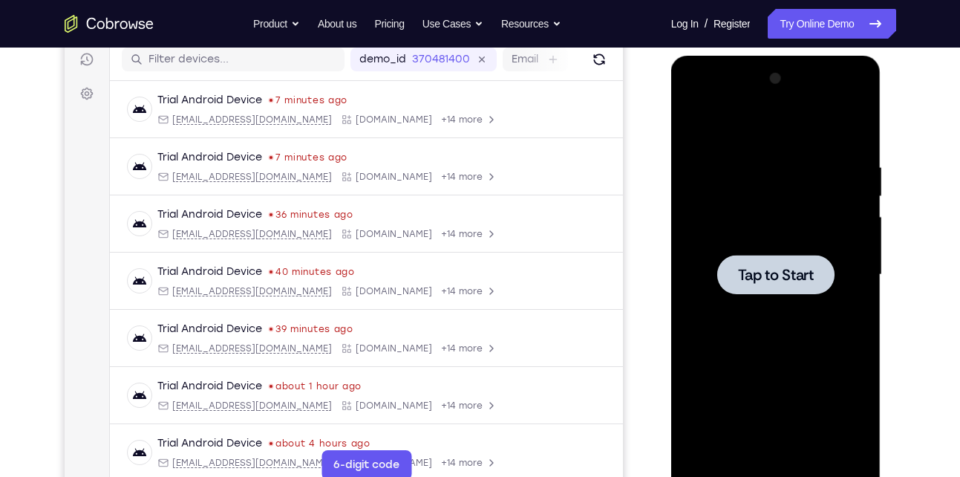
click at [833, 243] on div at bounding box center [776, 275] width 187 height 416
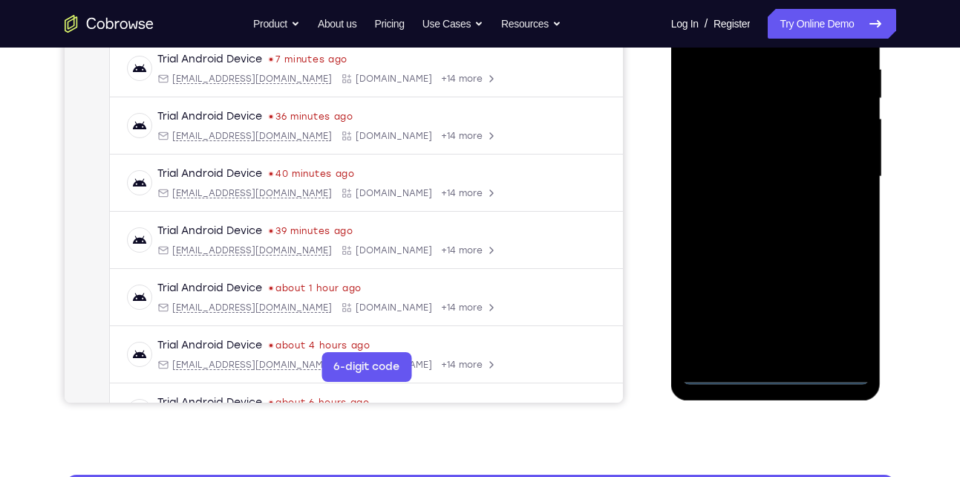
scroll to position [289, 0]
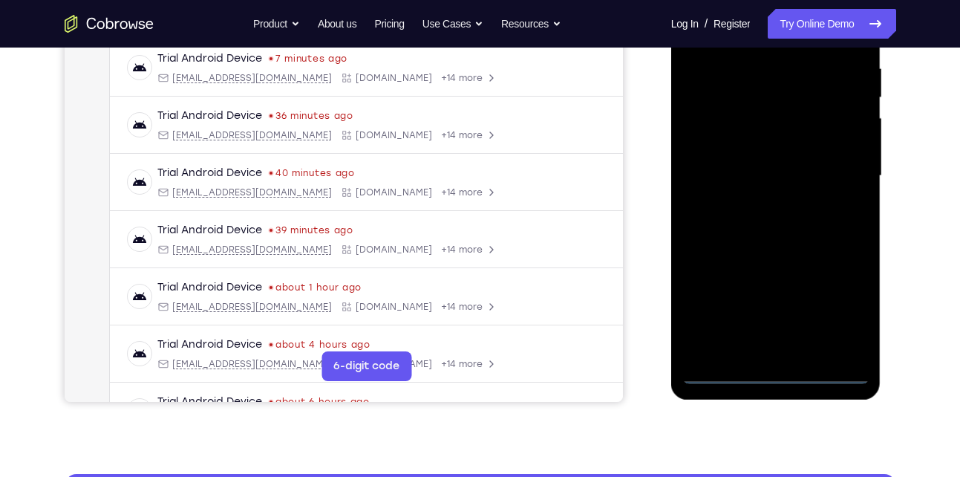
click at [775, 372] on div at bounding box center [776, 176] width 187 height 416
click at [842, 307] on div at bounding box center [776, 176] width 187 height 416
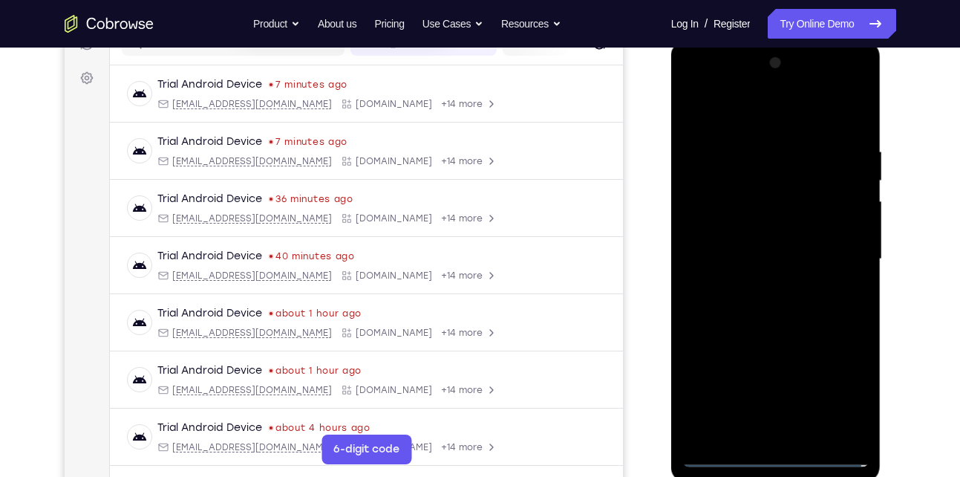
scroll to position [202, 0]
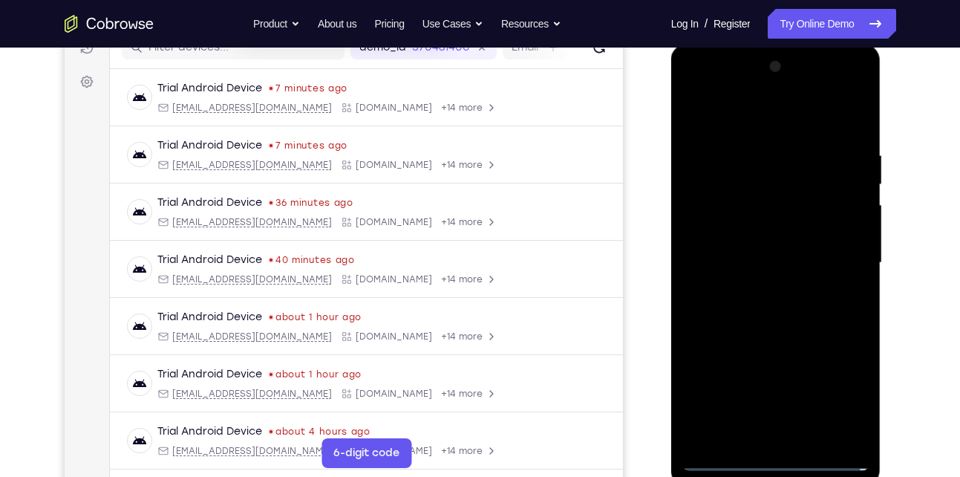
click at [749, 121] on div at bounding box center [776, 263] width 187 height 416
click at [839, 258] on div at bounding box center [776, 263] width 187 height 416
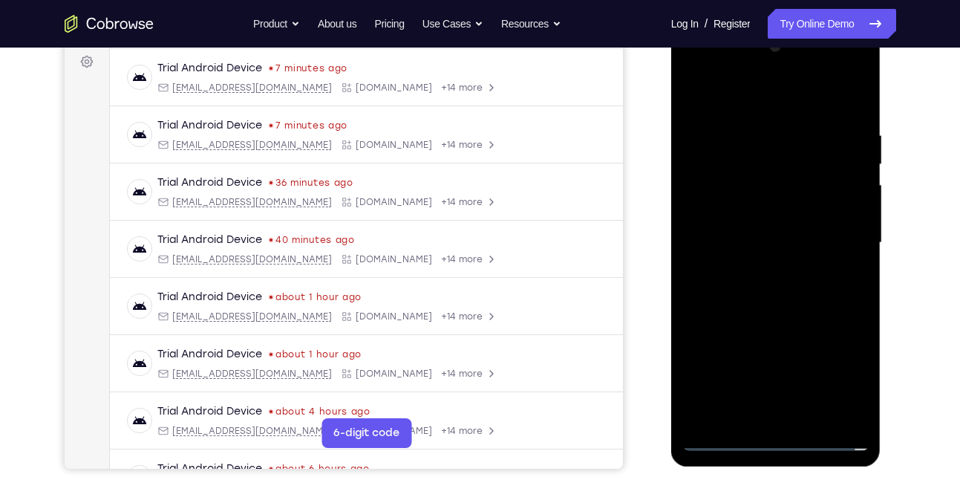
click at [754, 269] on div at bounding box center [776, 243] width 187 height 416
click at [772, 227] on div at bounding box center [776, 243] width 187 height 416
click at [768, 238] on div at bounding box center [776, 243] width 187 height 416
click at [751, 289] on div at bounding box center [776, 243] width 187 height 416
click at [766, 284] on div at bounding box center [776, 243] width 187 height 416
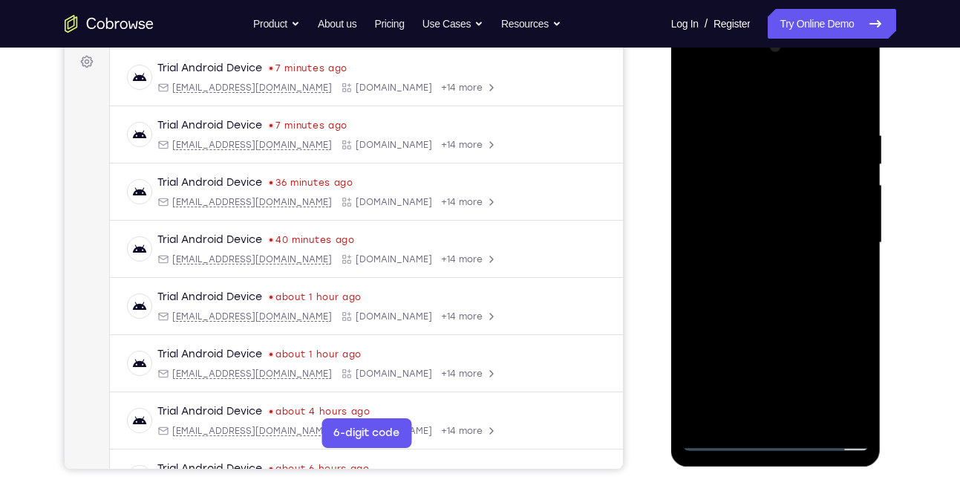
click at [713, 284] on div at bounding box center [776, 243] width 187 height 416
drag, startPoint x: 736, startPoint y: 98, endPoint x: 719, endPoint y: 42, distance: 58.3
click at [719, 42] on div at bounding box center [776, 243] width 187 height 416
click at [858, 98] on div at bounding box center [776, 243] width 187 height 416
click at [751, 134] on div at bounding box center [776, 243] width 187 height 416
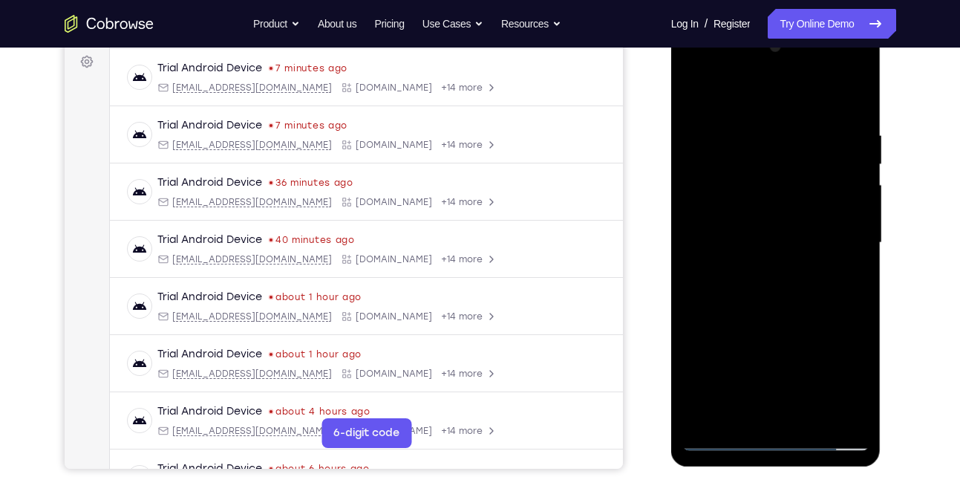
click at [847, 247] on div at bounding box center [776, 243] width 187 height 416
click at [851, 100] on div at bounding box center [776, 243] width 187 height 416
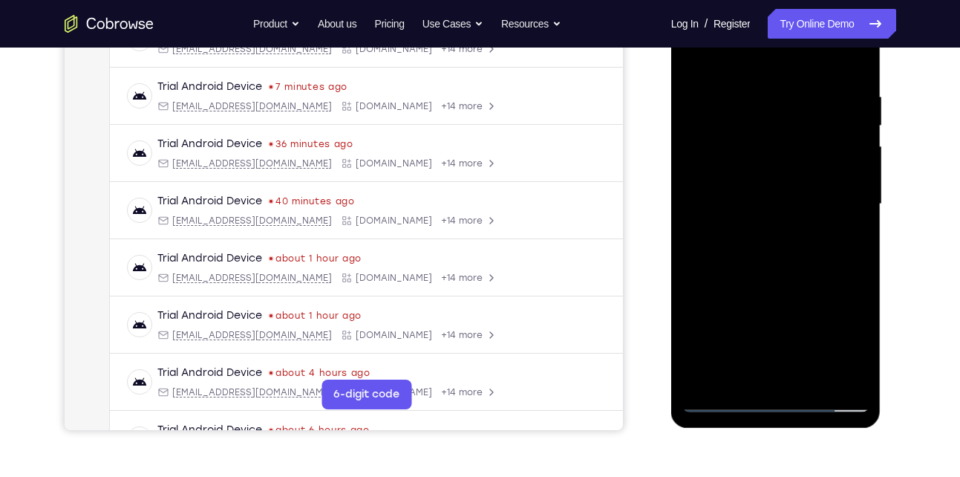
scroll to position [261, 0]
click at [817, 372] on div at bounding box center [776, 204] width 187 height 416
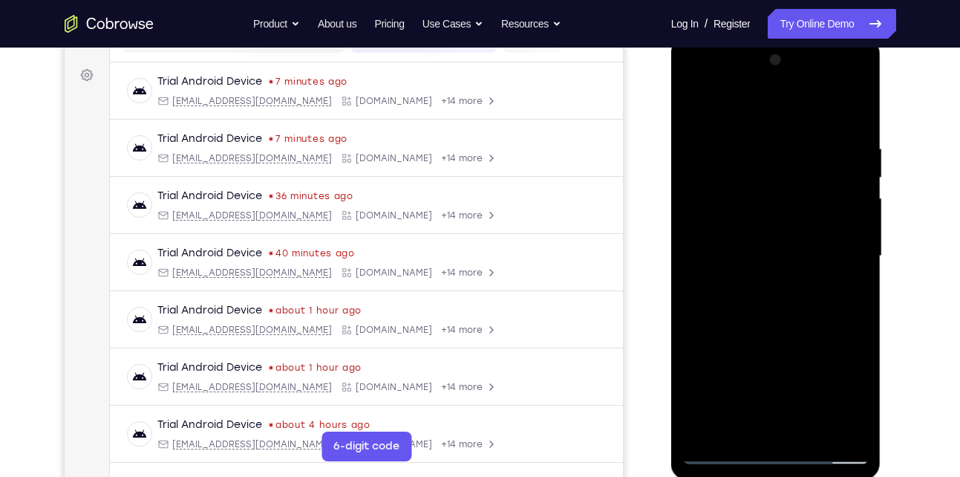
scroll to position [208, 0]
click at [787, 333] on div at bounding box center [776, 257] width 187 height 416
drag, startPoint x: 787, startPoint y: 333, endPoint x: 774, endPoint y: 204, distance: 129.1
click at [774, 204] on div at bounding box center [776, 257] width 187 height 416
drag, startPoint x: 781, startPoint y: 348, endPoint x: 781, endPoint y: 284, distance: 64.6
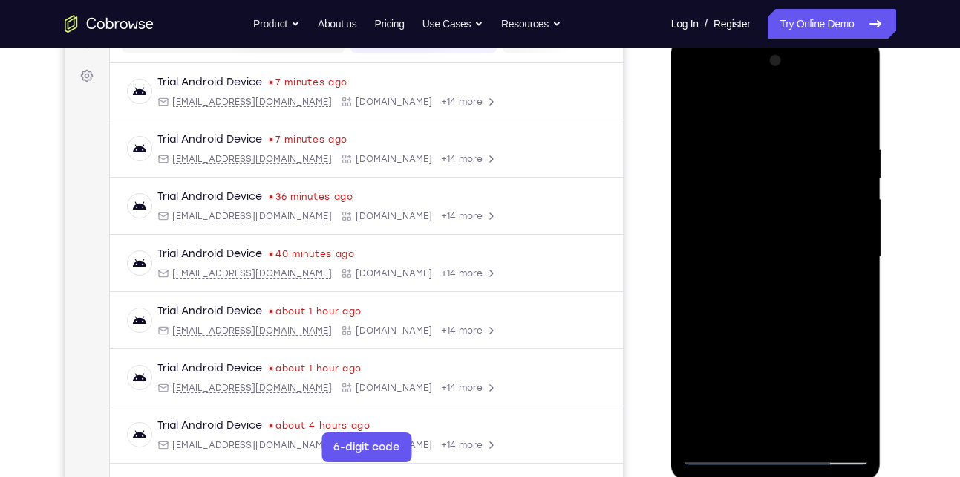
click at [781, 284] on div at bounding box center [776, 257] width 187 height 416
drag, startPoint x: 791, startPoint y: 351, endPoint x: 792, endPoint y: 293, distance: 57.9
click at [792, 293] on div at bounding box center [776, 257] width 187 height 416
click at [767, 305] on div at bounding box center [776, 257] width 187 height 416
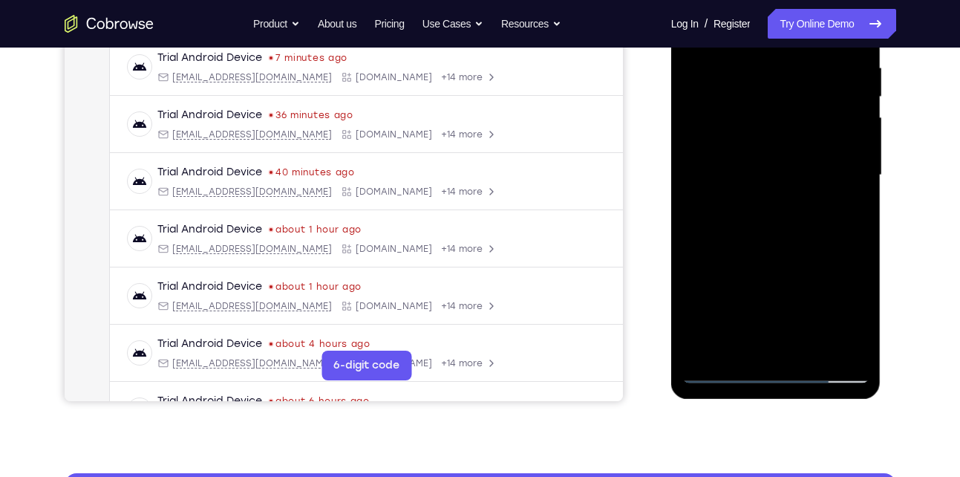
scroll to position [292, 0]
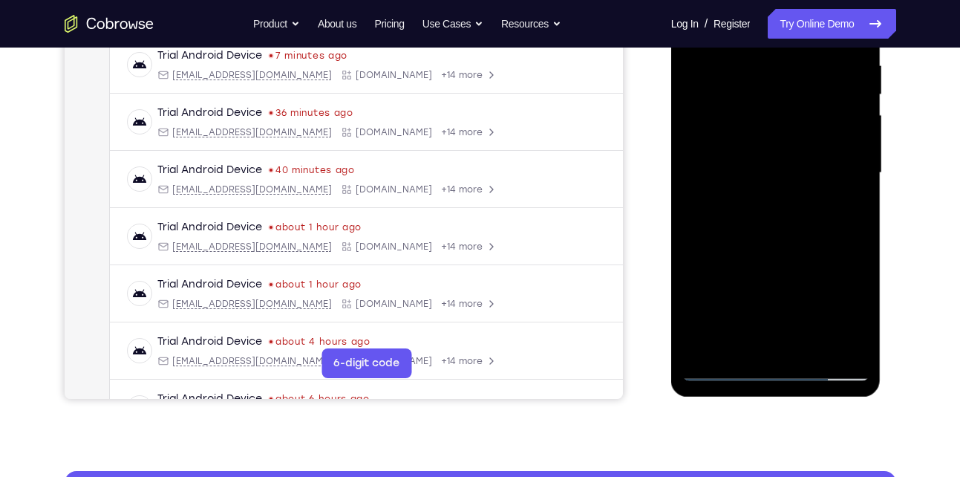
click at [750, 343] on div at bounding box center [776, 173] width 187 height 416
click at [740, 341] on div at bounding box center [776, 173] width 187 height 416
click at [816, 261] on div at bounding box center [776, 173] width 187 height 416
click at [842, 200] on div at bounding box center [776, 173] width 187 height 416
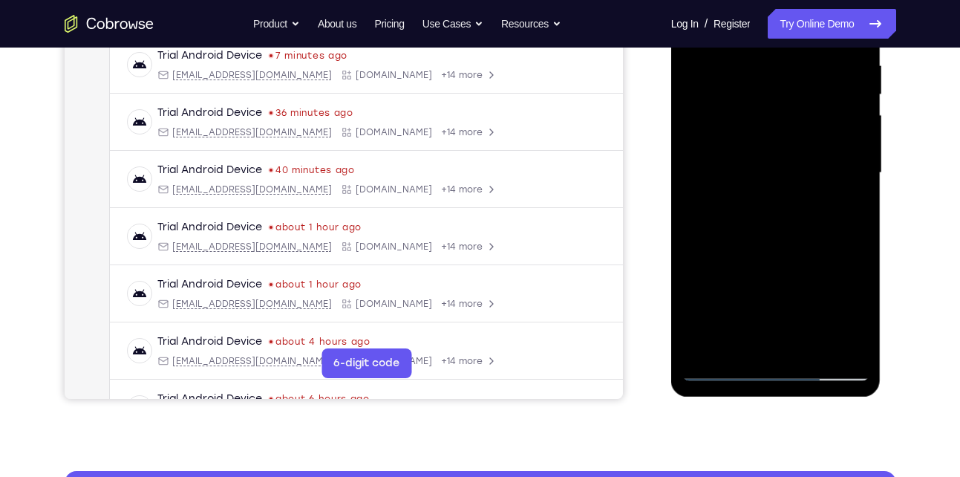
scroll to position [204, 0]
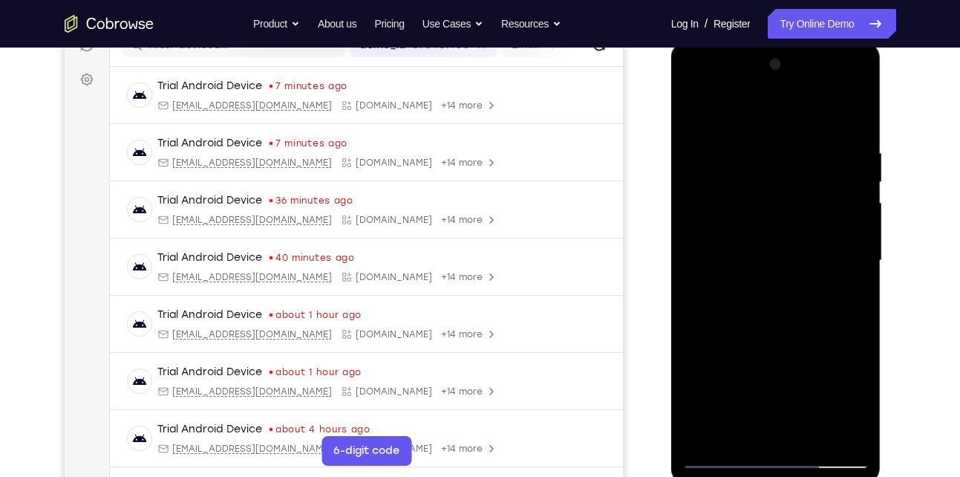
click at [695, 122] on div at bounding box center [776, 261] width 187 height 416
drag, startPoint x: 778, startPoint y: 293, endPoint x: 774, endPoint y: 215, distance: 78.9
click at [774, 215] on div at bounding box center [776, 261] width 187 height 416
drag, startPoint x: 778, startPoint y: 371, endPoint x: 778, endPoint y: 291, distance: 80.2
click at [778, 291] on div at bounding box center [776, 261] width 187 height 416
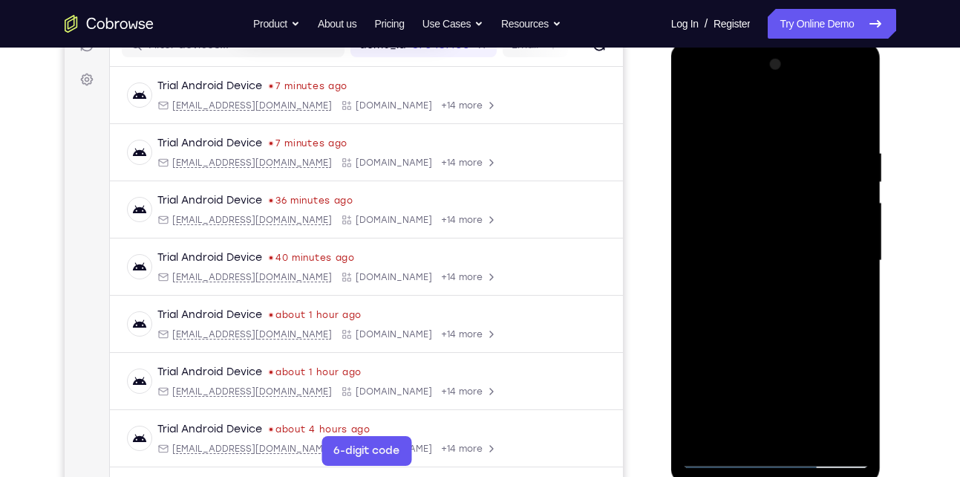
drag, startPoint x: 781, startPoint y: 349, endPoint x: 772, endPoint y: 276, distance: 73.2
click at [772, 276] on div at bounding box center [776, 261] width 187 height 416
drag, startPoint x: 797, startPoint y: 375, endPoint x: 788, endPoint y: 288, distance: 87.4
click at [788, 288] on div at bounding box center [776, 261] width 187 height 416
drag, startPoint x: 791, startPoint y: 364, endPoint x: 774, endPoint y: 262, distance: 103.2
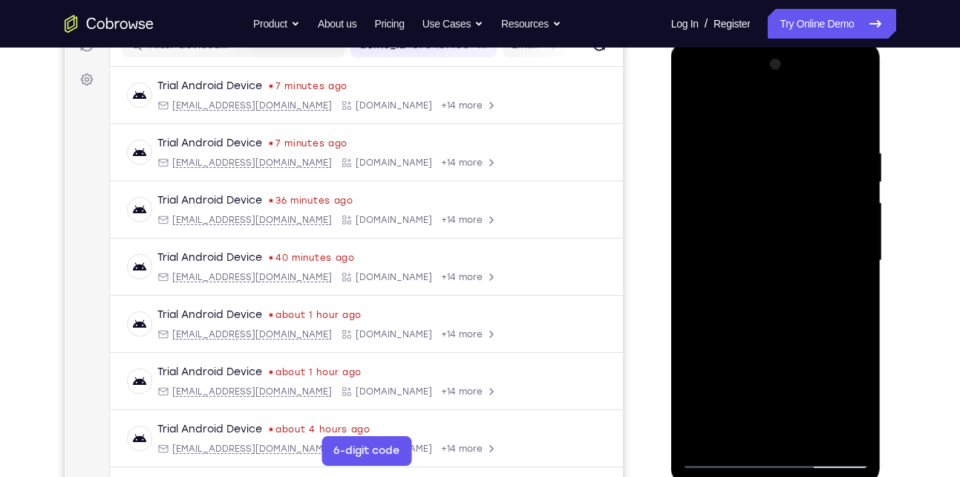
click at [774, 262] on div at bounding box center [776, 261] width 187 height 416
drag, startPoint x: 786, startPoint y: 317, endPoint x: 774, endPoint y: 257, distance: 61.3
click at [774, 257] on div at bounding box center [776, 261] width 187 height 416
drag, startPoint x: 776, startPoint y: 339, endPoint x: 760, endPoint y: 240, distance: 100.9
click at [760, 240] on div at bounding box center [776, 261] width 187 height 416
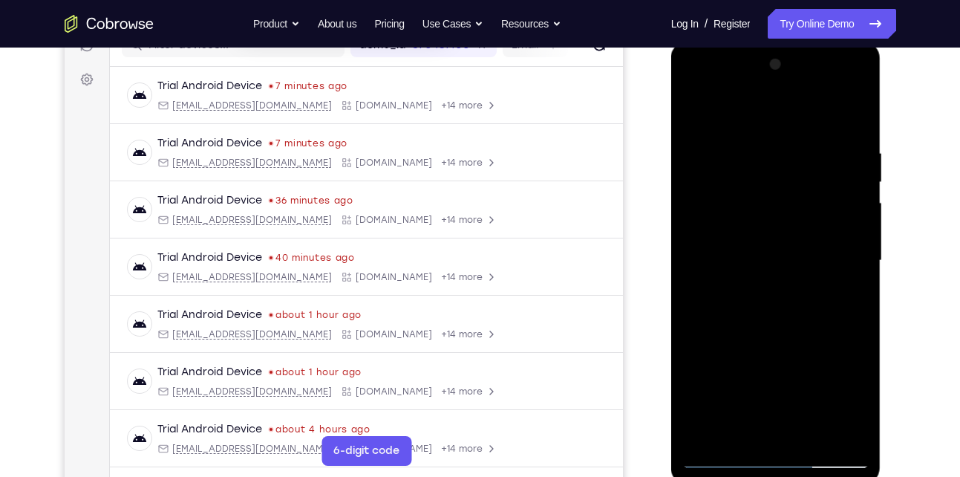
drag, startPoint x: 769, startPoint y: 365, endPoint x: 765, endPoint y: 322, distance: 42.6
click at [765, 322] on div at bounding box center [776, 261] width 187 height 416
click at [784, 324] on div at bounding box center [776, 261] width 187 height 416
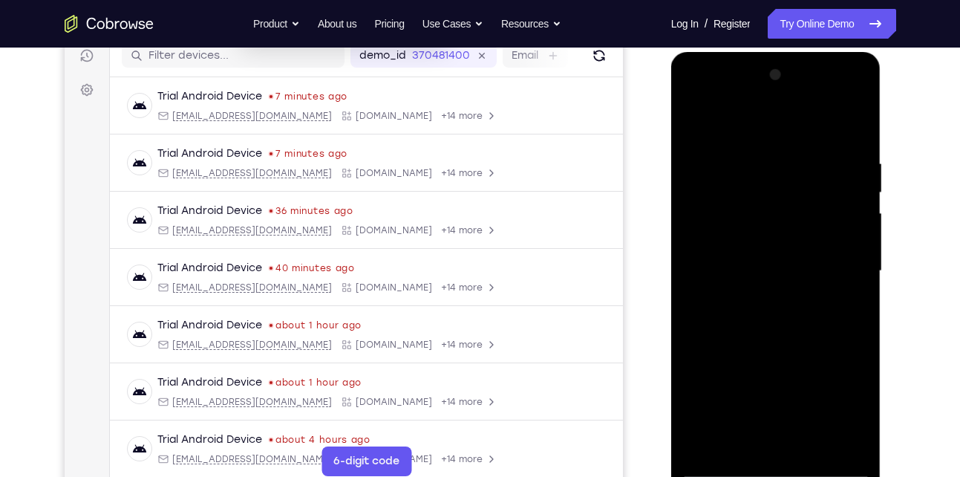
scroll to position [191, 0]
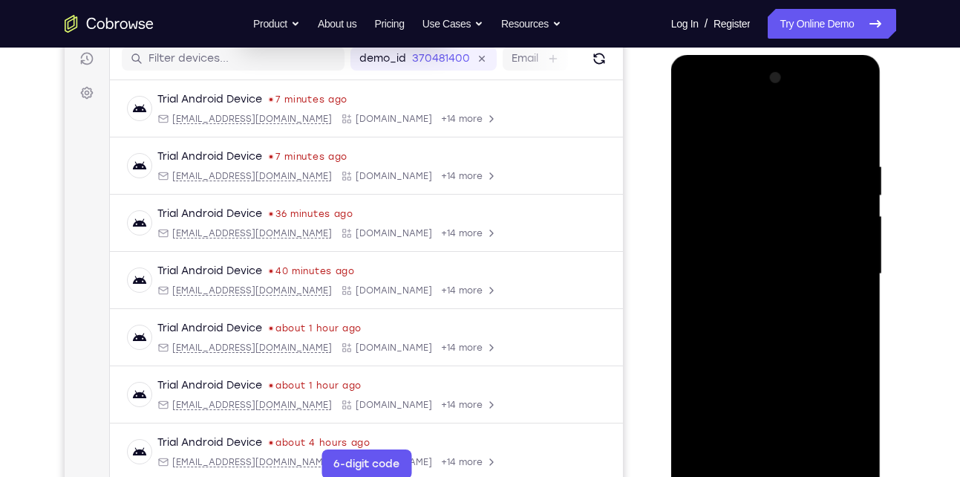
click at [717, 130] on div at bounding box center [776, 274] width 187 height 416
click at [839, 317] on div at bounding box center [776, 274] width 187 height 416
click at [695, 125] on div at bounding box center [776, 274] width 187 height 416
click at [728, 230] on div at bounding box center [776, 274] width 187 height 416
click at [697, 127] on div at bounding box center [776, 274] width 187 height 416
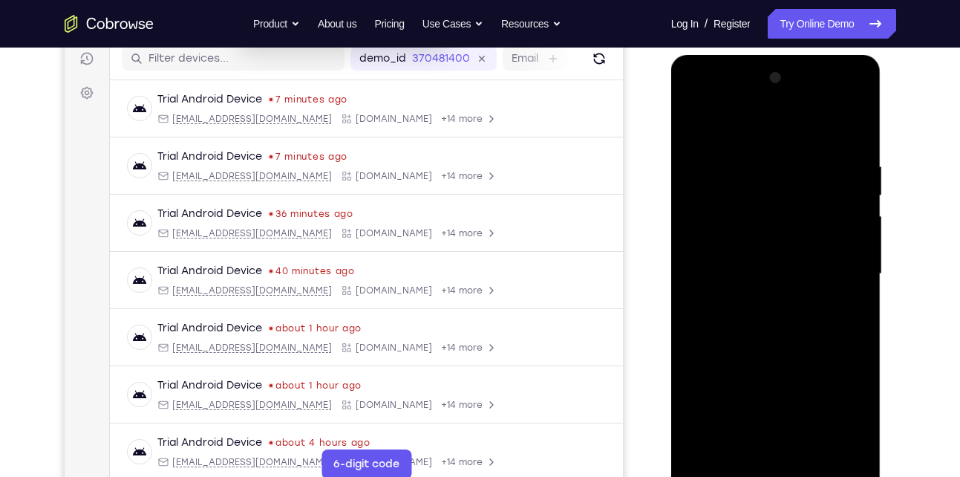
scroll to position [257, 0]
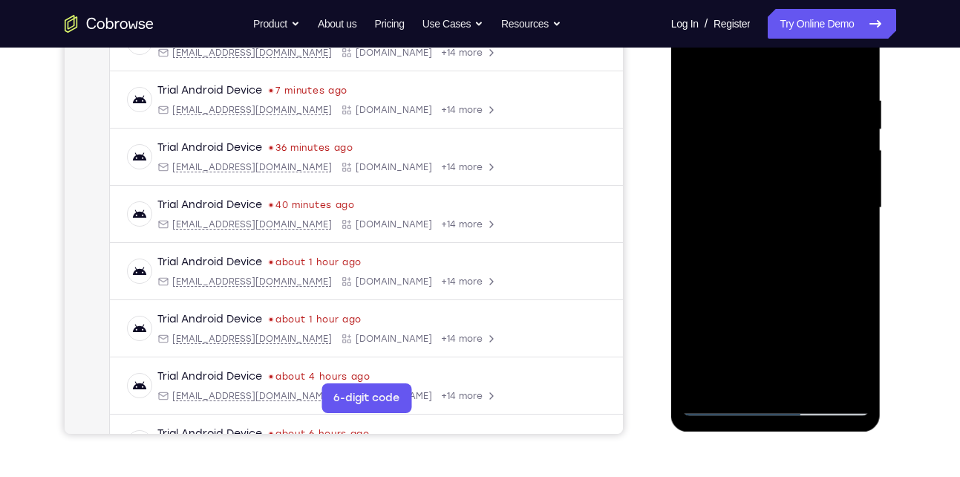
drag, startPoint x: 763, startPoint y: 255, endPoint x: 751, endPoint y: 235, distance: 23.3
click at [751, 235] on div at bounding box center [776, 208] width 187 height 416
drag, startPoint x: 785, startPoint y: 322, endPoint x: 761, endPoint y: 204, distance: 121.3
click at [761, 204] on div at bounding box center [776, 208] width 187 height 416
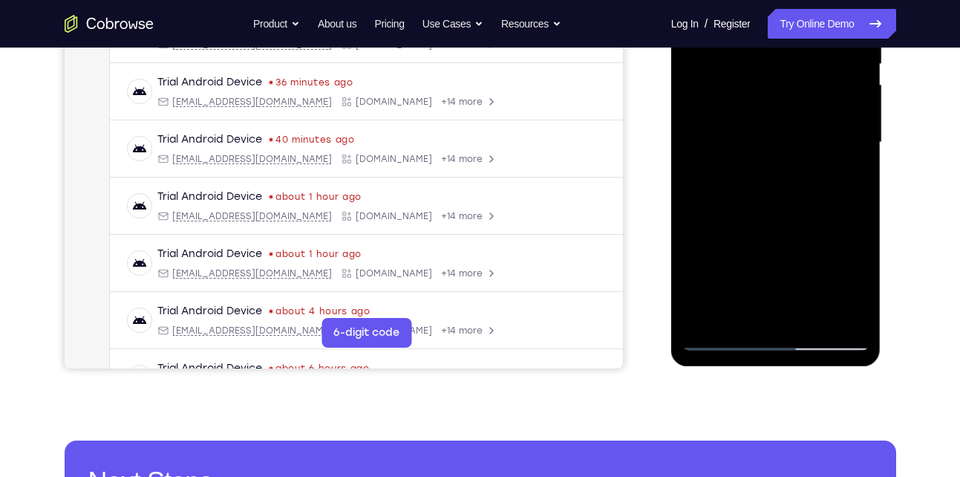
click at [709, 238] on div at bounding box center [776, 143] width 187 height 416
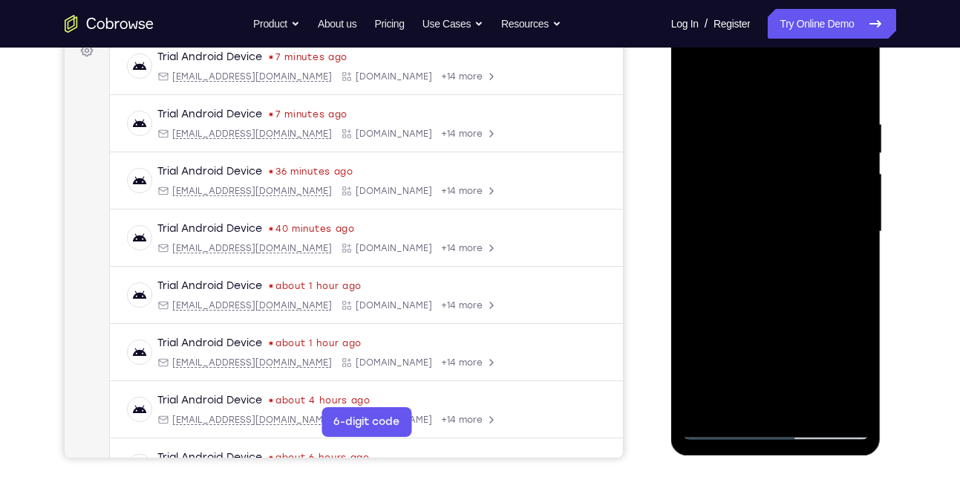
scroll to position [218, 0]
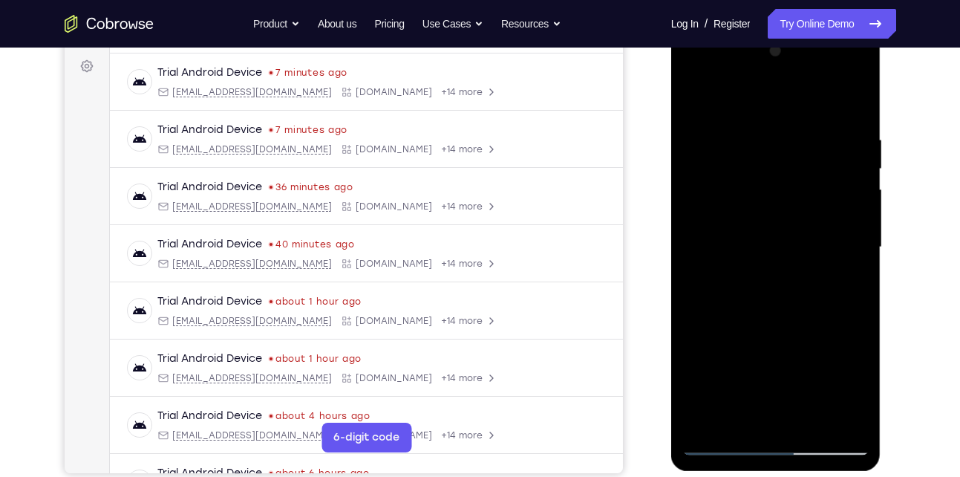
click at [856, 172] on div at bounding box center [776, 247] width 187 height 416
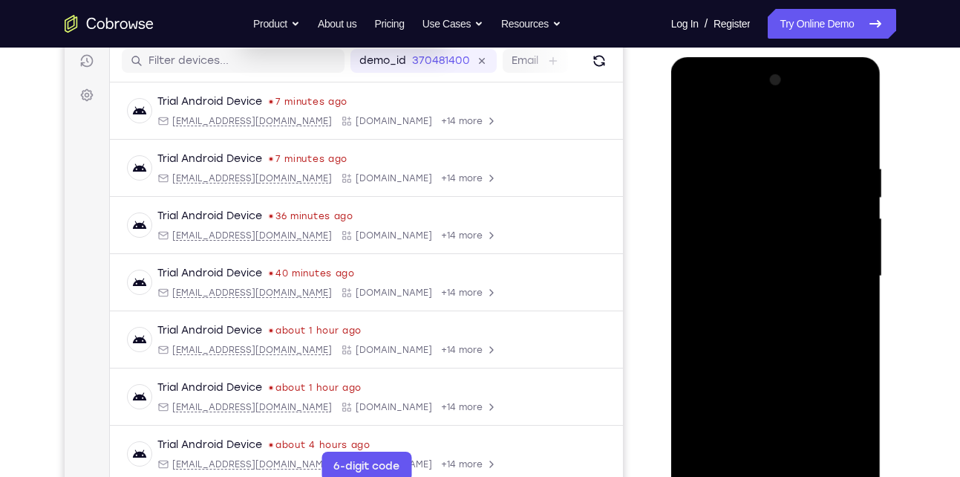
scroll to position [188, 0]
click at [856, 200] on div at bounding box center [776, 277] width 187 height 416
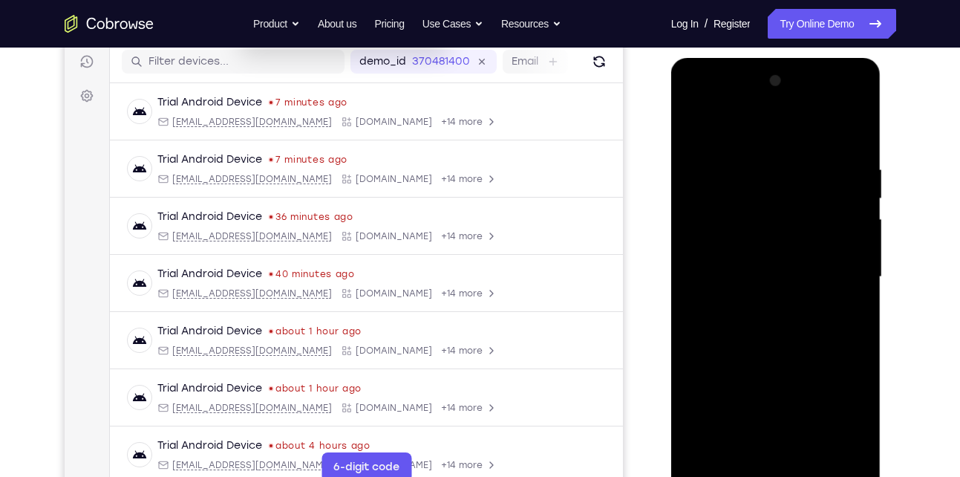
click at [856, 200] on div at bounding box center [776, 277] width 187 height 416
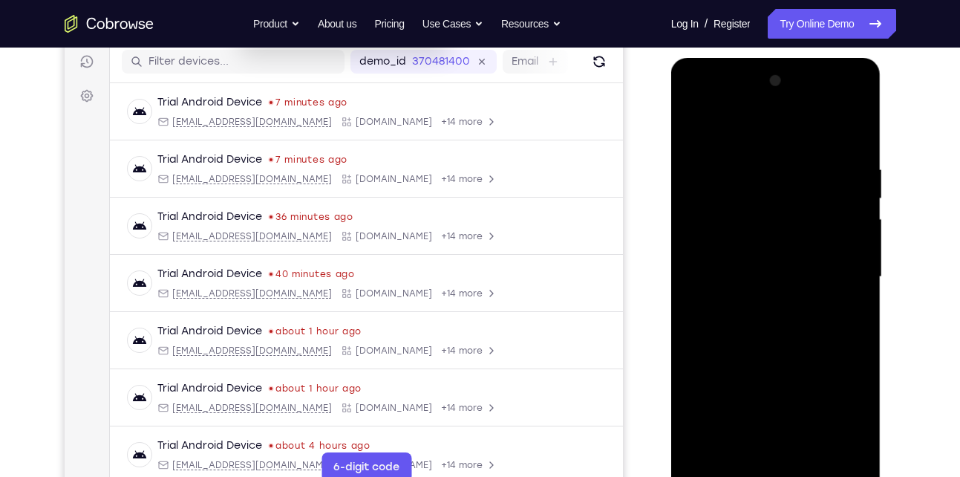
click at [856, 200] on div at bounding box center [776, 277] width 187 height 416
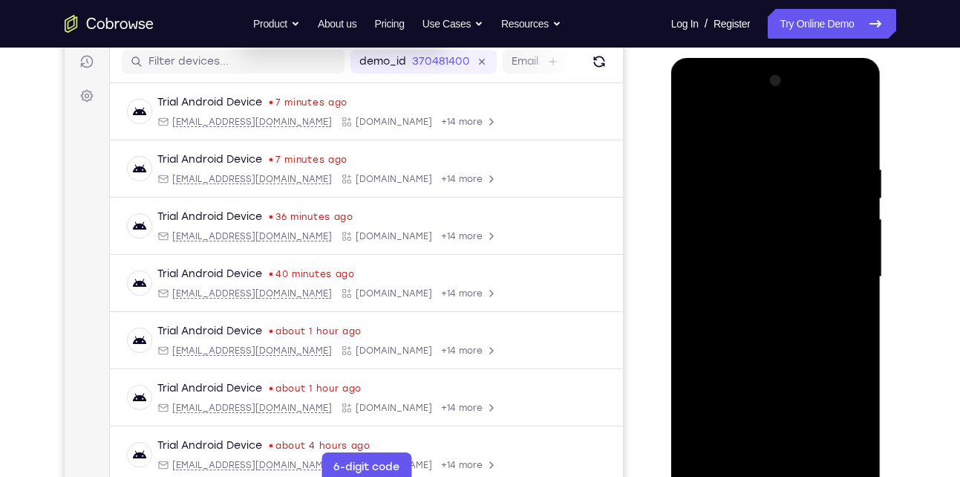
click at [856, 200] on div at bounding box center [776, 277] width 187 height 416
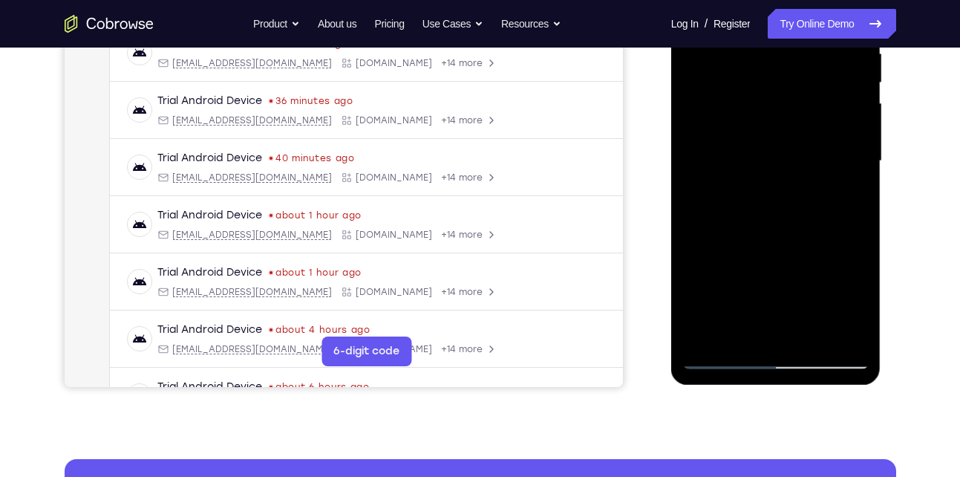
scroll to position [305, 0]
click at [813, 337] on div at bounding box center [776, 160] width 187 height 416
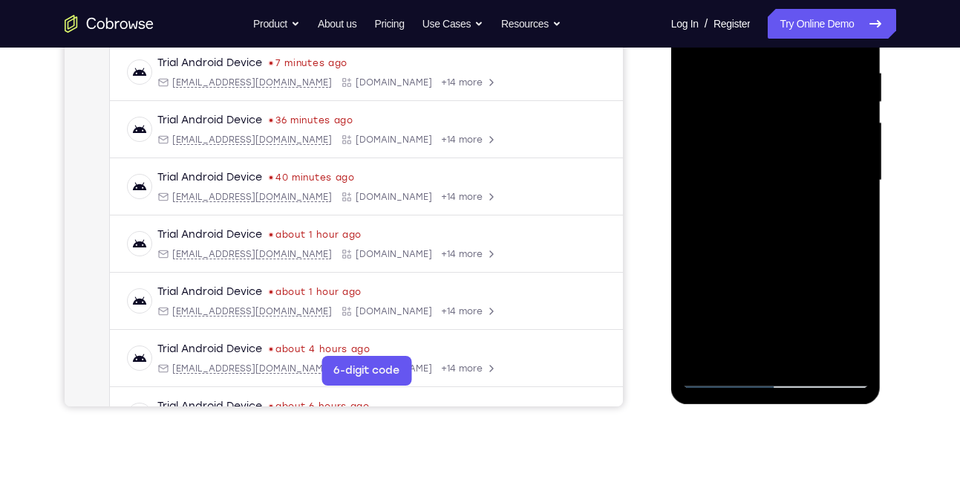
scroll to position [360, 0]
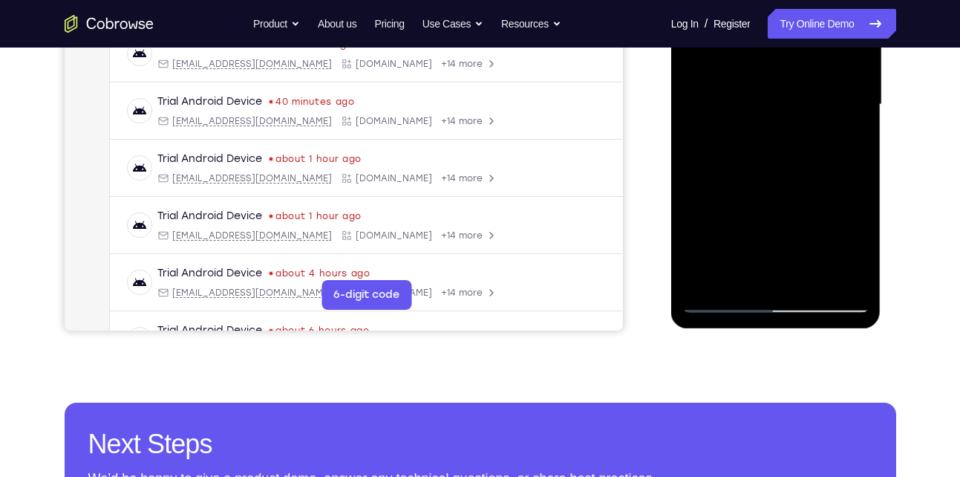
click at [723, 300] on div at bounding box center [776, 105] width 187 height 416
click at [737, 276] on div at bounding box center [776, 105] width 187 height 416
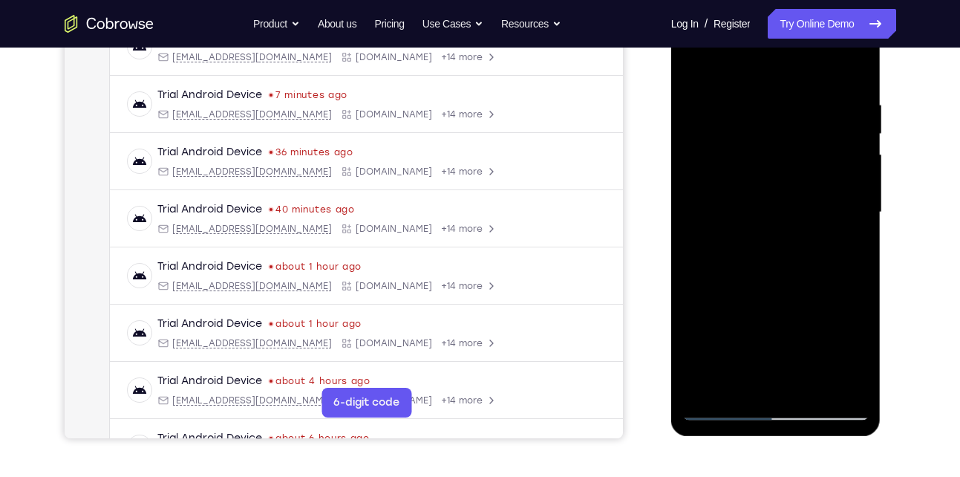
scroll to position [250, 0]
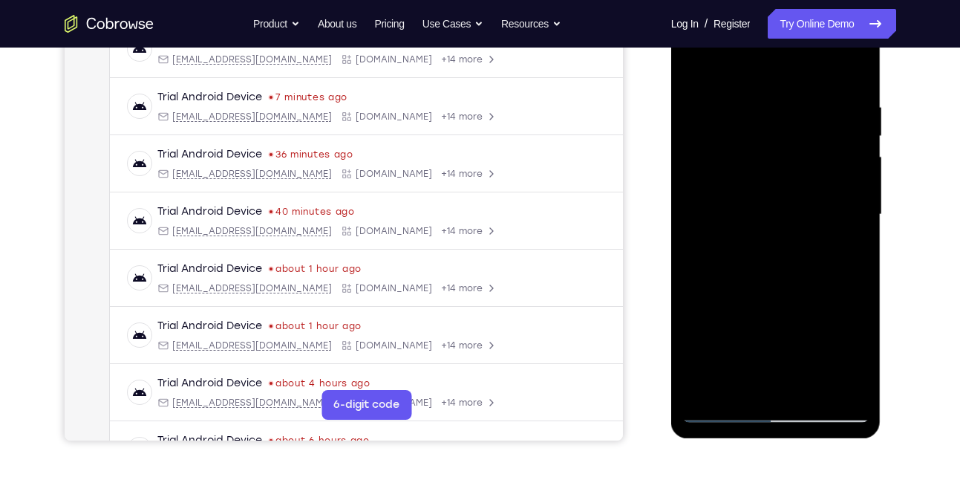
click at [735, 67] on div at bounding box center [776, 215] width 187 height 416
click at [742, 96] on div at bounding box center [776, 215] width 187 height 416
click at [703, 157] on div at bounding box center [776, 215] width 187 height 416
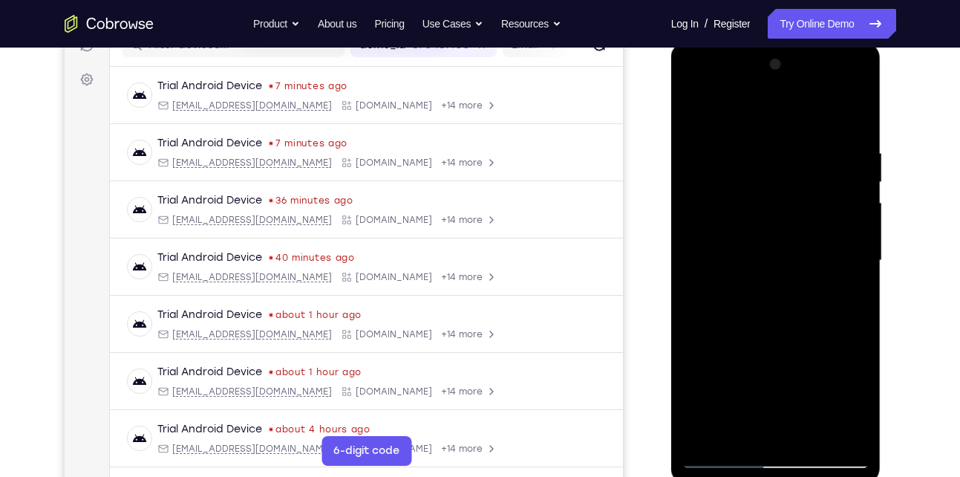
scroll to position [203, 0]
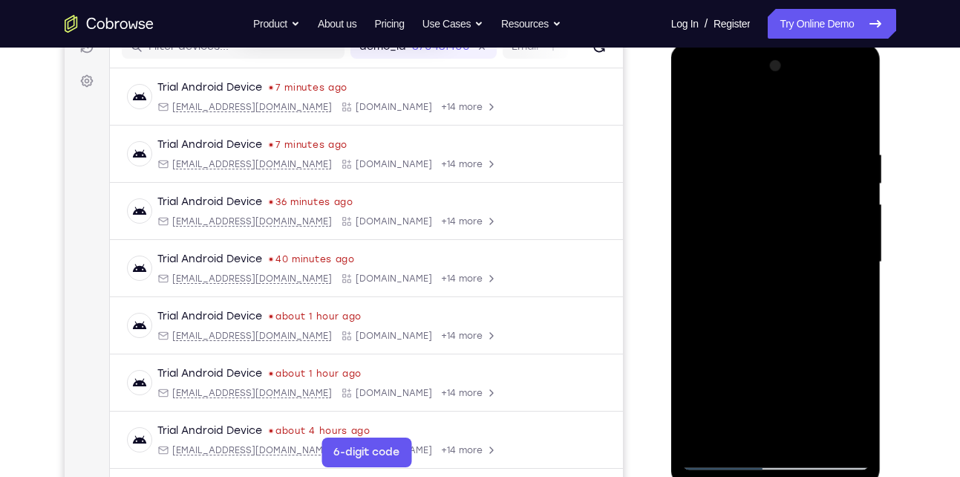
click at [841, 180] on div at bounding box center [776, 262] width 187 height 416
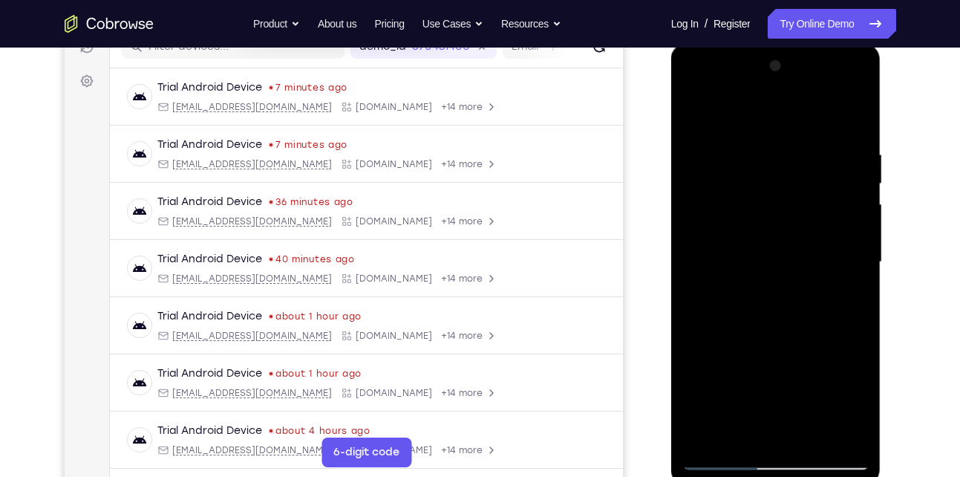
click at [841, 180] on div at bounding box center [776, 262] width 187 height 416
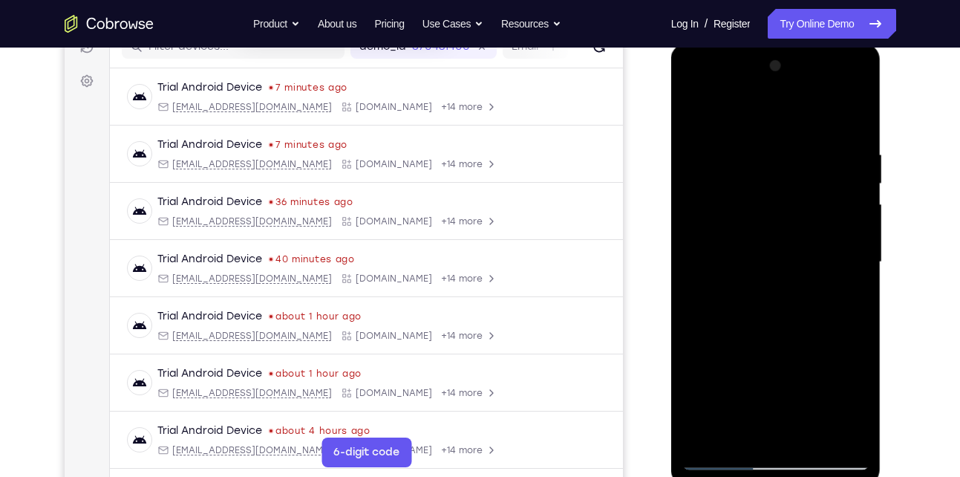
click at [841, 180] on div at bounding box center [776, 262] width 187 height 416
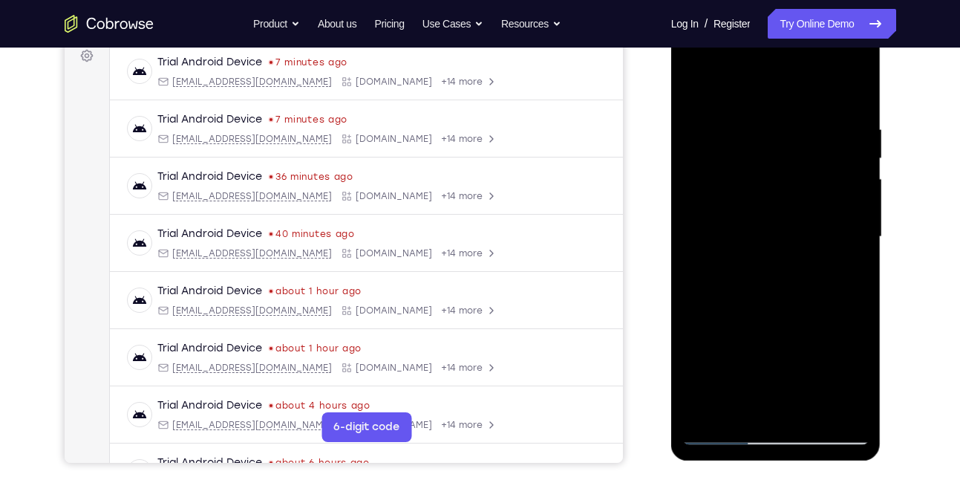
click at [841, 180] on div at bounding box center [776, 237] width 187 height 416
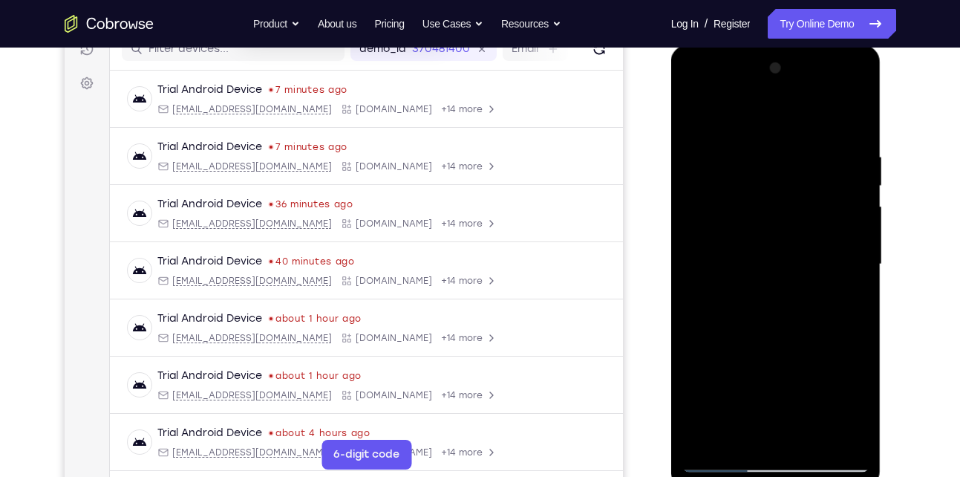
scroll to position [199, 0]
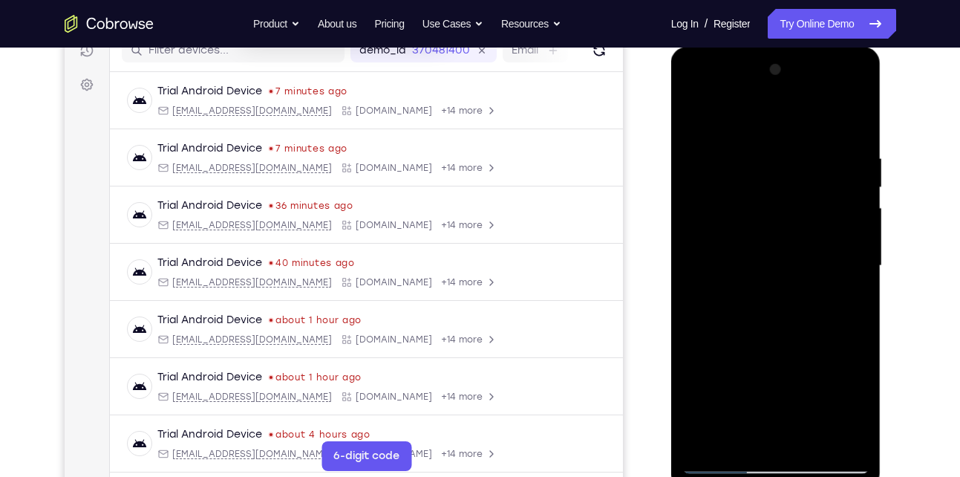
click at [841, 180] on div at bounding box center [776, 266] width 187 height 416
click at [853, 180] on div at bounding box center [776, 266] width 187 height 416
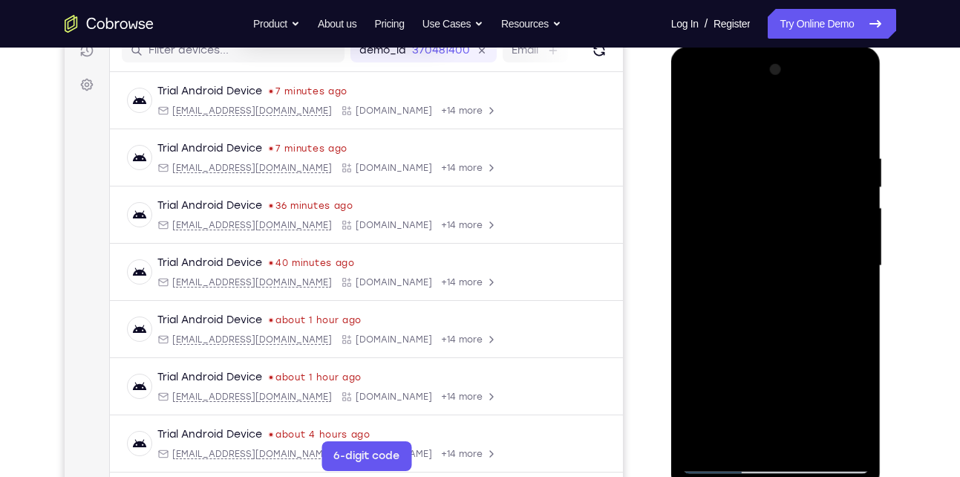
click at [853, 180] on div at bounding box center [776, 266] width 187 height 416
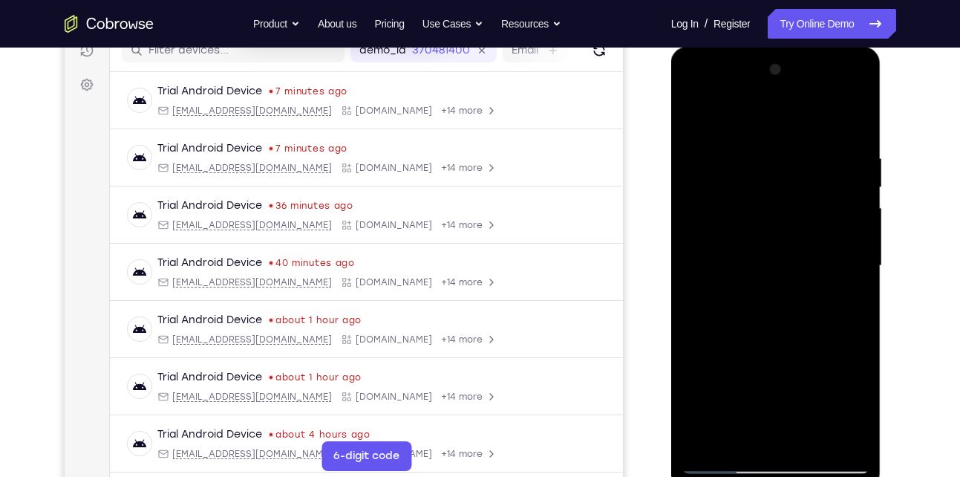
click at [853, 180] on div at bounding box center [776, 266] width 187 height 416
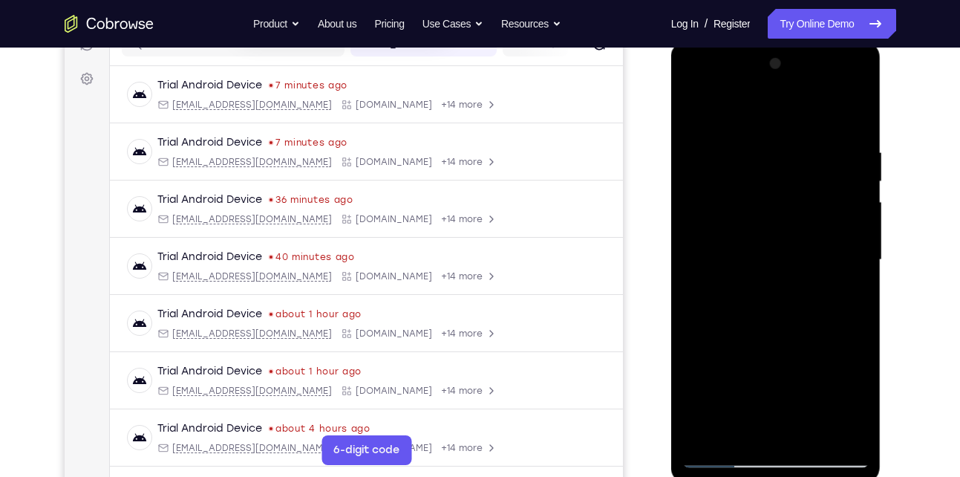
scroll to position [203, 0]
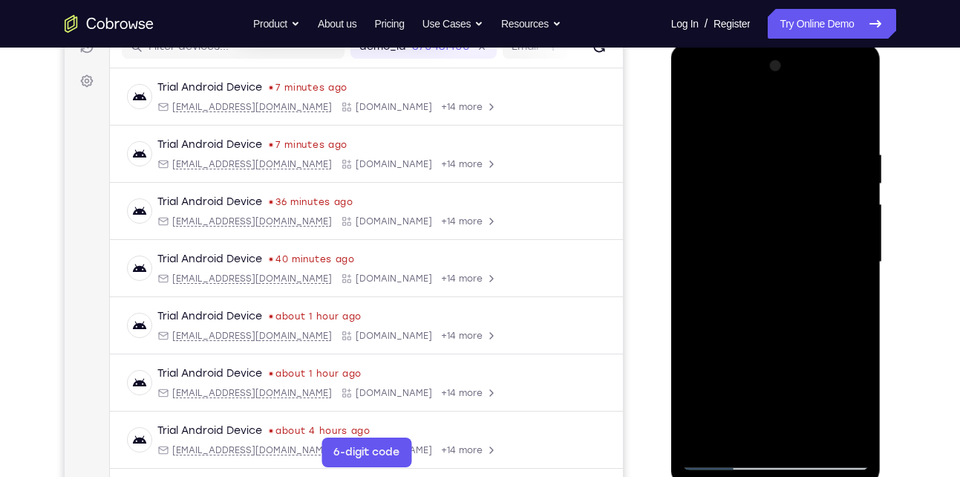
click at [853, 180] on div at bounding box center [776, 262] width 187 height 416
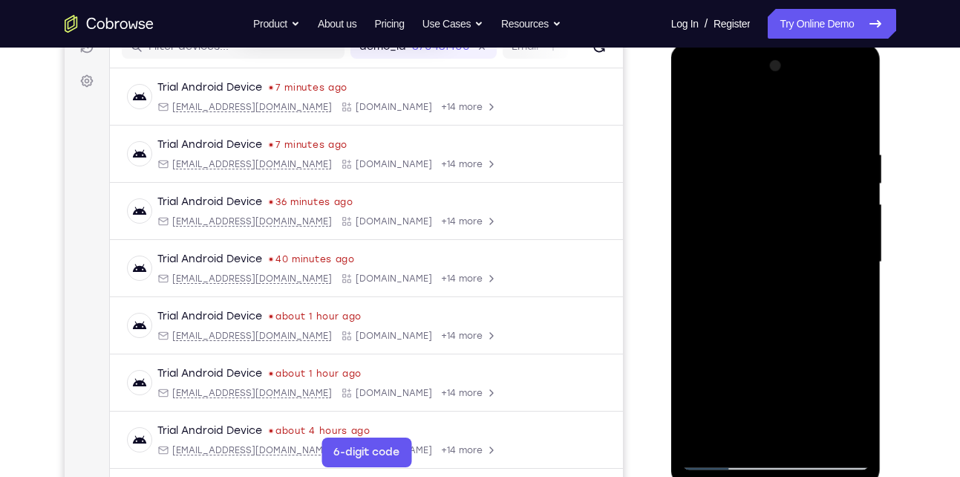
click at [853, 180] on div at bounding box center [776, 262] width 187 height 416
click at [700, 210] on div at bounding box center [776, 262] width 187 height 416
click at [852, 175] on div at bounding box center [776, 262] width 187 height 416
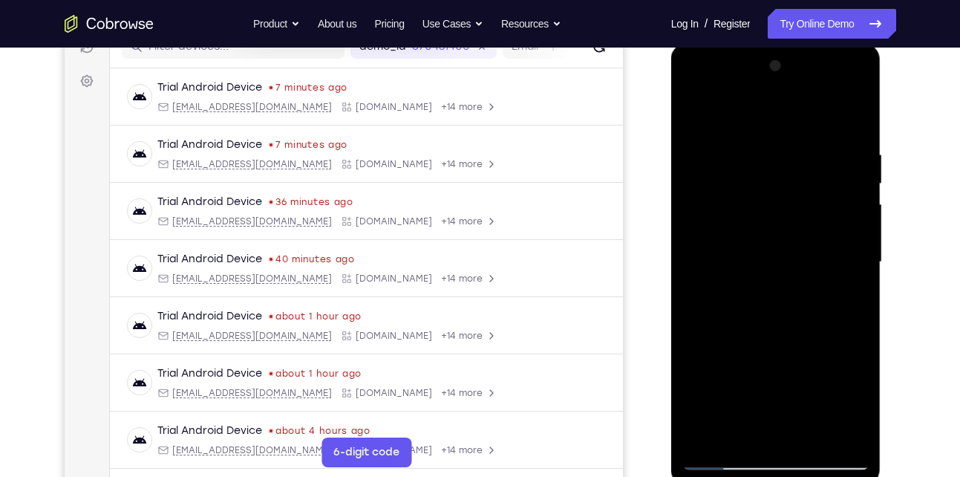
click at [856, 75] on div at bounding box center [776, 262] width 187 height 416
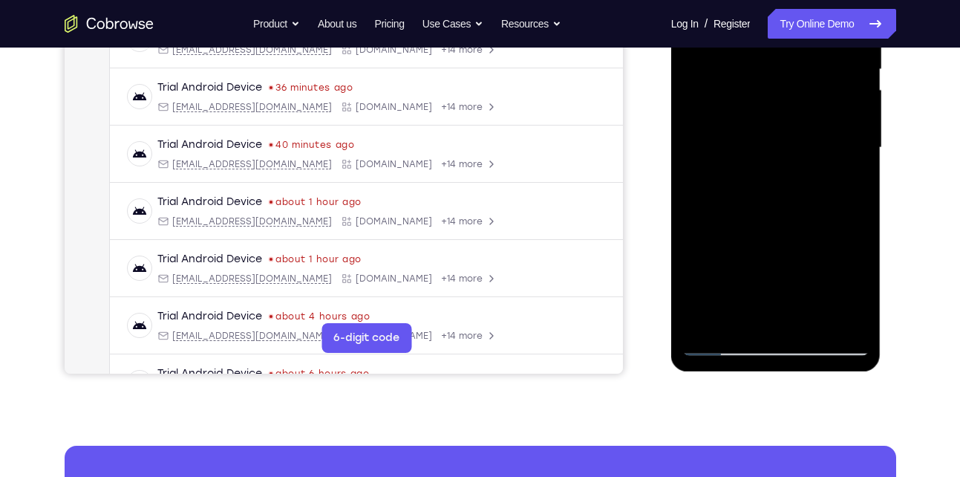
scroll to position [319, 0]
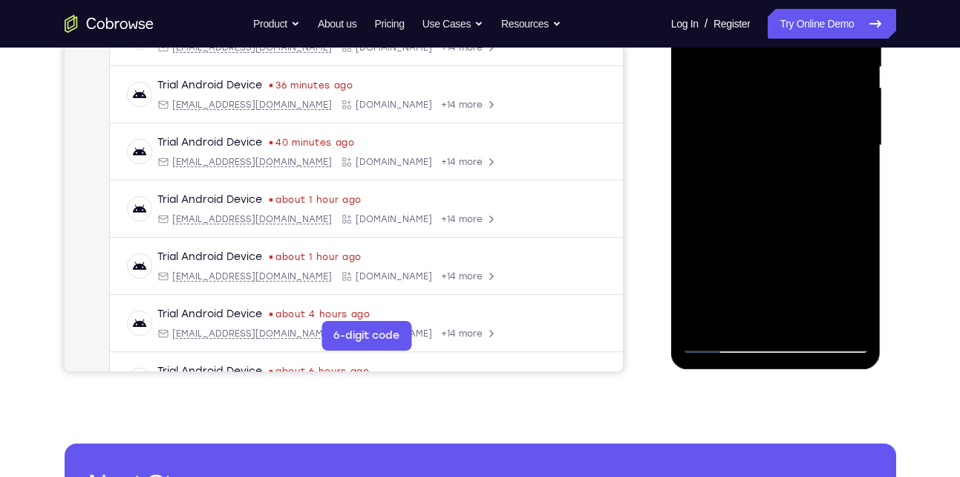
click at [784, 212] on div at bounding box center [776, 146] width 187 height 416
drag, startPoint x: 784, startPoint y: 212, endPoint x: 765, endPoint y: 132, distance: 82.3
click at [765, 132] on div at bounding box center [776, 146] width 187 height 416
click at [695, 216] on div at bounding box center [776, 146] width 187 height 416
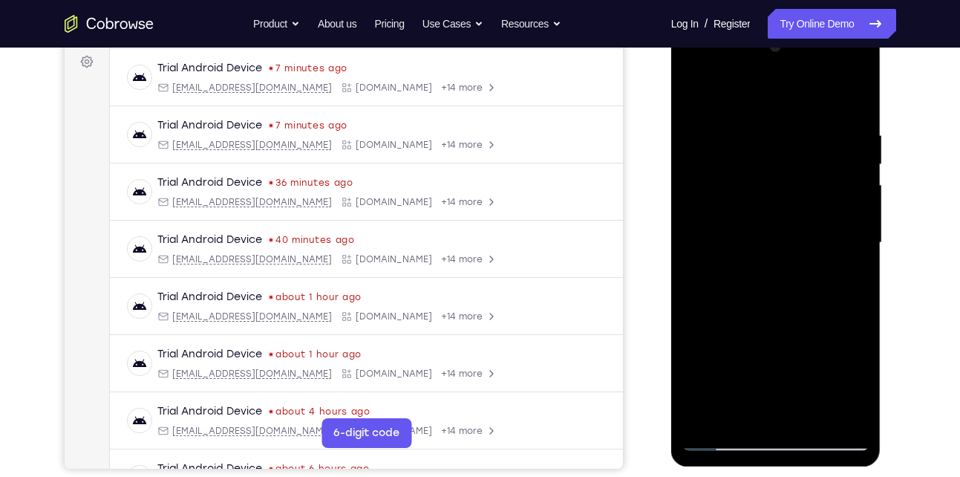
scroll to position [221, 0]
click at [860, 187] on div at bounding box center [776, 244] width 187 height 416
click at [856, 178] on div at bounding box center [776, 244] width 187 height 416
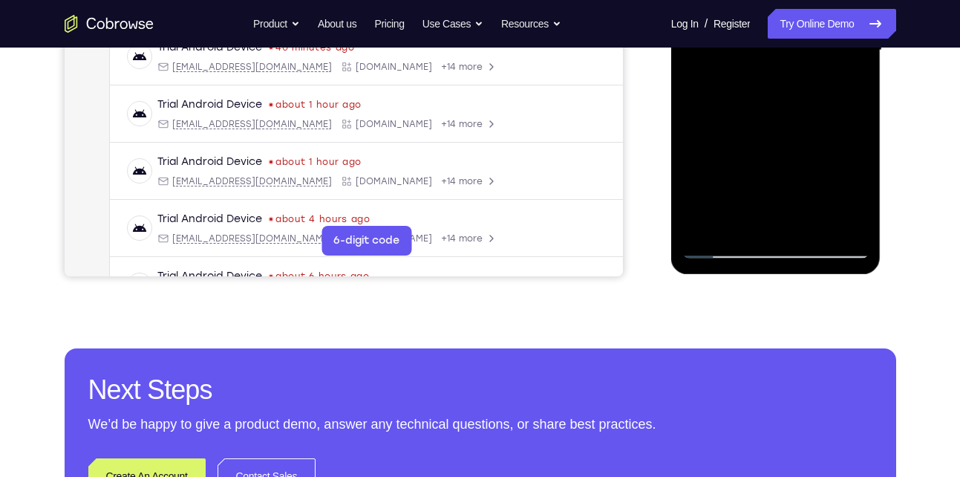
scroll to position [416, 0]
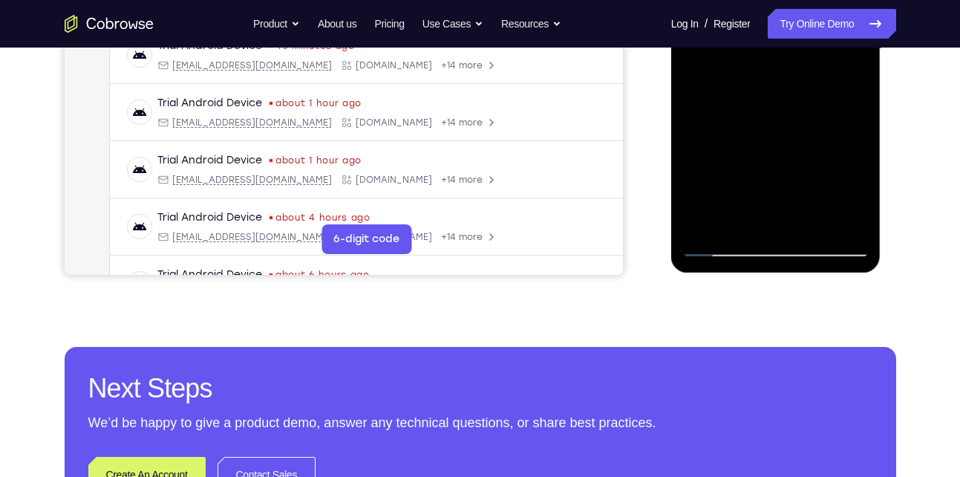
click at [810, 222] on div at bounding box center [776, 49] width 187 height 416
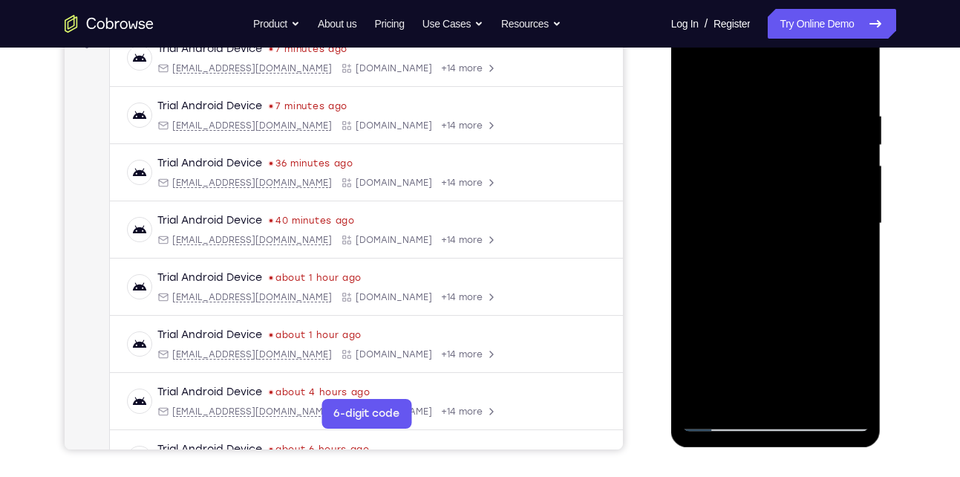
scroll to position [241, 0]
click at [697, 72] on div at bounding box center [776, 224] width 187 height 416
drag, startPoint x: 755, startPoint y: 98, endPoint x: 764, endPoint y: 269, distance: 171.1
click at [764, 269] on div at bounding box center [776, 224] width 187 height 416
drag, startPoint x: 781, startPoint y: 101, endPoint x: 784, endPoint y: 328, distance: 227.3
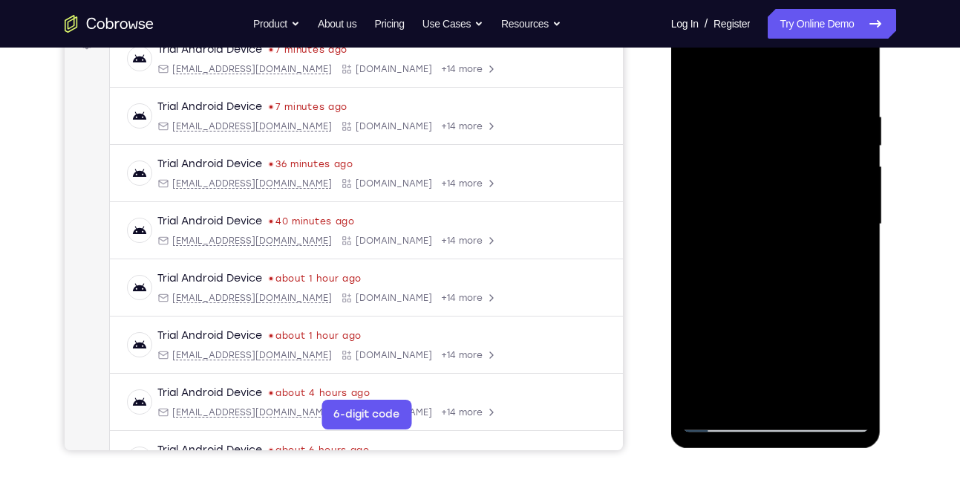
click at [784, 328] on div at bounding box center [776, 224] width 187 height 416
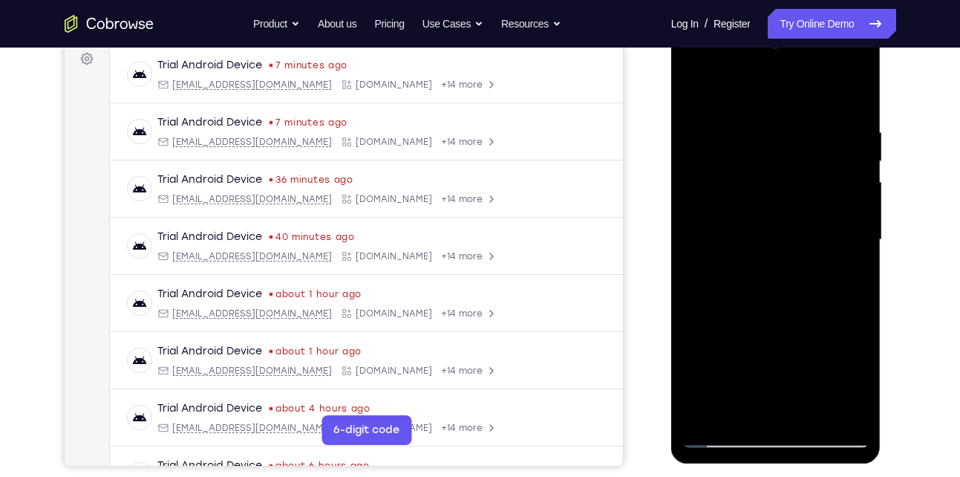
scroll to position [224, 0]
click at [748, 115] on div at bounding box center [776, 241] width 187 height 416
click at [842, 149] on div at bounding box center [776, 241] width 187 height 416
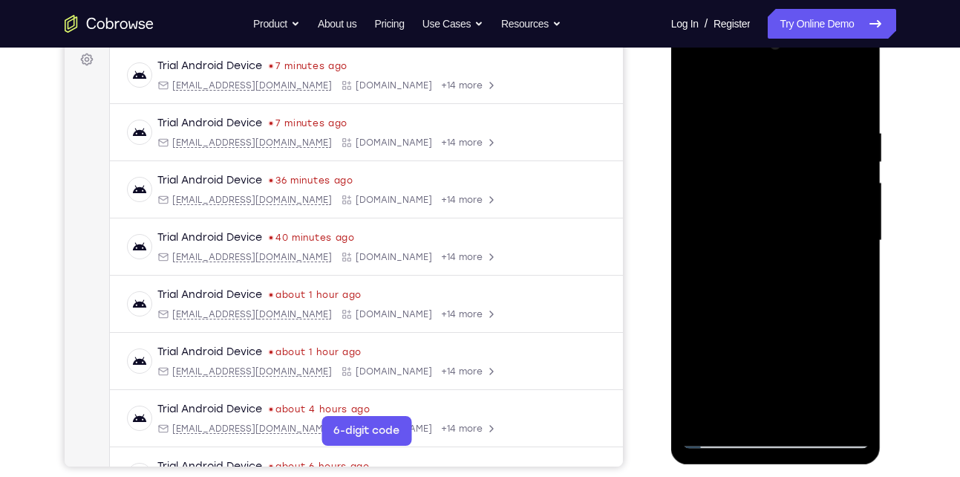
click at [842, 149] on div at bounding box center [776, 241] width 187 height 416
click at [853, 98] on div at bounding box center [776, 241] width 187 height 416
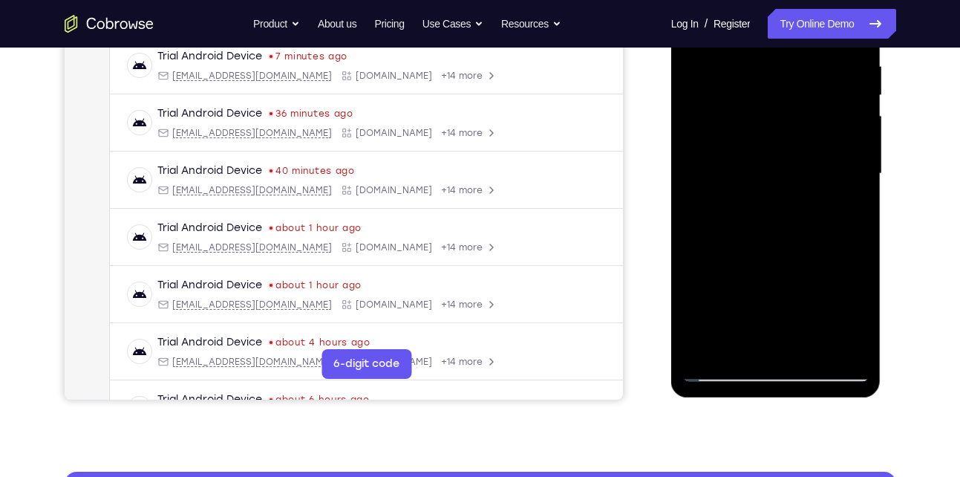
scroll to position [292, 0]
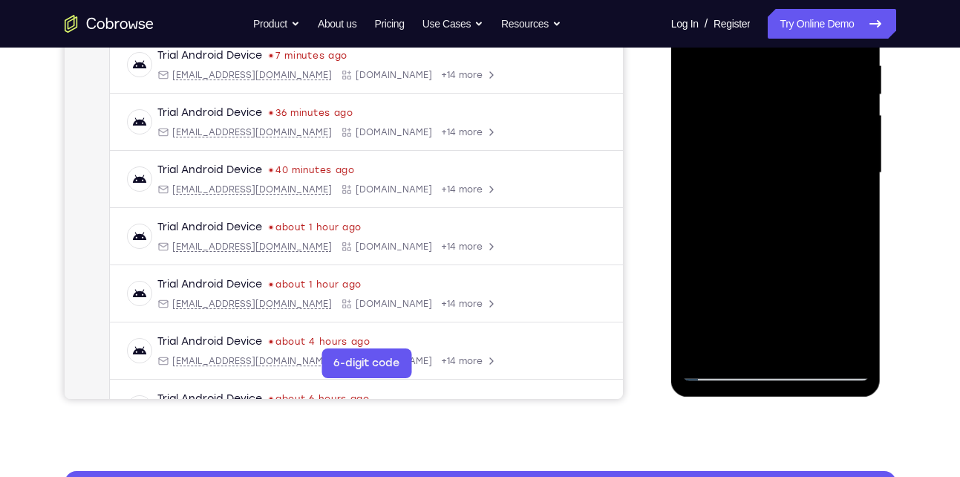
click at [815, 348] on div at bounding box center [776, 173] width 187 height 416
click at [717, 370] on div at bounding box center [776, 173] width 187 height 416
click at [847, 351] on div at bounding box center [776, 173] width 187 height 416
click at [811, 351] on div at bounding box center [776, 173] width 187 height 416
click at [772, 172] on div at bounding box center [776, 173] width 187 height 416
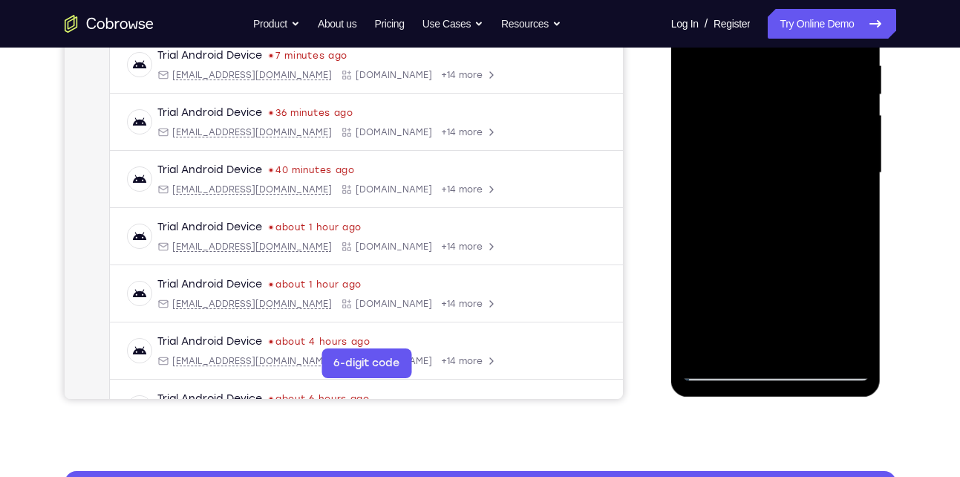
click at [743, 342] on div at bounding box center [776, 173] width 187 height 416
click at [696, 259] on div at bounding box center [776, 173] width 187 height 416
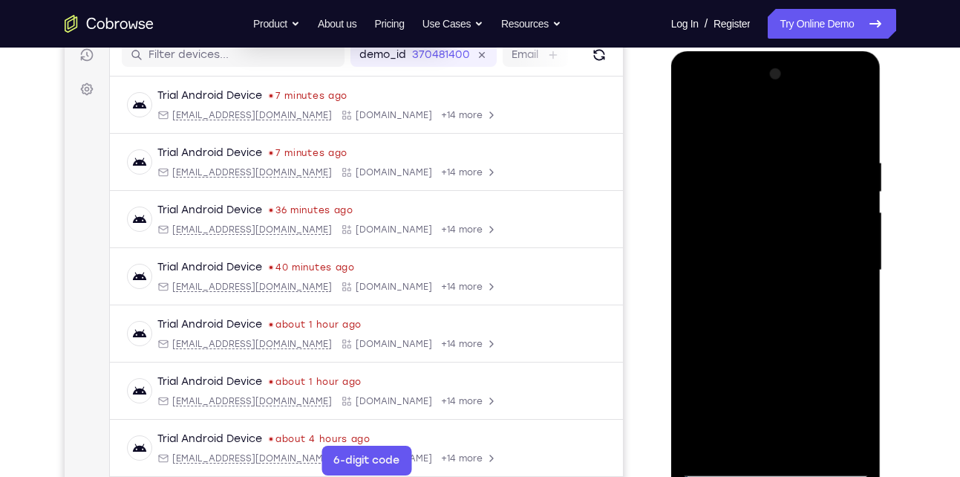
scroll to position [194, 0]
click at [693, 126] on div at bounding box center [776, 271] width 187 height 416
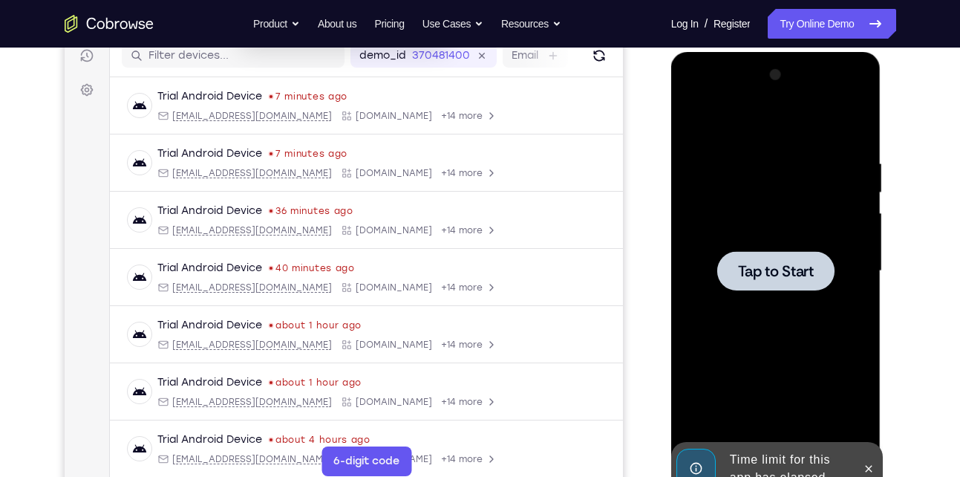
click at [744, 186] on div at bounding box center [776, 271] width 187 height 416
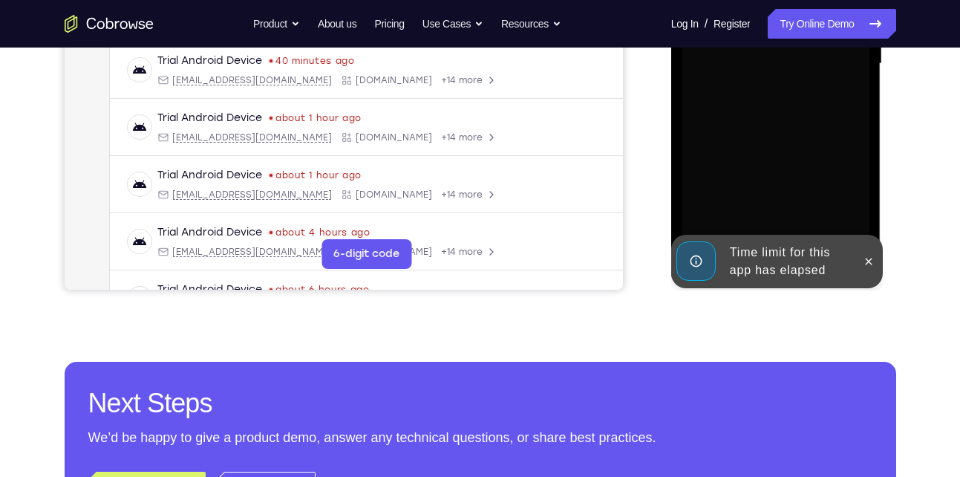
scroll to position [405, 0]
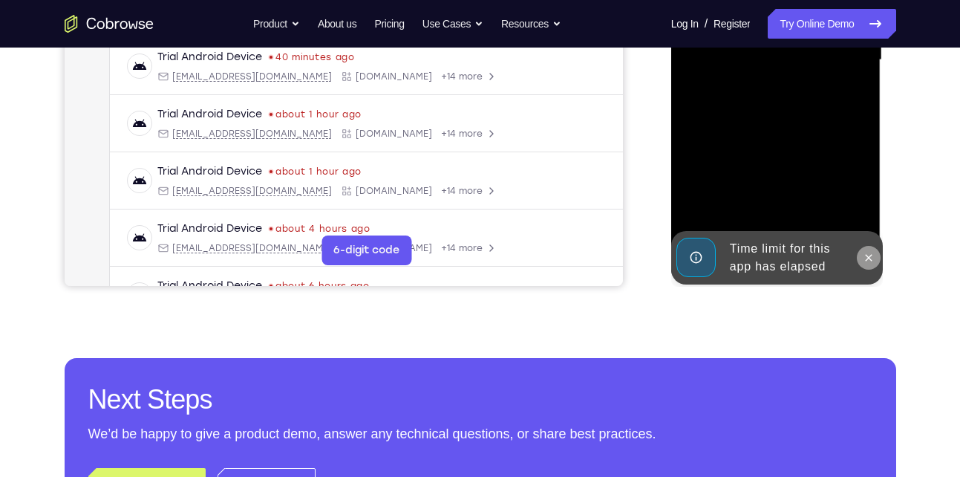
click at [869, 259] on icon at bounding box center [869, 258] width 12 height 12
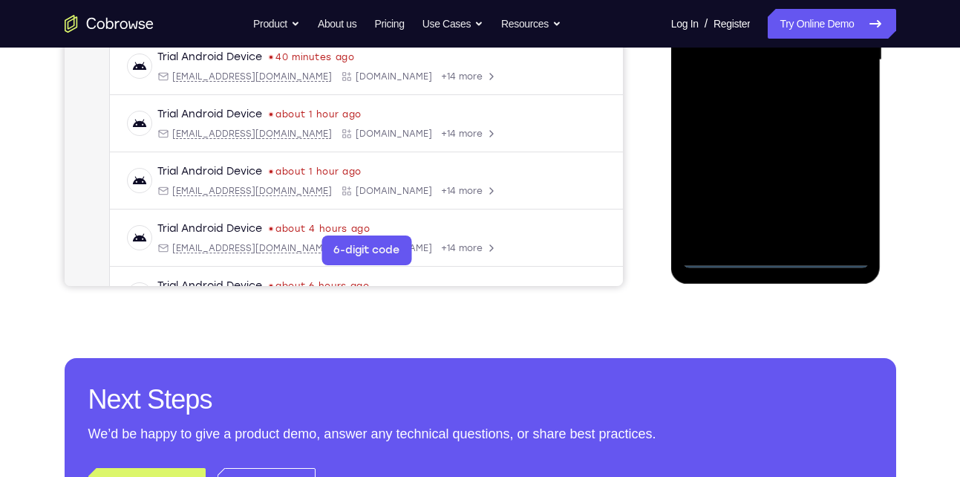
click at [778, 258] on div at bounding box center [776, 60] width 187 height 416
click at [837, 195] on div at bounding box center [776, 60] width 187 height 416
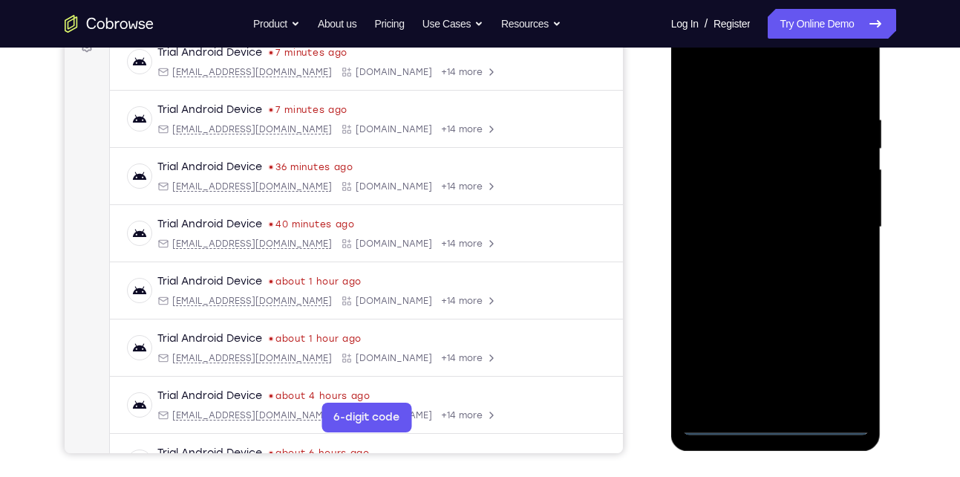
scroll to position [235, 0]
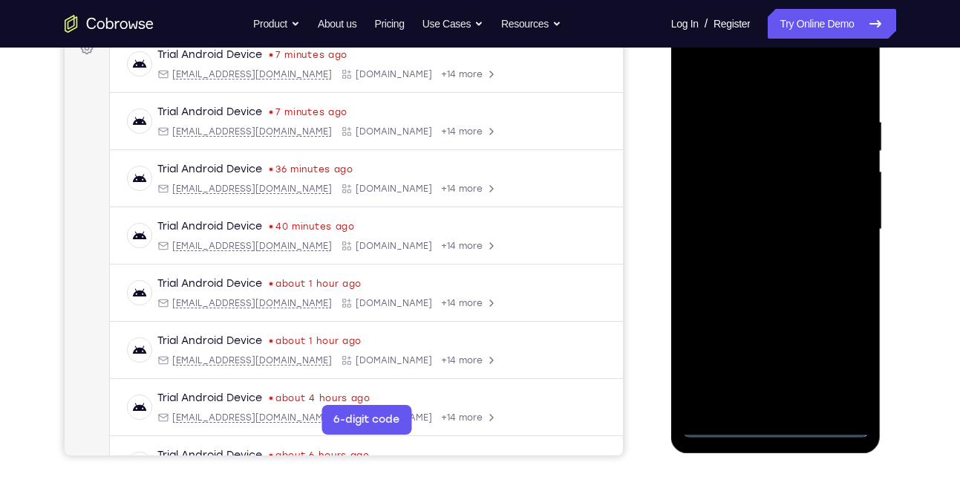
click at [754, 92] on div at bounding box center [776, 230] width 187 height 416
click at [841, 224] on div at bounding box center [776, 230] width 187 height 416
click at [760, 261] on div at bounding box center [776, 230] width 187 height 416
click at [785, 212] on div at bounding box center [776, 230] width 187 height 416
click at [782, 227] on div at bounding box center [776, 230] width 187 height 416
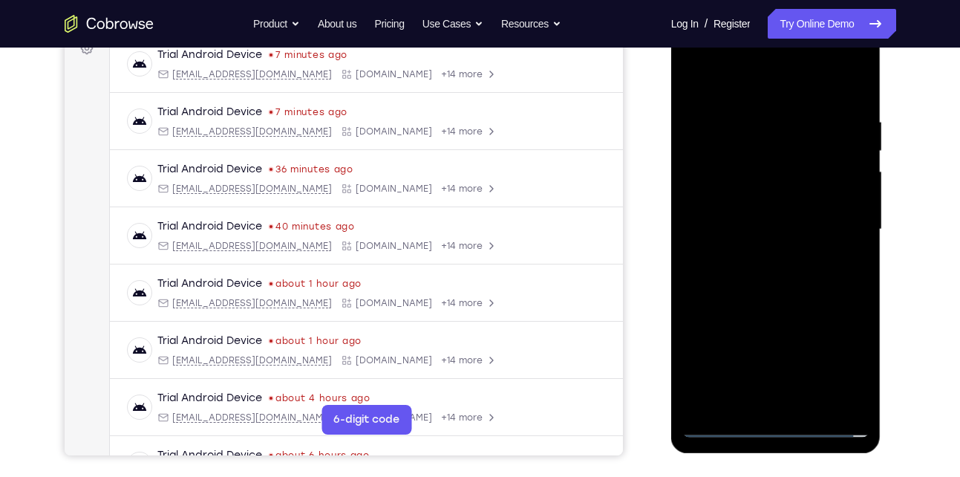
click at [760, 276] on div at bounding box center [776, 230] width 187 height 416
drag, startPoint x: 749, startPoint y: 91, endPoint x: 735, endPoint y: 51, distance: 42.3
click at [735, 51] on div at bounding box center [776, 230] width 187 height 416
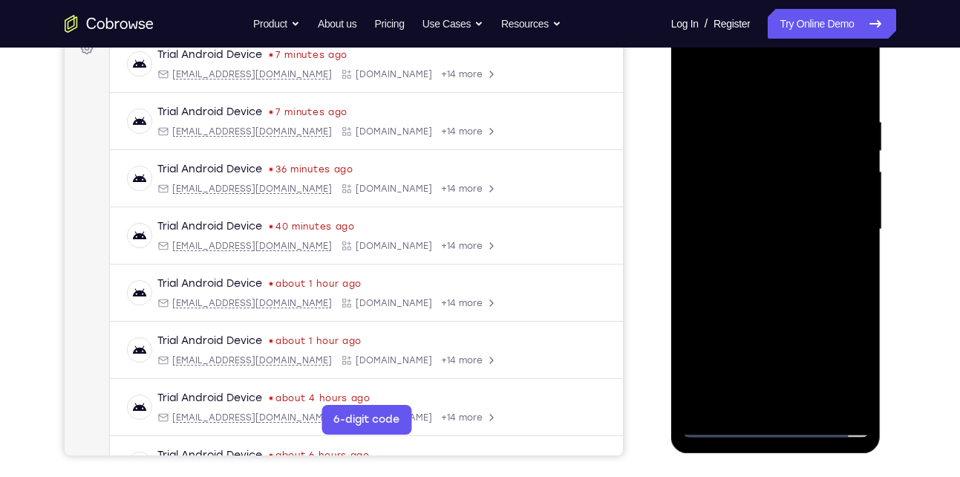
click at [855, 102] on div at bounding box center [776, 230] width 187 height 416
click at [757, 113] on div at bounding box center [776, 230] width 187 height 416
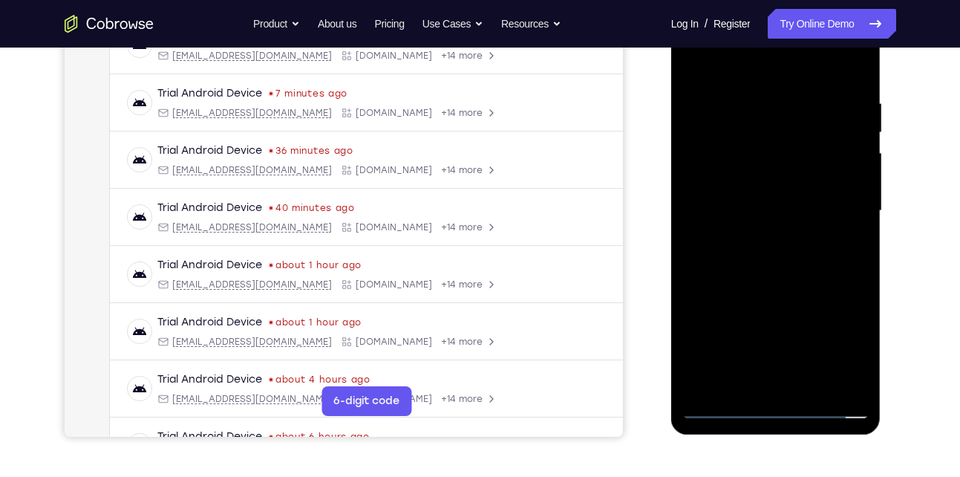
scroll to position [270, 0]
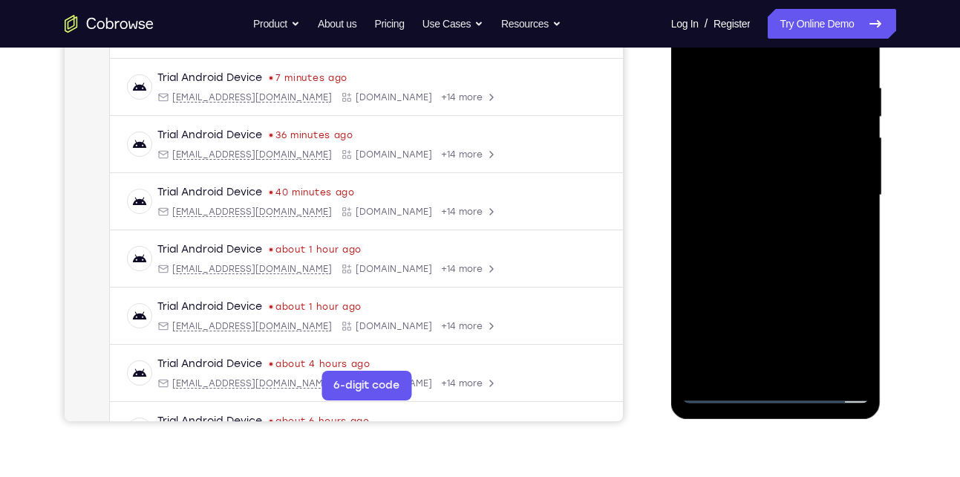
click at [836, 367] on div at bounding box center [776, 195] width 187 height 416
click at [862, 235] on div at bounding box center [776, 195] width 187 height 416
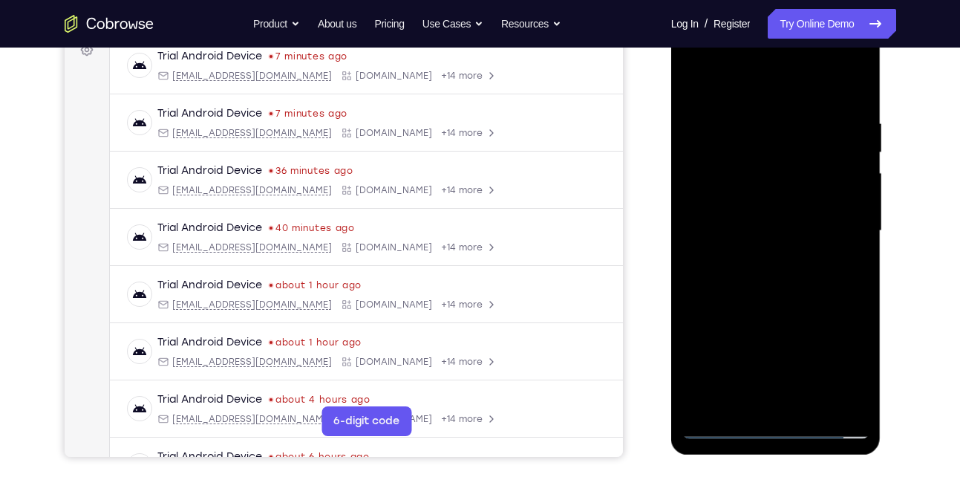
click at [853, 207] on div at bounding box center [776, 231] width 187 height 416
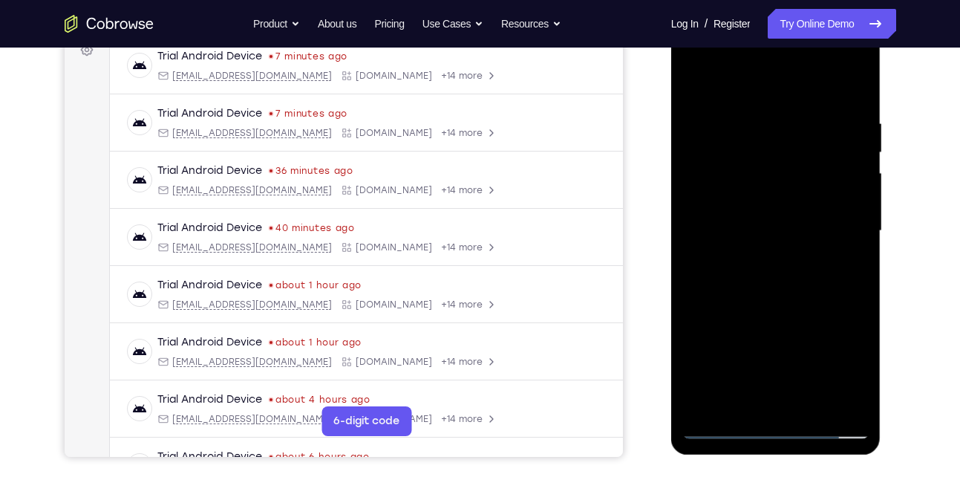
click at [853, 207] on div at bounding box center [776, 231] width 187 height 416
click at [703, 195] on div at bounding box center [776, 231] width 187 height 416
drag, startPoint x: 703, startPoint y: 195, endPoint x: 818, endPoint y: 216, distance: 117.1
click at [818, 216] on div at bounding box center [776, 231] width 187 height 416
click at [853, 86] on div at bounding box center [776, 231] width 187 height 416
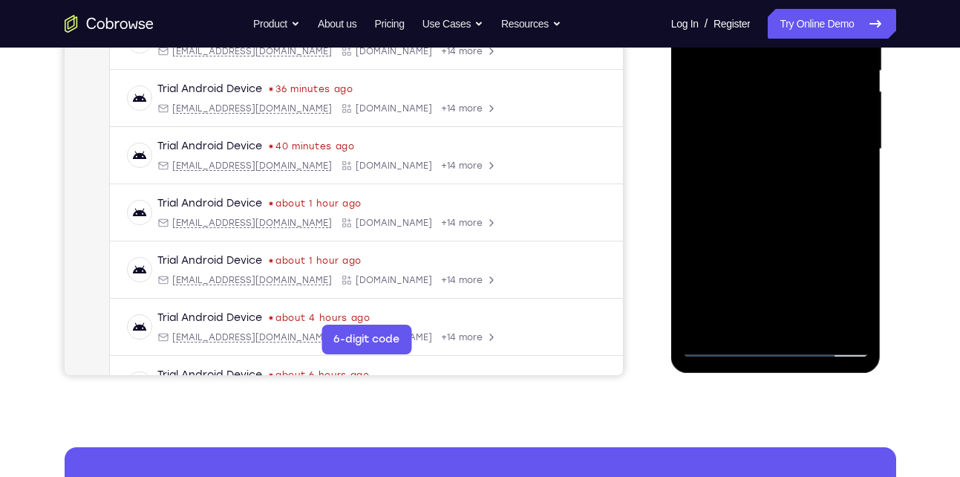
scroll to position [316, 0]
click at [821, 322] on div at bounding box center [776, 149] width 187 height 416
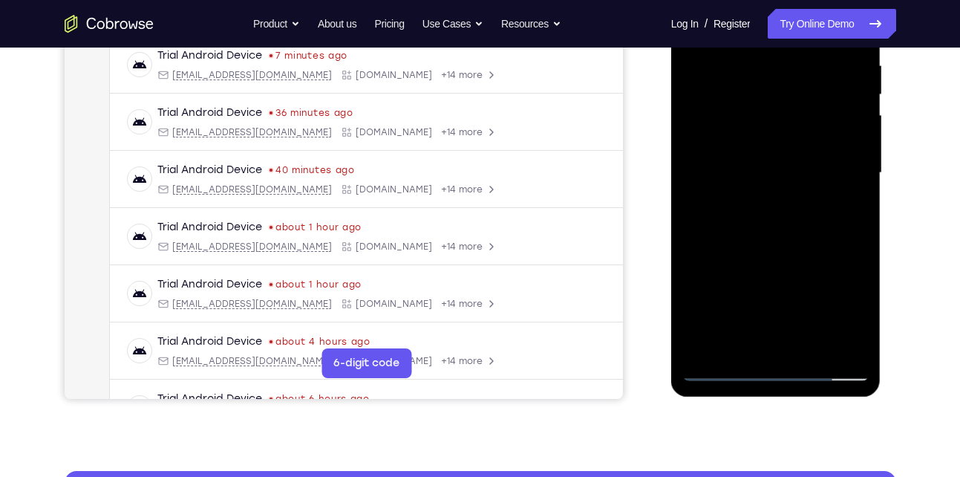
scroll to position [291, 0]
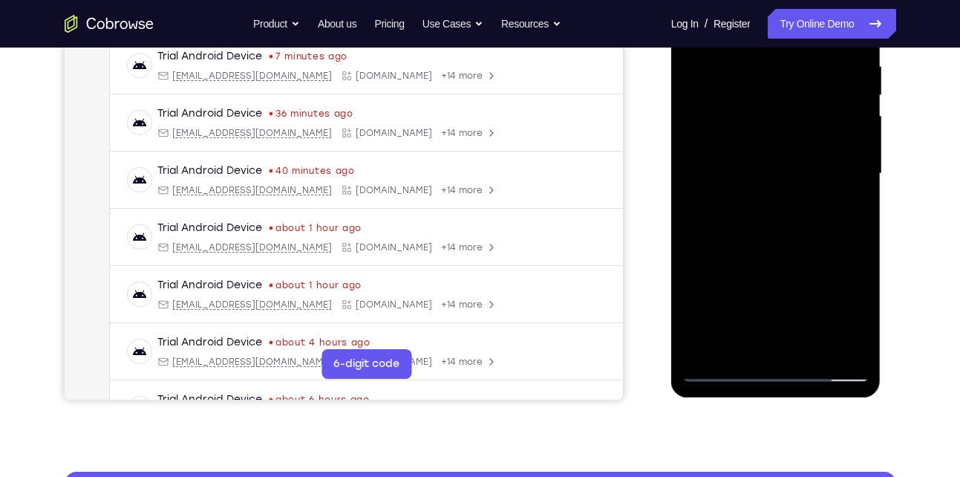
click at [772, 253] on div at bounding box center [776, 174] width 187 height 416
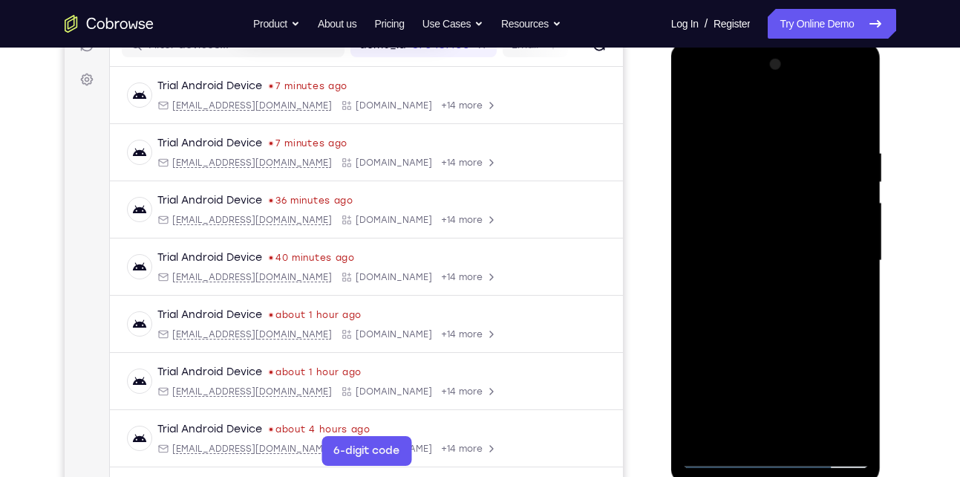
scroll to position [204, 0]
click at [692, 109] on div at bounding box center [776, 261] width 187 height 416
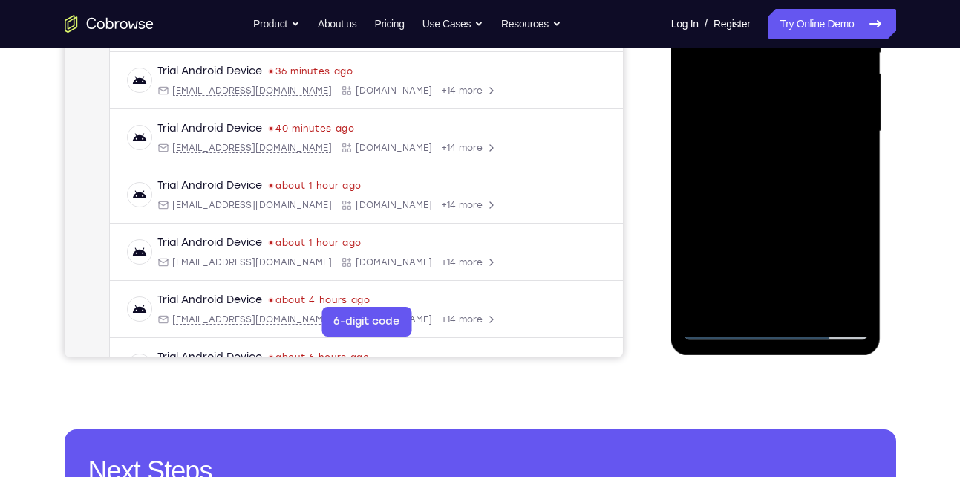
scroll to position [334, 0]
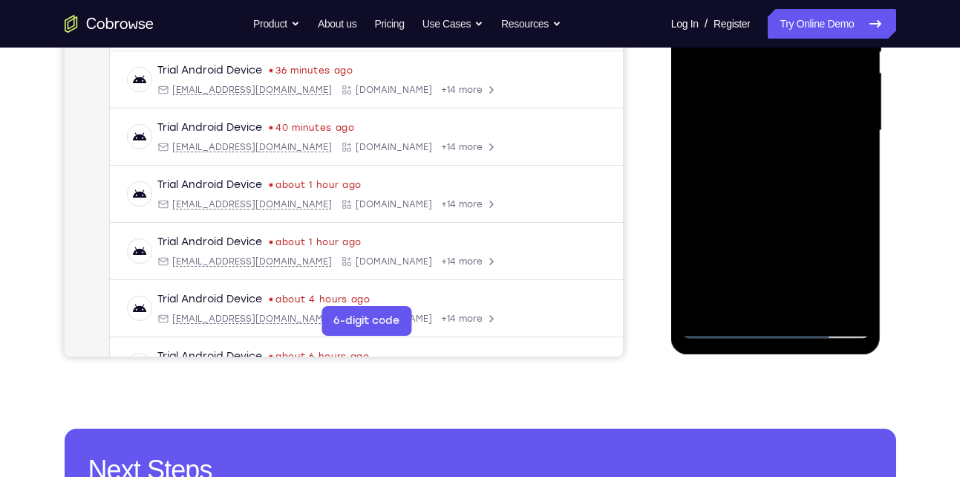
click at [704, 303] on div at bounding box center [776, 131] width 187 height 416
click at [741, 308] on div at bounding box center [776, 131] width 187 height 416
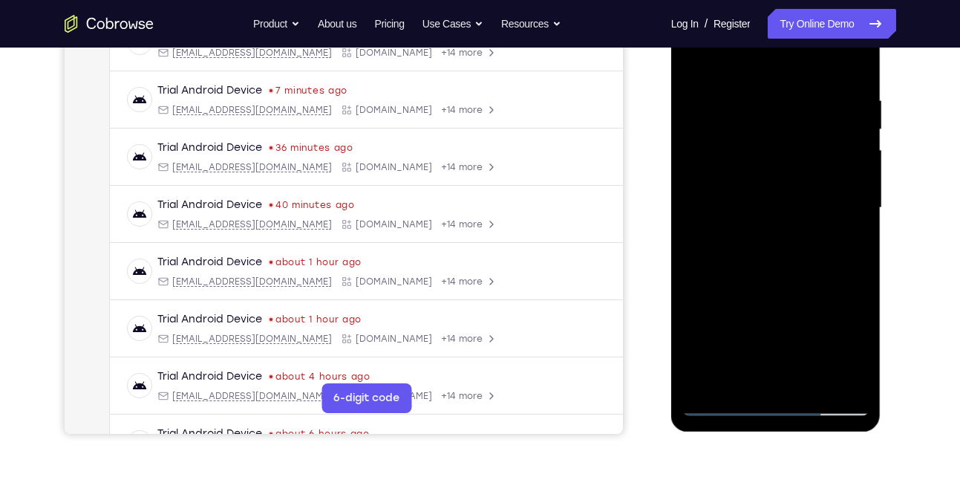
scroll to position [303, 0]
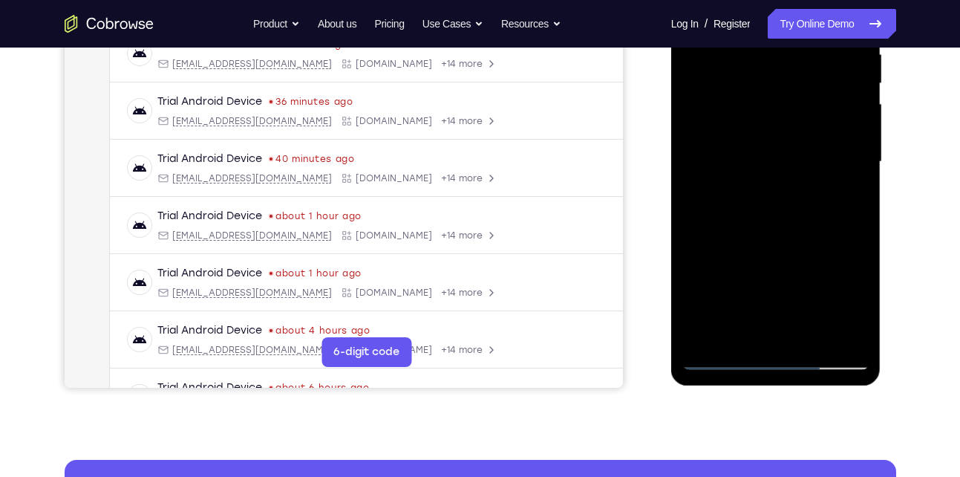
click at [767, 336] on div at bounding box center [776, 162] width 187 height 416
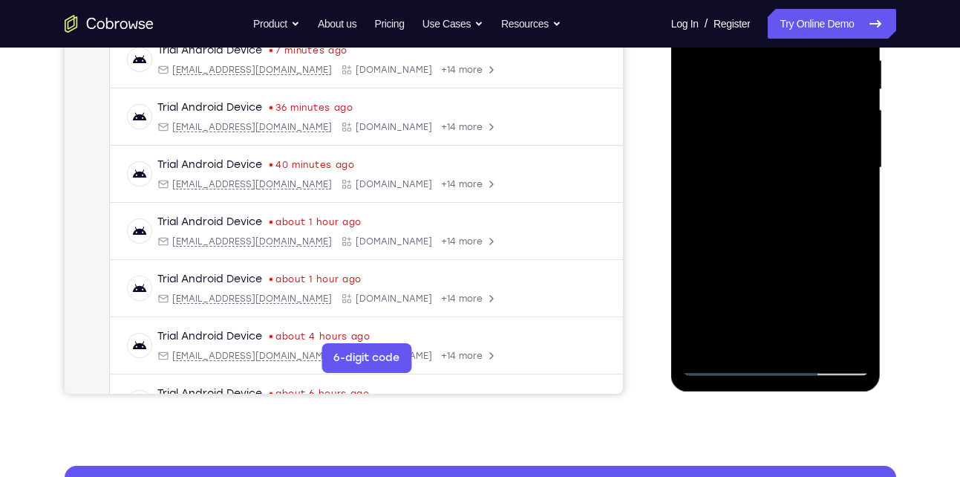
scroll to position [299, 0]
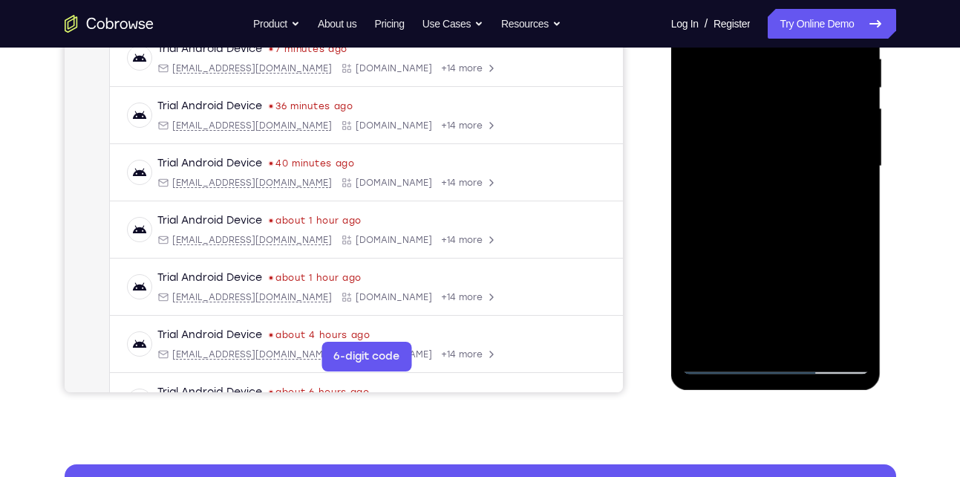
click at [857, 287] on div at bounding box center [776, 166] width 187 height 416
click at [781, 260] on div at bounding box center [776, 166] width 187 height 416
drag, startPoint x: 791, startPoint y: 276, endPoint x: 791, endPoint y: 257, distance: 18.6
click at [791, 257] on div at bounding box center [776, 166] width 187 height 416
click at [857, 288] on div at bounding box center [776, 166] width 187 height 416
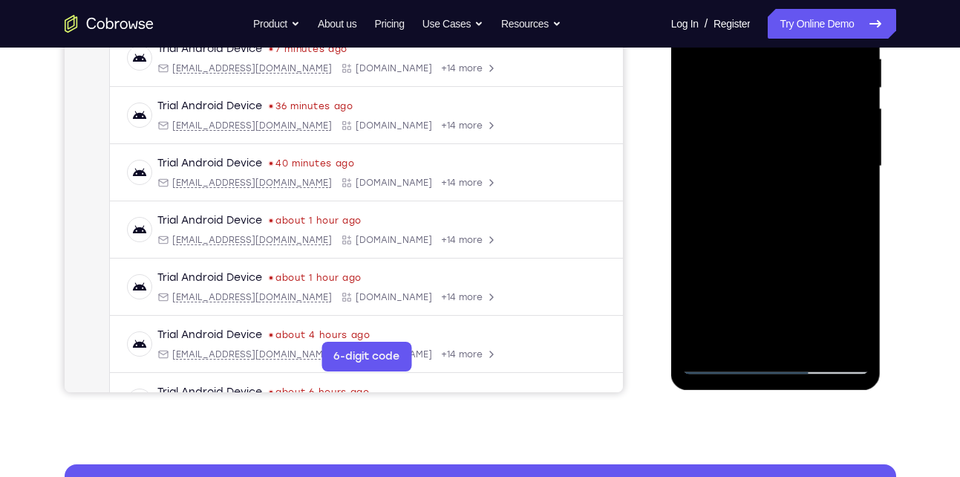
click at [757, 145] on div at bounding box center [776, 166] width 187 height 416
click at [856, 297] on div at bounding box center [776, 166] width 187 height 416
drag, startPoint x: 770, startPoint y: 293, endPoint x: 757, endPoint y: 197, distance: 96.7
click at [757, 197] on div at bounding box center [776, 166] width 187 height 416
click at [784, 338] on div at bounding box center [776, 166] width 187 height 416
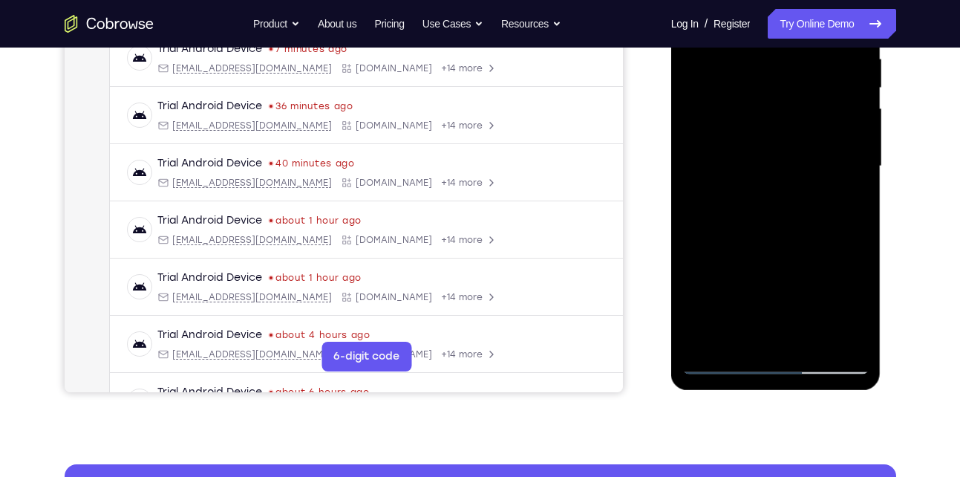
click at [861, 288] on div at bounding box center [776, 166] width 187 height 416
click at [767, 141] on div at bounding box center [776, 166] width 187 height 416
click at [858, 251] on div at bounding box center [776, 166] width 187 height 416
click at [781, 342] on div at bounding box center [776, 166] width 187 height 416
drag, startPoint x: 773, startPoint y: 237, endPoint x: 752, endPoint y: 83, distance: 155.1
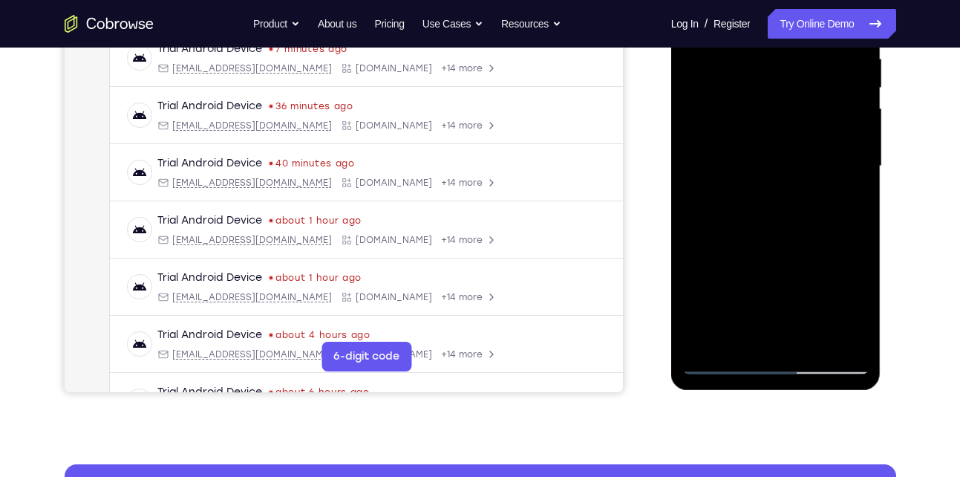
click at [752, 83] on div at bounding box center [776, 166] width 187 height 416
drag, startPoint x: 774, startPoint y: 279, endPoint x: 742, endPoint y: 25, distance: 256.0
click at [742, 25] on div at bounding box center [776, 166] width 187 height 416
drag, startPoint x: 773, startPoint y: 272, endPoint x: 764, endPoint y: 57, distance: 214.8
click at [764, 57] on div at bounding box center [776, 166] width 187 height 416
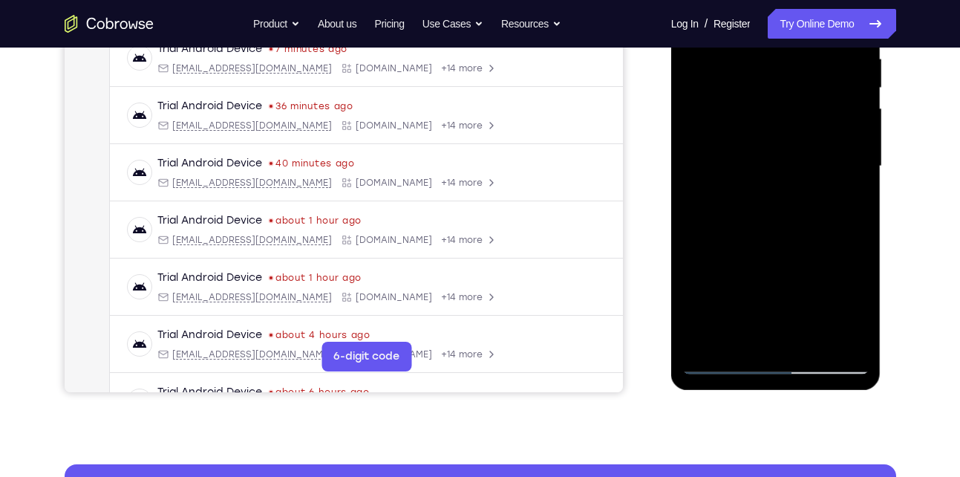
click at [811, 340] on div at bounding box center [776, 166] width 187 height 416
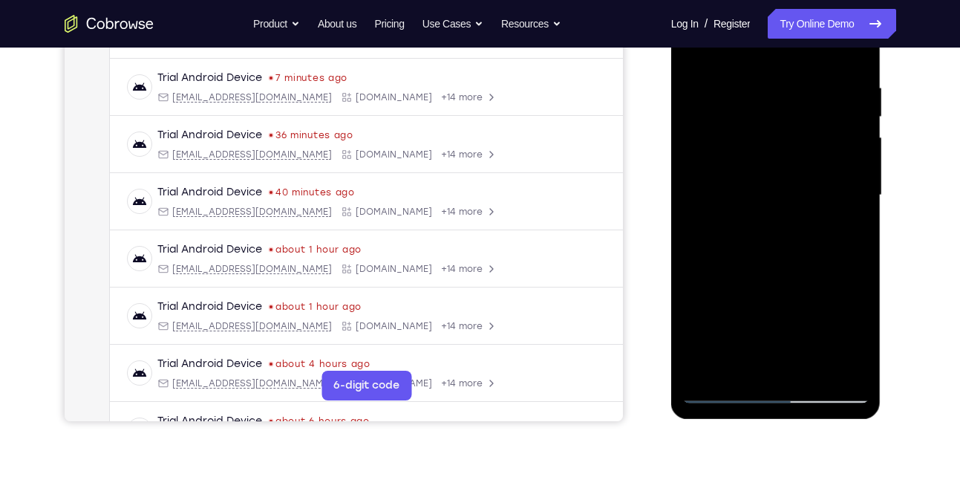
scroll to position [225, 0]
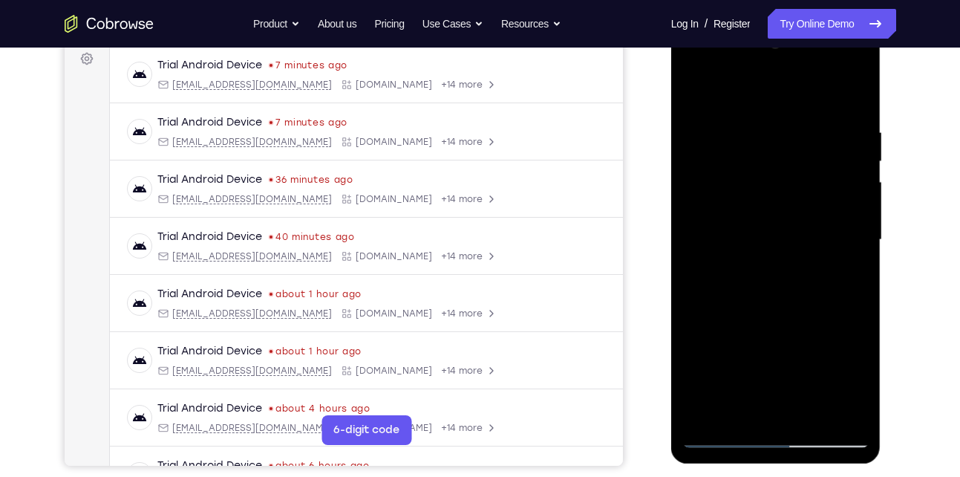
click at [696, 82] on div at bounding box center [776, 240] width 187 height 416
drag, startPoint x: 786, startPoint y: 154, endPoint x: 789, endPoint y: 308, distance: 153.8
click at [789, 308] on div at bounding box center [776, 240] width 187 height 416
drag, startPoint x: 765, startPoint y: 164, endPoint x: 766, endPoint y: 357, distance: 192.4
click at [766, 357] on div at bounding box center [776, 240] width 187 height 416
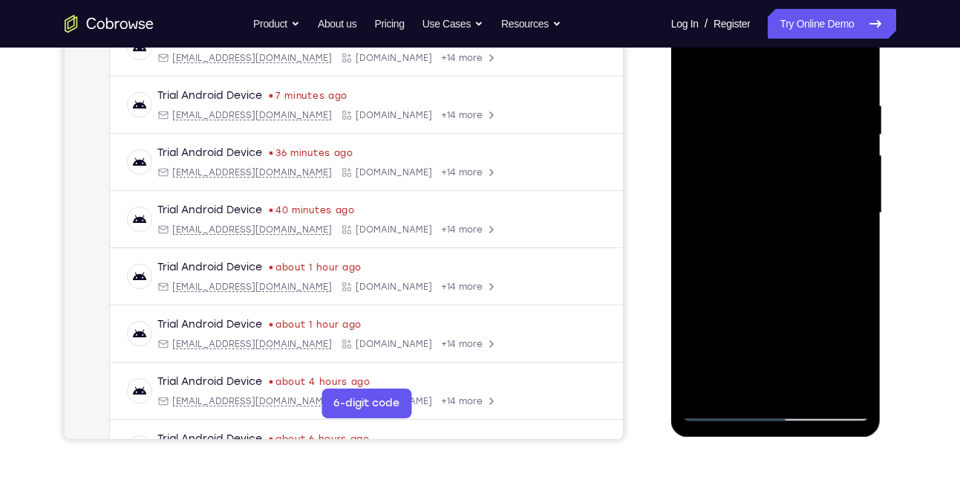
scroll to position [253, 0]
click at [786, 100] on div at bounding box center [776, 212] width 187 height 416
click at [842, 118] on div at bounding box center [776, 212] width 187 height 416
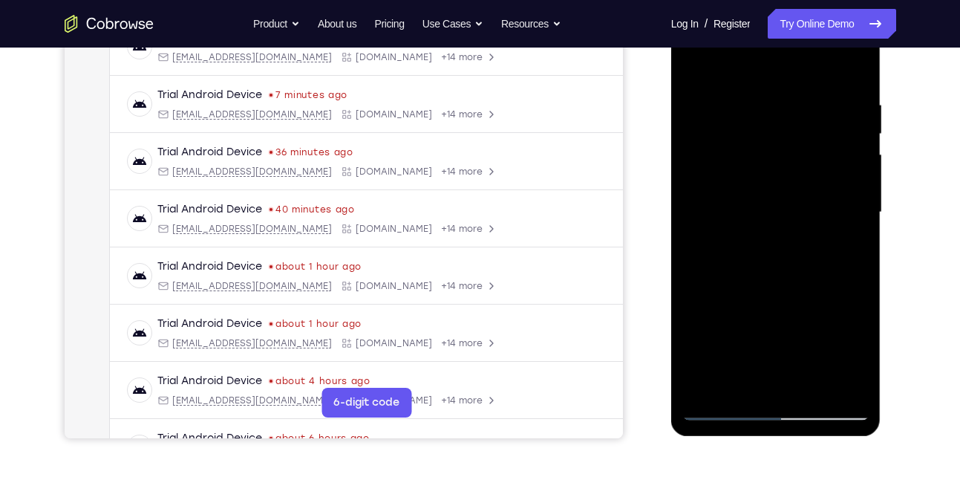
click at [842, 118] on div at bounding box center [776, 212] width 187 height 416
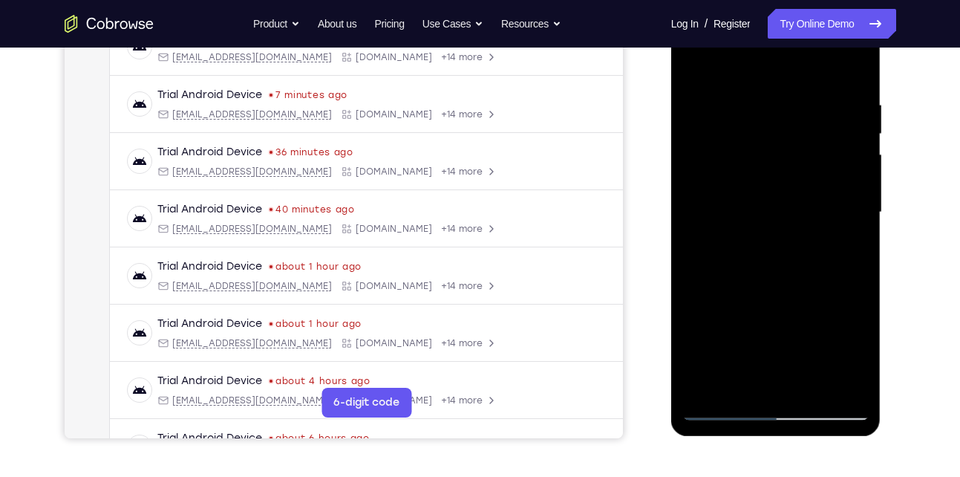
click at [850, 65] on div at bounding box center [776, 212] width 187 height 416
drag, startPoint x: 770, startPoint y: 97, endPoint x: 793, endPoint y: 273, distance: 178.3
click at [793, 273] on div at bounding box center [776, 212] width 187 height 416
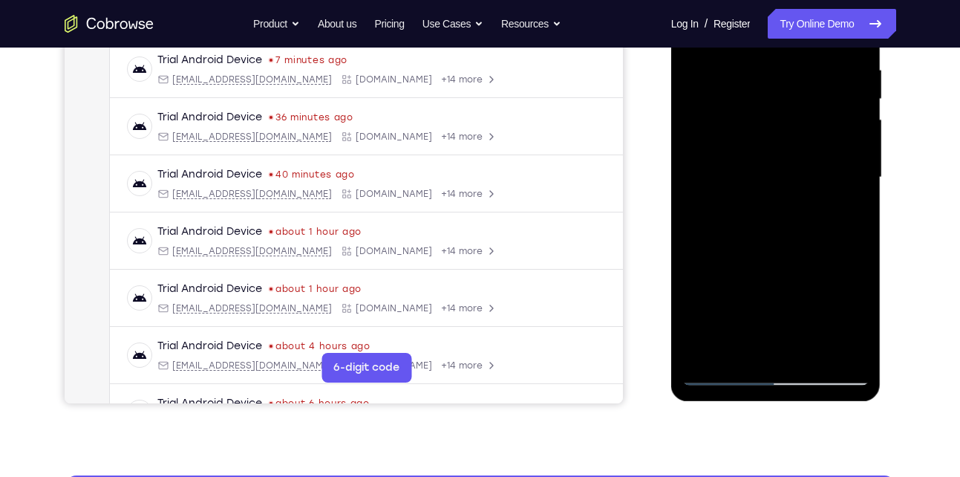
scroll to position [284, 0]
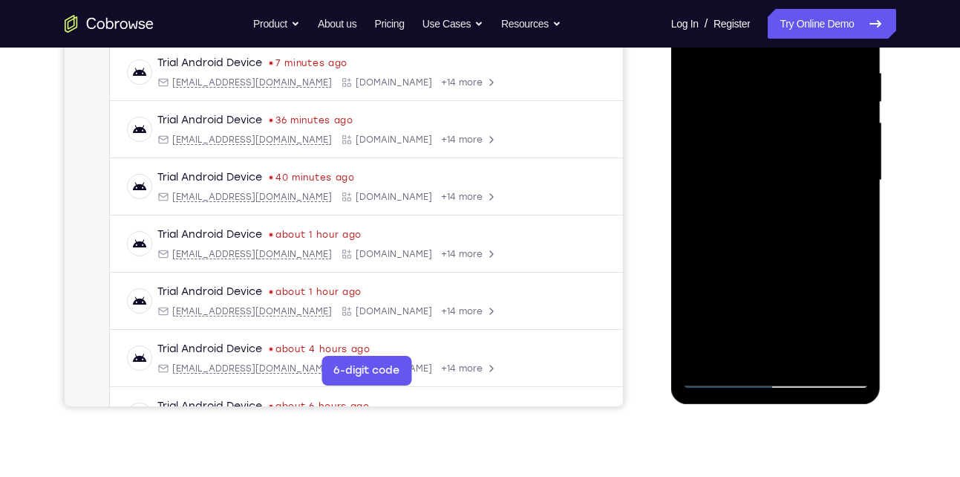
click at [802, 69] on div at bounding box center [776, 181] width 187 height 416
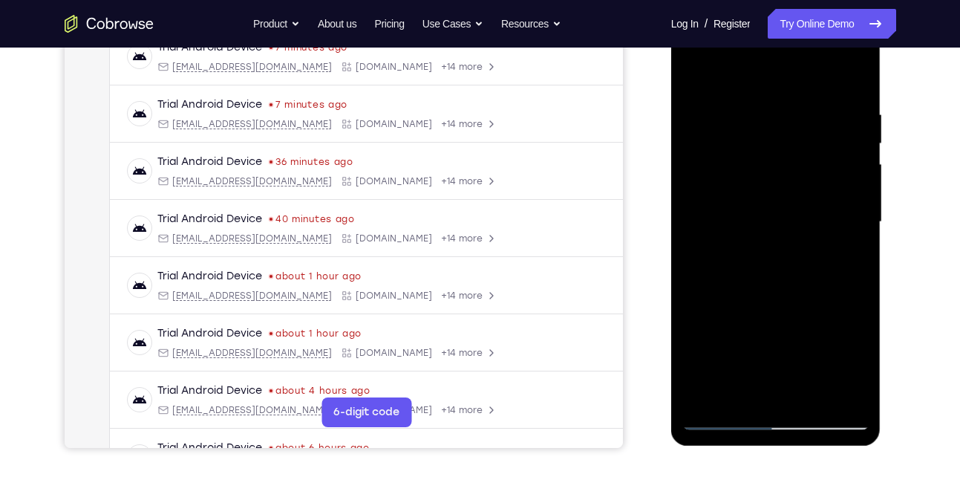
scroll to position [242, 0]
click at [847, 165] on div at bounding box center [776, 223] width 187 height 416
click at [828, 212] on div at bounding box center [776, 223] width 187 height 416
click at [836, 209] on div at bounding box center [776, 223] width 187 height 416
drag, startPoint x: 709, startPoint y: 214, endPoint x: 847, endPoint y: 238, distance: 140.3
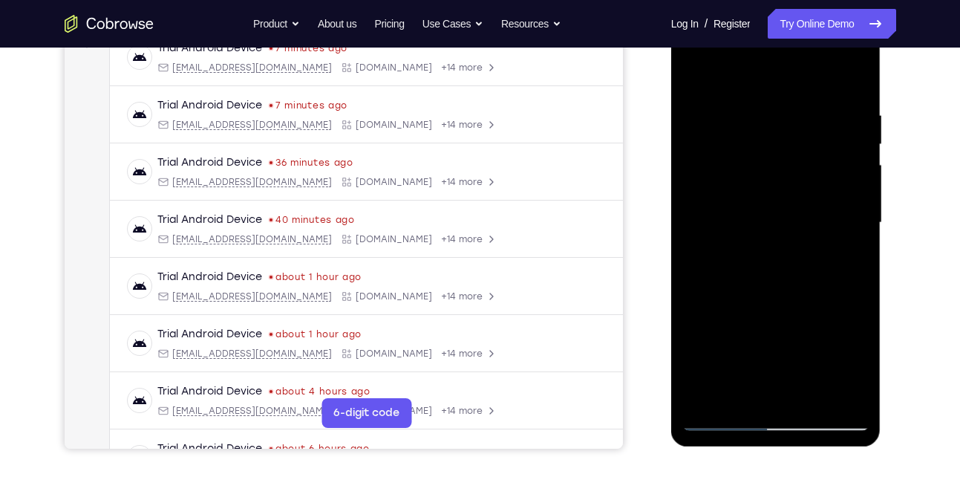
click at [847, 238] on div at bounding box center [776, 223] width 187 height 416
click at [747, 201] on div at bounding box center [776, 223] width 187 height 416
click at [767, 201] on div at bounding box center [776, 223] width 187 height 416
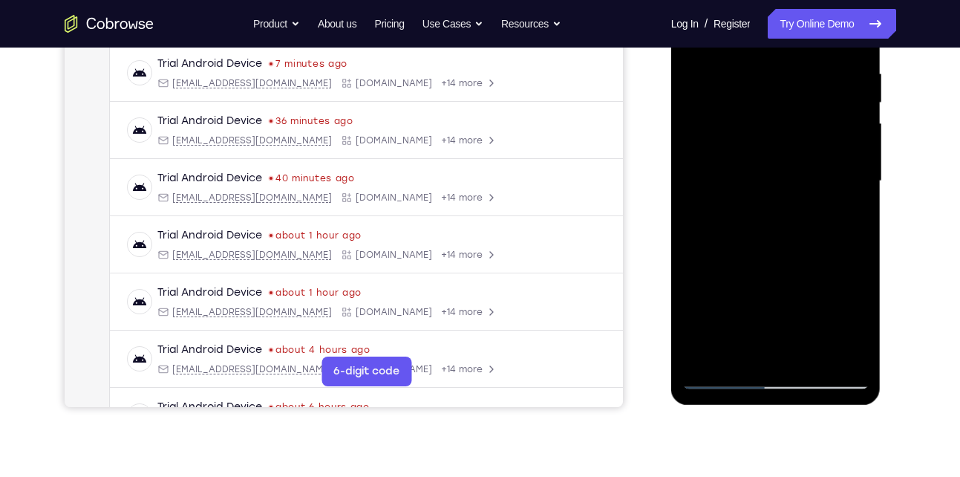
scroll to position [286, 0]
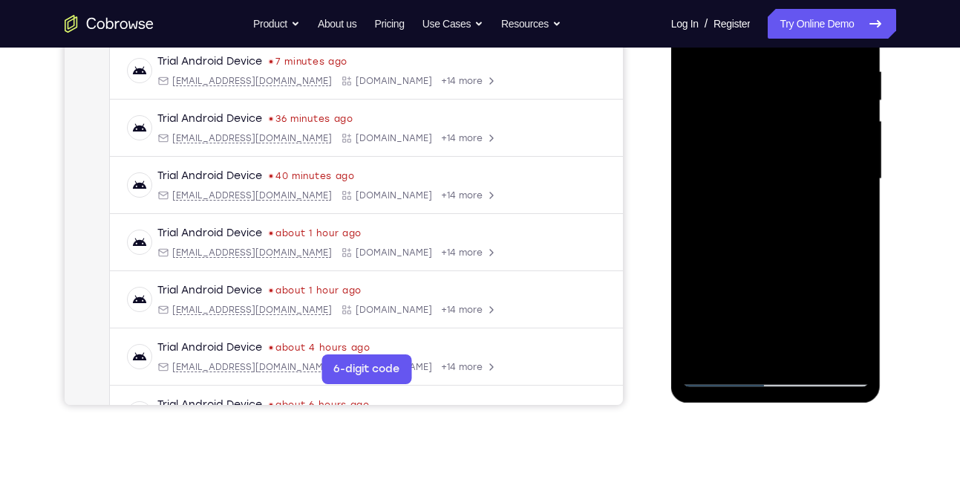
click at [856, 316] on div at bounding box center [776, 179] width 187 height 416
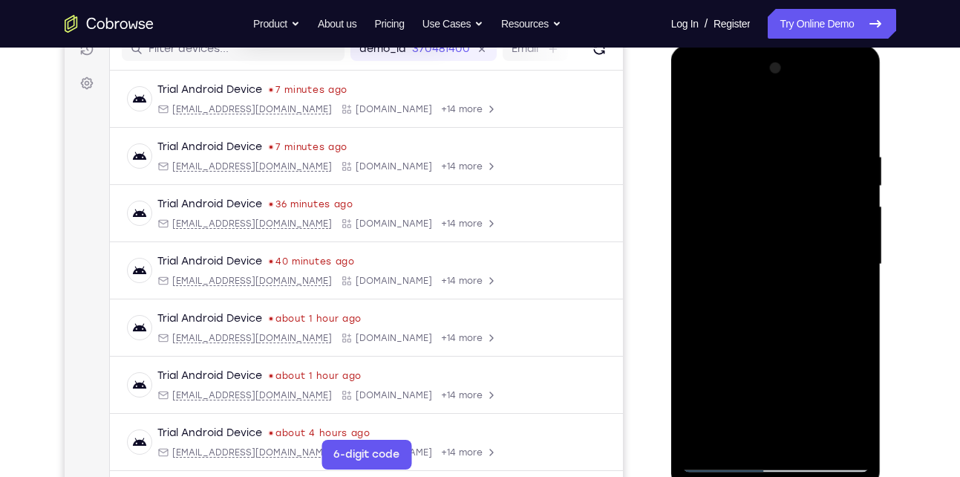
scroll to position [200, 0]
click at [695, 117] on div at bounding box center [776, 265] width 187 height 416
click at [860, 204] on div at bounding box center [776, 265] width 187 height 416
click at [850, 199] on div at bounding box center [776, 265] width 187 height 416
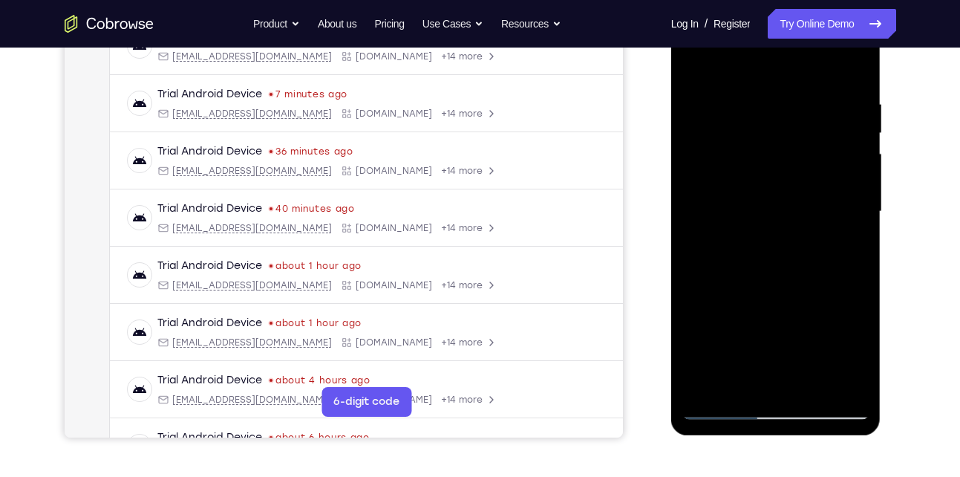
scroll to position [254, 0]
click at [845, 186] on div at bounding box center [776, 211] width 187 height 416
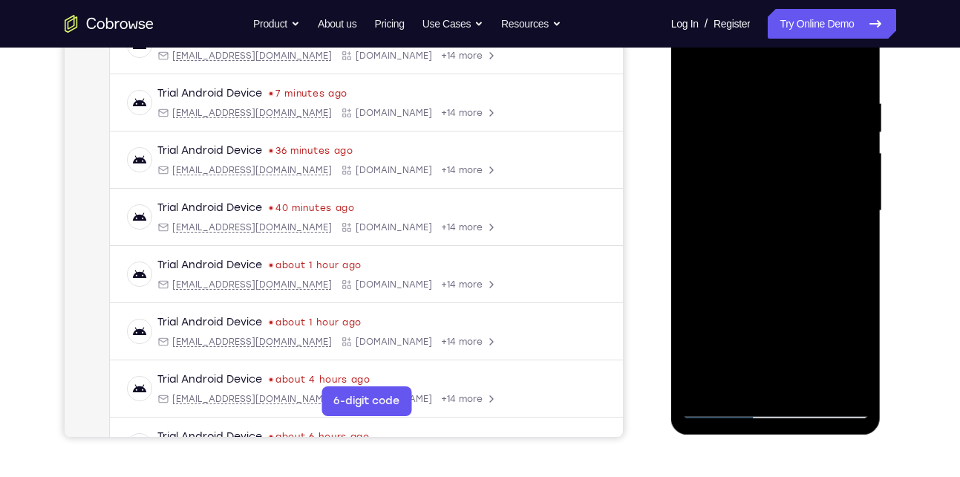
click at [845, 186] on div at bounding box center [776, 211] width 187 height 416
click at [847, 117] on div at bounding box center [776, 211] width 187 height 416
click at [847, 168] on div at bounding box center [776, 211] width 187 height 416
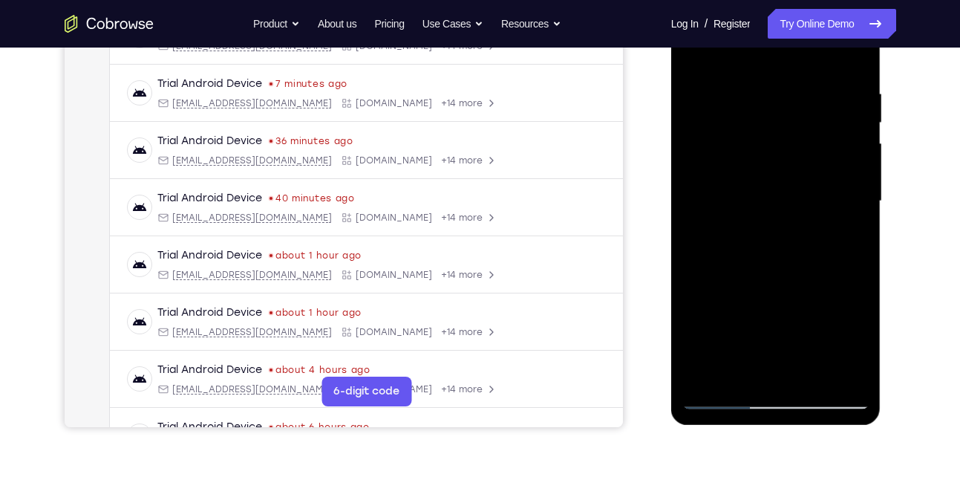
scroll to position [263, 0]
click at [847, 168] on div at bounding box center [776, 202] width 187 height 416
click at [702, 154] on div at bounding box center [776, 202] width 187 height 416
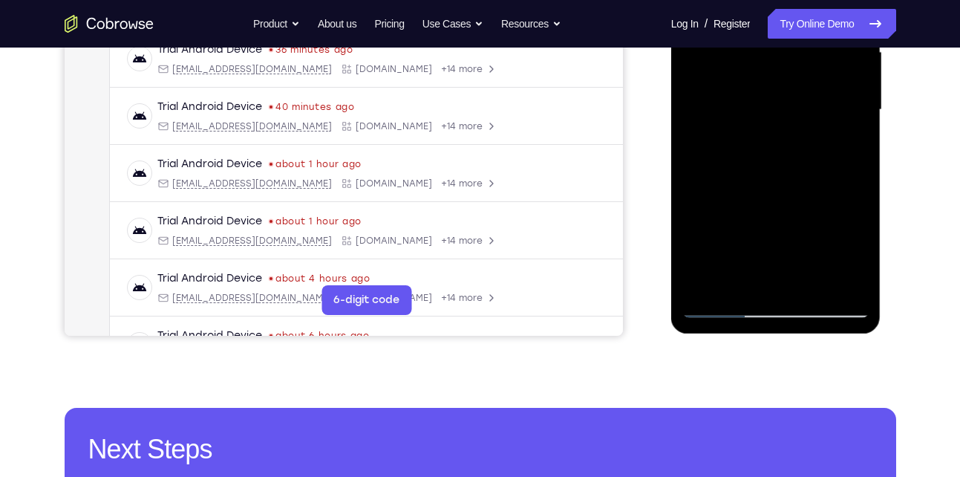
scroll to position [357, 0]
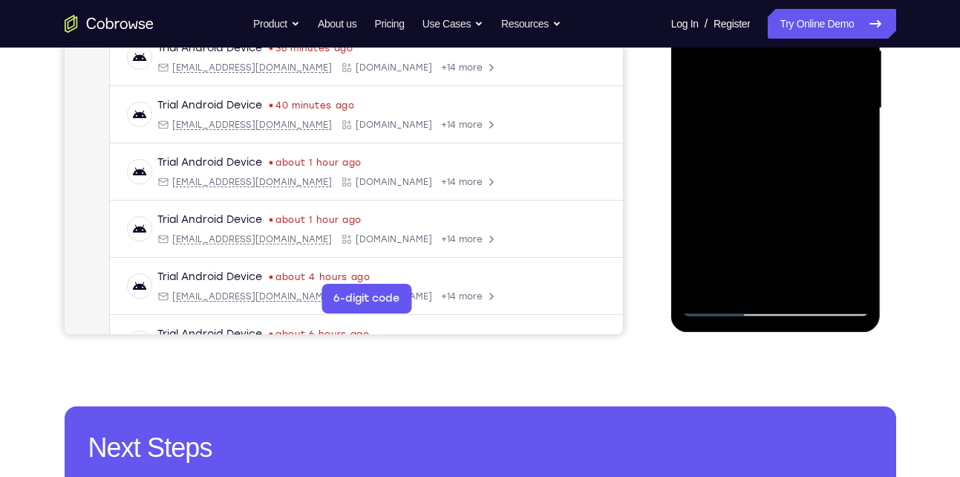
click at [740, 284] on div at bounding box center [776, 108] width 187 height 416
click at [854, 256] on div at bounding box center [776, 108] width 187 height 416
click at [734, 277] on div at bounding box center [776, 108] width 187 height 416
click at [809, 189] on div at bounding box center [776, 108] width 187 height 416
click at [819, 218] on div at bounding box center [776, 108] width 187 height 416
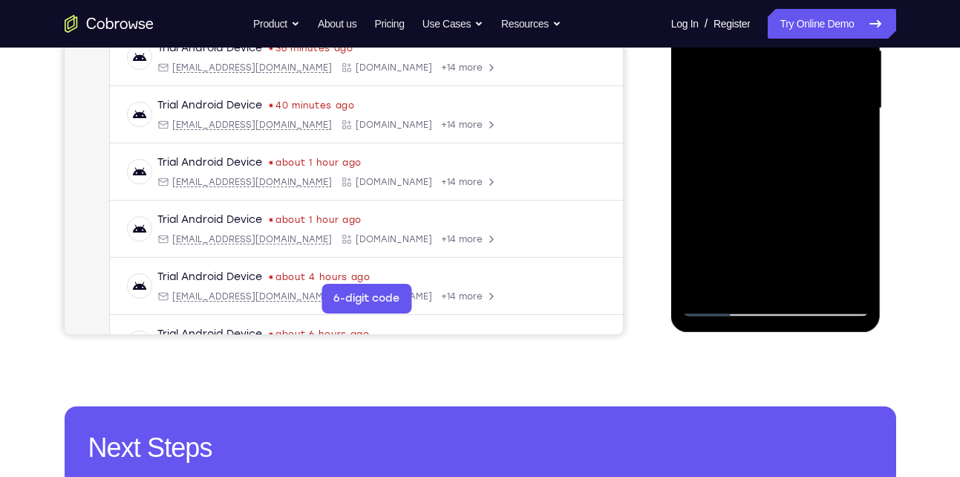
click at [819, 218] on div at bounding box center [776, 108] width 187 height 416
click at [726, 303] on div at bounding box center [776, 108] width 187 height 416
click at [744, 279] on div at bounding box center [776, 108] width 187 height 416
click at [725, 305] on div at bounding box center [776, 108] width 187 height 416
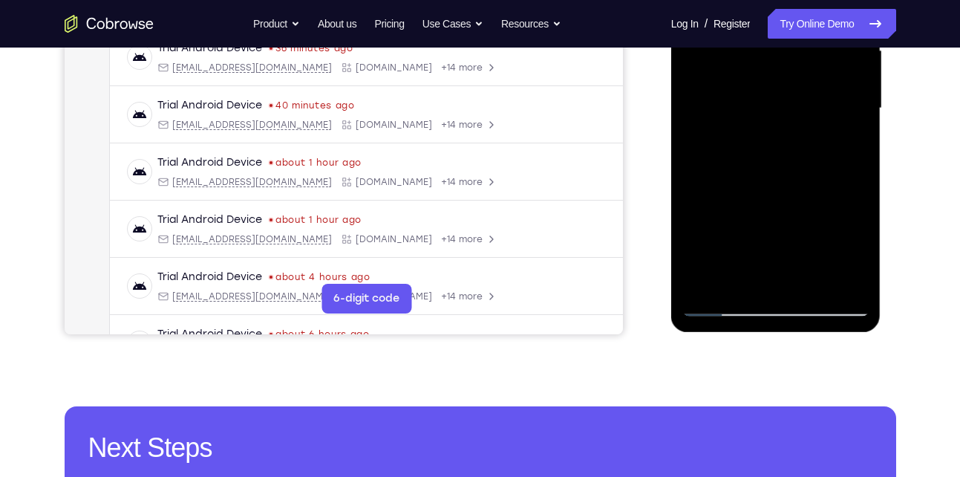
click at [723, 305] on div at bounding box center [776, 108] width 187 height 416
click at [846, 277] on div at bounding box center [776, 108] width 187 height 416
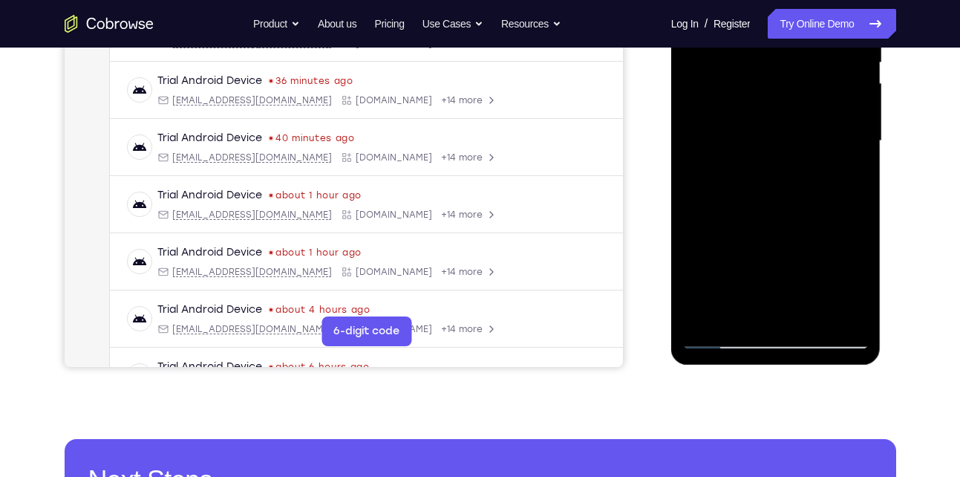
scroll to position [322, 0]
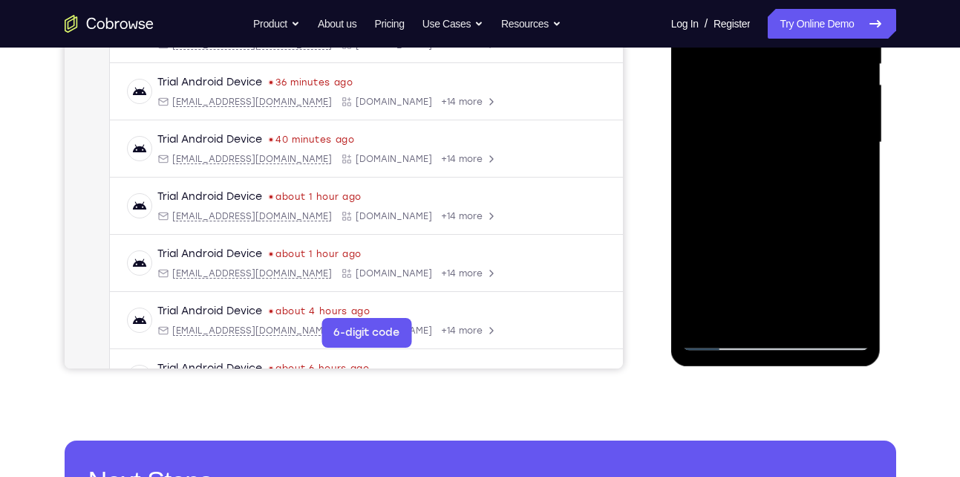
click at [833, 310] on div at bounding box center [776, 143] width 187 height 416
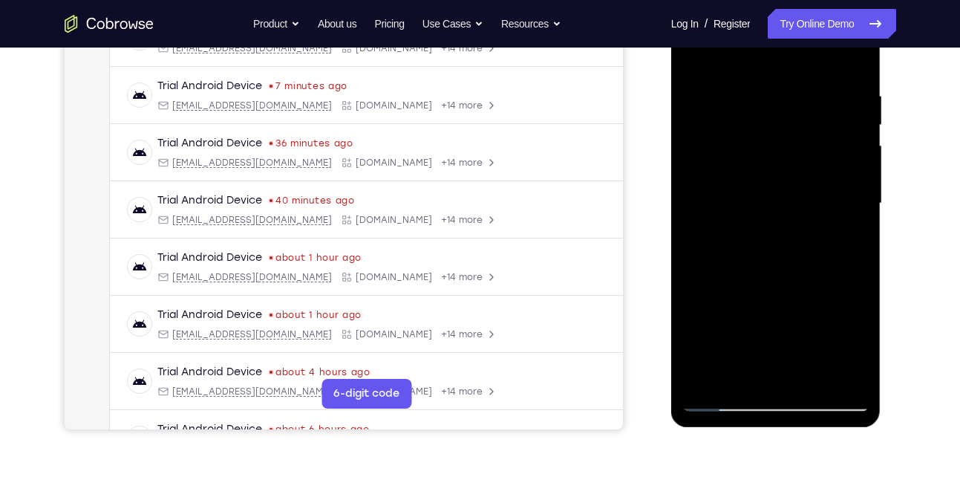
scroll to position [260, 0]
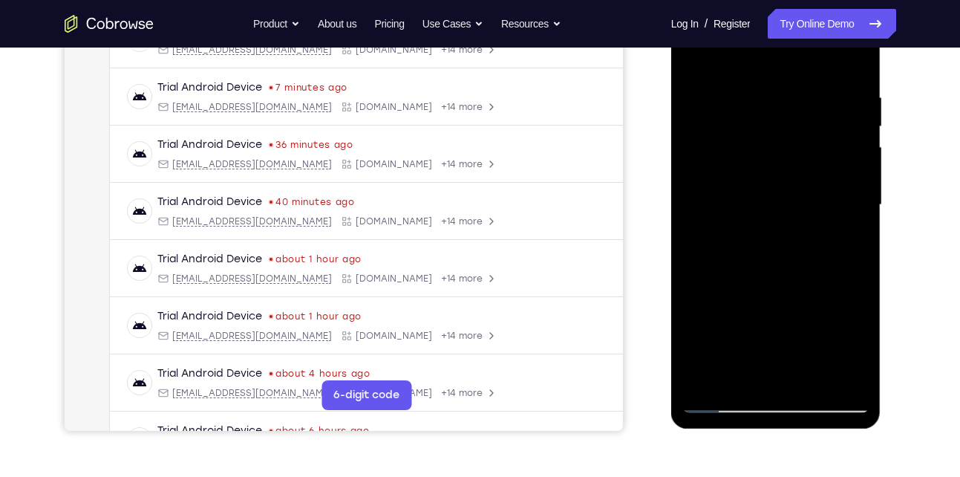
click at [694, 64] on div at bounding box center [776, 205] width 187 height 416
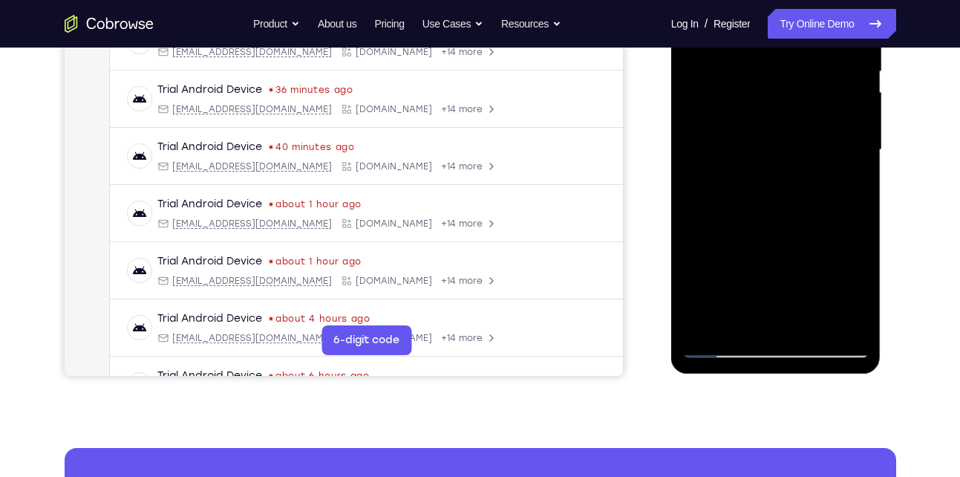
scroll to position [316, 0]
drag, startPoint x: 779, startPoint y: 163, endPoint x: 755, endPoint y: 141, distance: 33.1
click at [755, 141] on div at bounding box center [776, 149] width 187 height 416
click at [713, 187] on div at bounding box center [776, 149] width 187 height 416
click at [860, 82] on div at bounding box center [776, 149] width 187 height 416
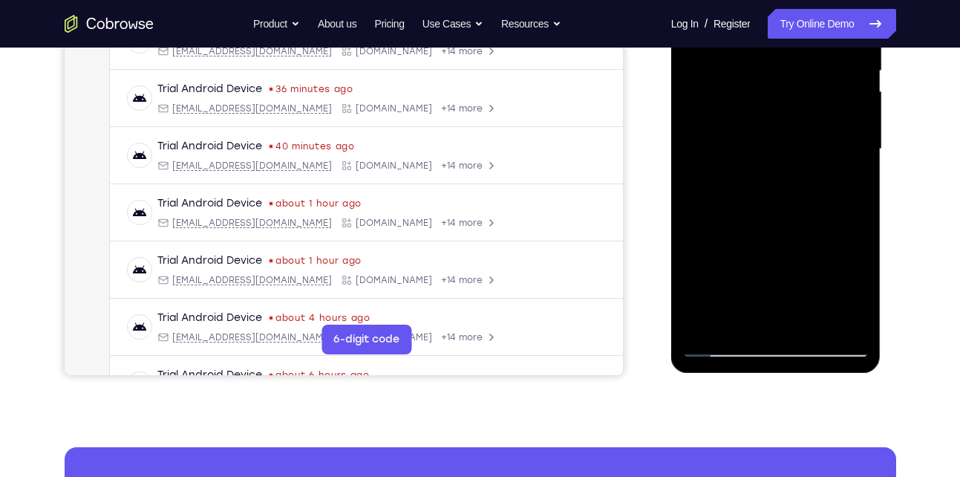
click at [854, 88] on div at bounding box center [776, 149] width 187 height 416
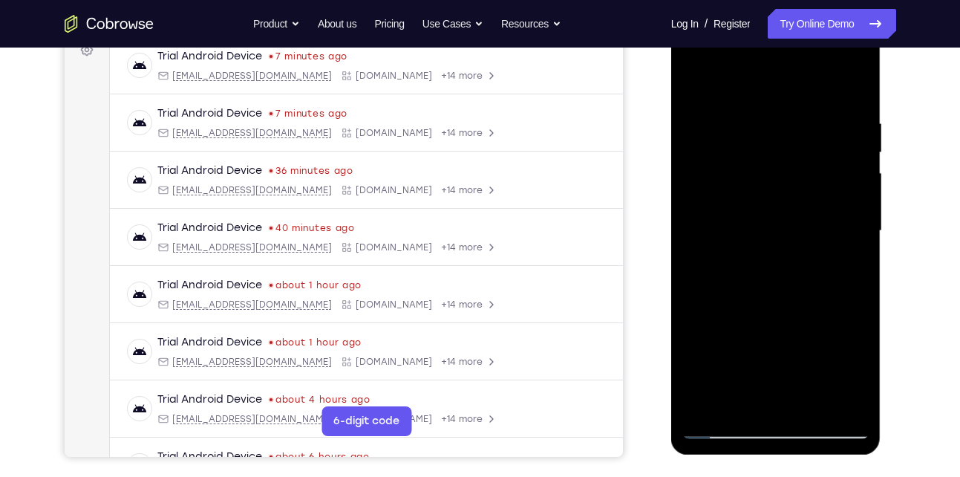
scroll to position [230, 0]
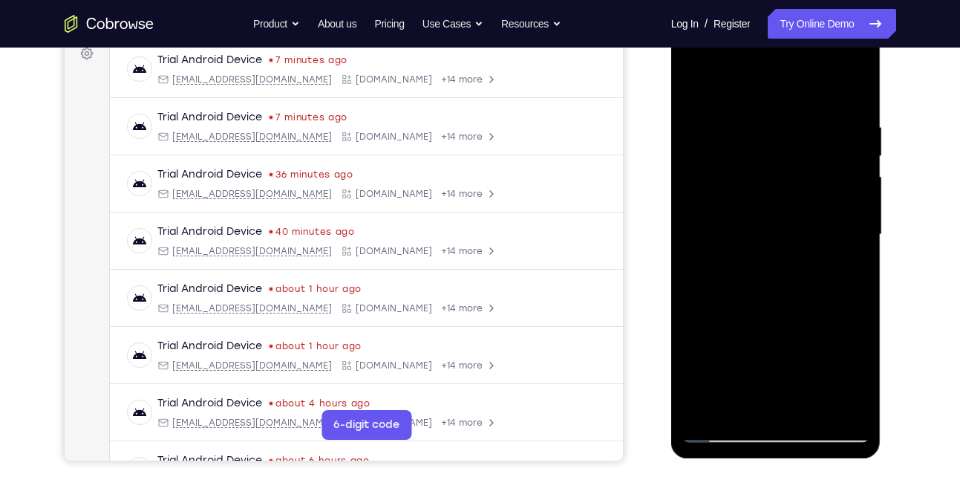
click at [854, 175] on div at bounding box center [776, 235] width 187 height 416
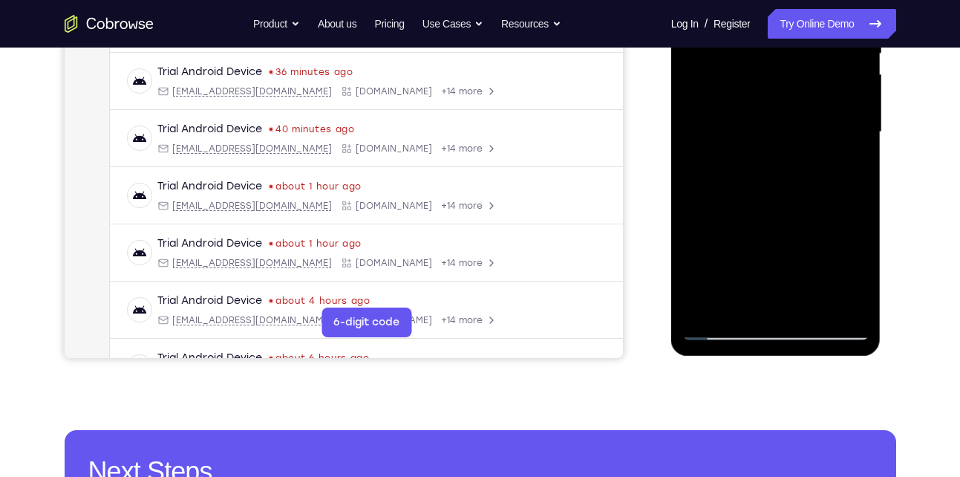
scroll to position [336, 0]
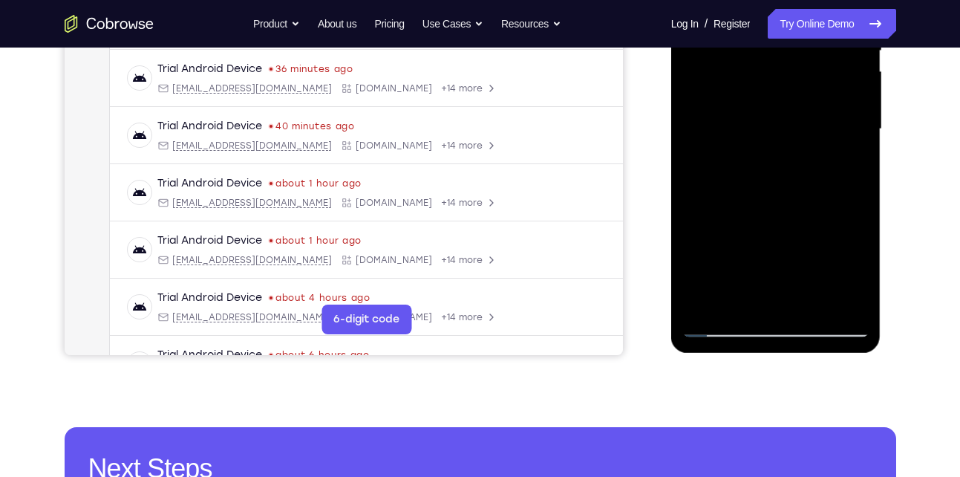
click at [814, 310] on div at bounding box center [776, 129] width 187 height 416
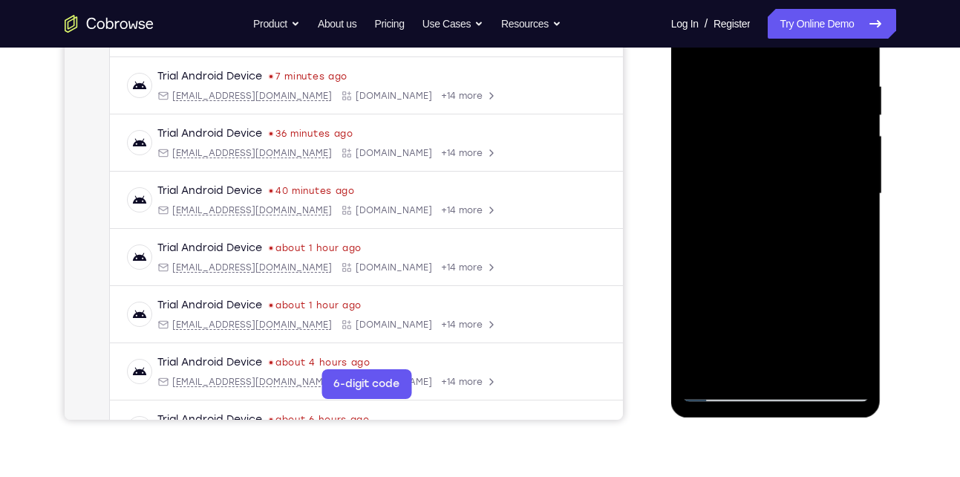
scroll to position [270, 0]
click at [768, 224] on div at bounding box center [776, 195] width 187 height 416
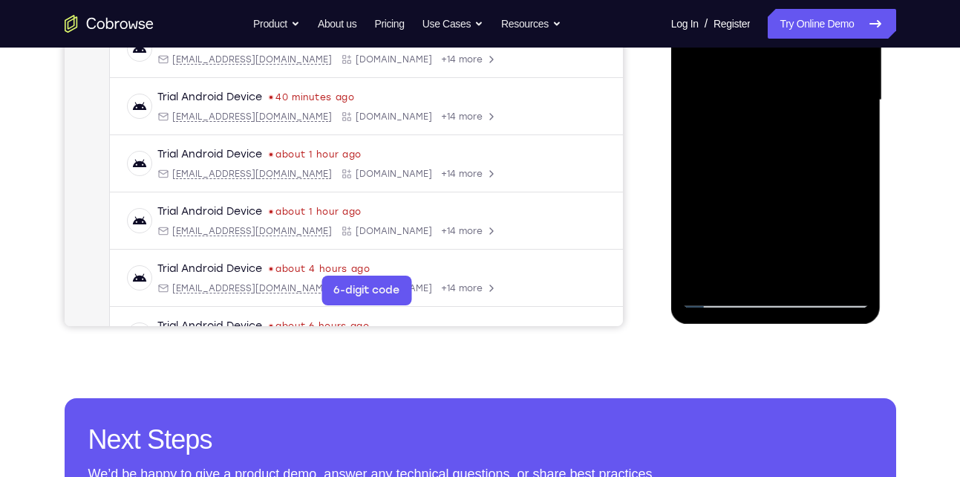
scroll to position [371, 0]
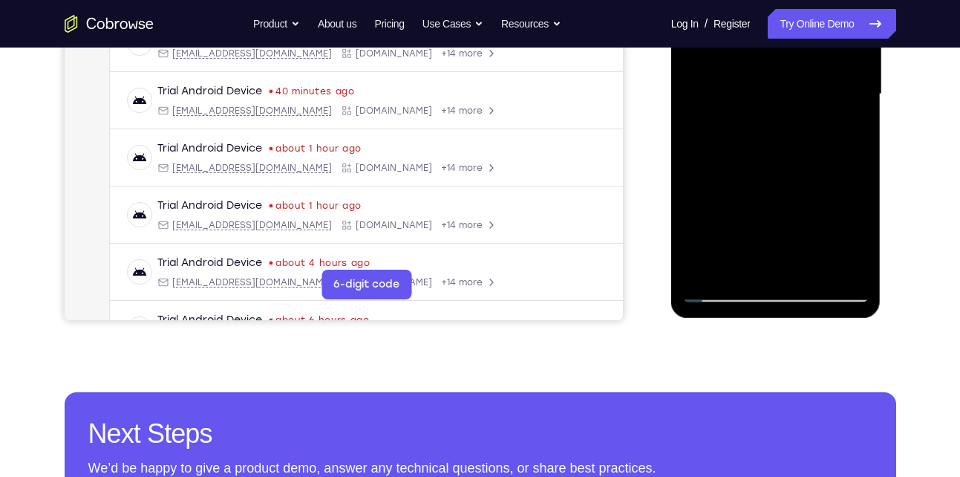
click at [745, 267] on div at bounding box center [776, 94] width 187 height 416
click at [736, 261] on div at bounding box center [776, 94] width 187 height 416
click at [711, 178] on div at bounding box center [776, 94] width 187 height 416
click at [702, 120] on div at bounding box center [776, 94] width 187 height 416
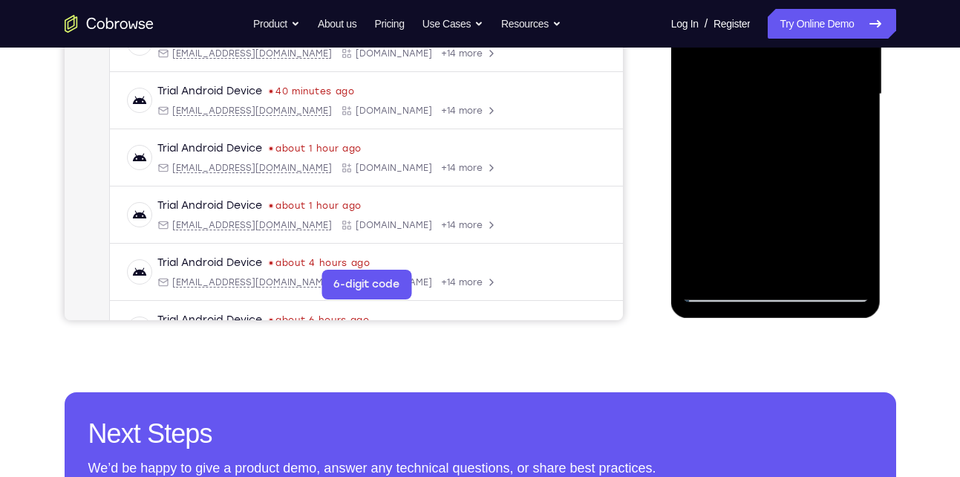
click at [852, 120] on div at bounding box center [776, 94] width 187 height 416
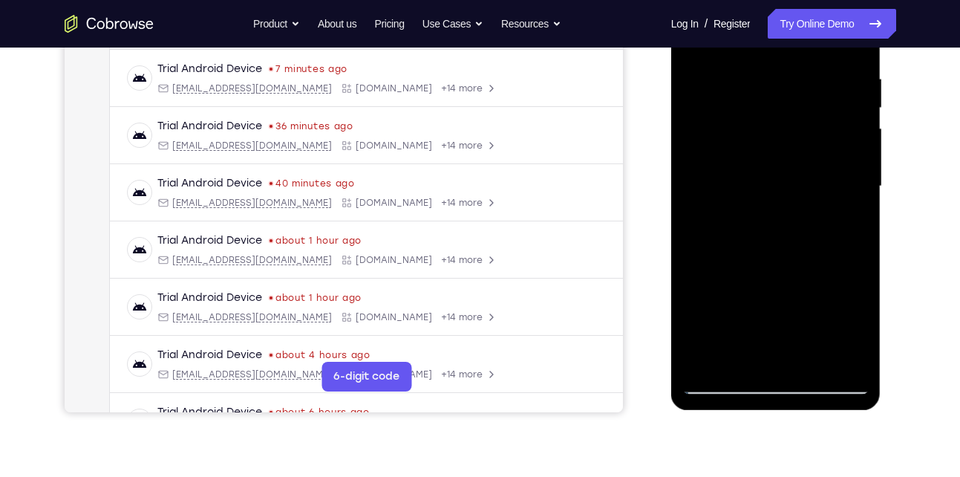
scroll to position [238, 0]
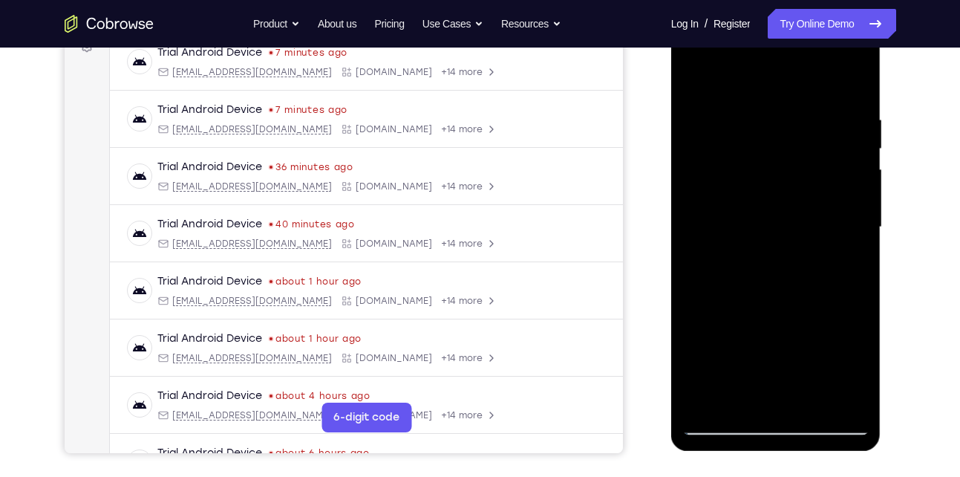
click at [693, 82] on div at bounding box center [776, 227] width 187 height 416
